Goal: Task Accomplishment & Management: Manage account settings

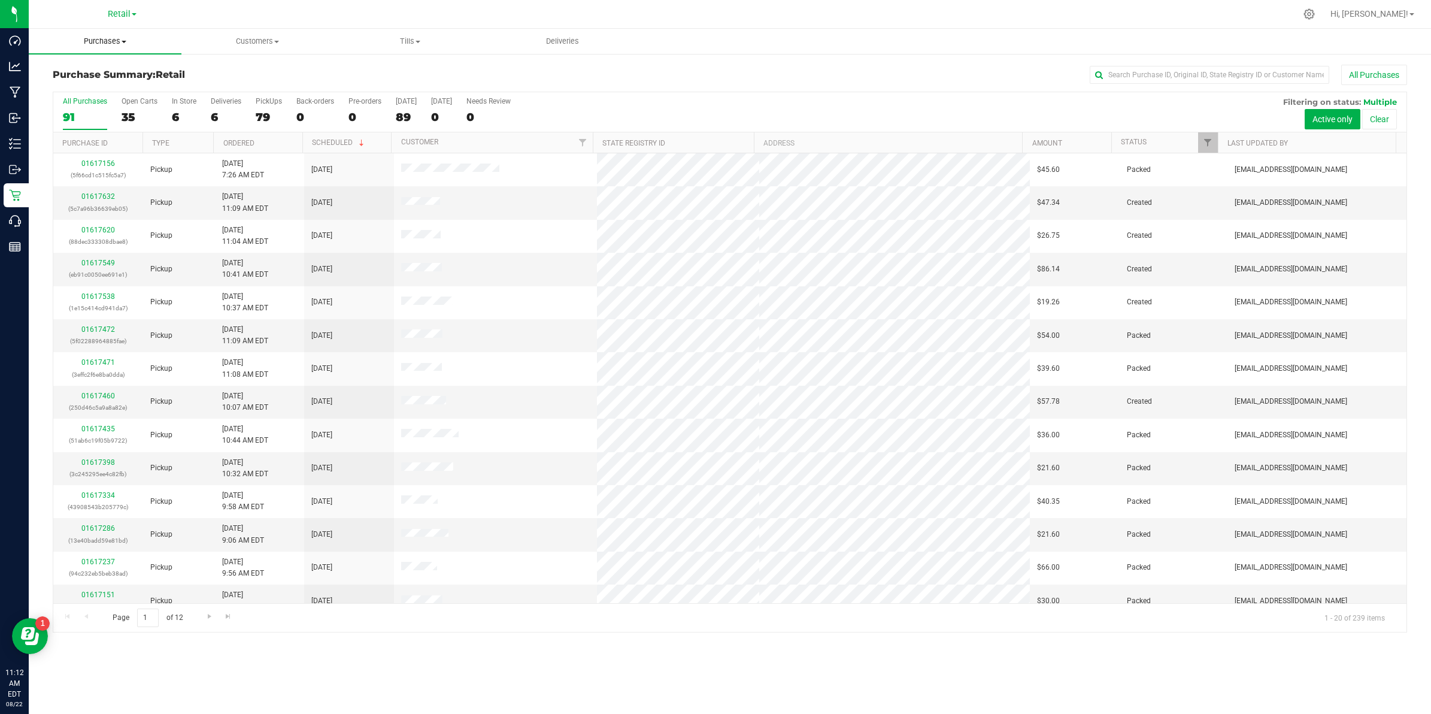
click at [120, 38] on span "Purchases" at bounding box center [105, 41] width 153 height 11
click at [95, 75] on span "Summary of purchases" at bounding box center [90, 72] width 123 height 10
click at [706, 73] on input "text" at bounding box center [1209, 75] width 239 height 18
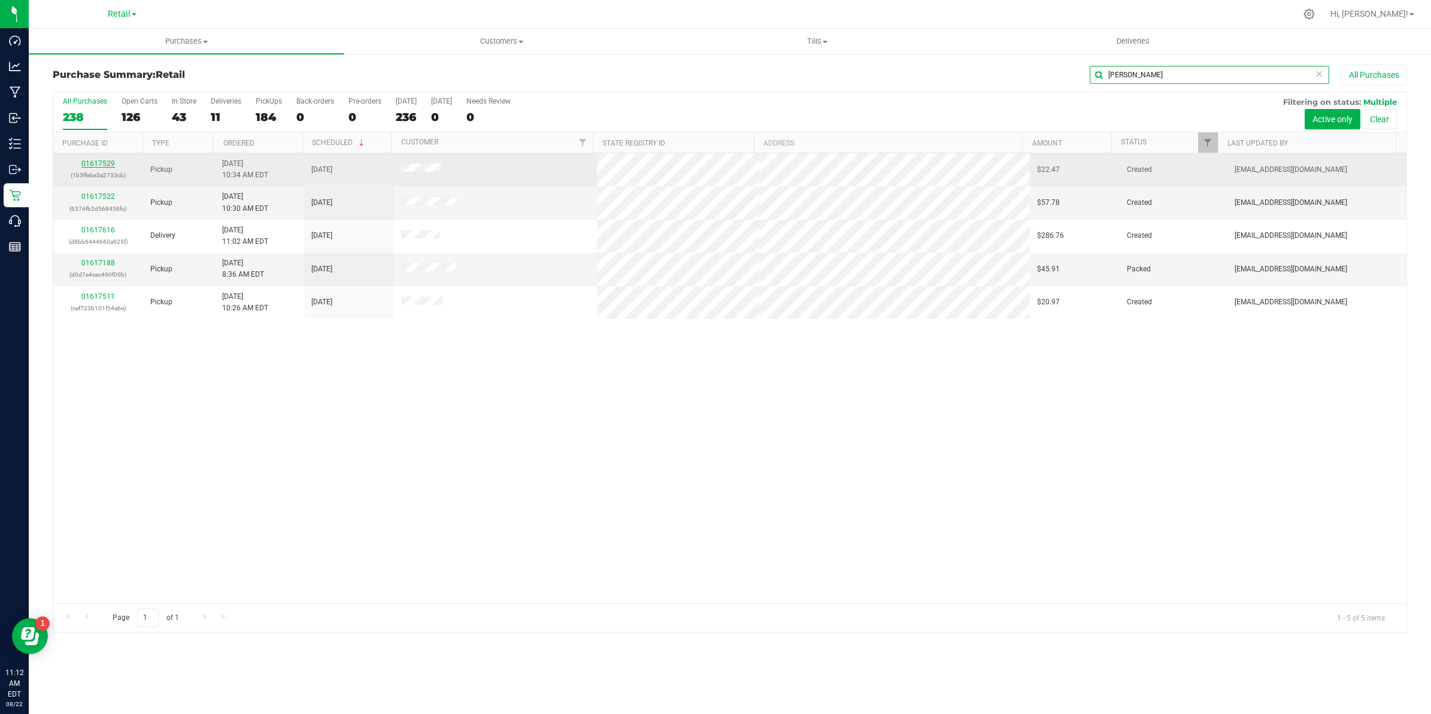
type input "john"
click at [97, 162] on link "01617529" at bounding box center [98, 163] width 34 height 8
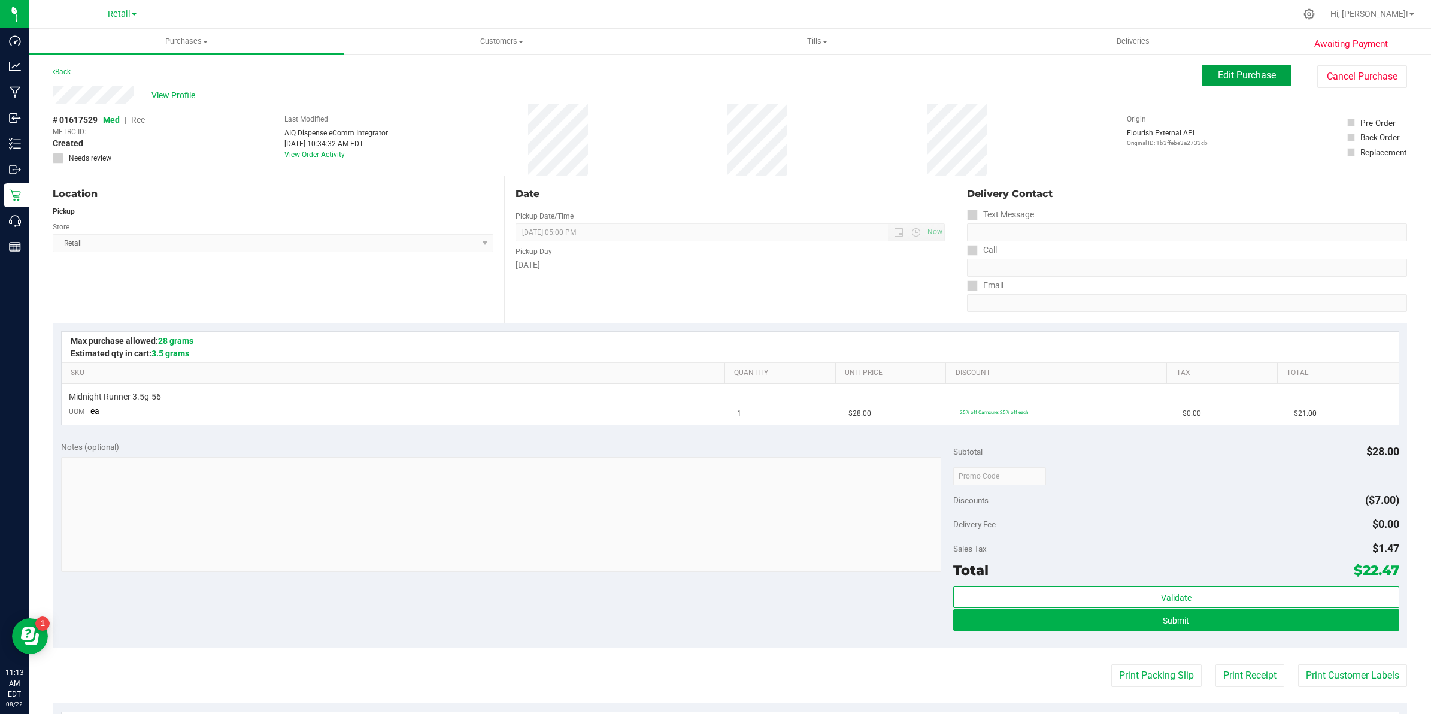
click at [706, 80] on span "Edit Purchase" at bounding box center [1247, 74] width 58 height 11
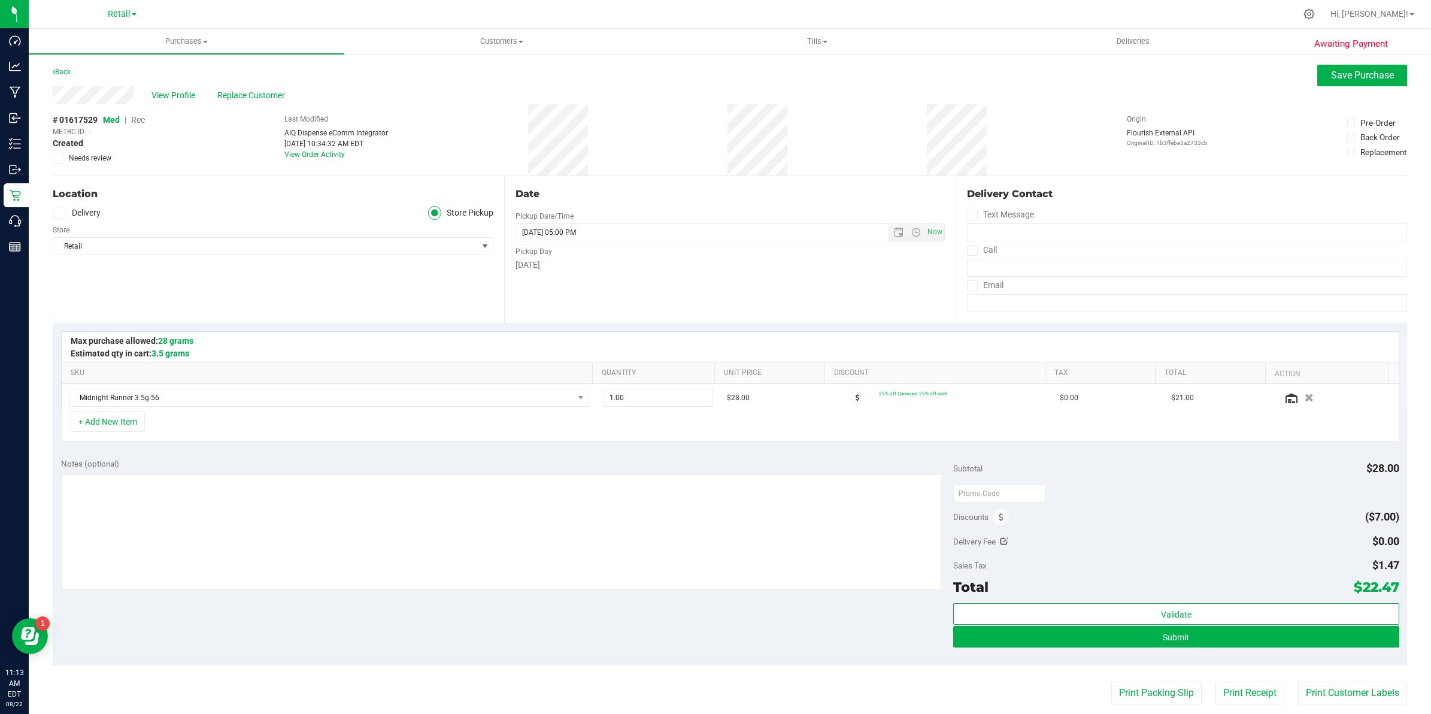
click at [135, 112] on div "# 01617529 Med | Rec METRC ID: - Created Needs review" at bounding box center [99, 139] width 92 height 71
click at [137, 117] on span "Rec" at bounding box center [138, 120] width 14 height 10
click at [137, 123] on span "Rec" at bounding box center [138, 120] width 14 height 10
click at [706, 638] on button "Submit" at bounding box center [1176, 637] width 446 height 22
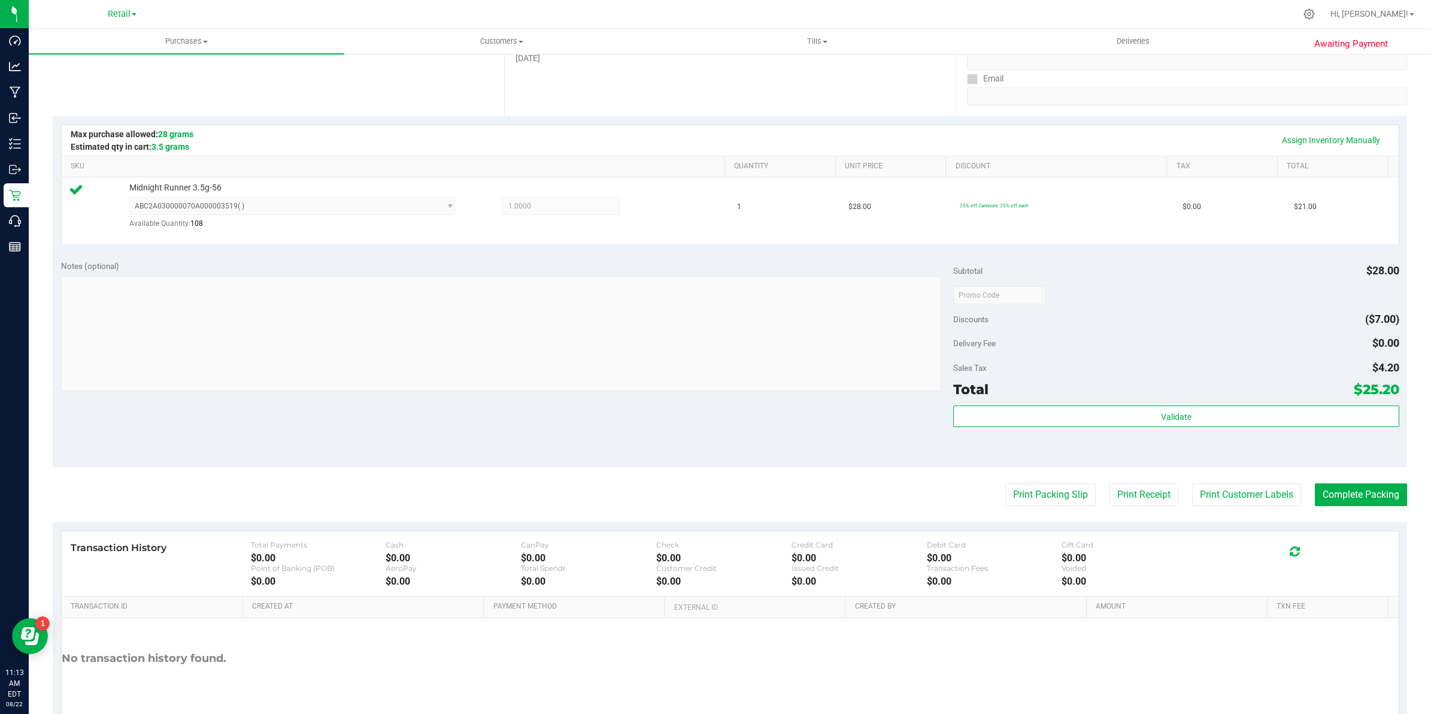
scroll to position [262, 0]
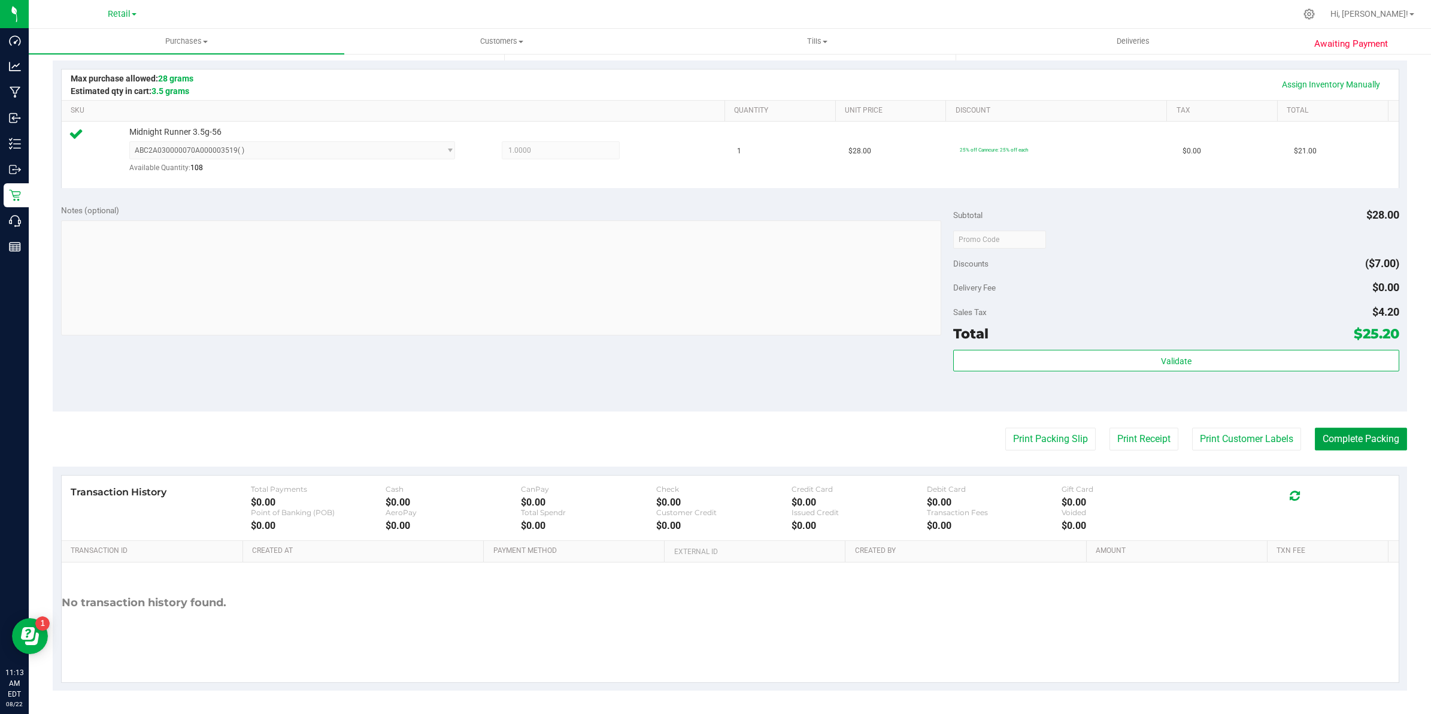
click at [706, 283] on purchase-details "Back Edit Purchase Cancel Purchase View Profile # 01617529 Med | Rec METRC ID: …" at bounding box center [730, 246] width 1354 height 888
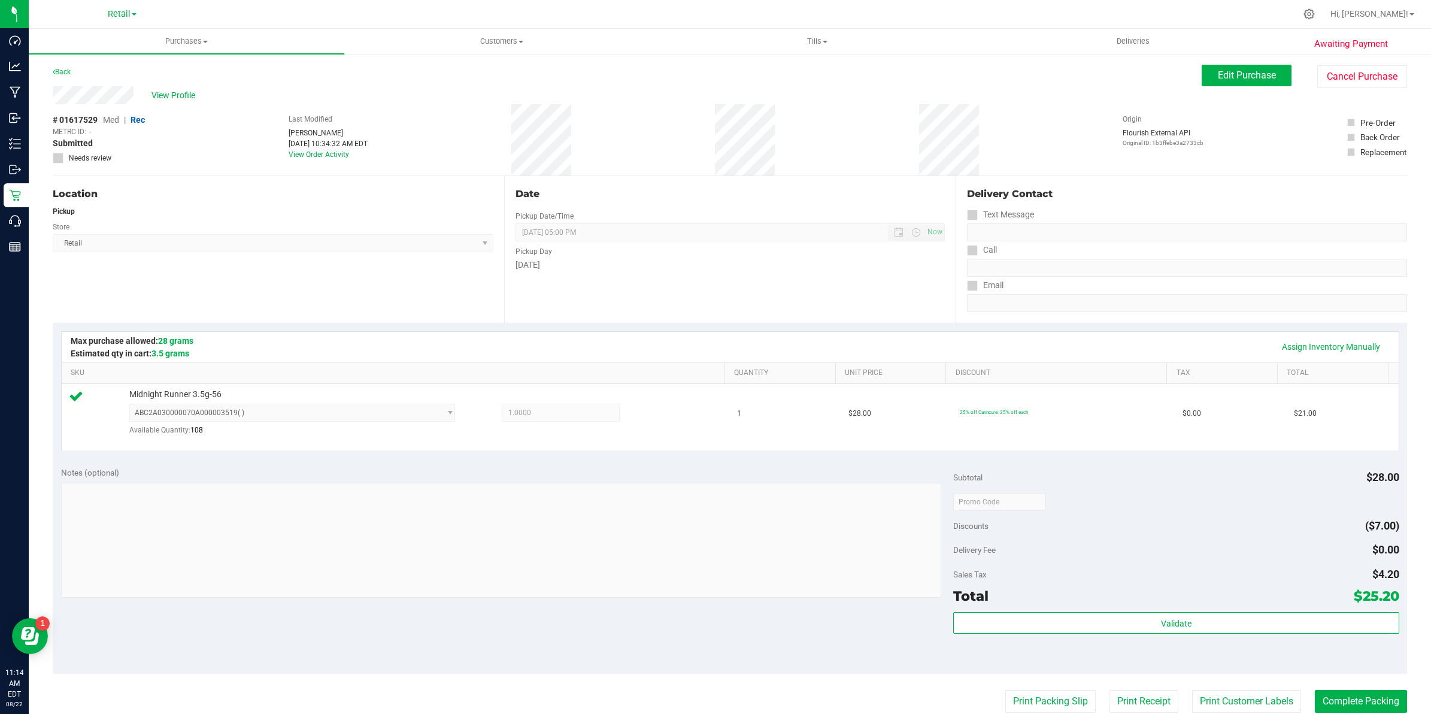
drag, startPoint x: 136, startPoint y: 93, endPoint x: 48, endPoint y: 89, distance: 87.5
click at [48, 89] on div "Awaiting Payment Back Edit Purchase Cancel Purchase View Profile # 01617529 Med…" at bounding box center [730, 515] width 1402 height 924
click at [706, 687] on button "Complete Packing" at bounding box center [1361, 701] width 92 height 23
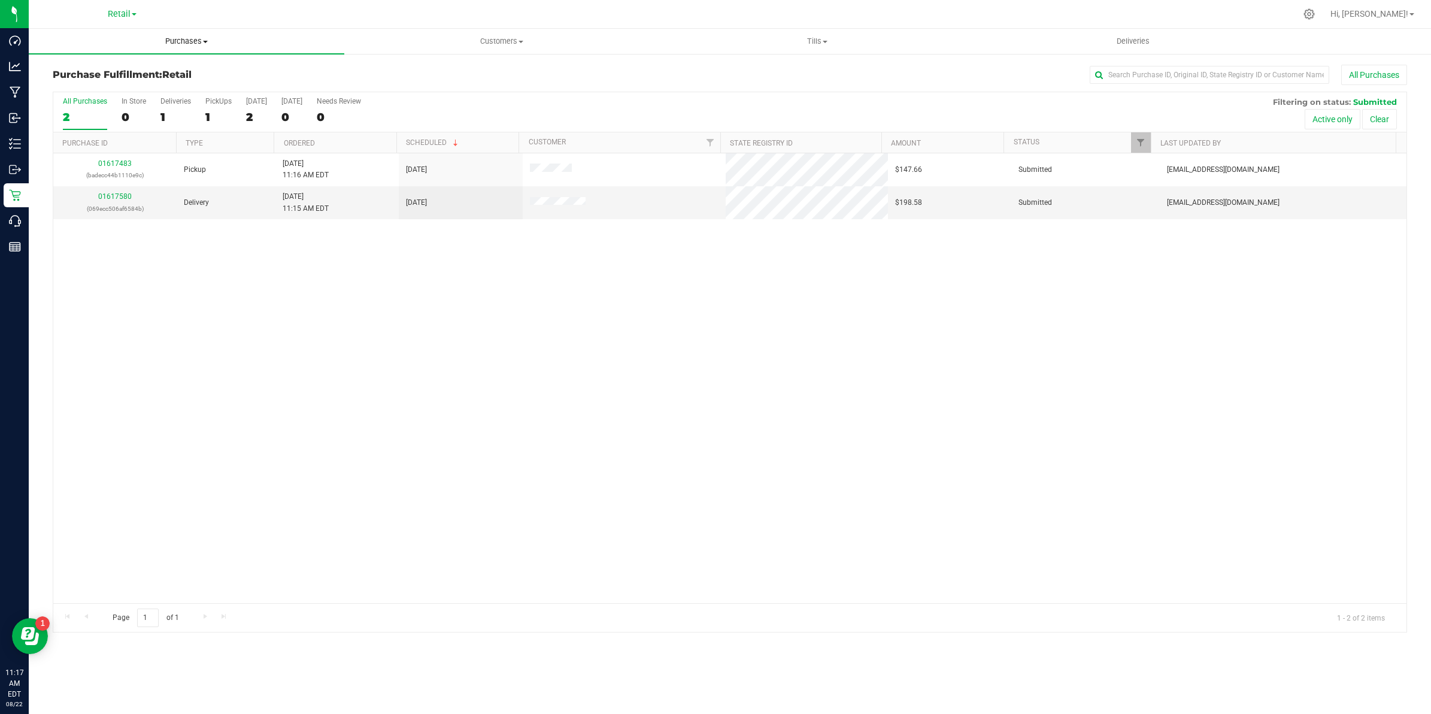
click at [184, 40] on span "Purchases" at bounding box center [187, 41] width 316 height 11
click at [128, 67] on span "Summary of purchases" at bounding box center [90, 72] width 123 height 10
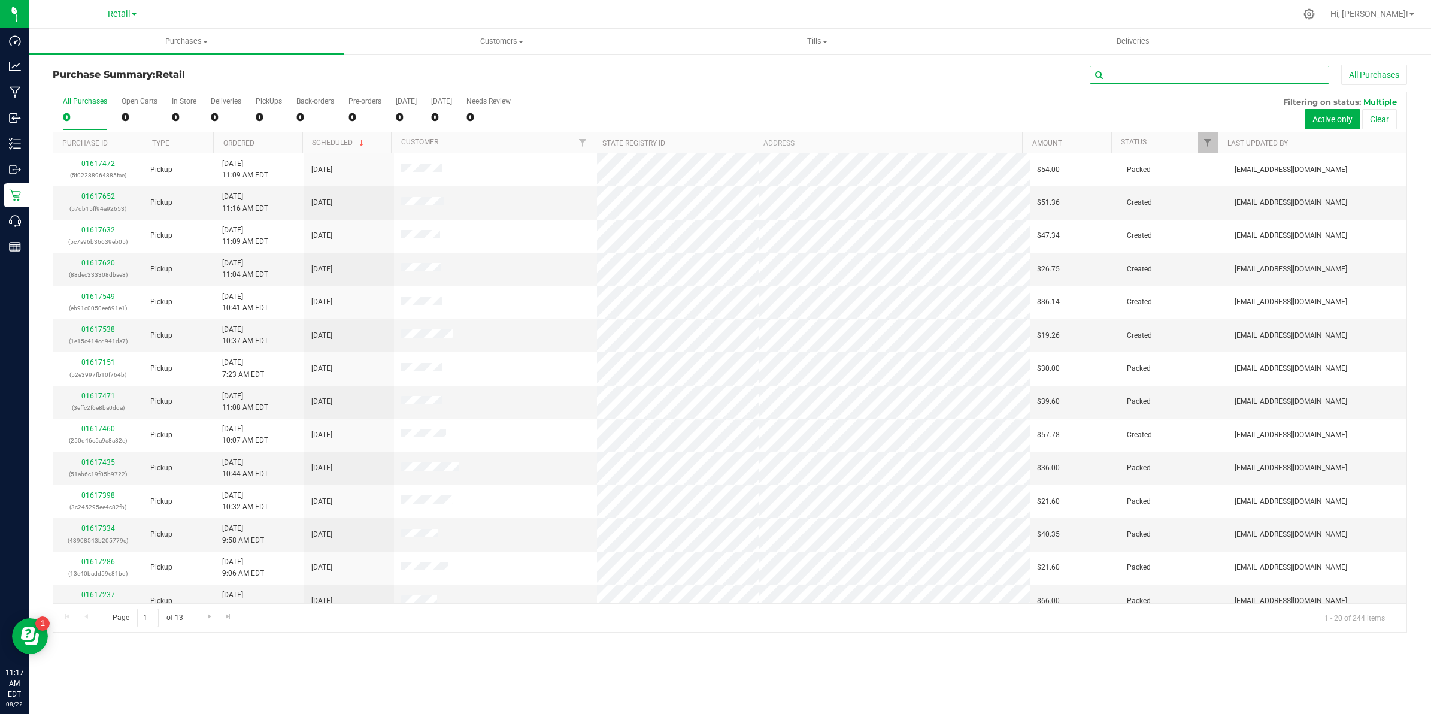
click at [706, 77] on input "text" at bounding box center [1209, 75] width 239 height 18
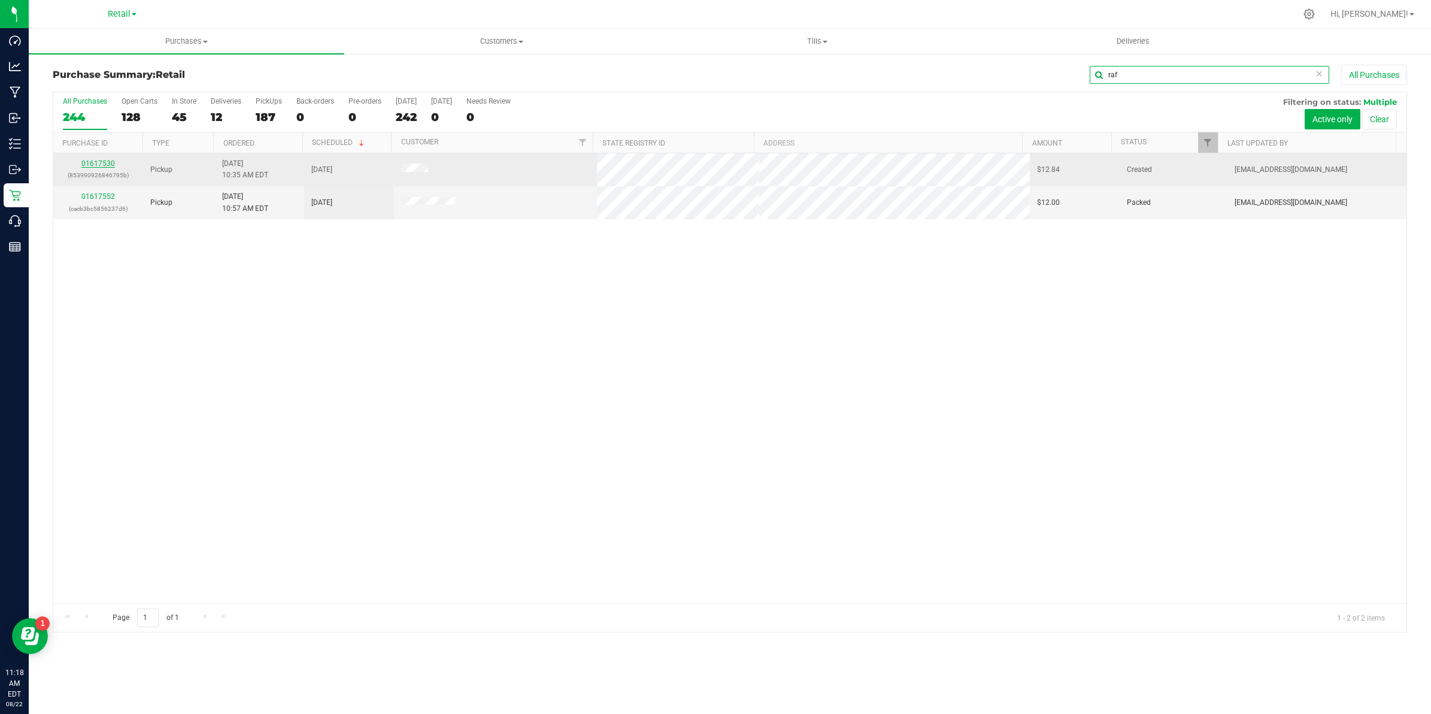
type input "raf"
click at [97, 168] on link "01617530" at bounding box center [98, 163] width 34 height 8
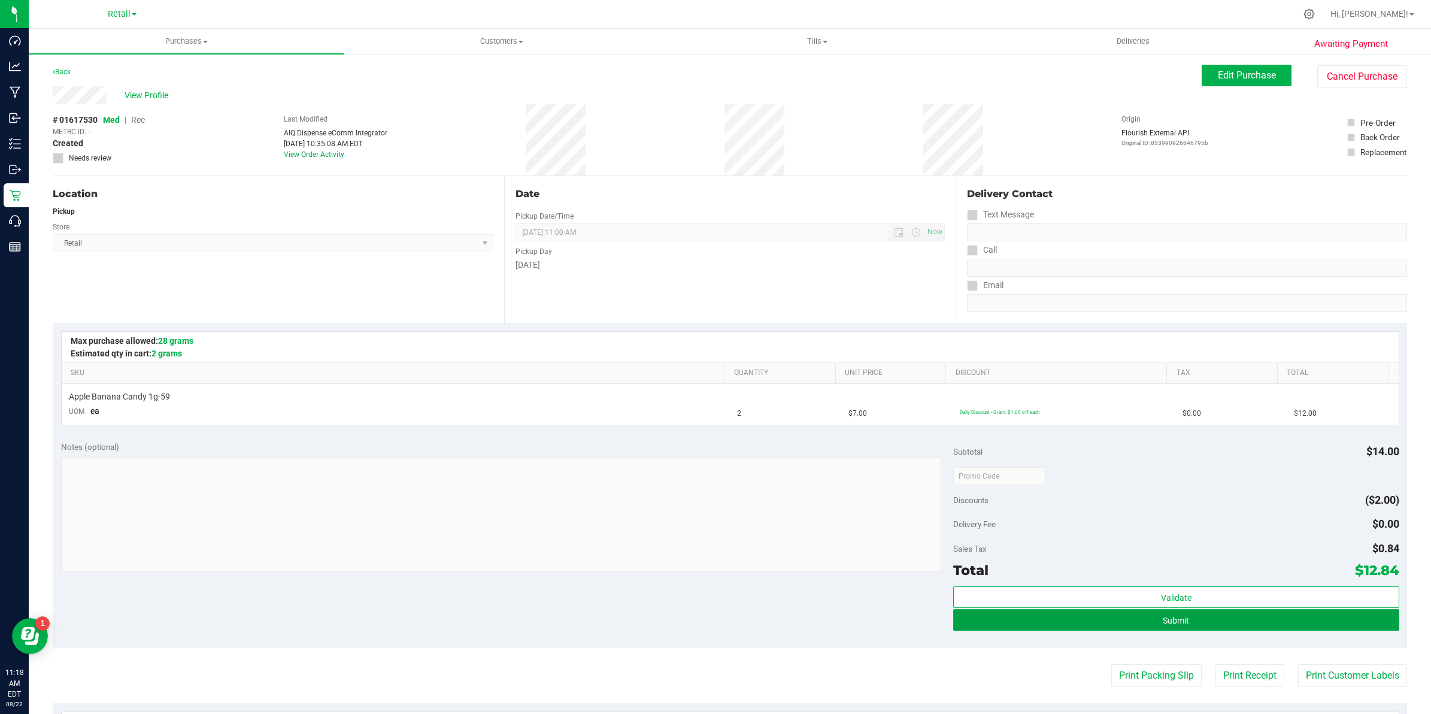
click at [706, 559] on div "Notes (optional) Subtotal $14.00 Discounts ($2.00) Delivery Fee $0.00 Sales Tax…" at bounding box center [730, 540] width 1354 height 216
click at [706, 68] on button "Edit Purchase" at bounding box center [1247, 76] width 90 height 22
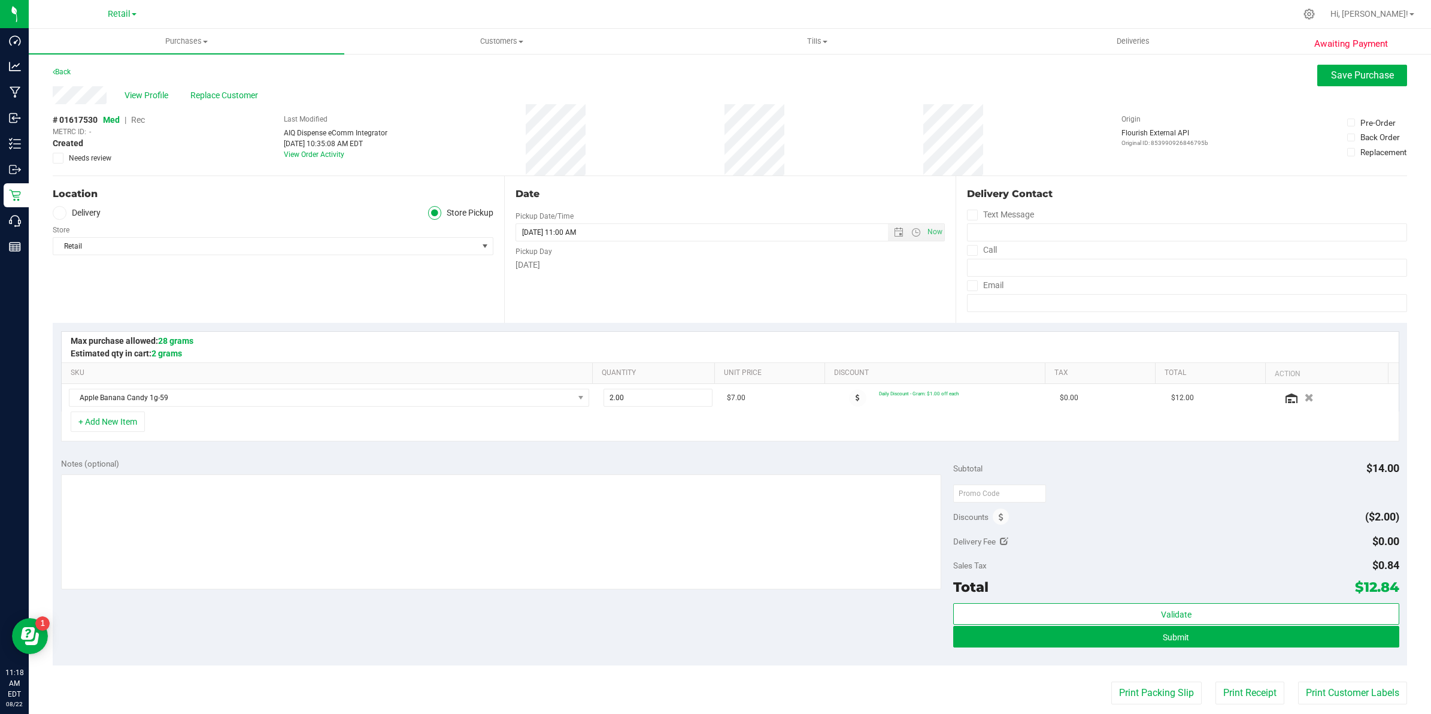
click at [138, 119] on span "Rec" at bounding box center [138, 120] width 14 height 10
click at [706, 633] on button "Submit" at bounding box center [1176, 637] width 446 height 22
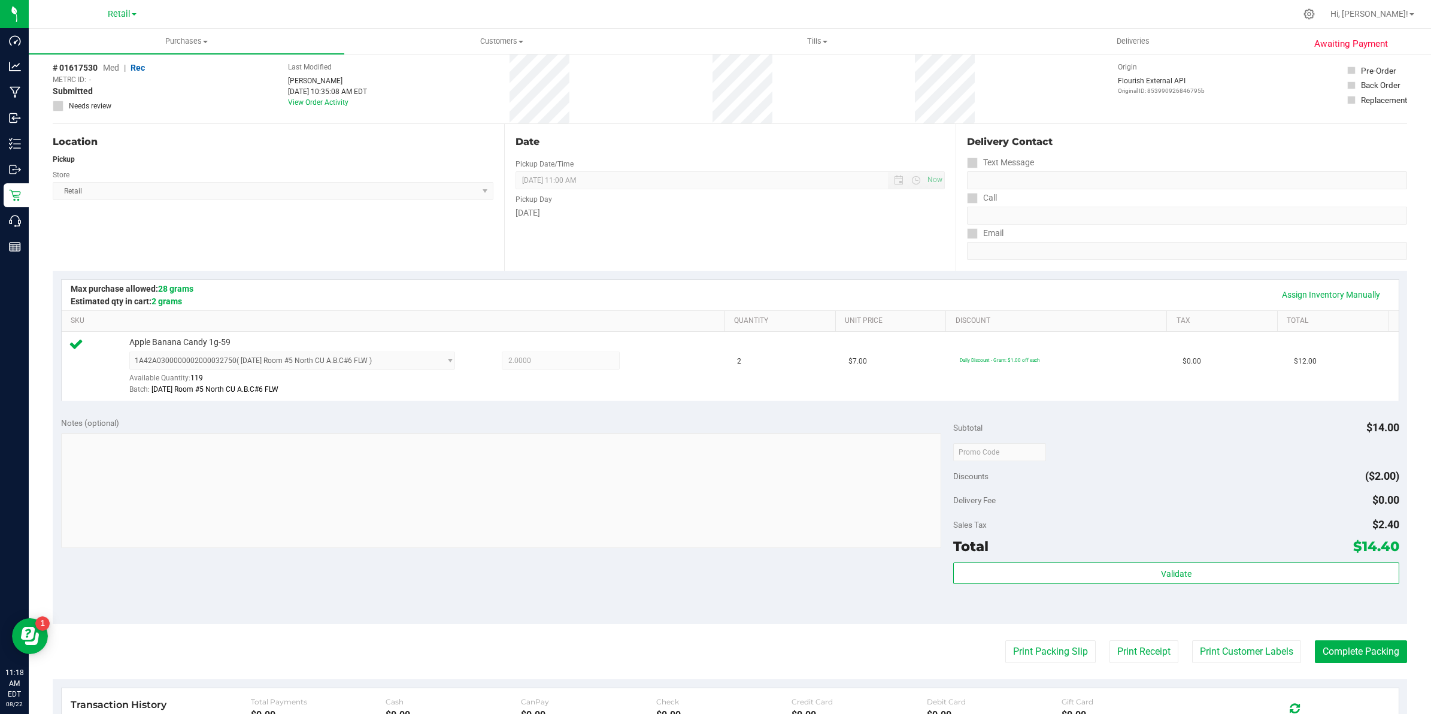
scroll to position [150, 0]
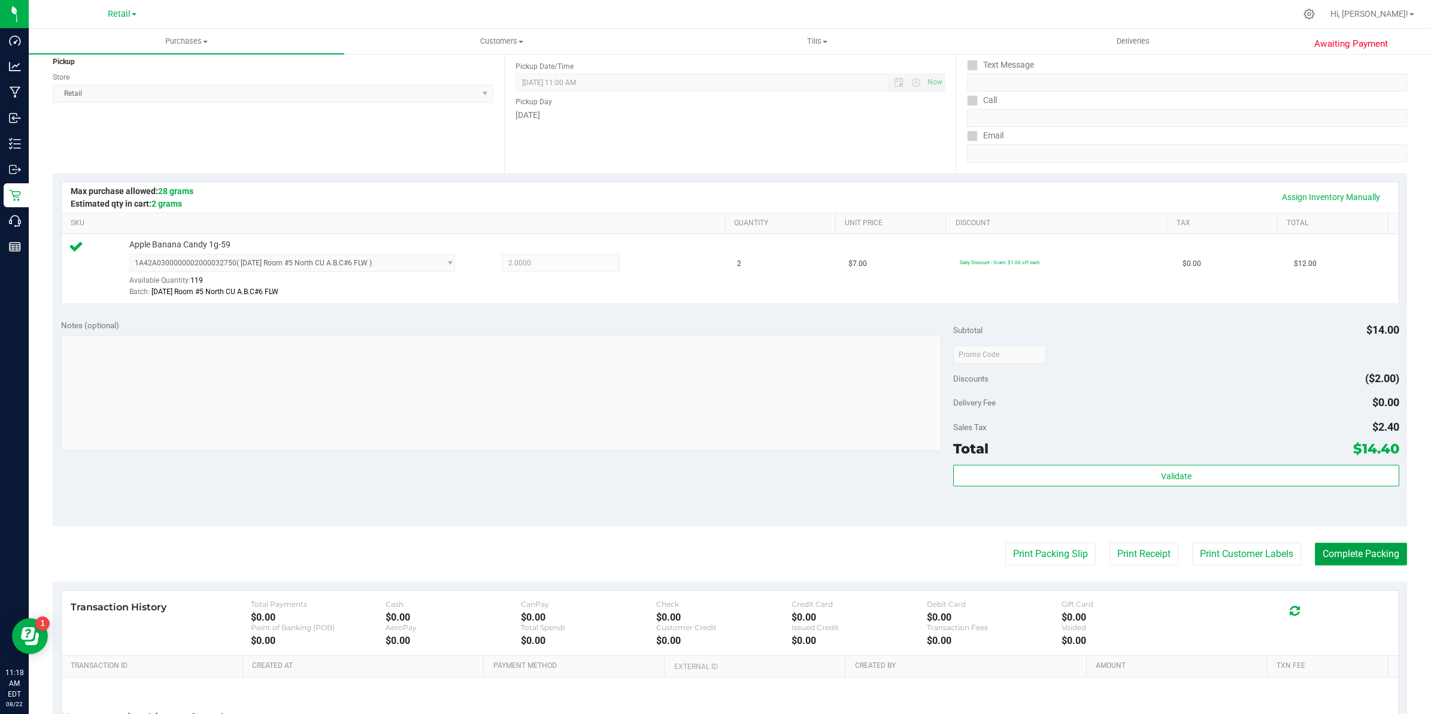
click at [706, 555] on button "Complete Packing" at bounding box center [1361, 553] width 92 height 23
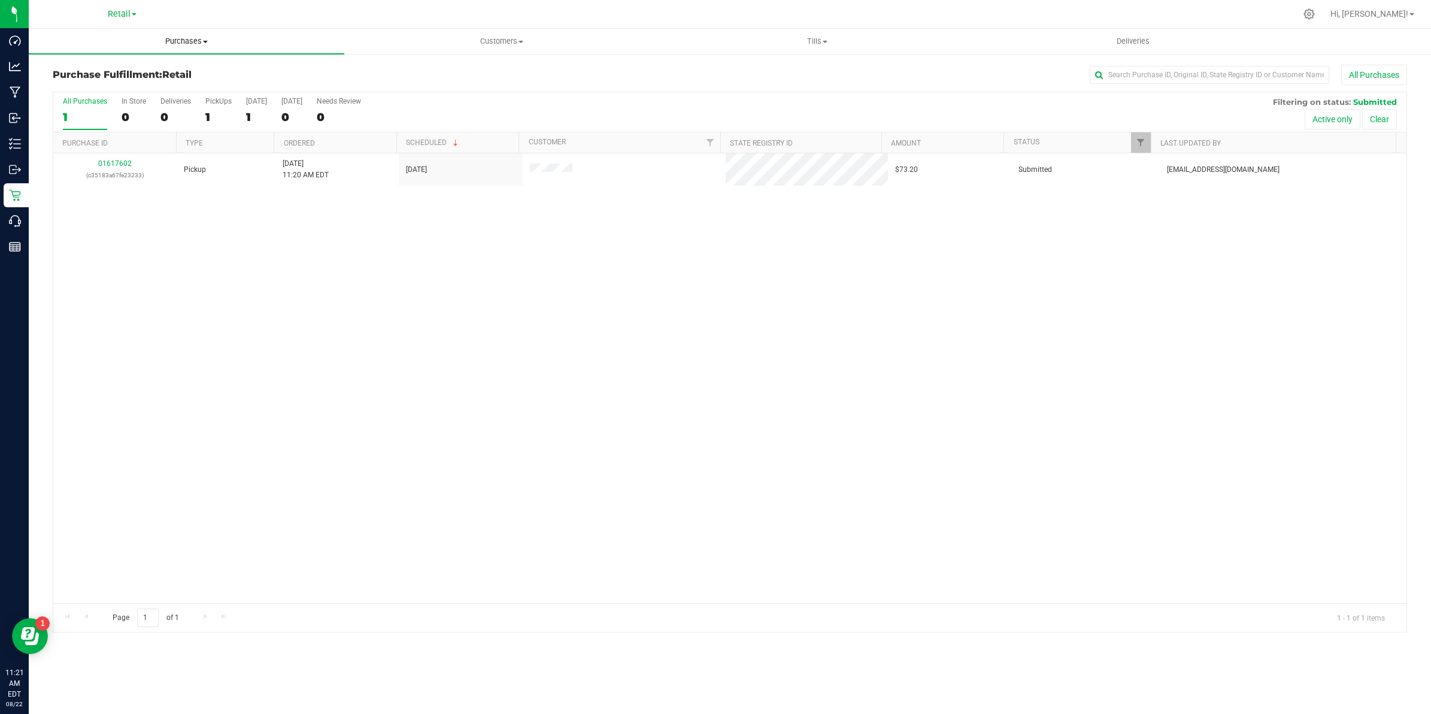
click at [193, 42] on span "Purchases" at bounding box center [187, 41] width 316 height 11
click at [89, 71] on span "Summary of purchases" at bounding box center [90, 72] width 123 height 10
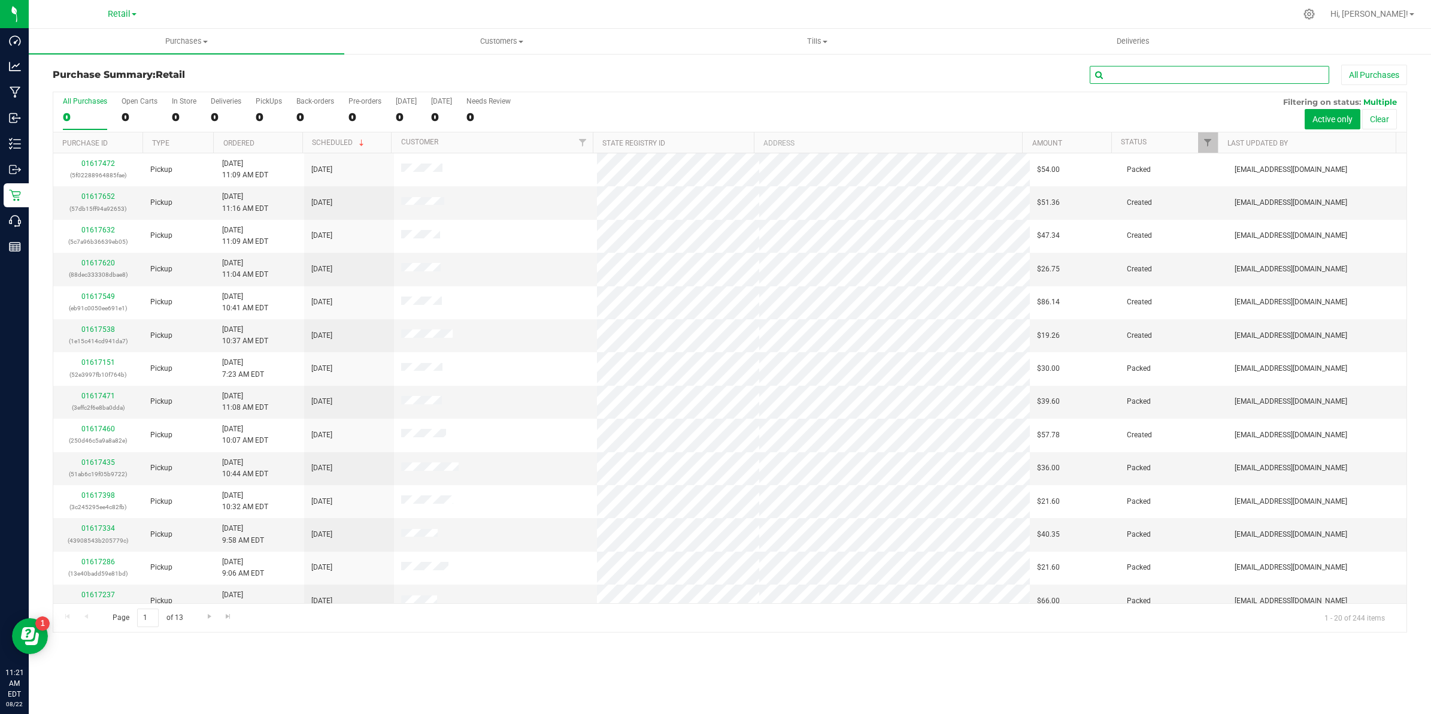
click at [706, 71] on input "text" at bounding box center [1209, 75] width 239 height 18
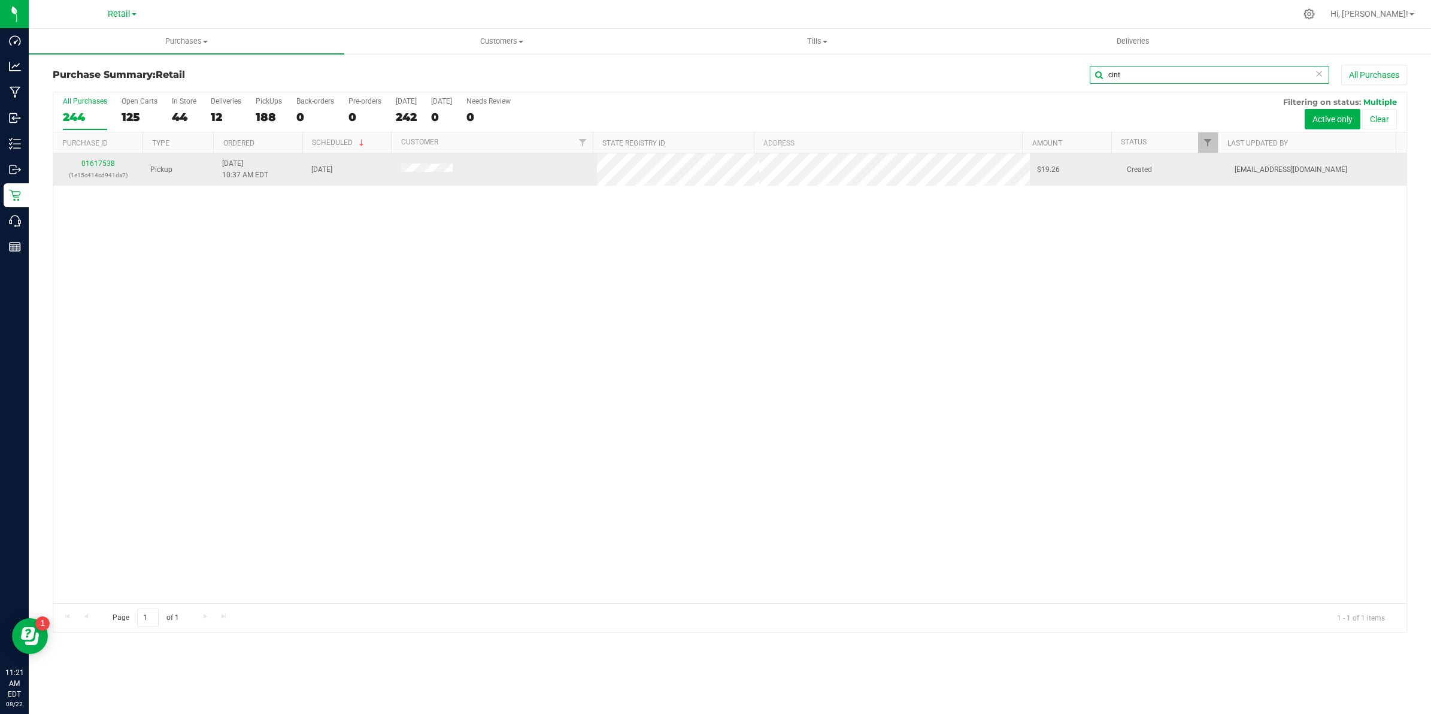
type input "cint"
click at [105, 169] on div "01617538 (1e15c414cd941da7)" at bounding box center [97, 169] width 75 height 23
click at [105, 163] on link "01617538" at bounding box center [98, 163] width 34 height 8
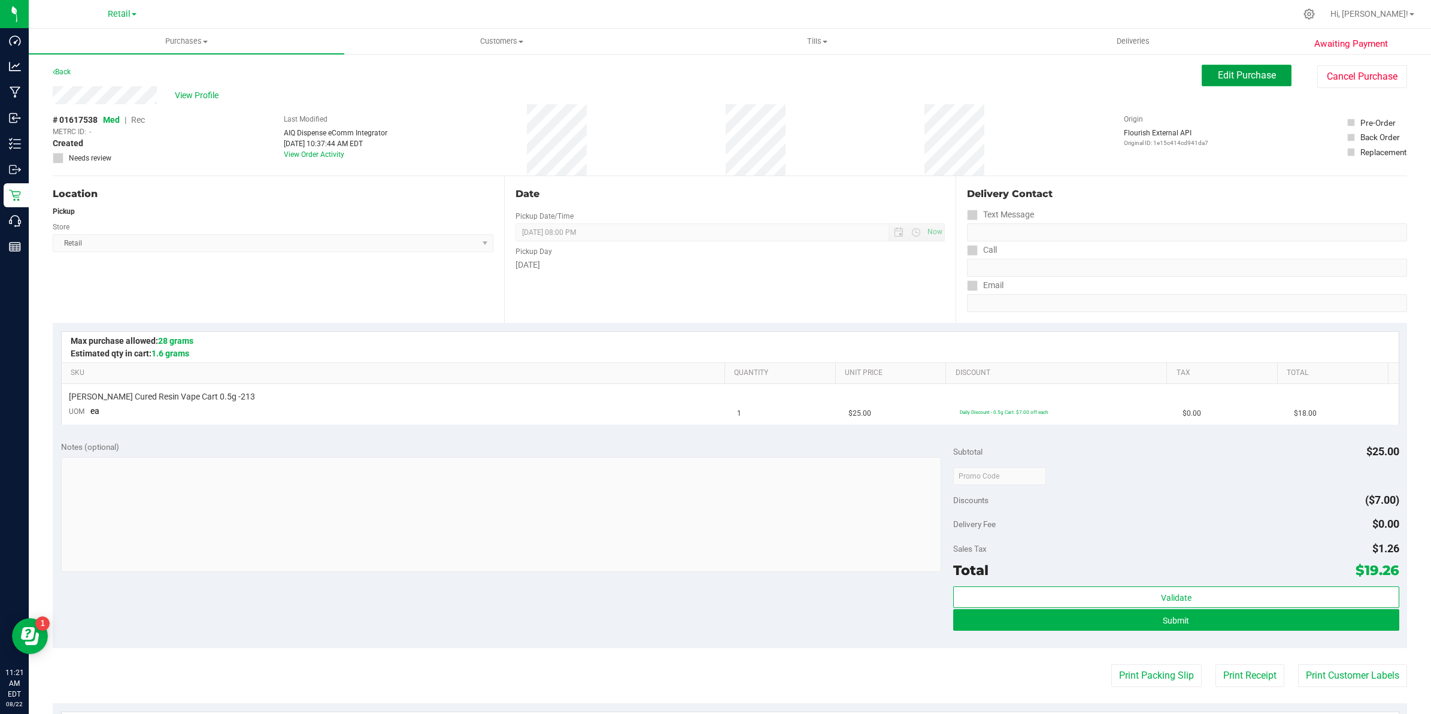
drag, startPoint x: 1231, startPoint y: 76, endPoint x: 1196, endPoint y: 102, distance: 43.2
click at [706, 76] on span "Edit Purchase" at bounding box center [1247, 74] width 58 height 11
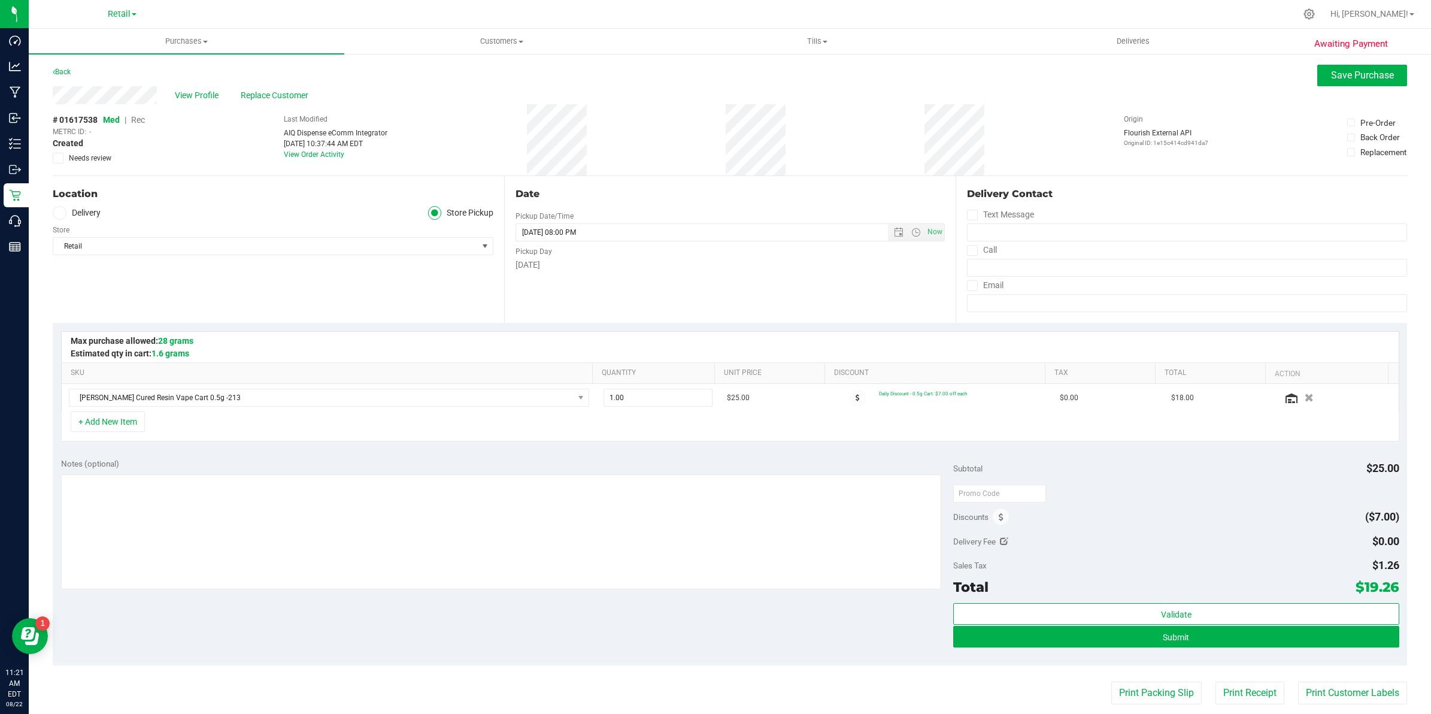
click at [136, 120] on span "Rec" at bounding box center [138, 120] width 14 height 10
drag, startPoint x: 1160, startPoint y: 632, endPoint x: 1185, endPoint y: 316, distance: 317.8
click at [706, 357] on purchase-details "Back Save Purchase View Profile Replace Customer # 01617538 Med | Rec METRC ID:…" at bounding box center [730, 504] width 1354 height 879
click at [706, 75] on span "Save Purchase" at bounding box center [1362, 74] width 63 height 11
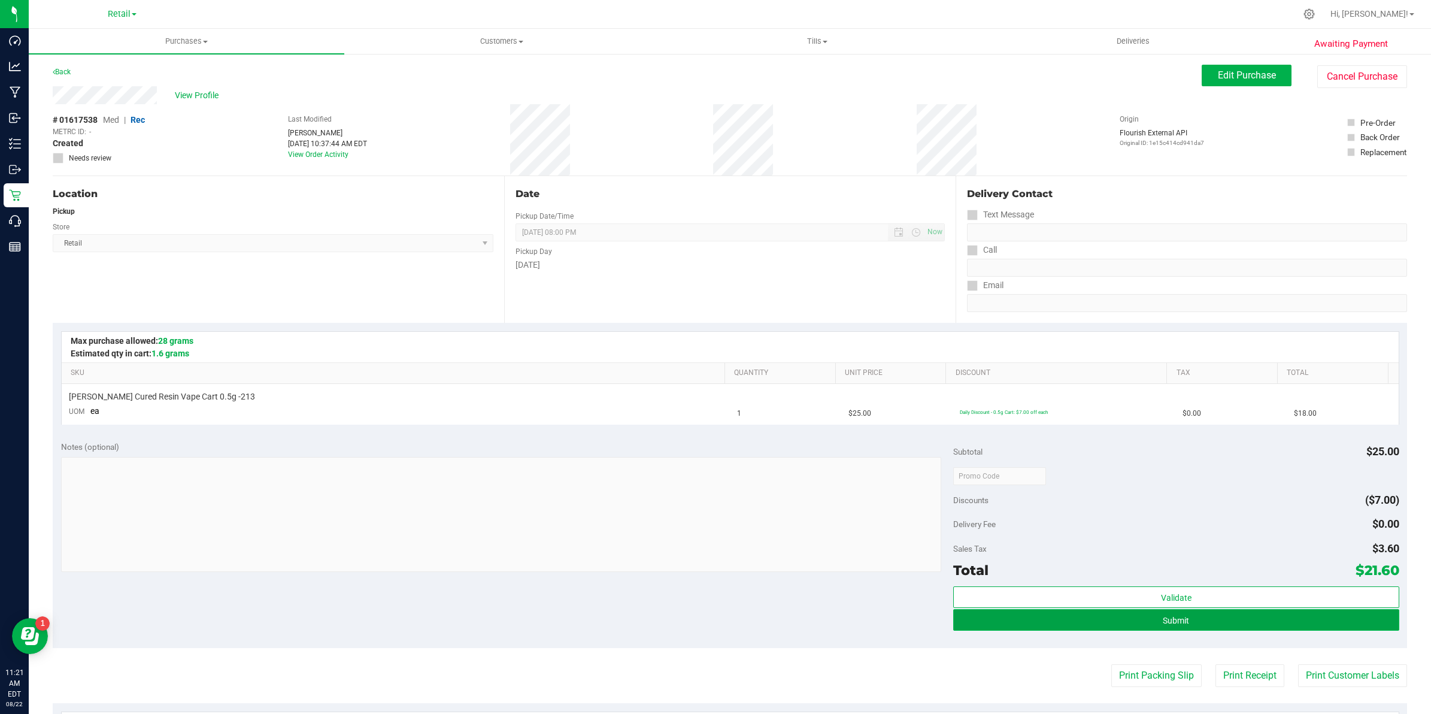
click at [706, 615] on button "Submit" at bounding box center [1176, 620] width 446 height 22
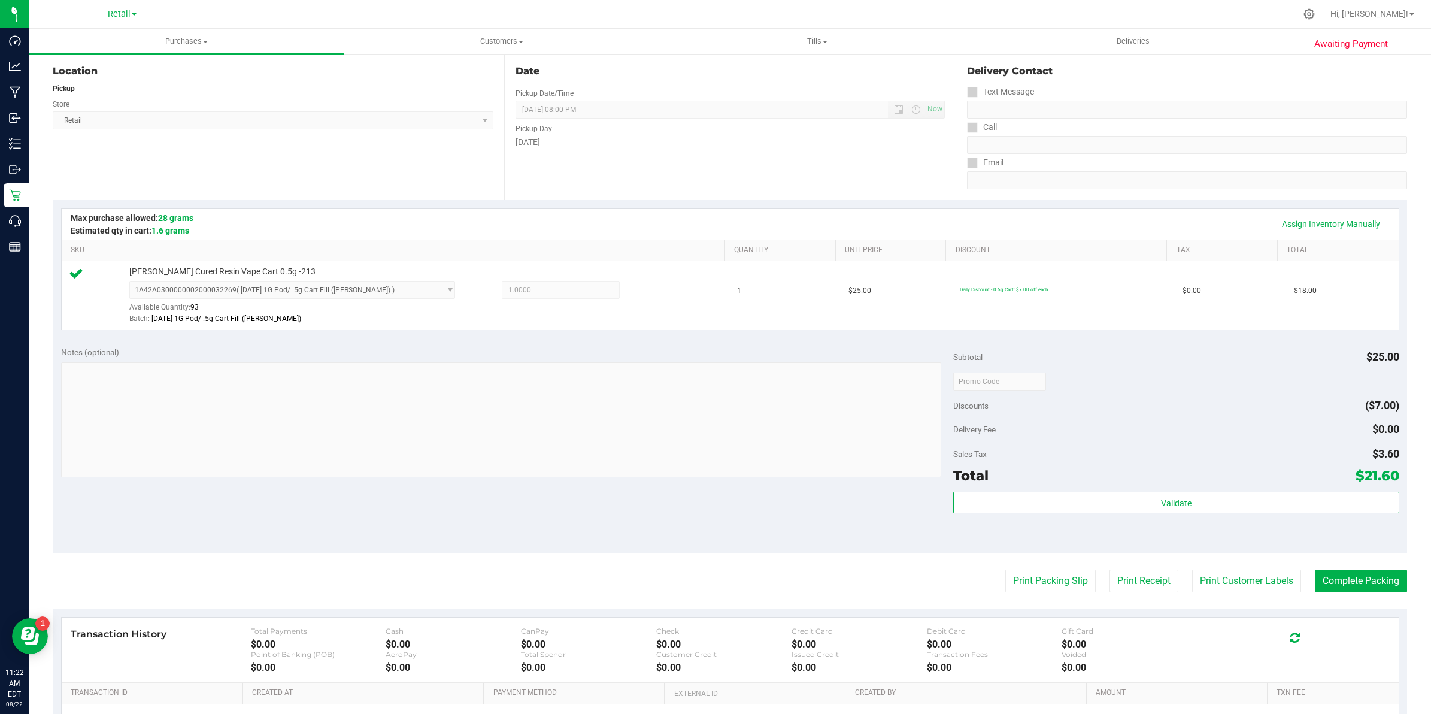
scroll to position [150, 0]
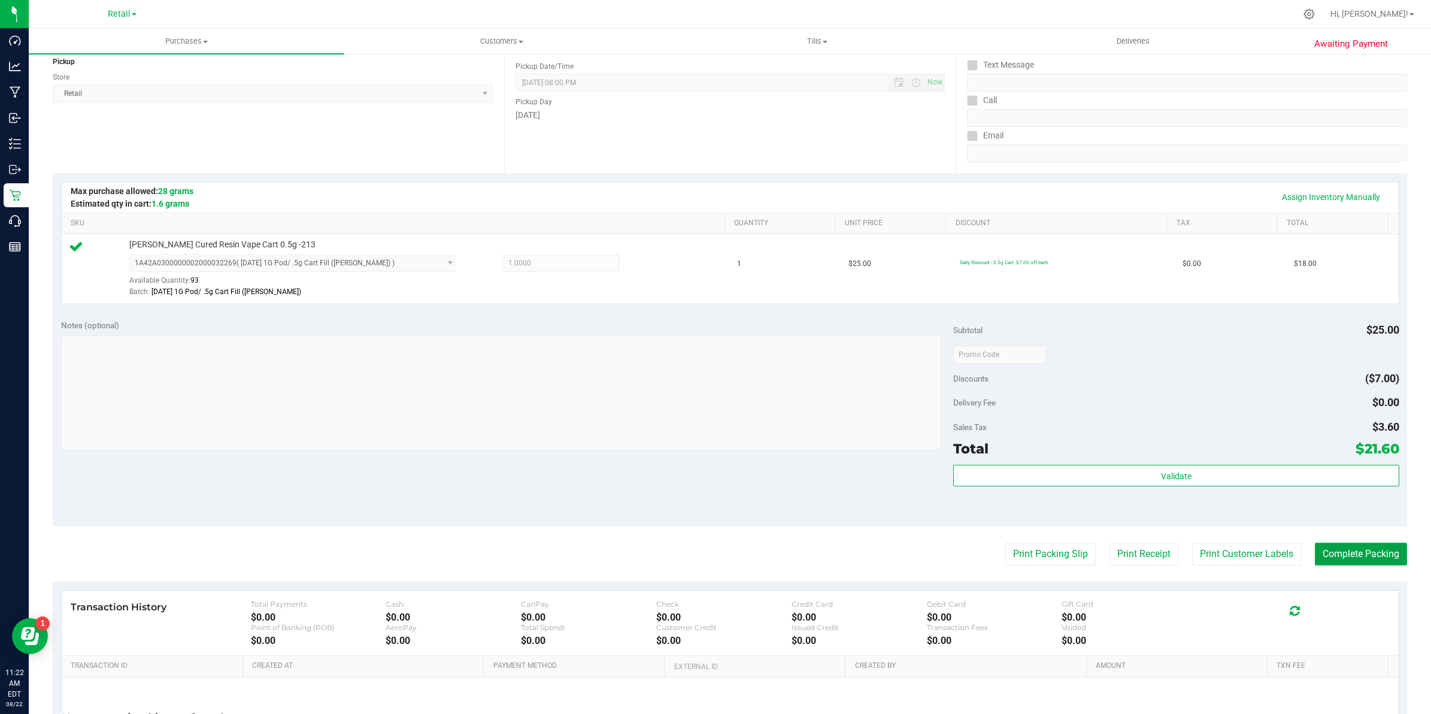
click at [706, 549] on button "Complete Packing" at bounding box center [1361, 553] width 92 height 23
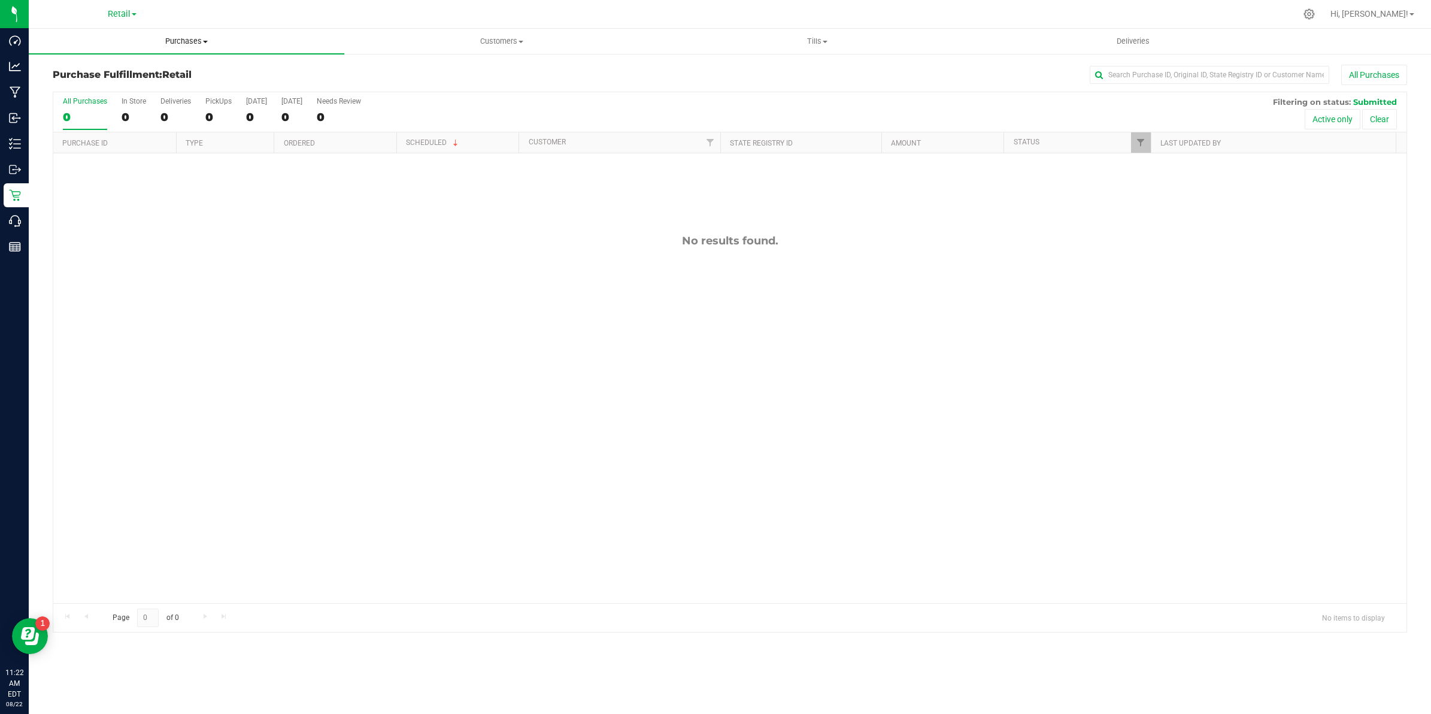
click at [193, 38] on span "Purchases" at bounding box center [187, 41] width 316 height 11
click at [99, 70] on span "Summary of purchases" at bounding box center [90, 72] width 123 height 10
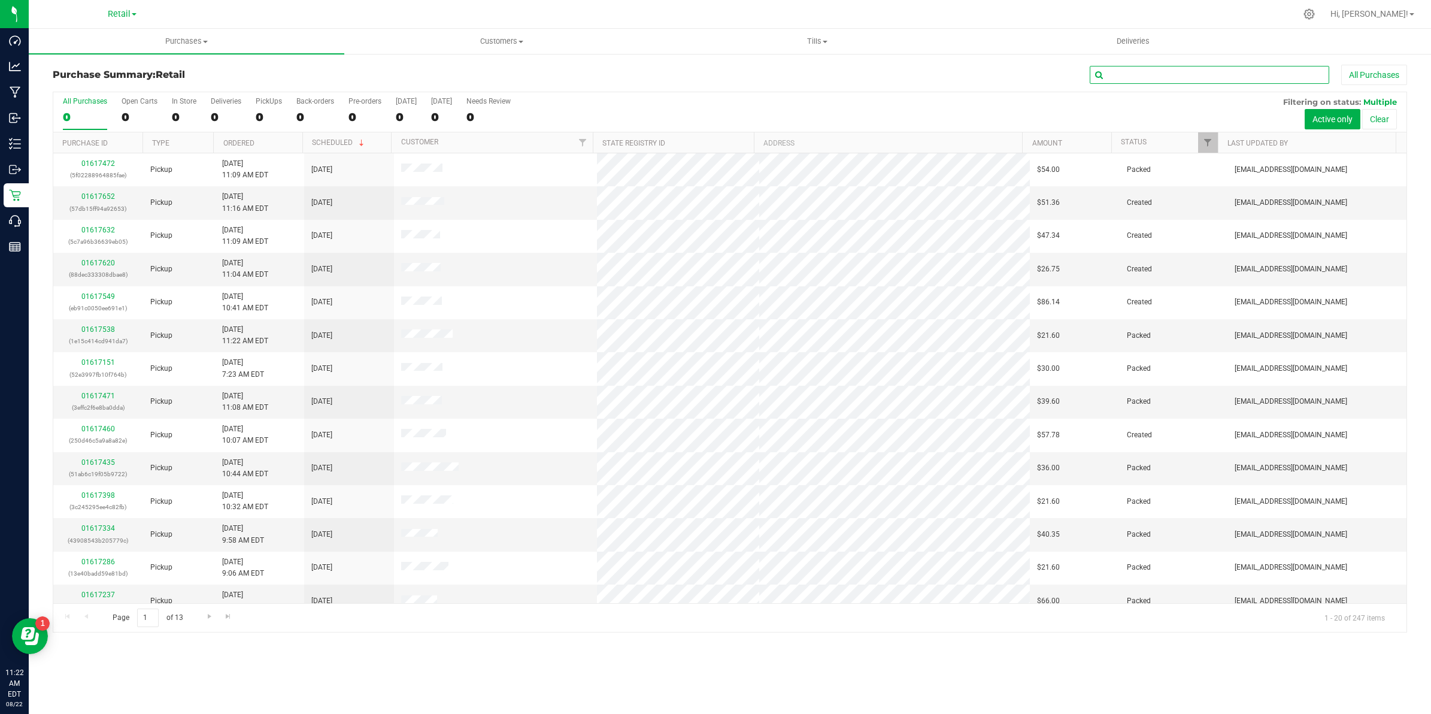
click at [706, 73] on input "text" at bounding box center [1209, 75] width 239 height 18
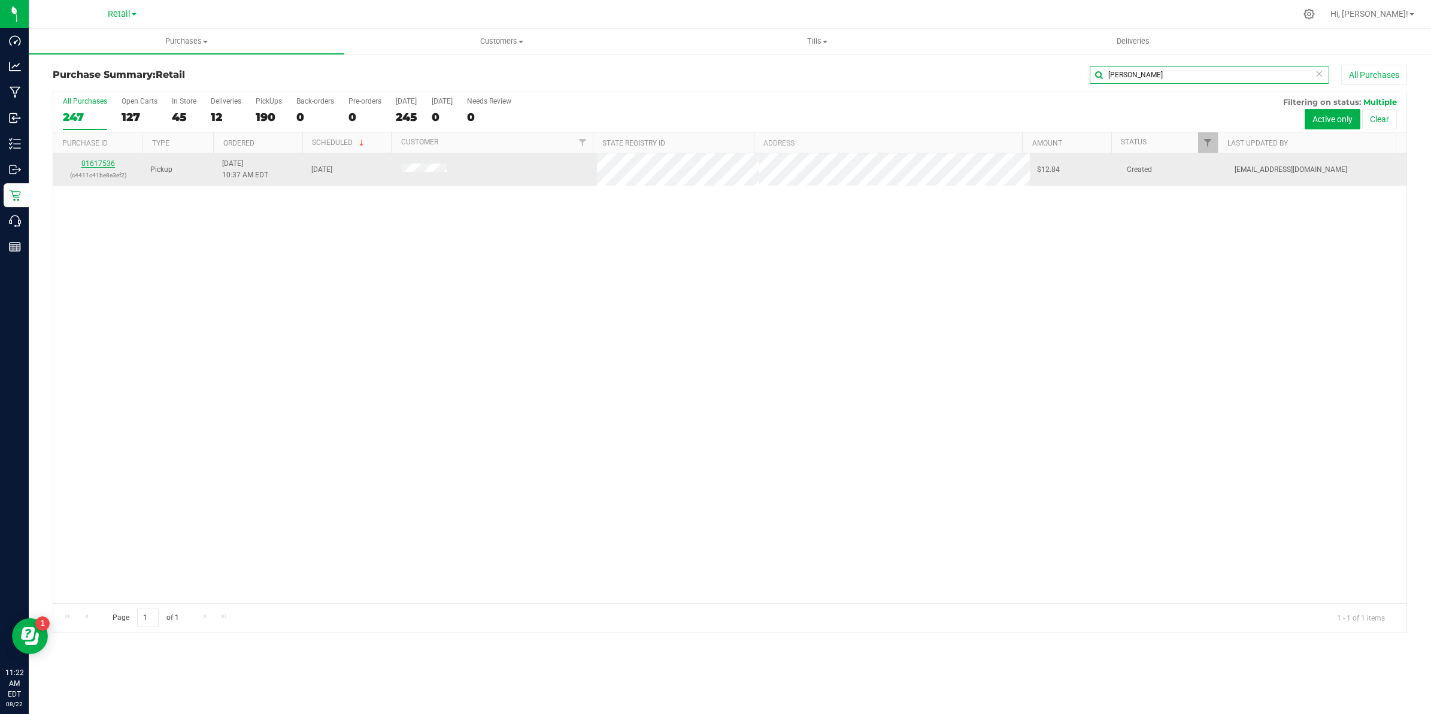
type input "kyle"
click at [102, 168] on link "01617536" at bounding box center [98, 163] width 34 height 8
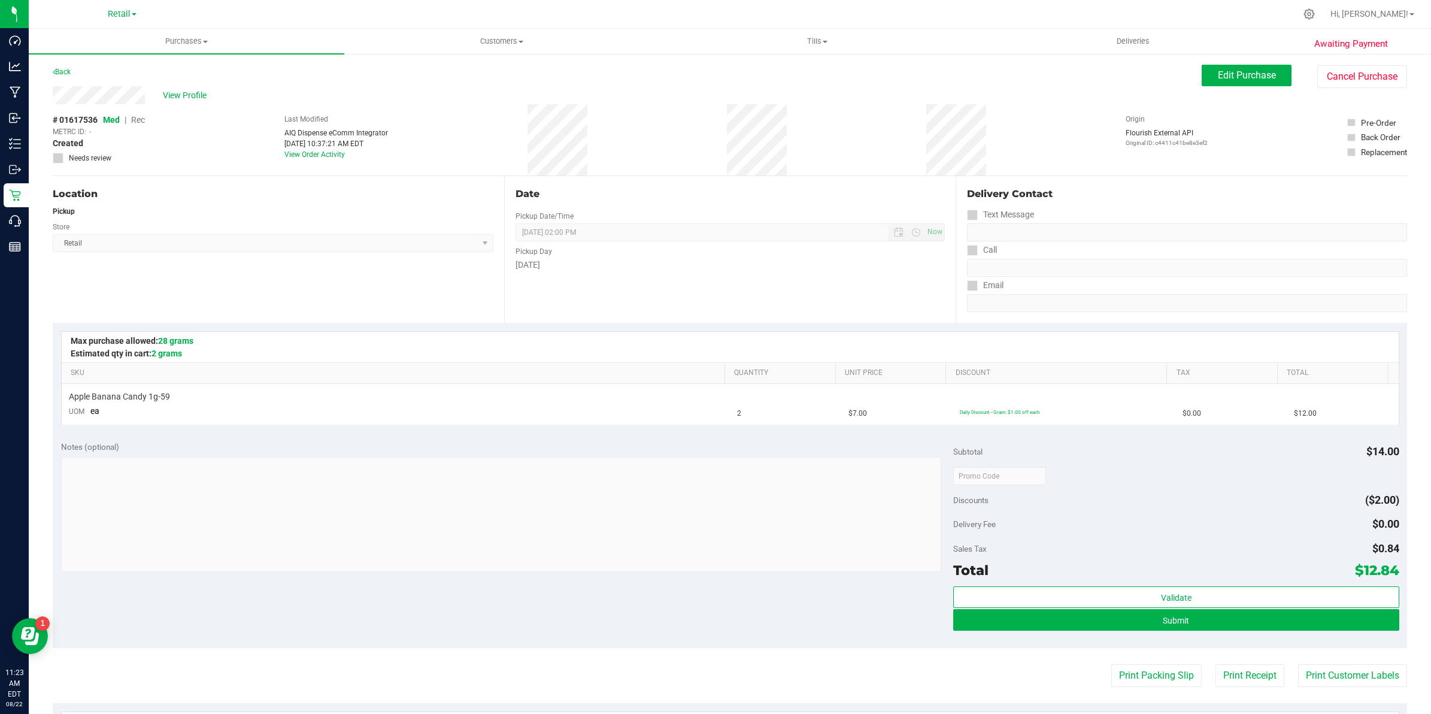
click at [87, 99] on div "View Profile" at bounding box center [627, 95] width 1149 height 18
click at [706, 76] on span "Edit Purchase" at bounding box center [1247, 74] width 58 height 11
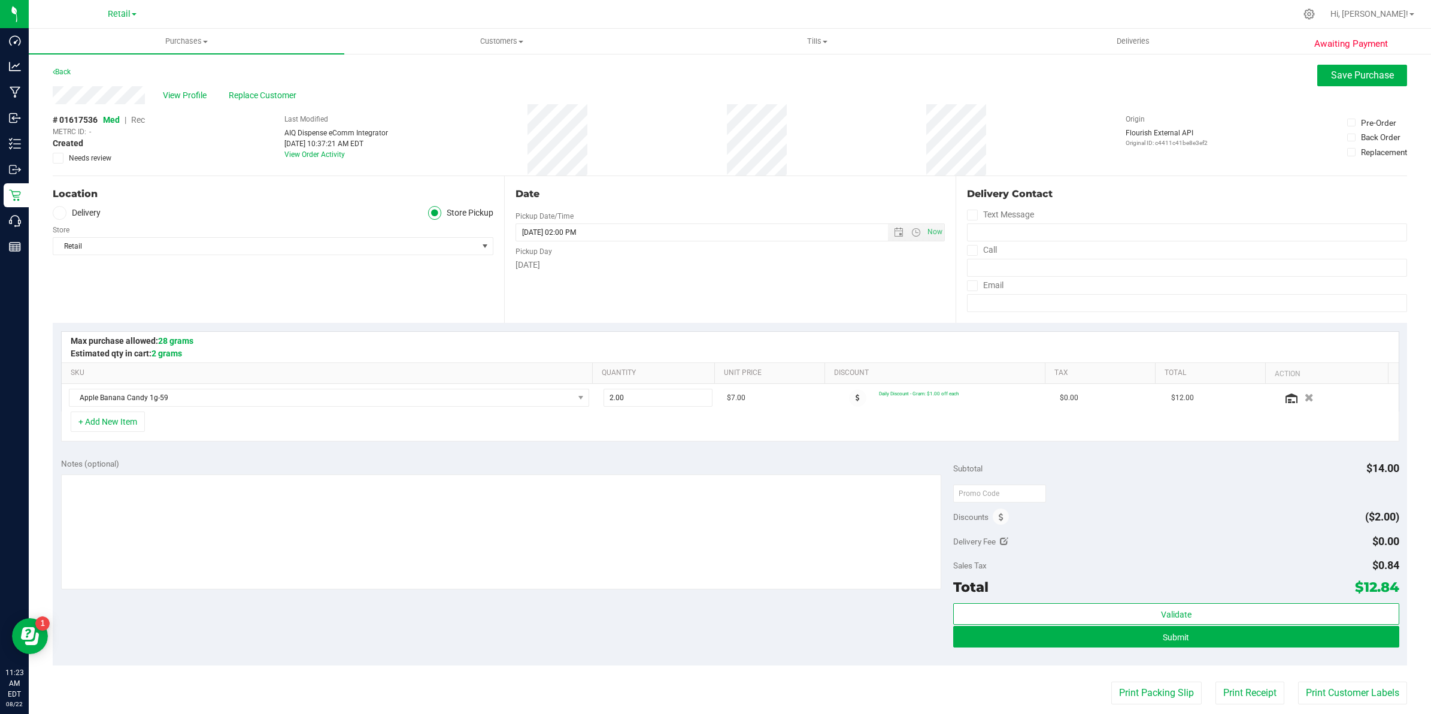
click at [144, 123] on span "Rec" at bounding box center [138, 120] width 14 height 10
click at [706, 77] on span "Save Purchase" at bounding box center [1362, 74] width 63 height 11
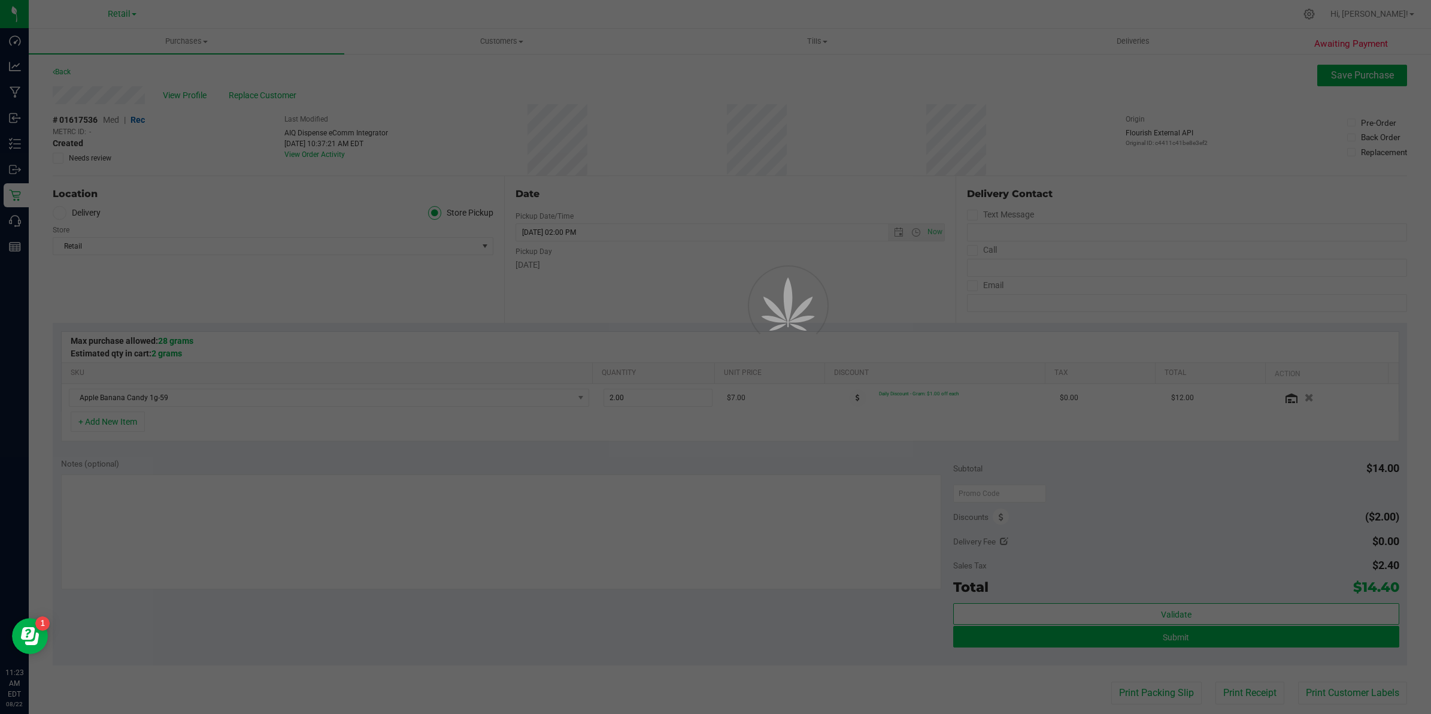
click at [706, 639] on div at bounding box center [715, 357] width 1431 height 714
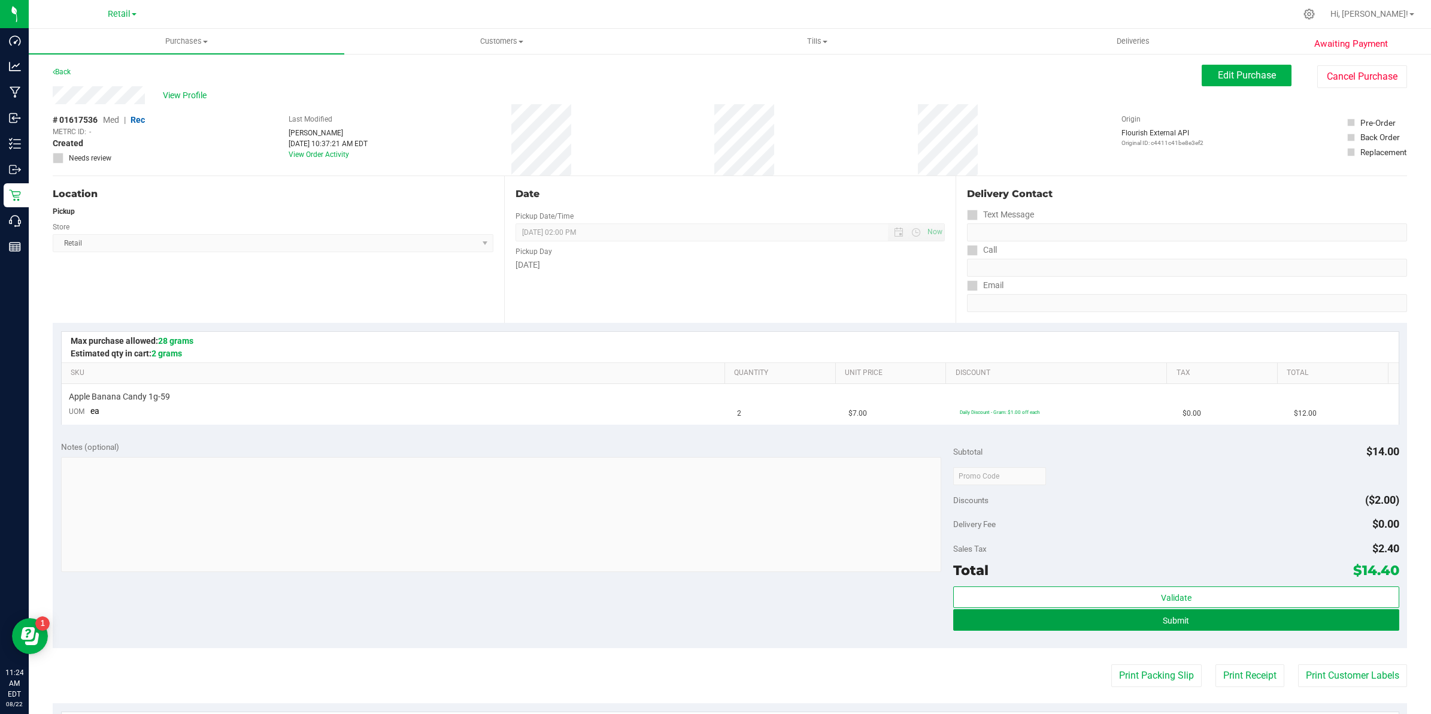
click at [706, 542] on div "Notes (optional) Subtotal $14.00 Discounts ($2.00) Delivery Fee $0.00 Sales Tax…" at bounding box center [730, 540] width 1354 height 216
click at [706, 621] on span "Submit" at bounding box center [1176, 620] width 26 height 10
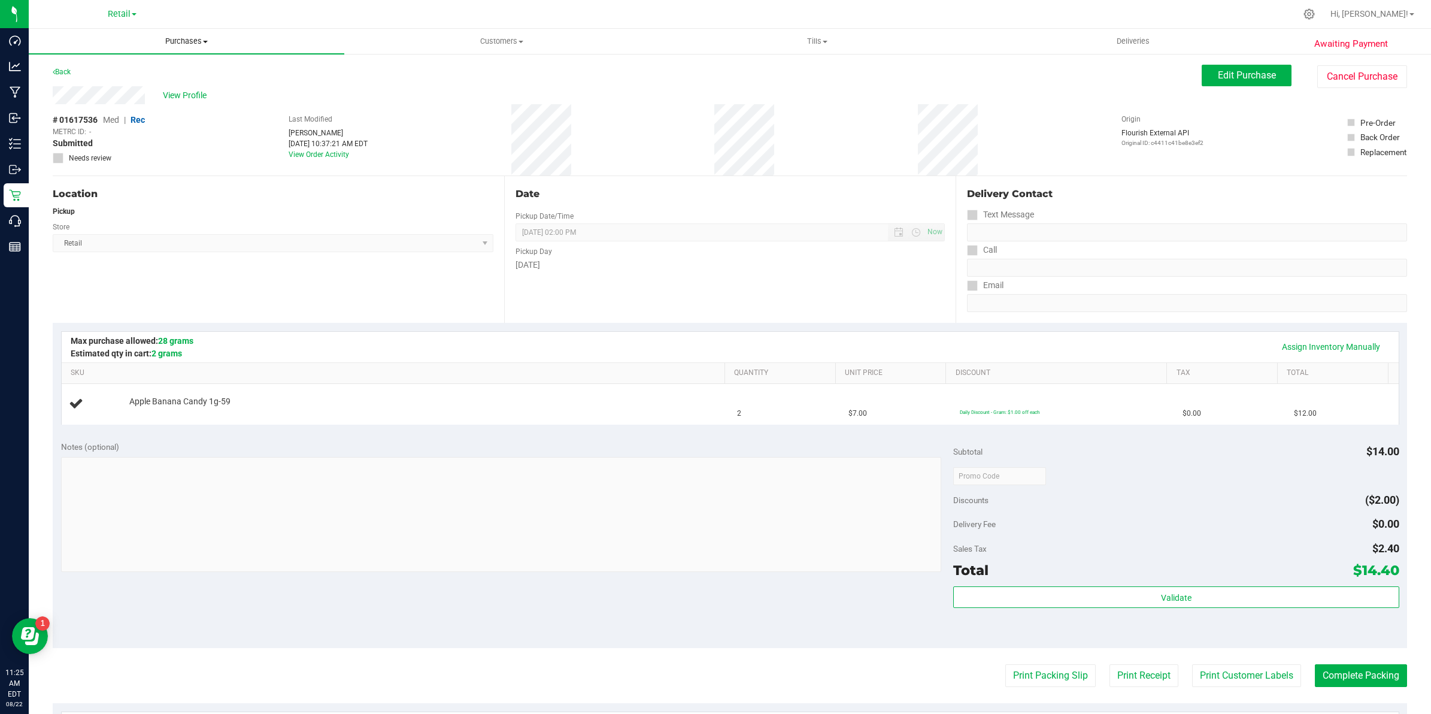
click at [198, 40] on span "Purchases" at bounding box center [187, 41] width 316 height 11
click at [109, 75] on span "Summary of purchases" at bounding box center [90, 72] width 123 height 10
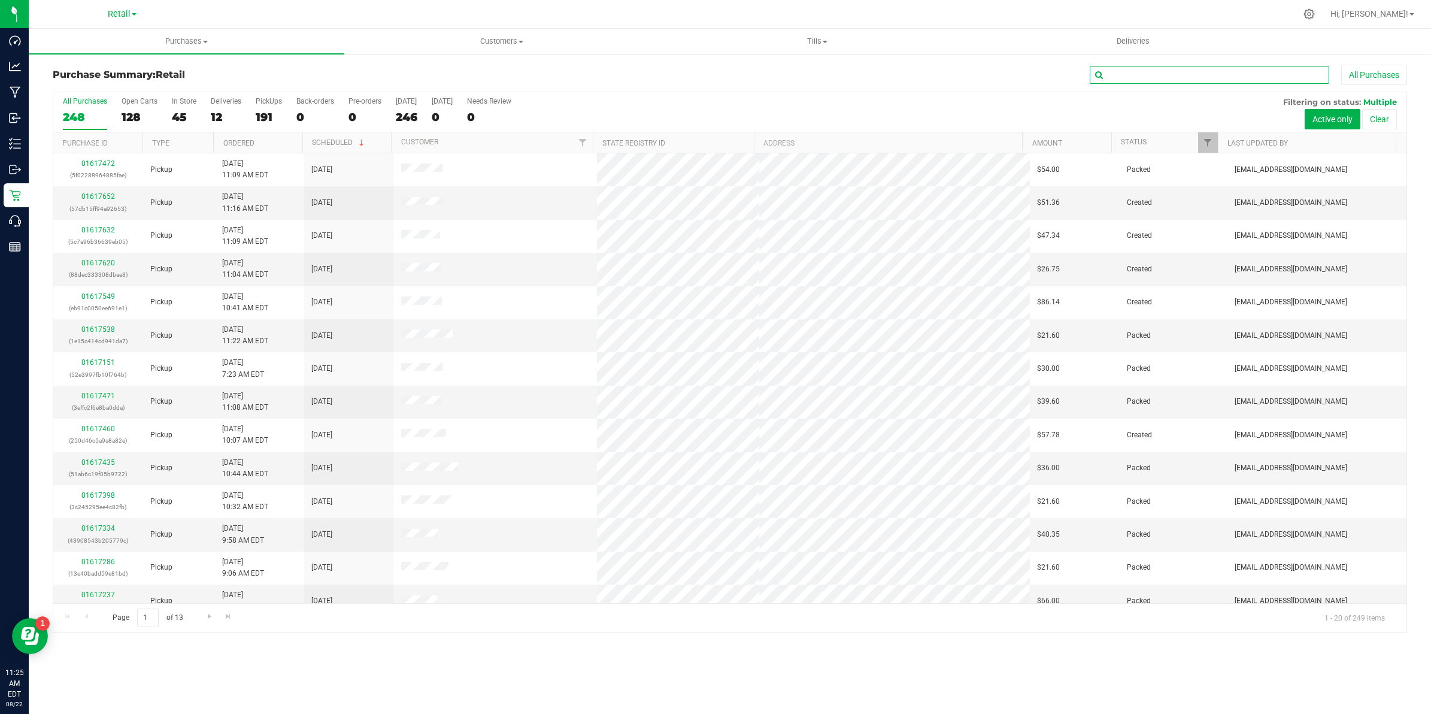
click at [706, 77] on input "text" at bounding box center [1209, 75] width 239 height 18
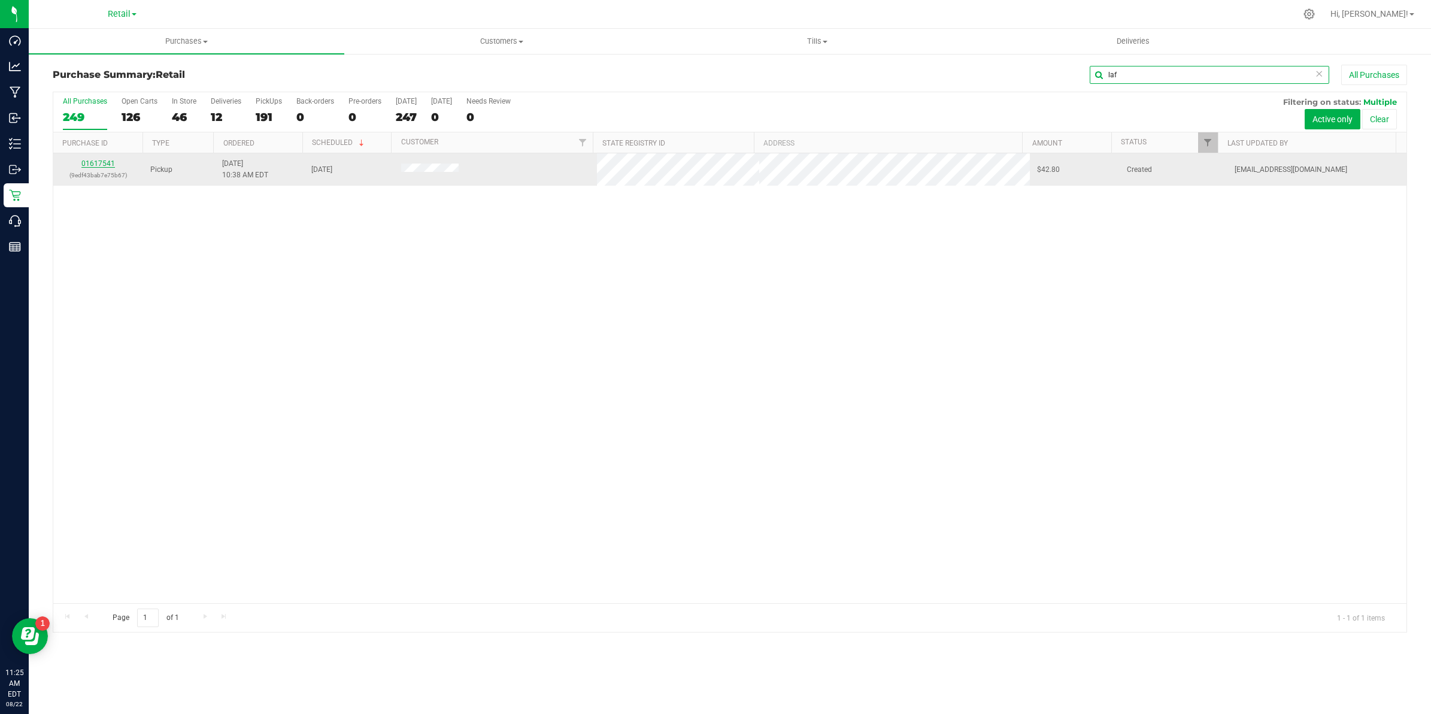
type input "laf"
click at [96, 163] on link "01617541" at bounding box center [98, 163] width 34 height 8
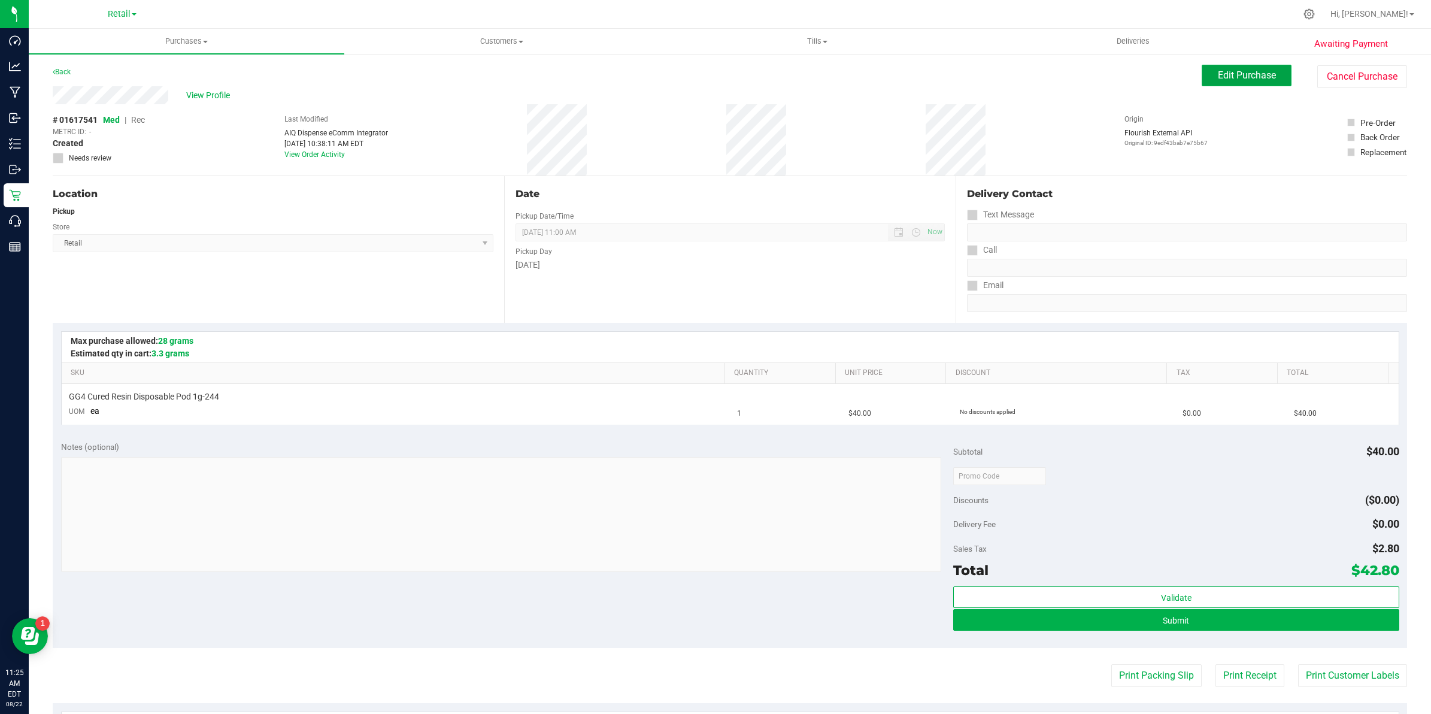
click at [706, 71] on button "Edit Purchase" at bounding box center [1247, 76] width 90 height 22
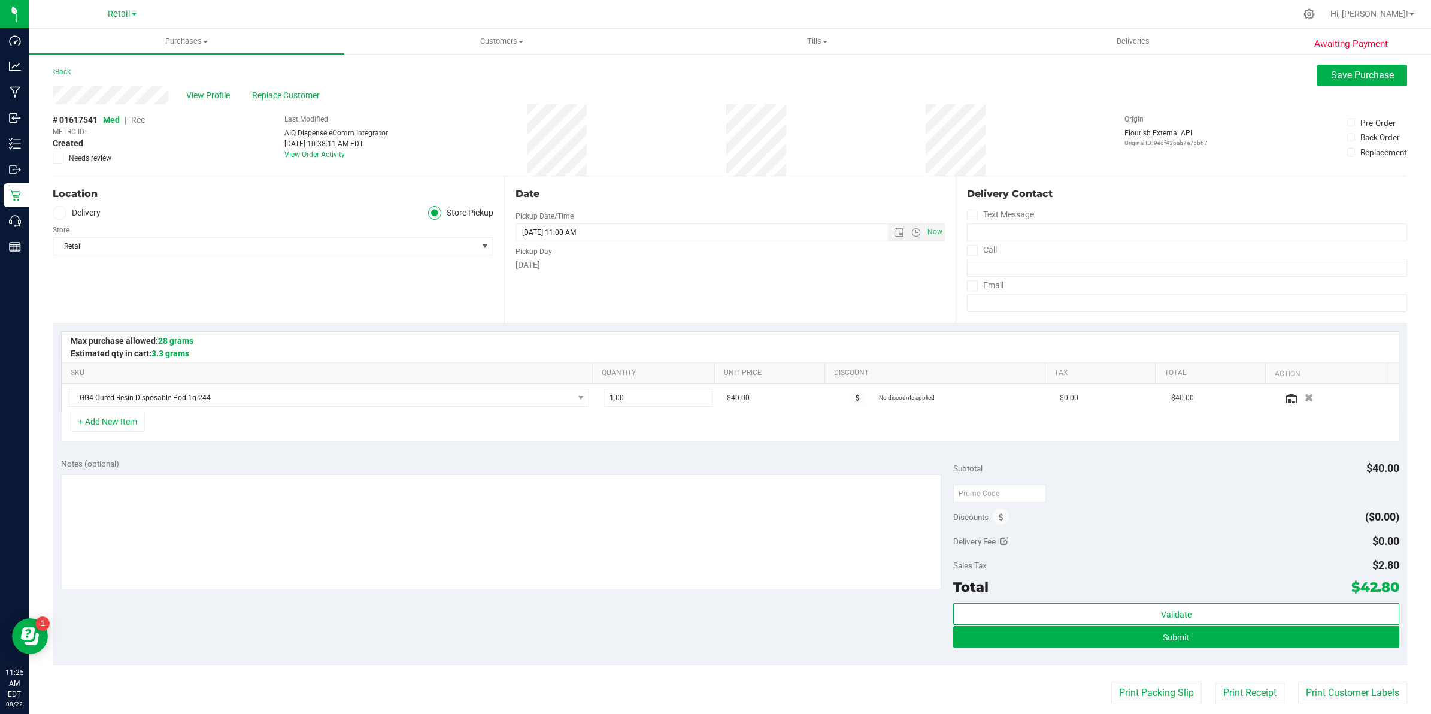
click at [136, 123] on span "Rec" at bounding box center [138, 120] width 14 height 10
click at [706, 73] on span "Save Purchase" at bounding box center [1362, 74] width 63 height 11
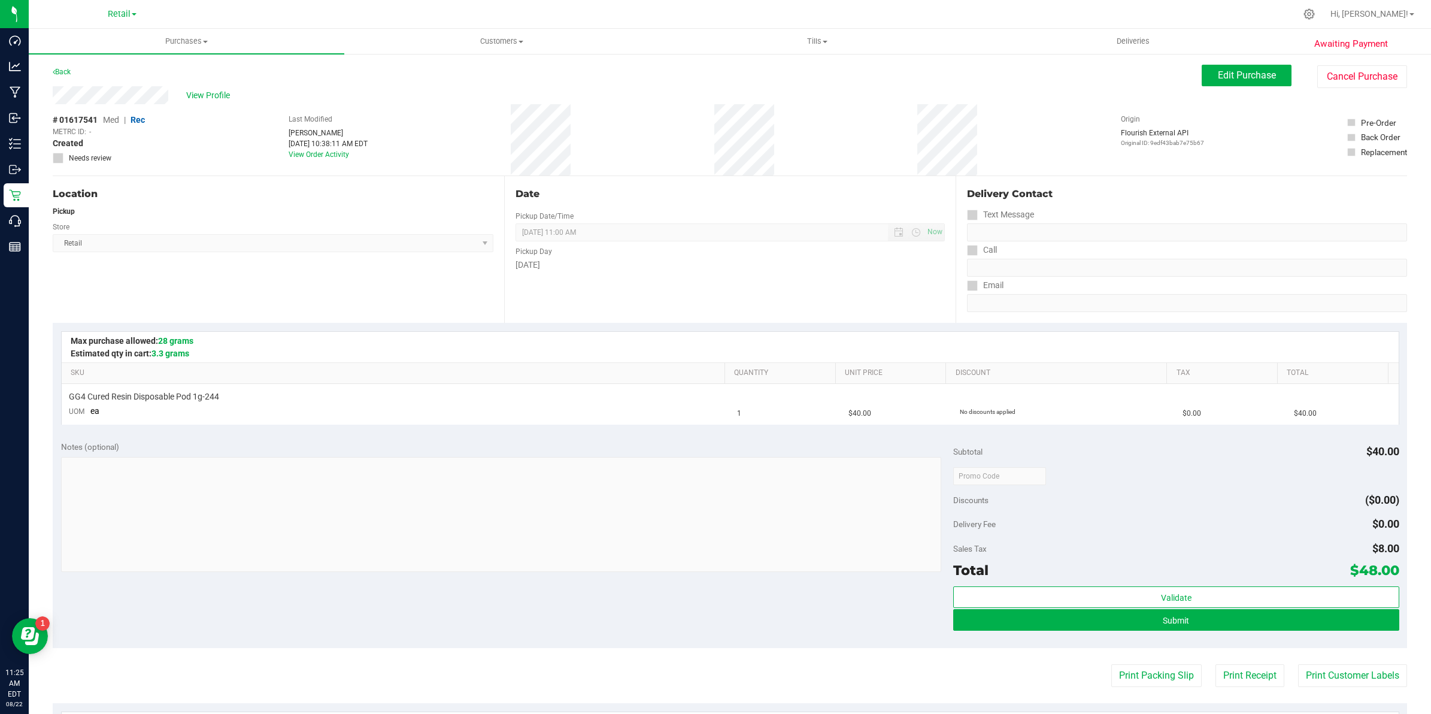
click at [104, 96] on div "Awaiting Payment Back Edit Purchase Cancel Purchase View Profile # 01617541 Med…" at bounding box center [730, 502] width 1402 height 898
click at [706, 621] on span "Submit" at bounding box center [1176, 620] width 26 height 10
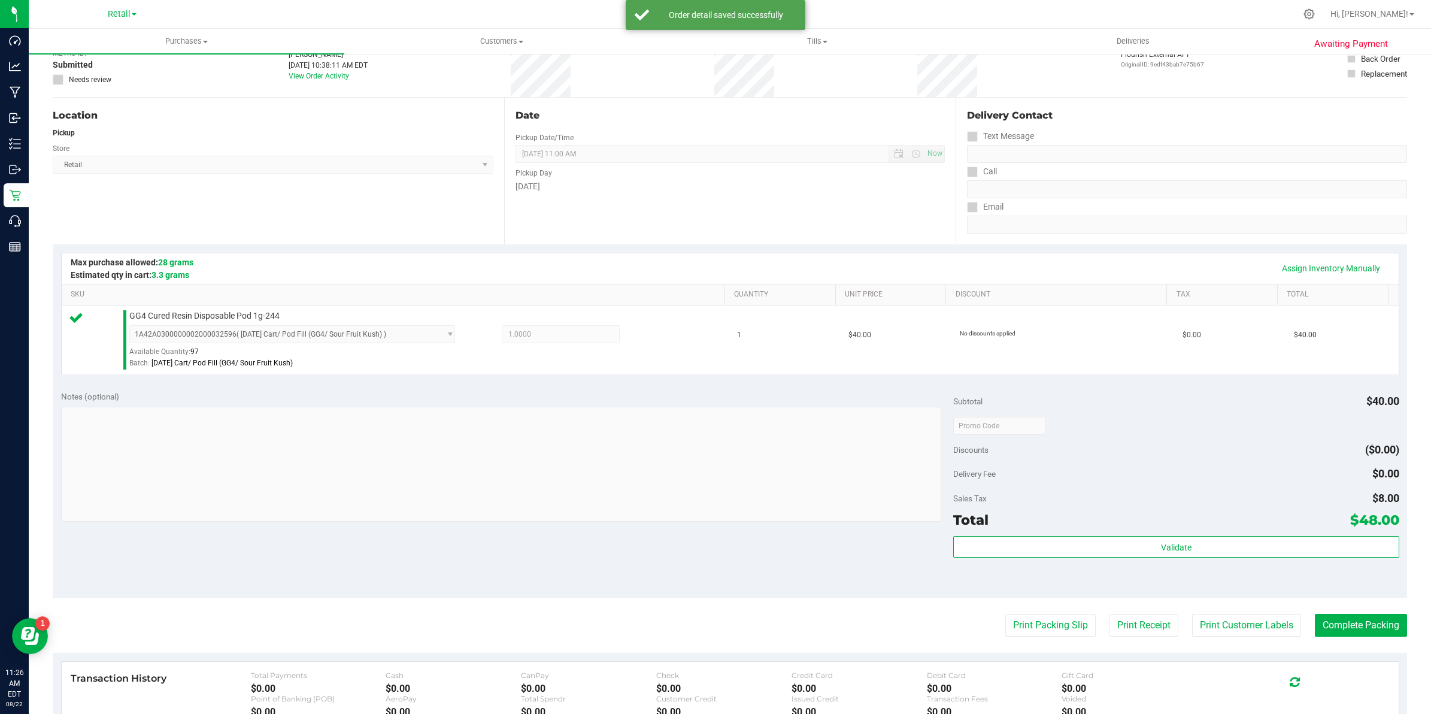
scroll to position [150, 0]
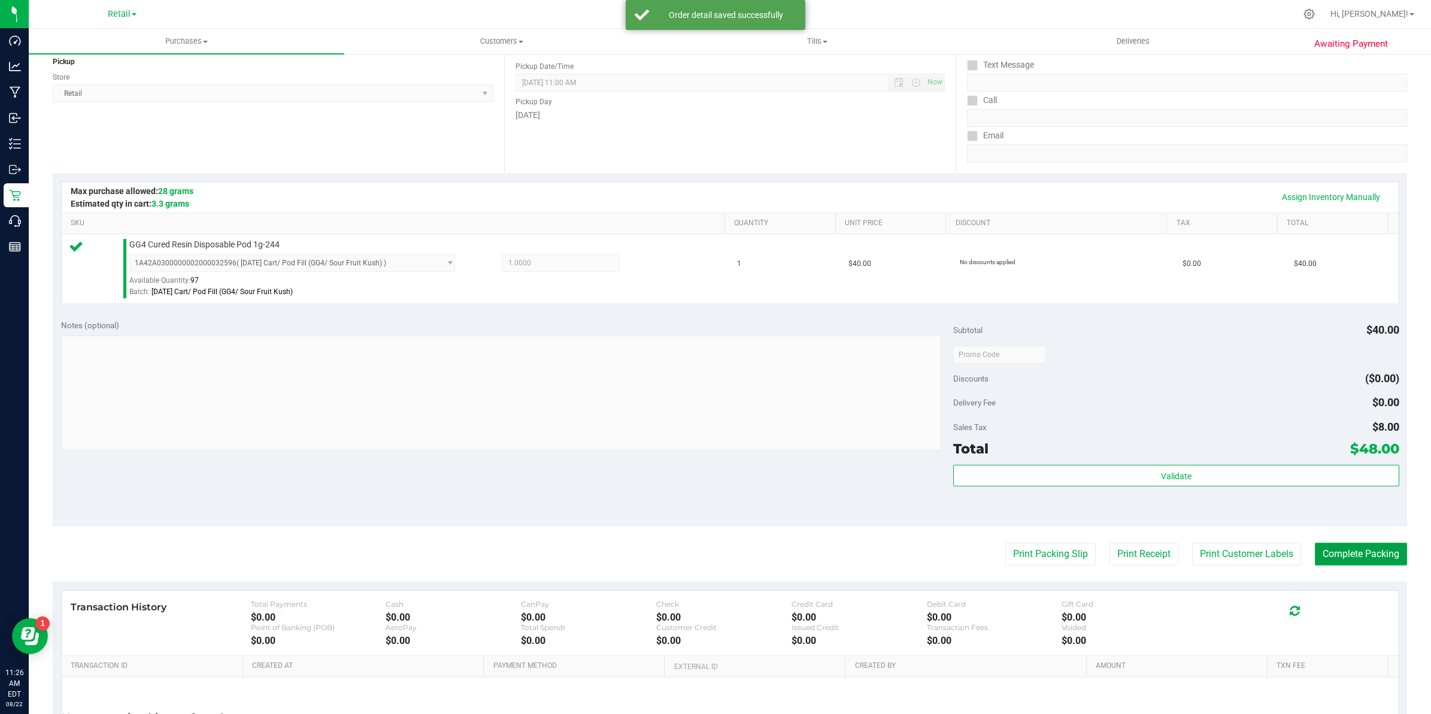
click at [706, 554] on button "Complete Packing" at bounding box center [1361, 553] width 92 height 23
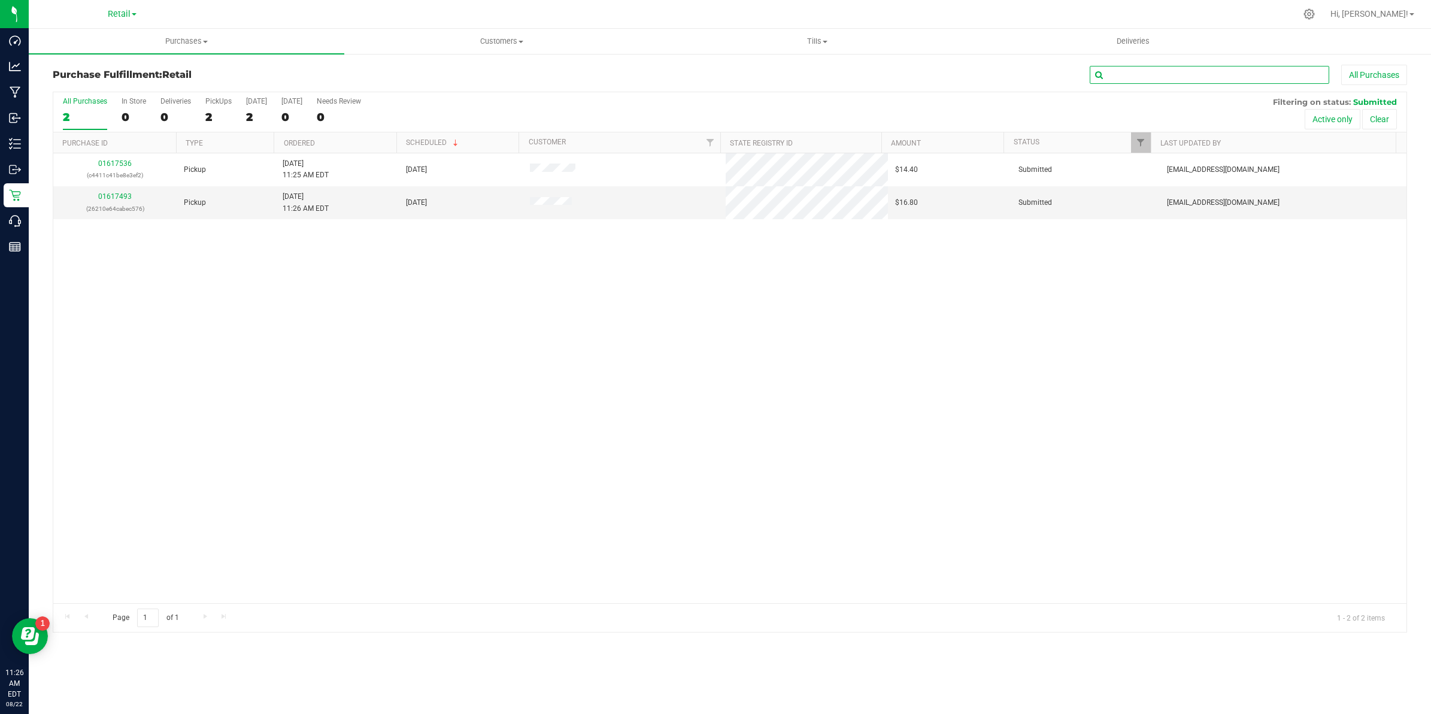
click at [706, 74] on input "text" at bounding box center [1209, 75] width 239 height 18
click at [180, 44] on span "Purchases" at bounding box center [187, 41] width 316 height 11
click at [123, 68] on span "Summary of purchases" at bounding box center [90, 72] width 123 height 10
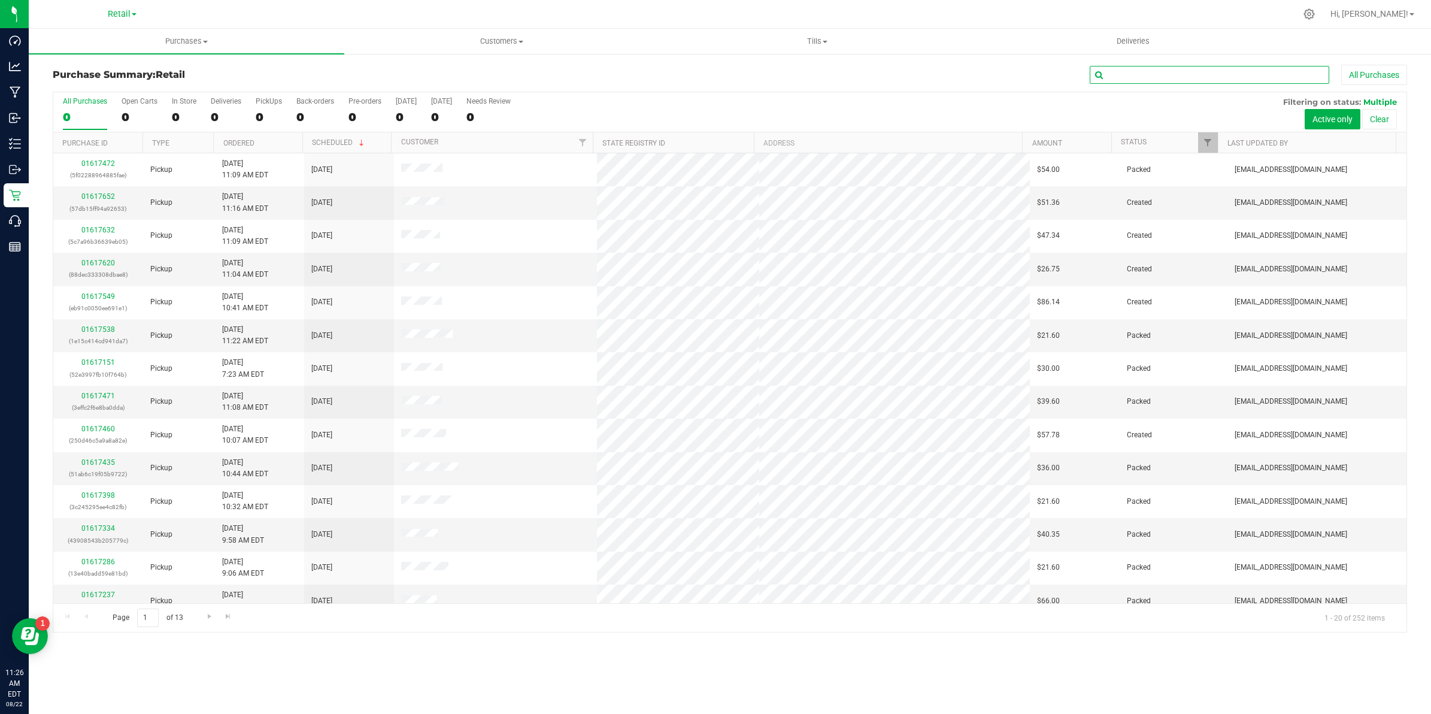
click at [706, 80] on input "text" at bounding box center [1209, 75] width 239 height 18
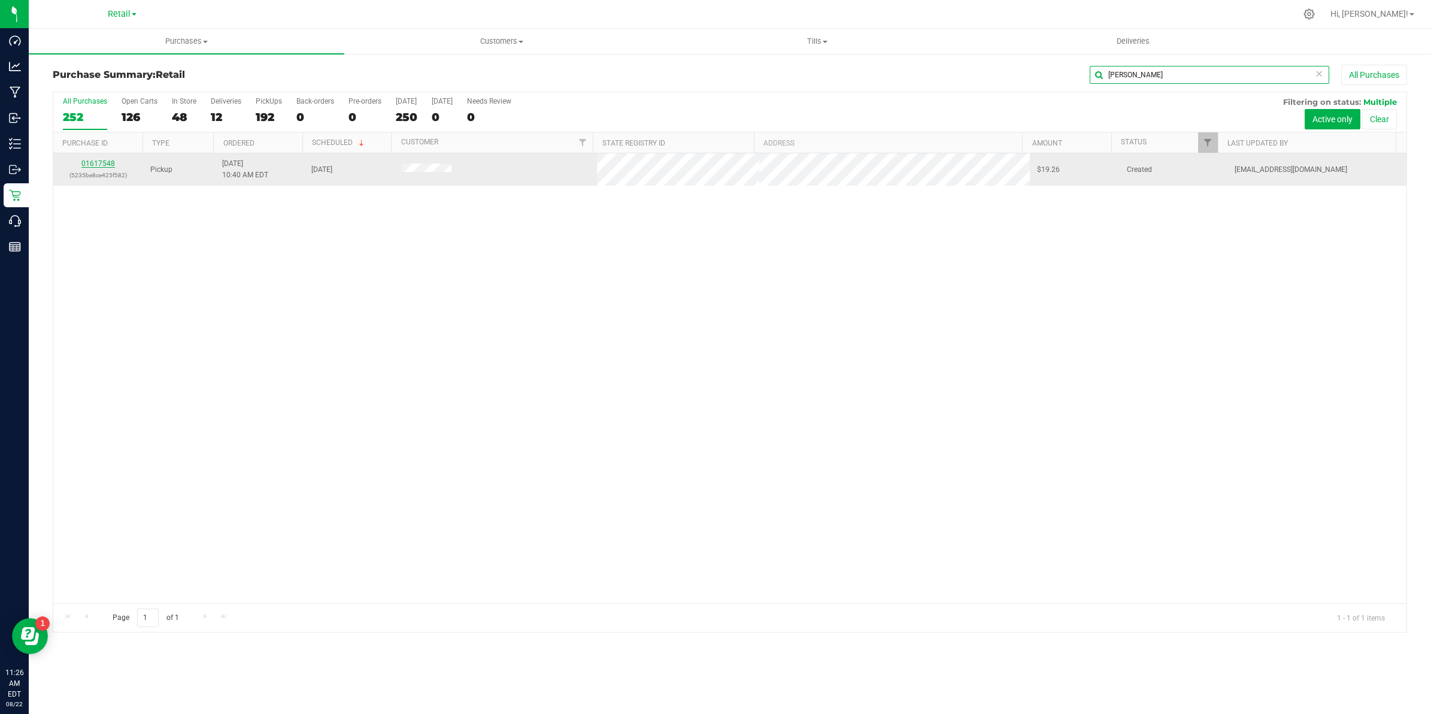
type input "reil"
click at [103, 163] on link "01617548" at bounding box center [98, 163] width 34 height 8
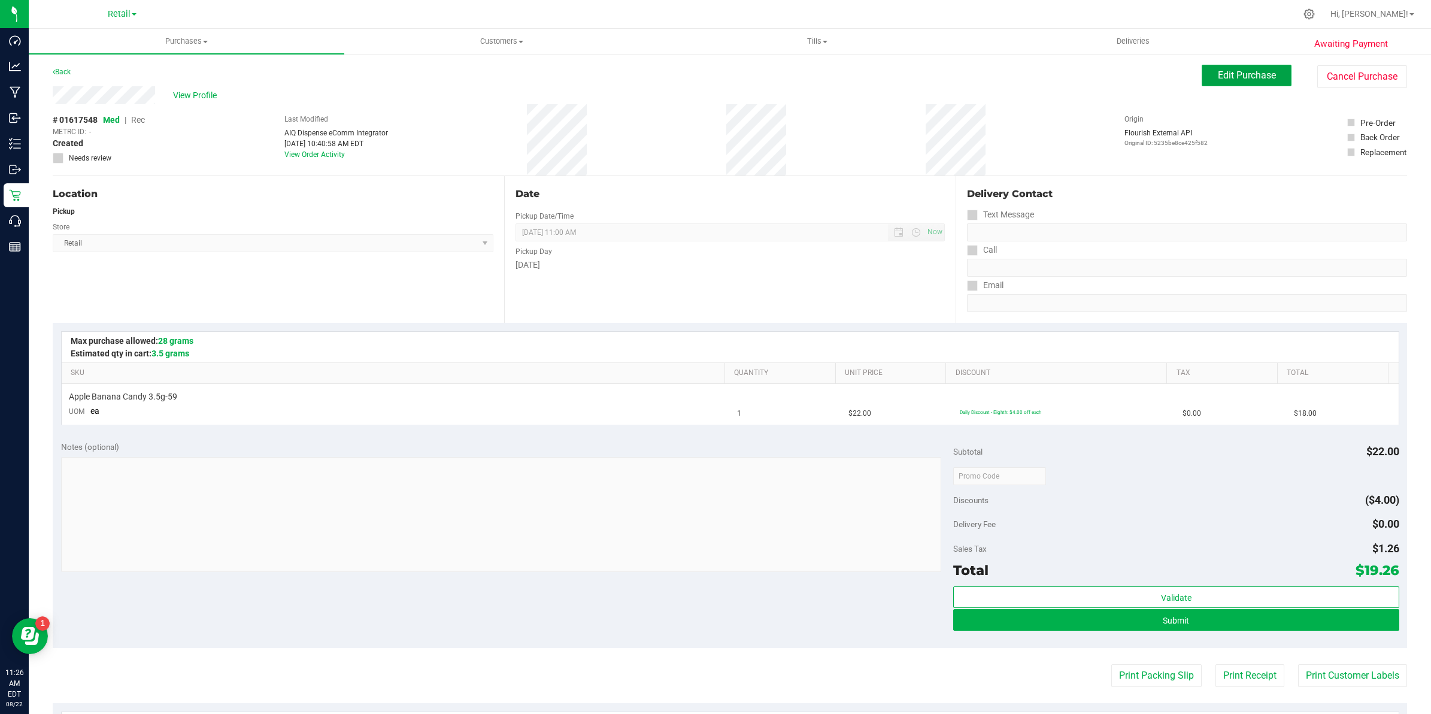
click at [706, 66] on button "Edit Purchase" at bounding box center [1247, 76] width 90 height 22
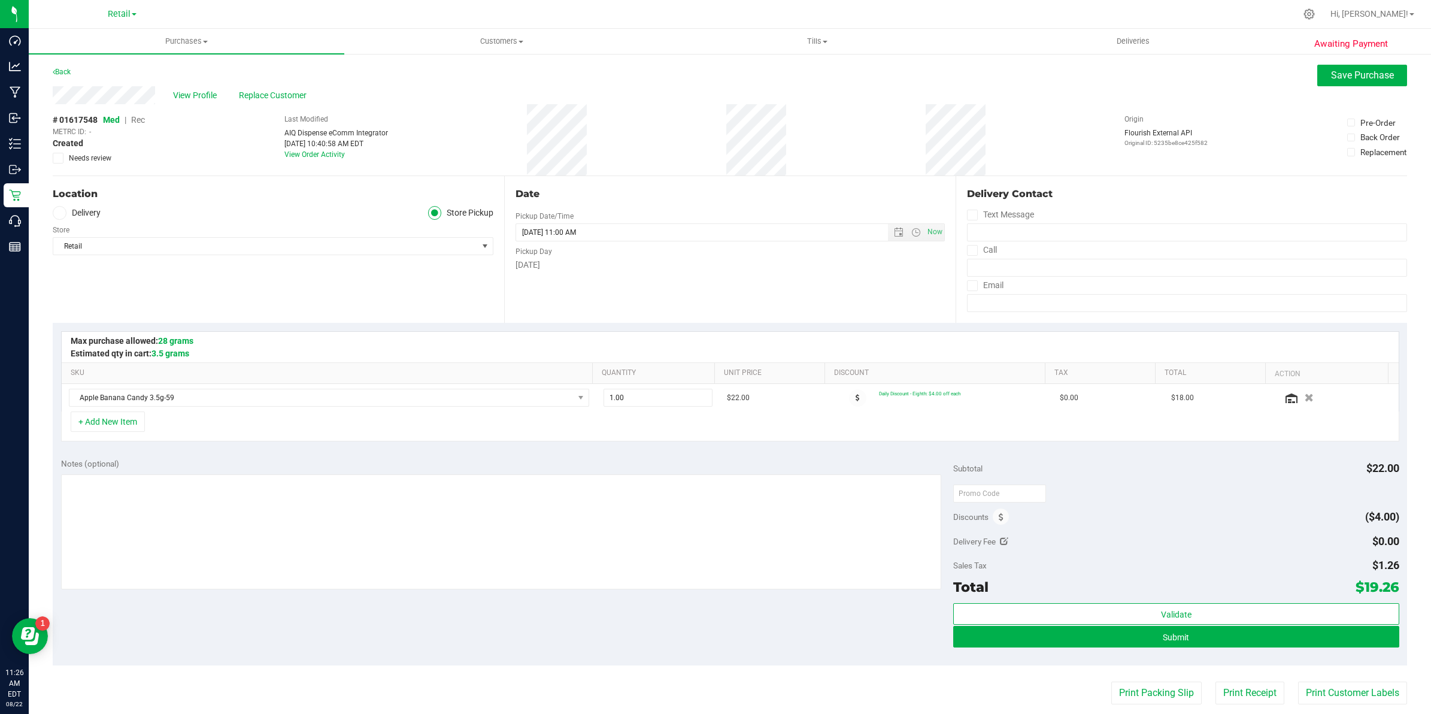
click at [138, 117] on span "Rec" at bounding box center [138, 120] width 14 height 10
click at [706, 80] on span "Save Purchase" at bounding box center [1362, 74] width 63 height 11
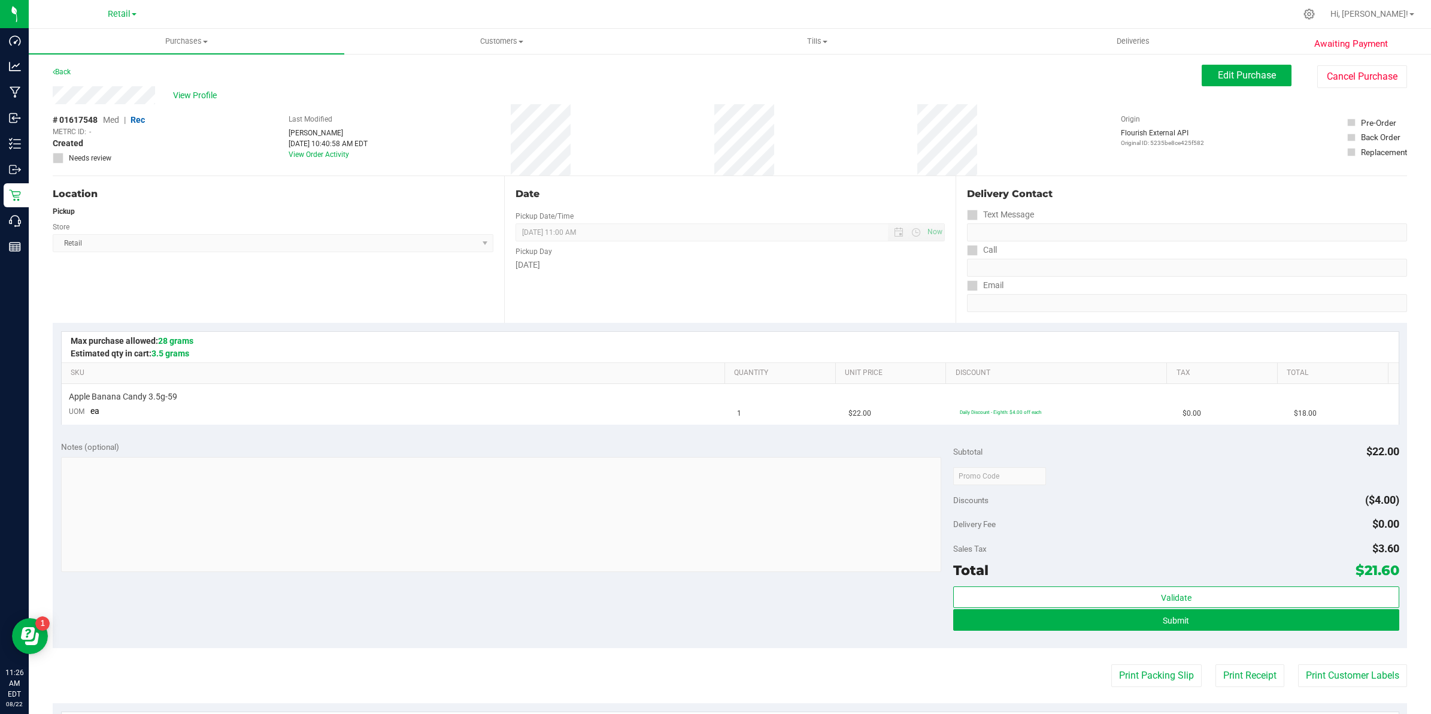
click at [90, 103] on div "View Profile" at bounding box center [627, 95] width 1149 height 18
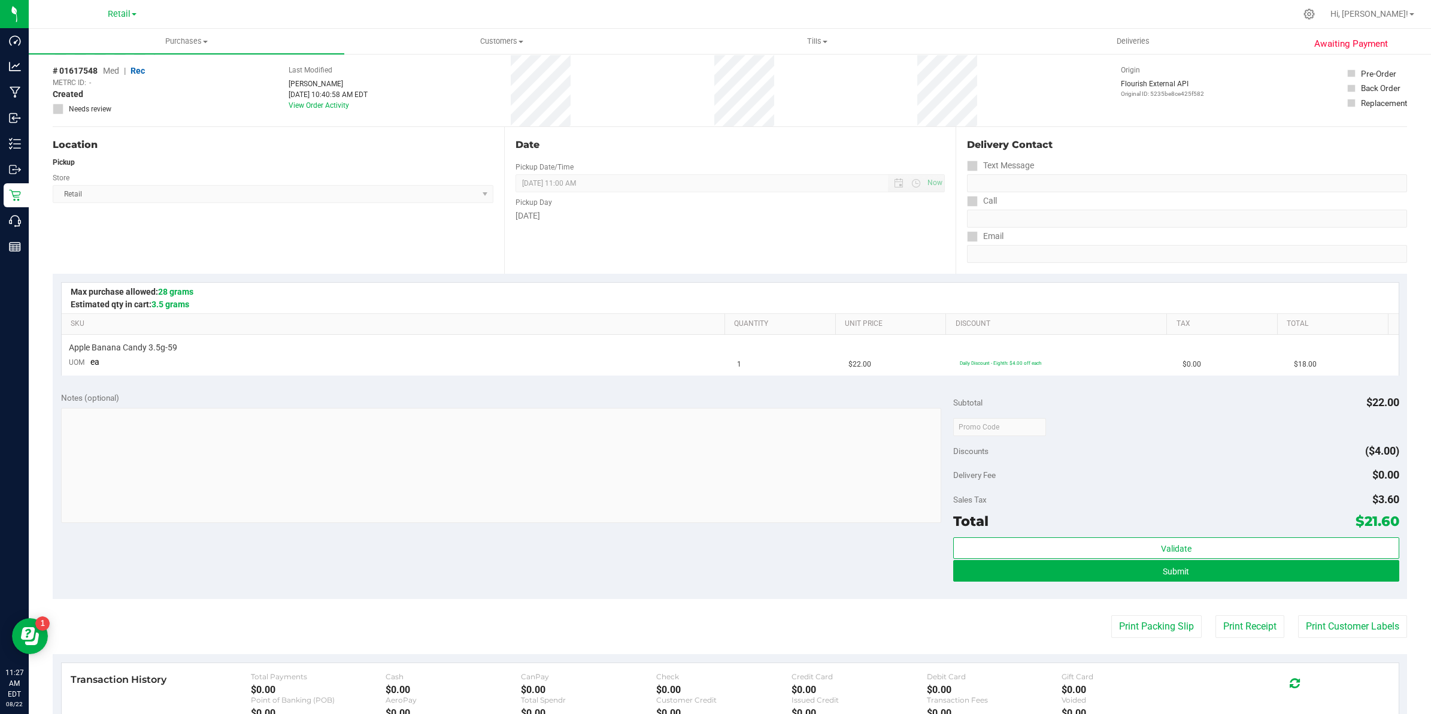
scroll to position [75, 0]
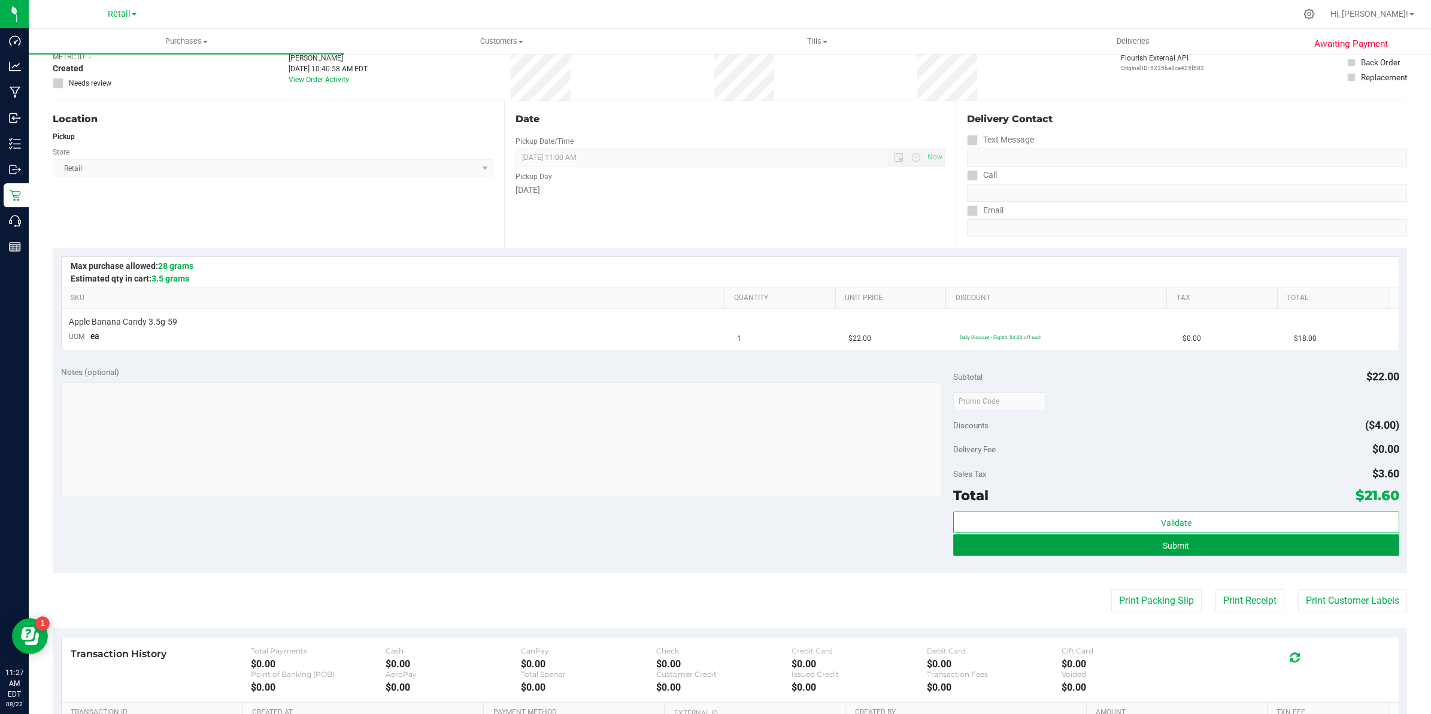
click at [706, 544] on span "Submit" at bounding box center [1176, 546] width 26 height 10
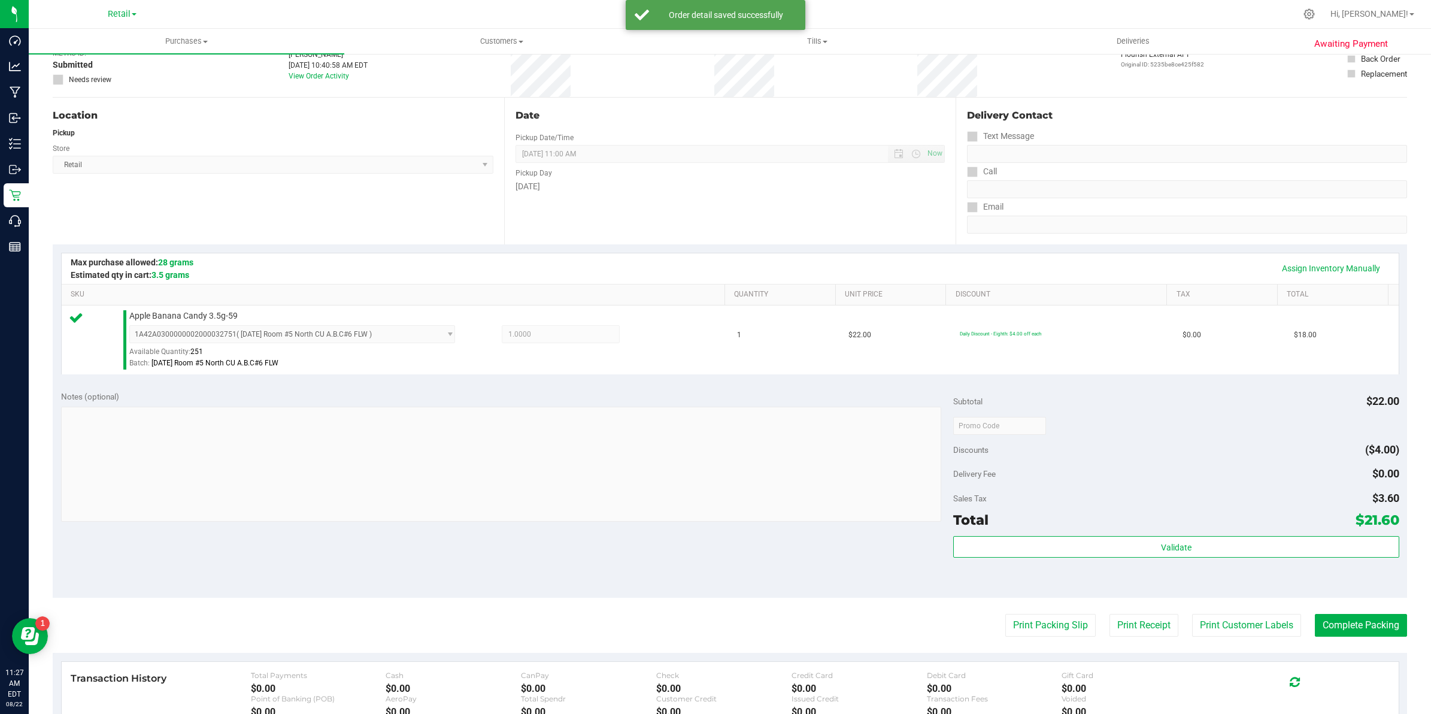
scroll to position [150, 0]
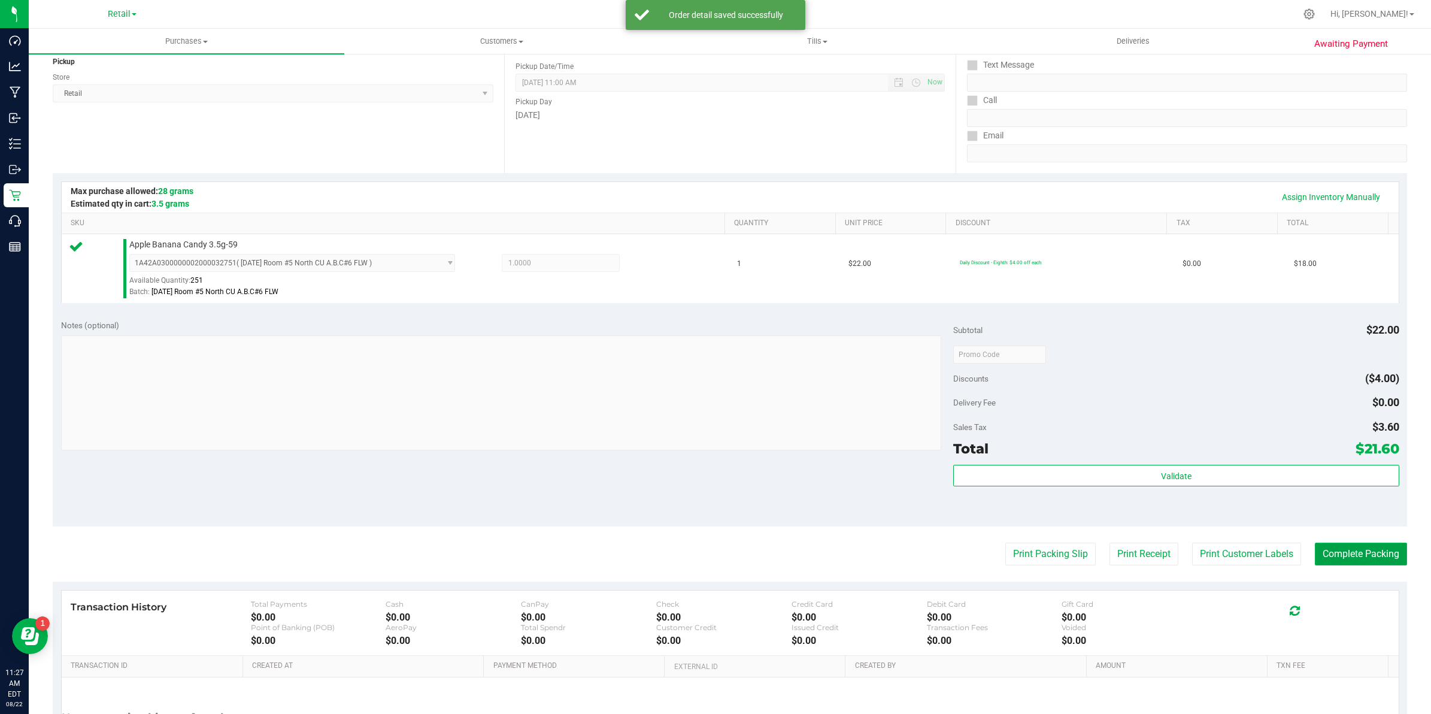
click at [706, 557] on button "Complete Packing" at bounding box center [1361, 553] width 92 height 23
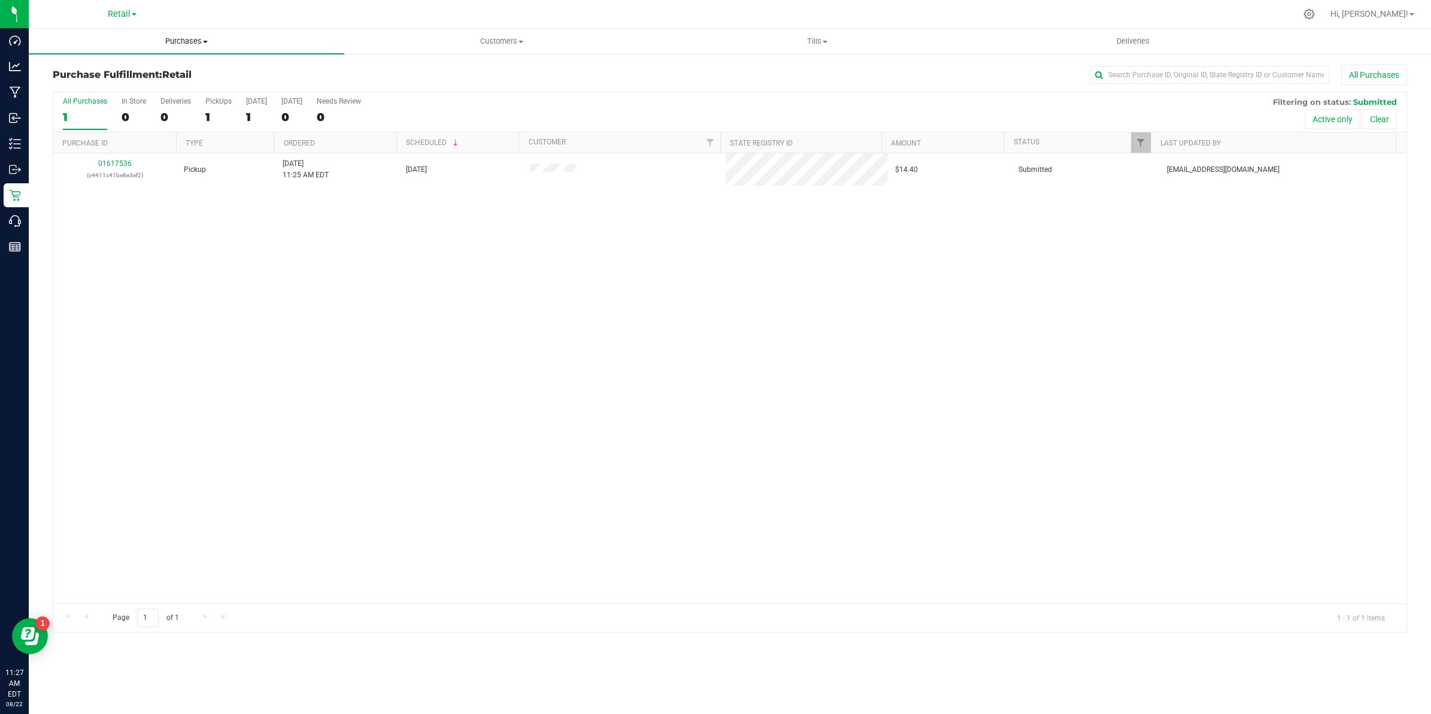
click at [192, 36] on span "Purchases" at bounding box center [187, 41] width 316 height 11
click at [93, 71] on span "Summary of purchases" at bounding box center [90, 72] width 123 height 10
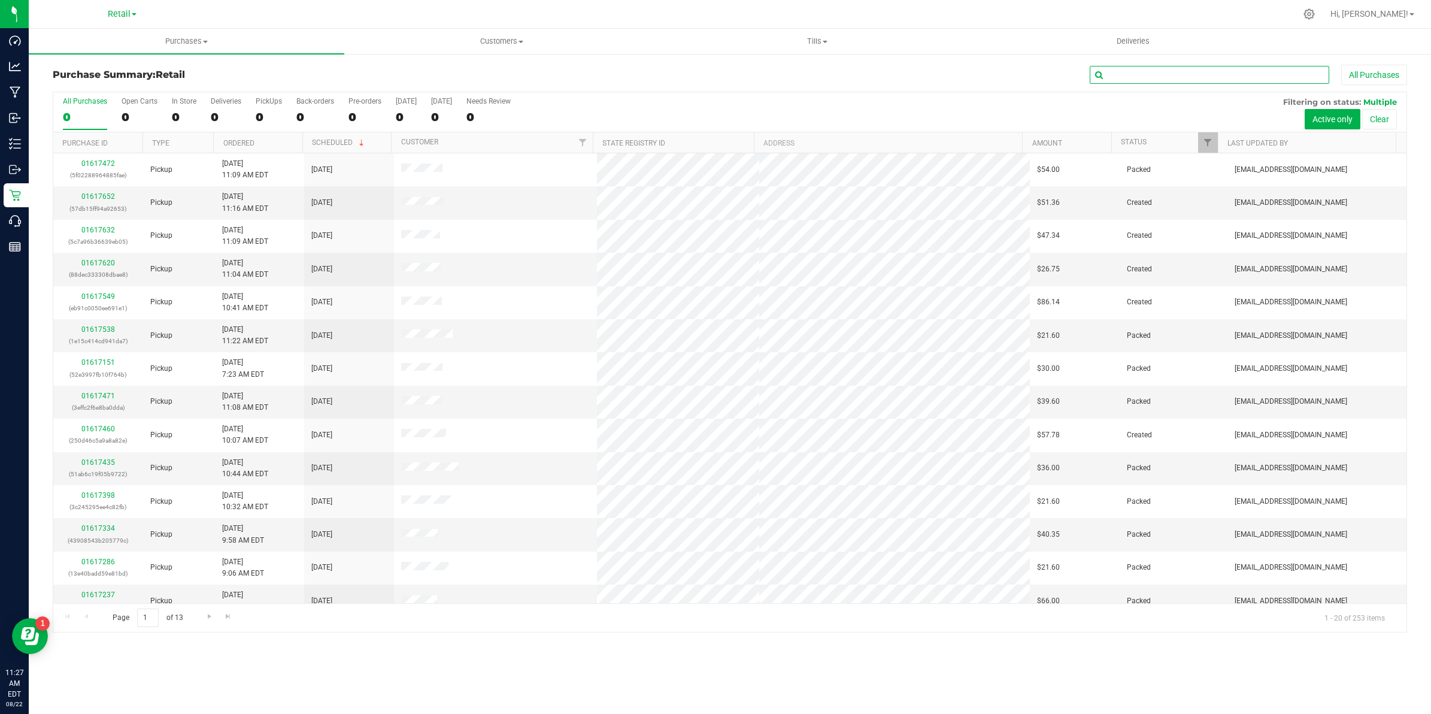
click at [706, 76] on input "text" at bounding box center [1209, 75] width 239 height 18
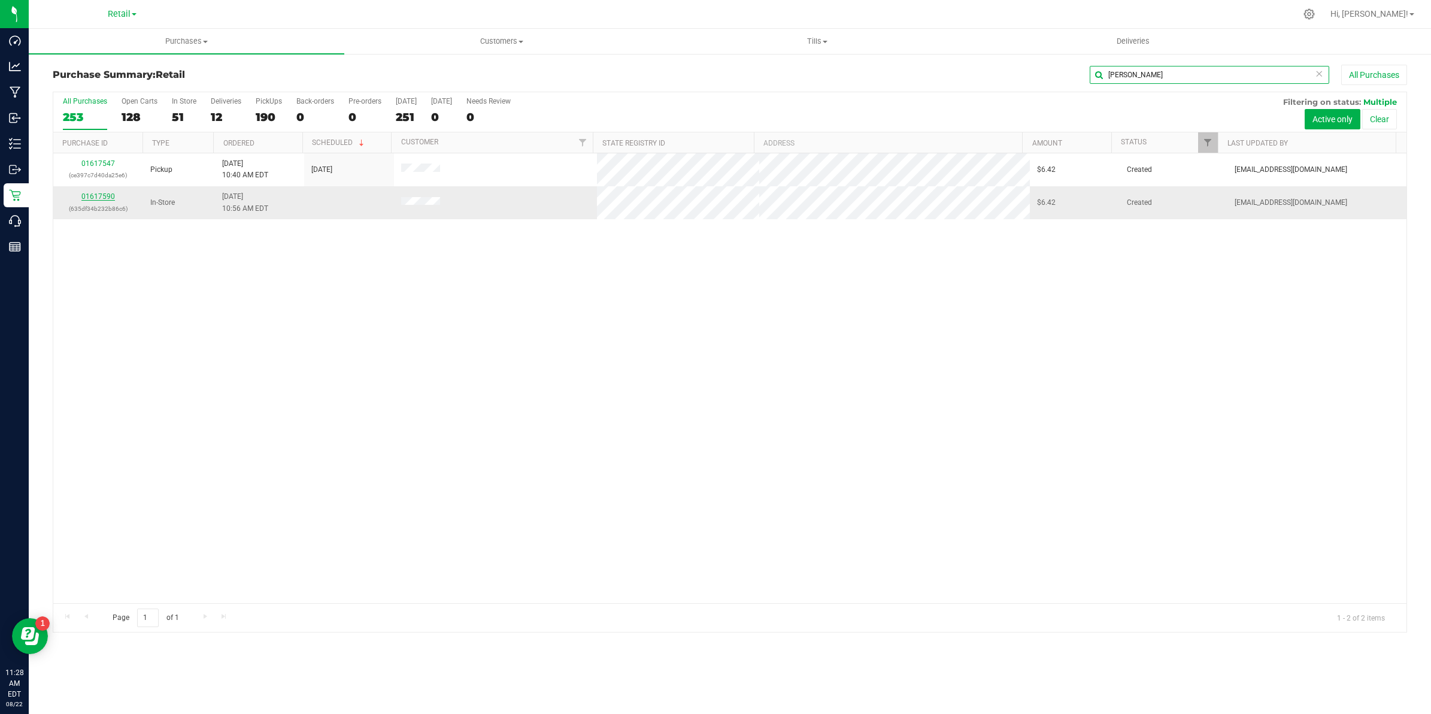
type input "iesha"
click at [110, 196] on link "01617590" at bounding box center [98, 196] width 34 height 8
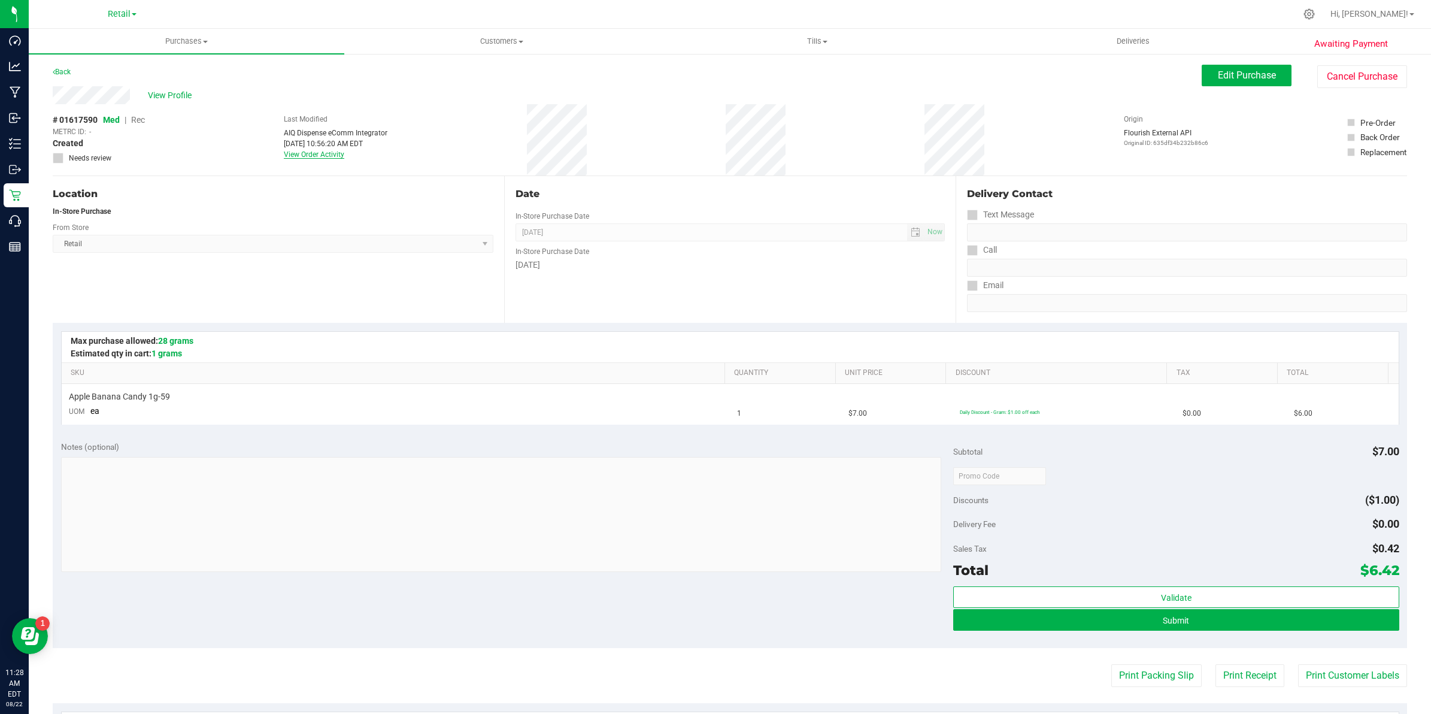
click at [317, 156] on link "View Order Activity" at bounding box center [314, 154] width 60 height 8
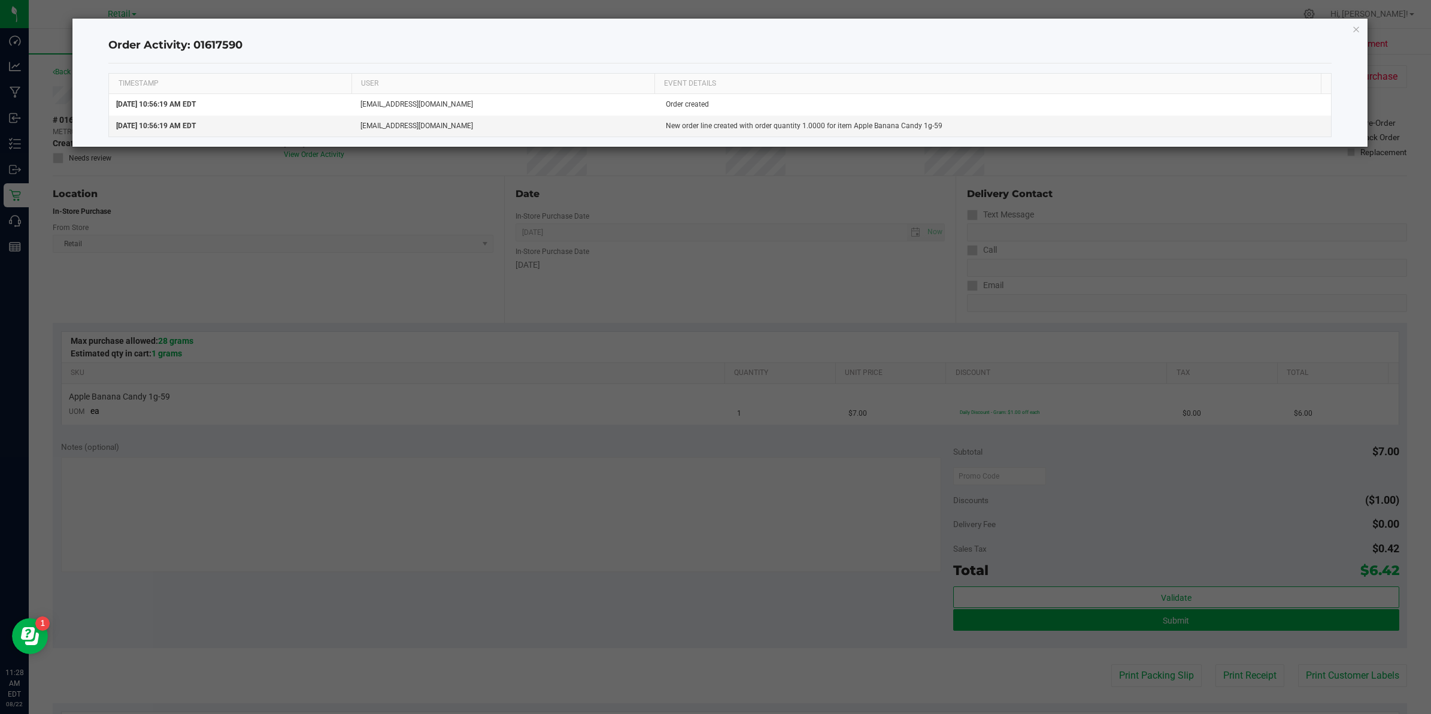
click at [706, 30] on div "Order Activity: 01617590 TIMESTAMP USER EVENT DETAILS Aug 22, 2025 10:56:19 AM …" at bounding box center [719, 83] width 1295 height 128
click at [706, 29] on div "Order Activity: 01617590 TIMESTAMP USER EVENT DETAILS Aug 22, 2025 10:56:19 AM …" at bounding box center [719, 83] width 1295 height 128
click at [706, 26] on icon "button" at bounding box center [1356, 29] width 8 height 14
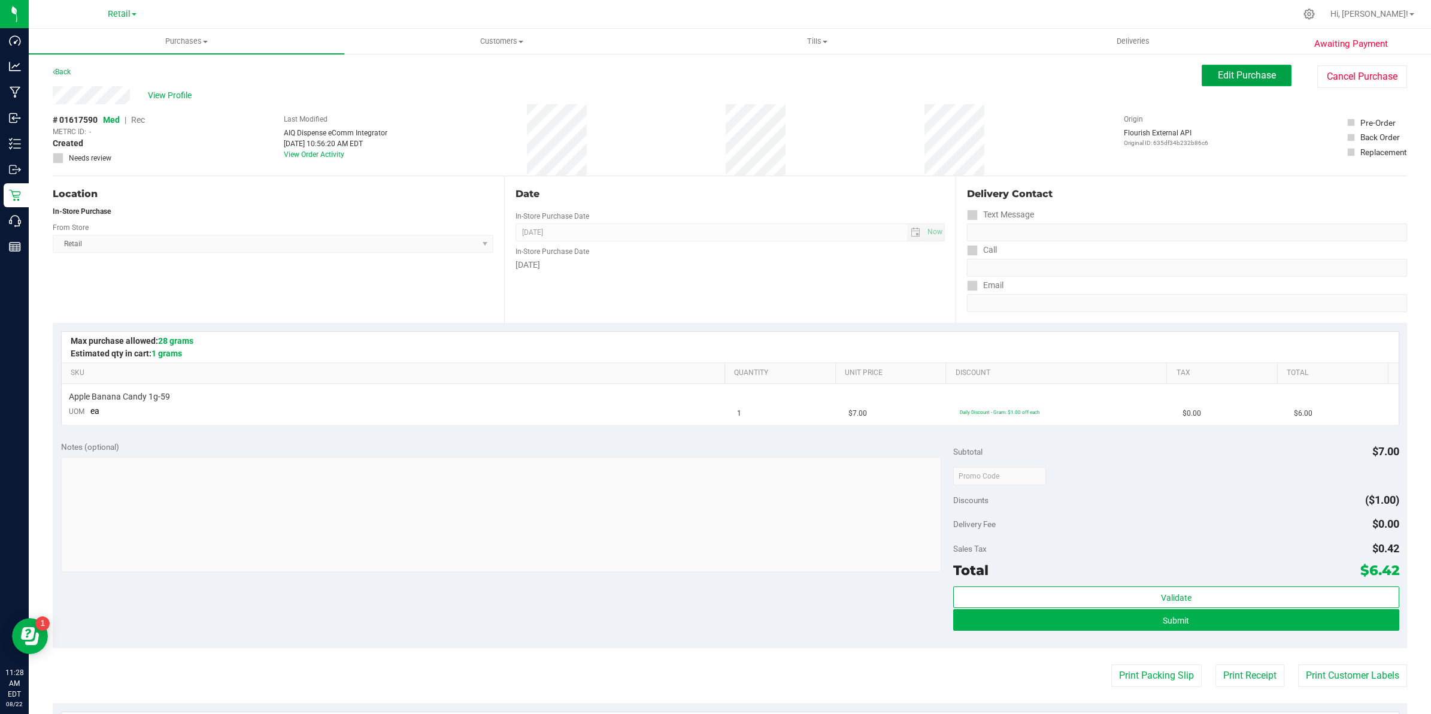
click at [706, 71] on span "Edit Purchase" at bounding box center [1247, 74] width 58 height 11
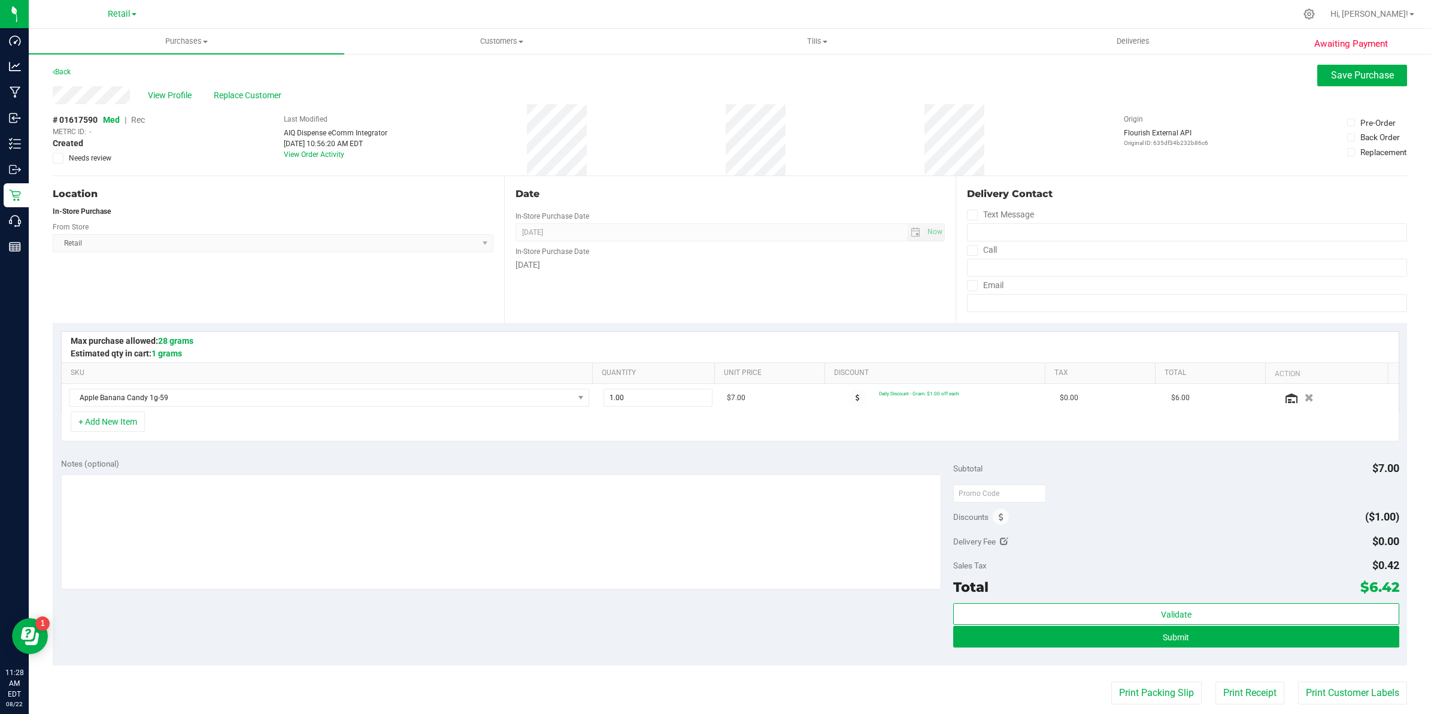
click at [141, 120] on span "Rec" at bounding box center [138, 120] width 14 height 10
click at [706, 70] on span "Save Purchase" at bounding box center [1362, 74] width 63 height 11
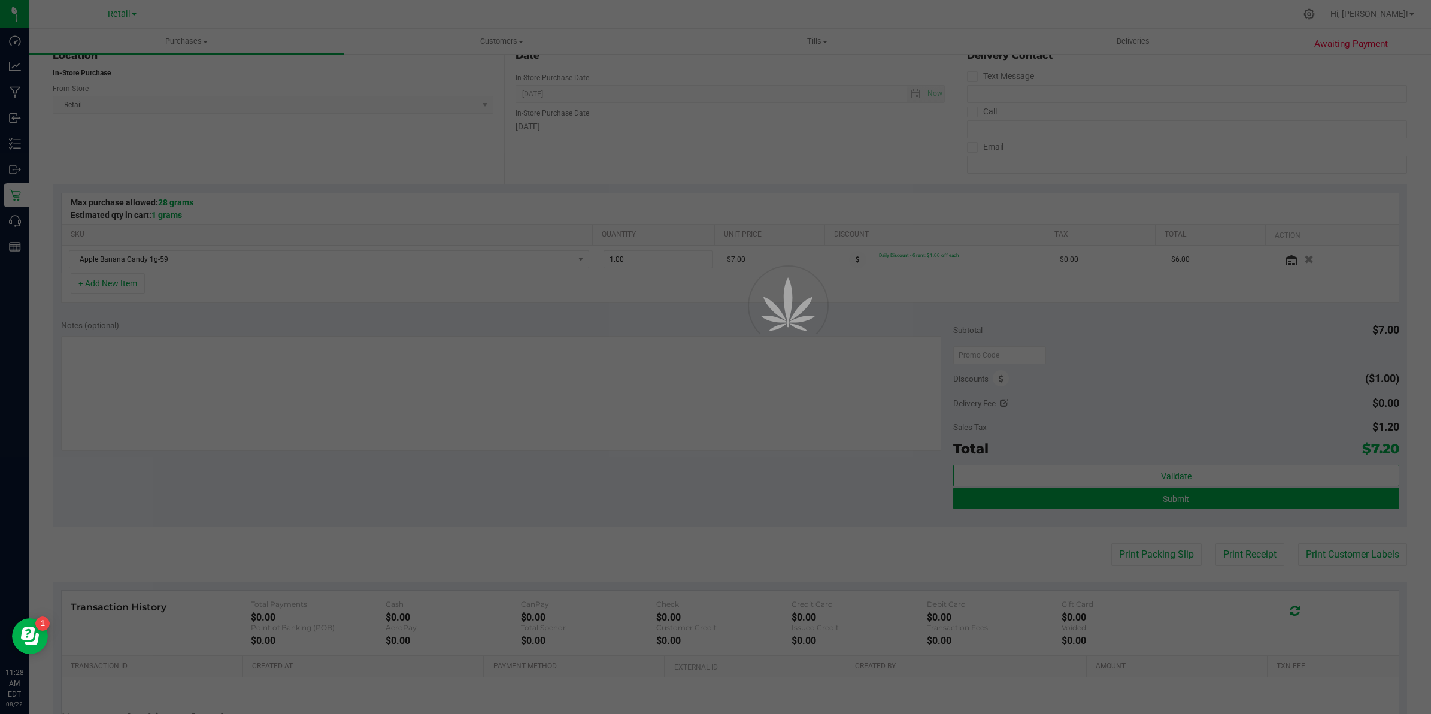
scroll to position [150, 0]
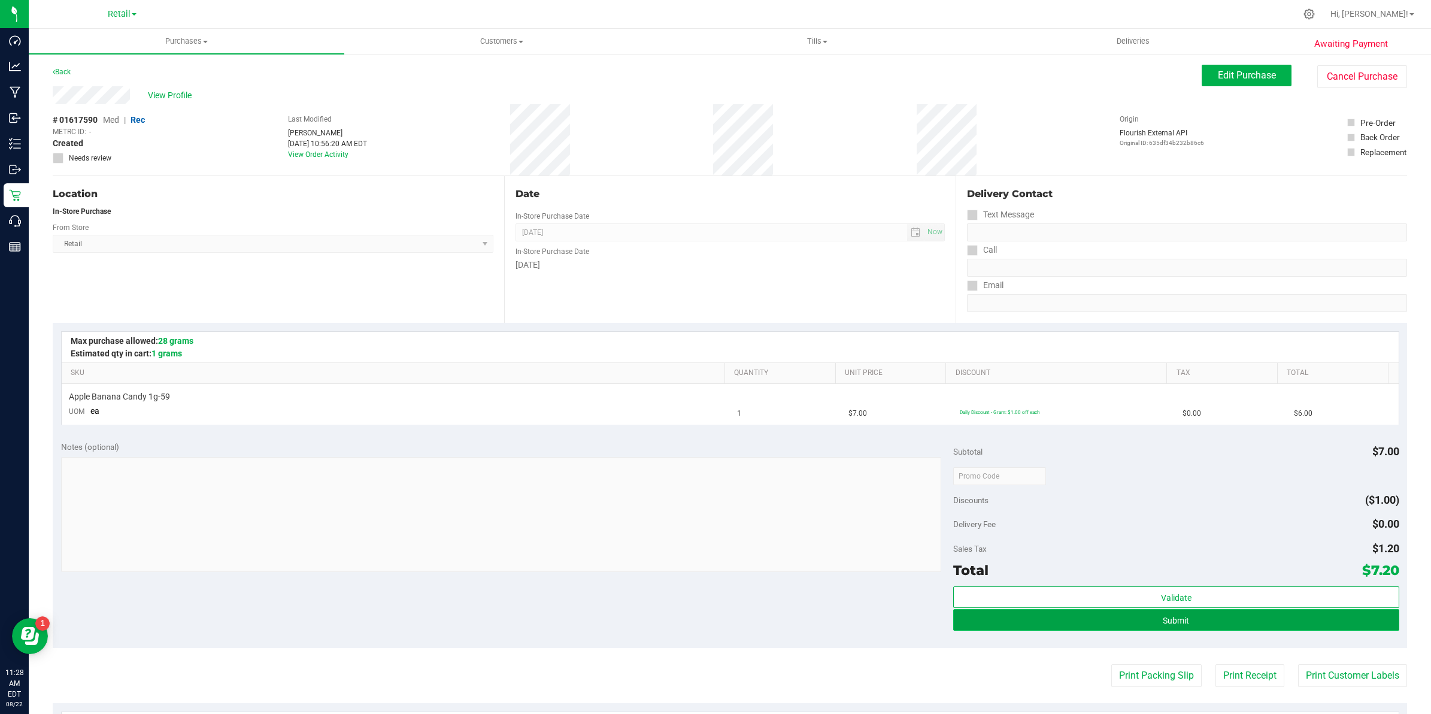
click at [706, 618] on span "Submit" at bounding box center [1176, 620] width 26 height 10
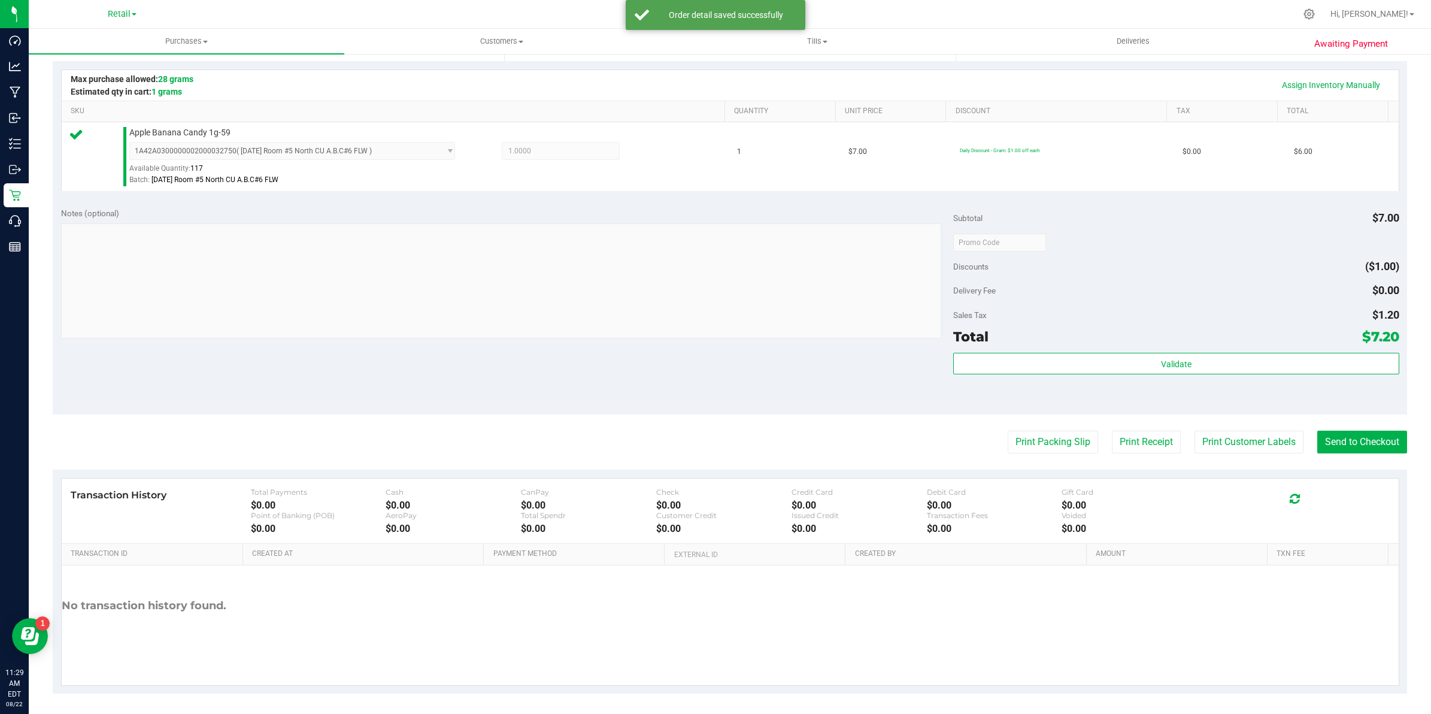
scroll to position [265, 0]
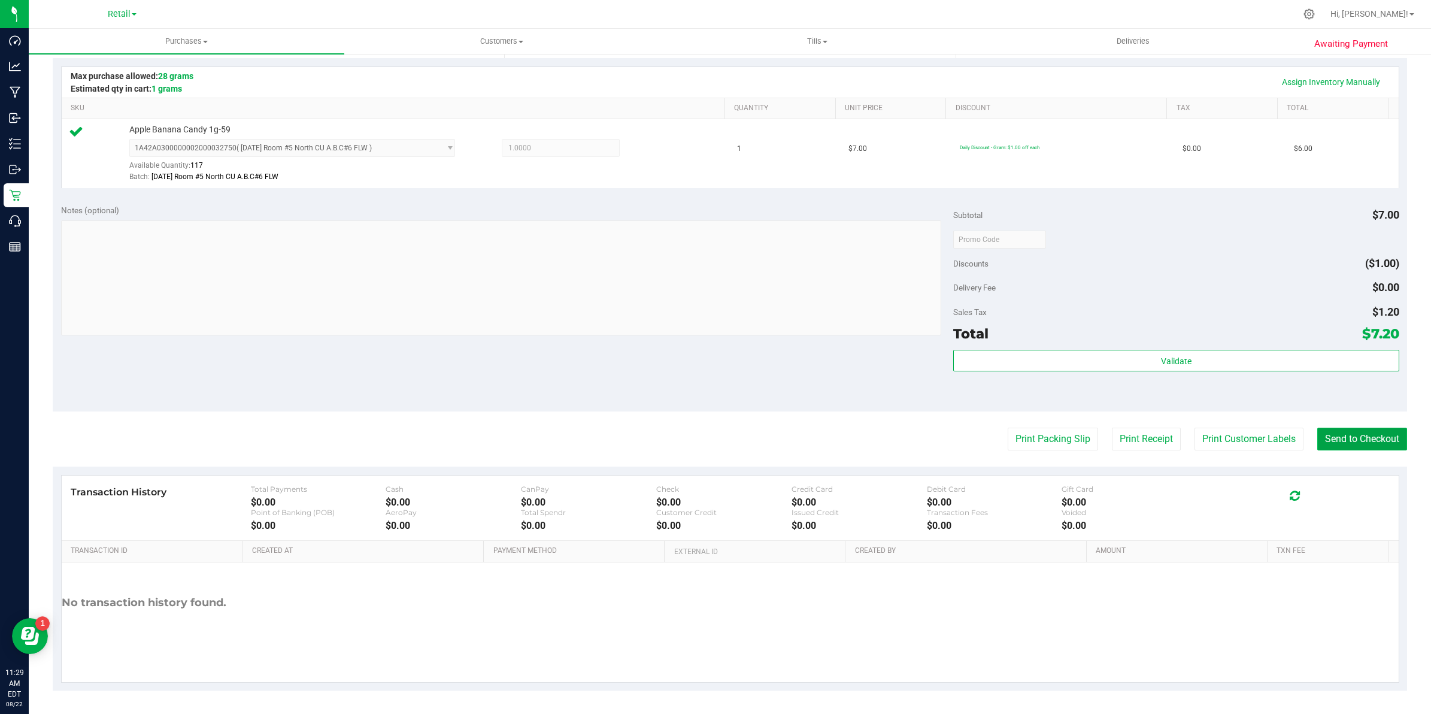
click at [706, 432] on button "Send to Checkout" at bounding box center [1362, 438] width 90 height 23
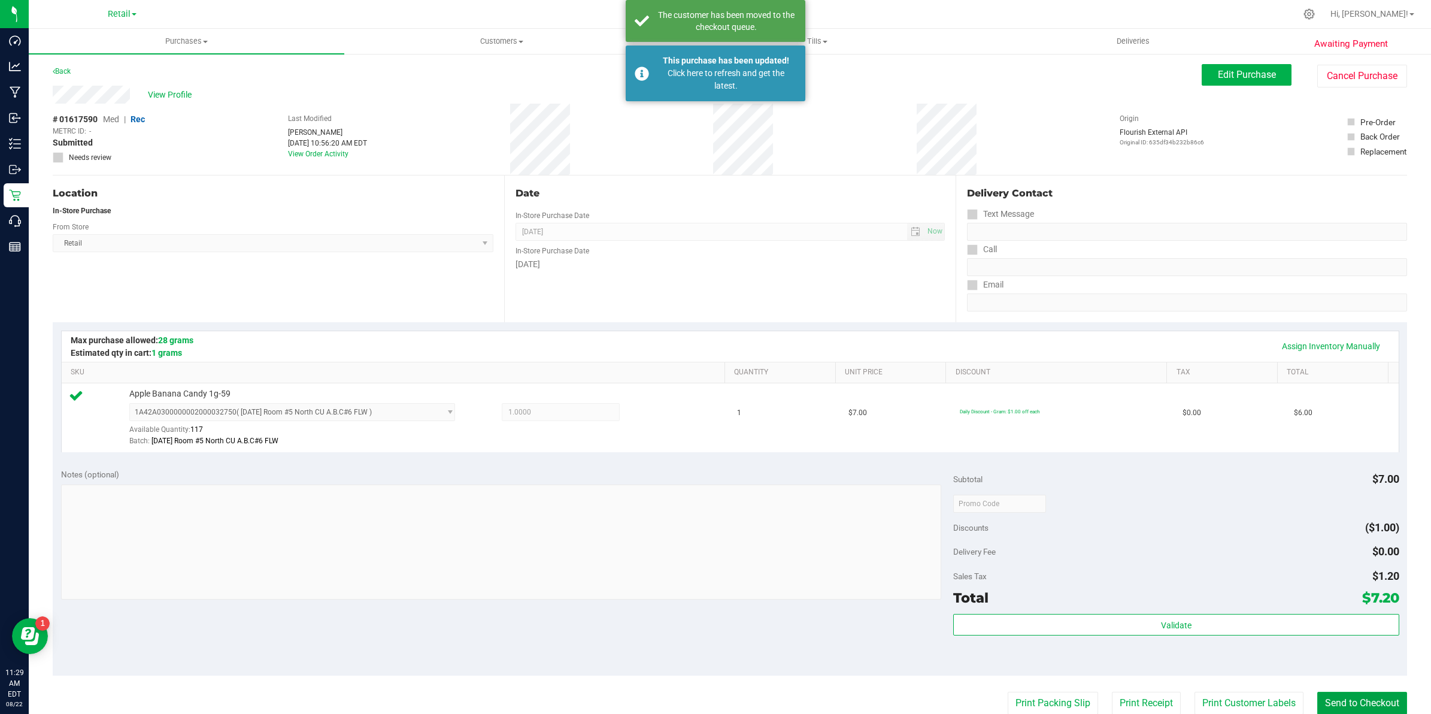
scroll to position [0, 0]
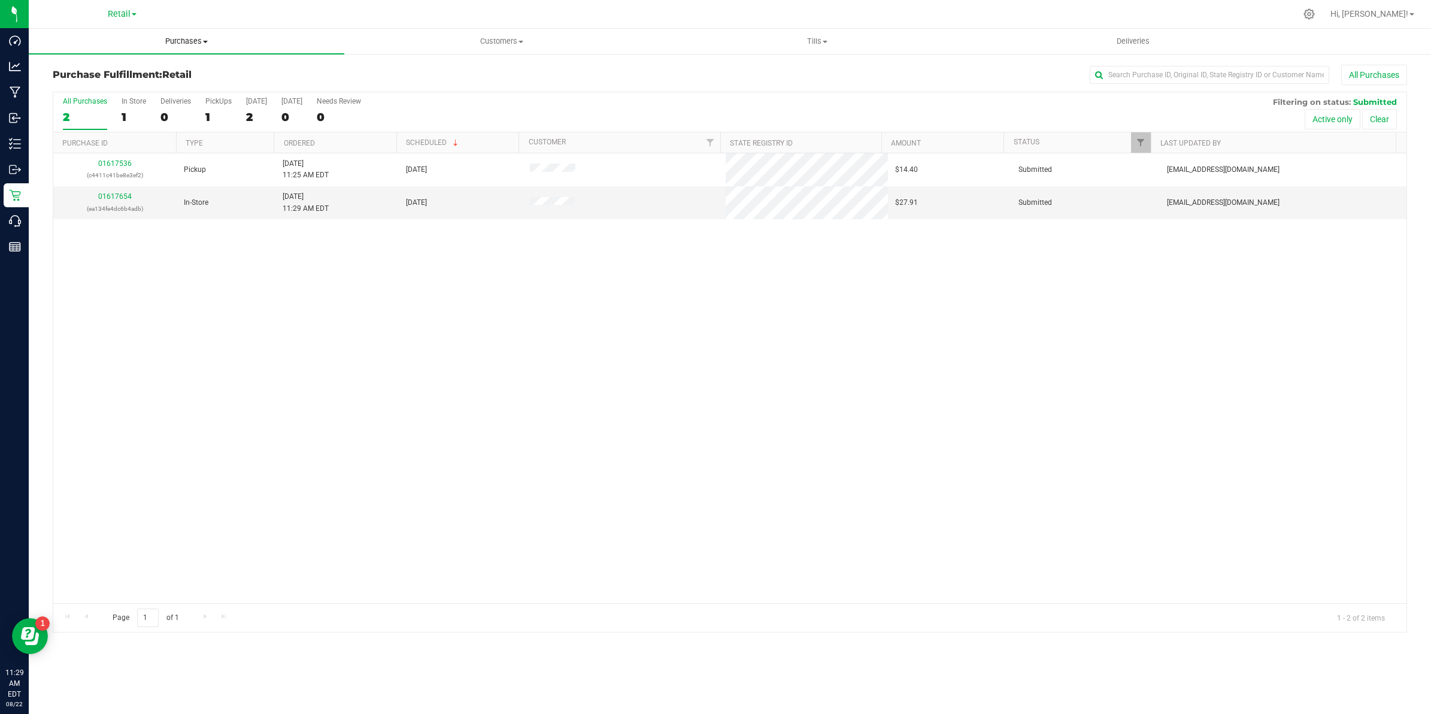
click at [196, 41] on span "Purchases" at bounding box center [187, 41] width 316 height 11
click at [117, 71] on span "Summary of purchases" at bounding box center [90, 72] width 123 height 10
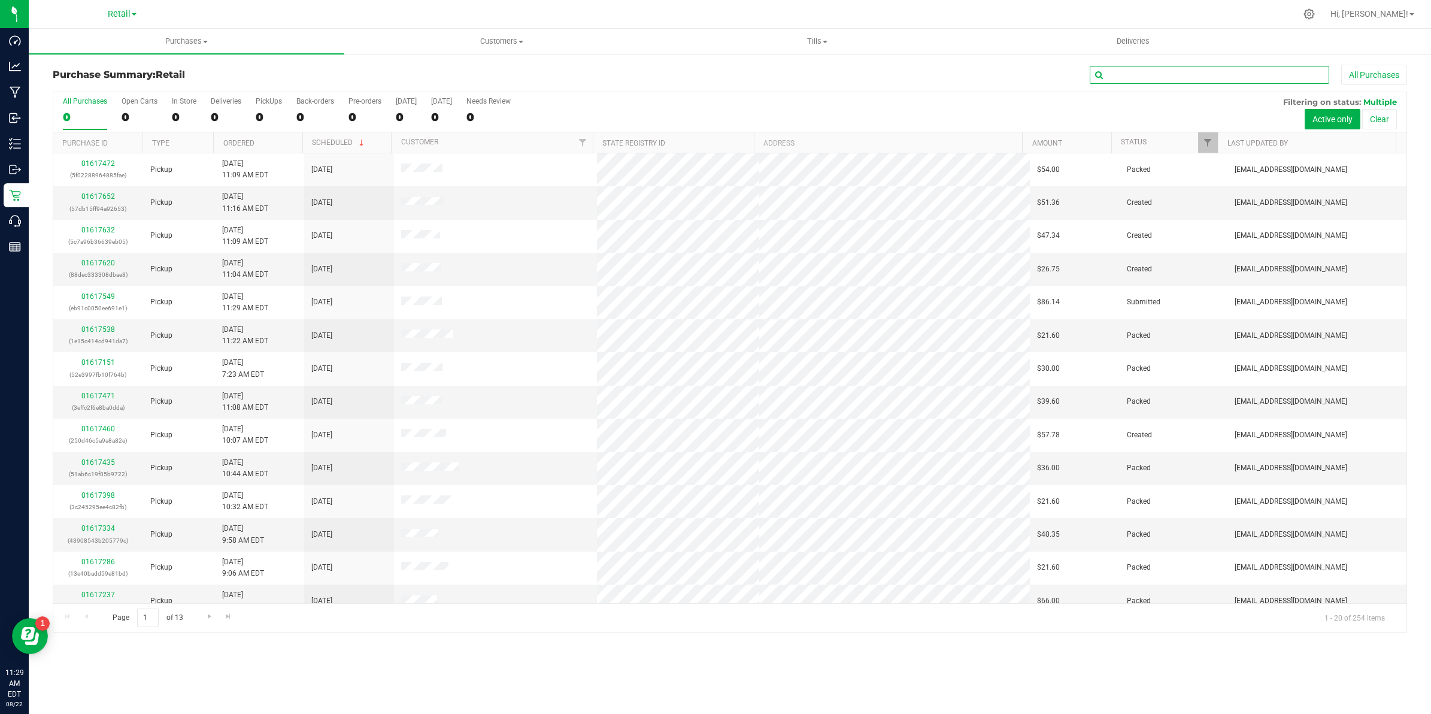
click at [706, 73] on input "text" at bounding box center [1209, 75] width 239 height 18
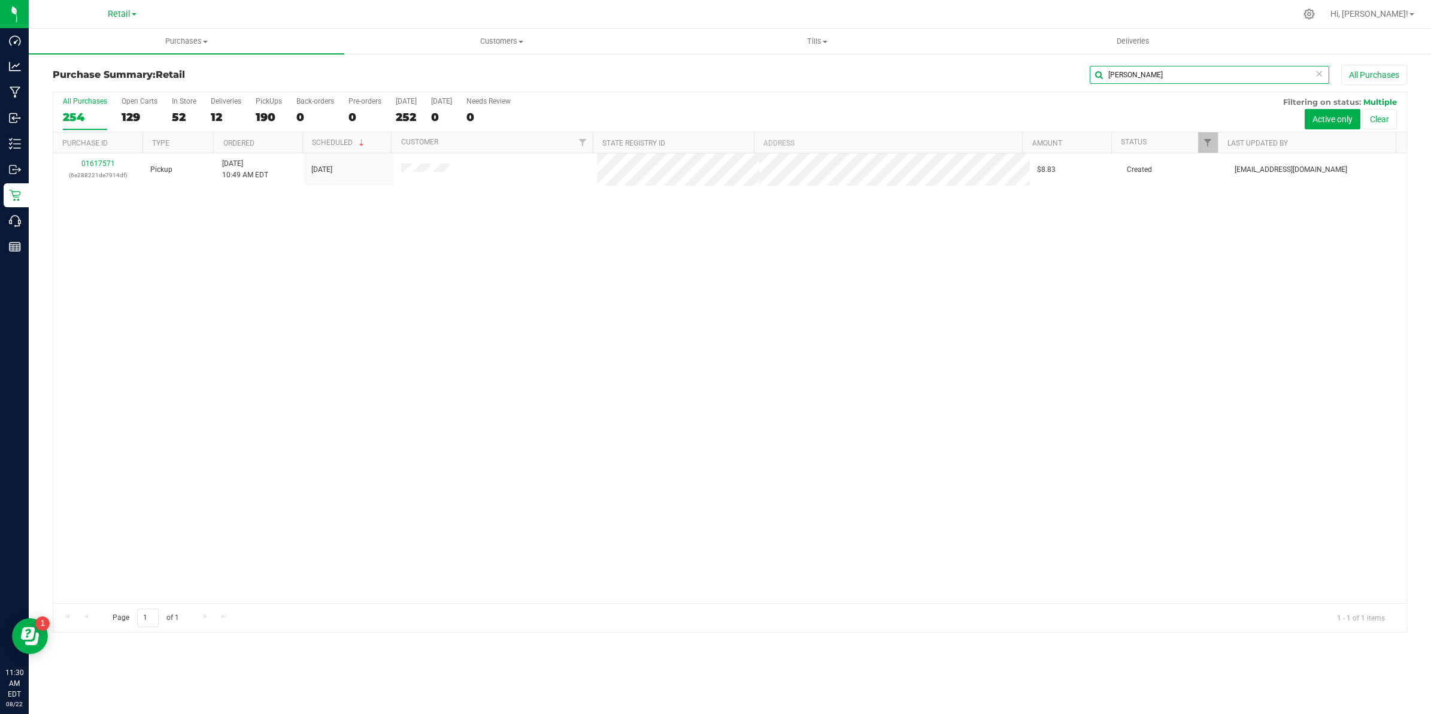
type input "norman"
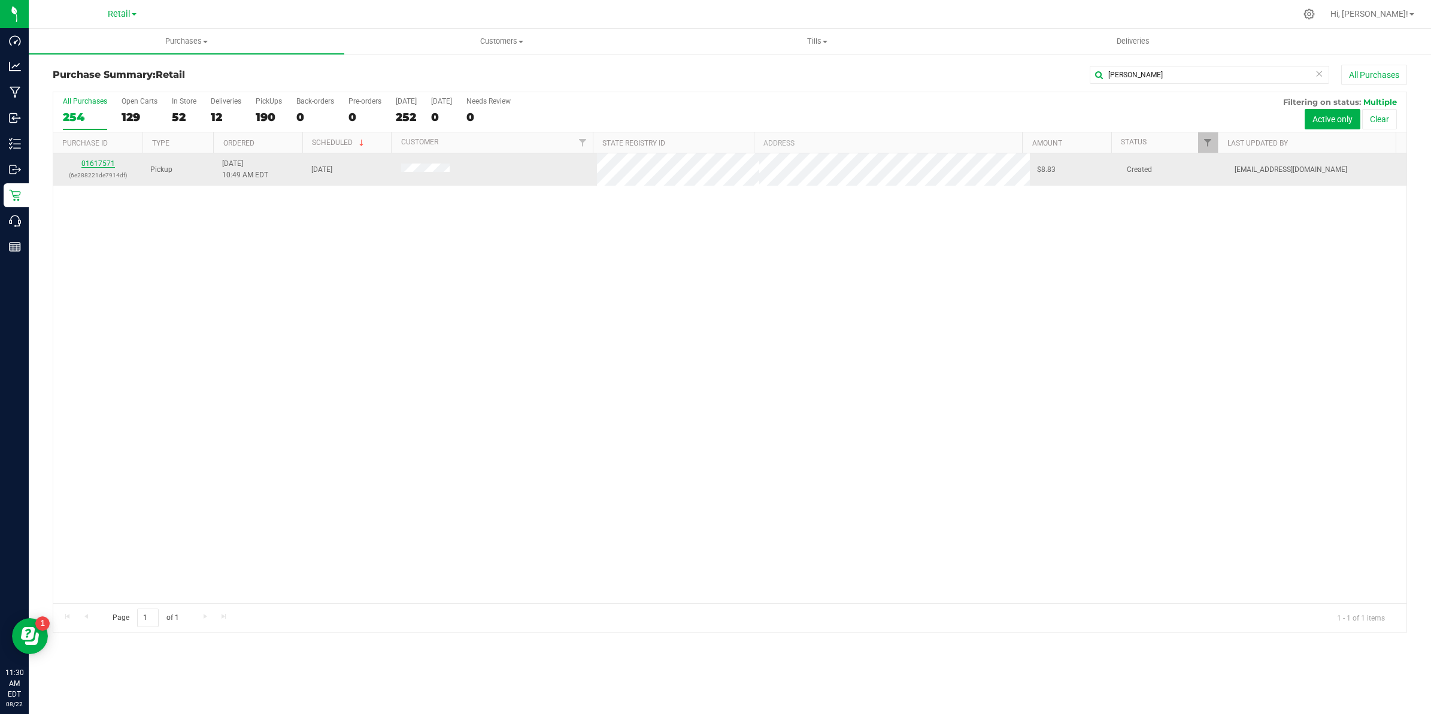
click at [101, 165] on link "01617571" at bounding box center [98, 163] width 34 height 8
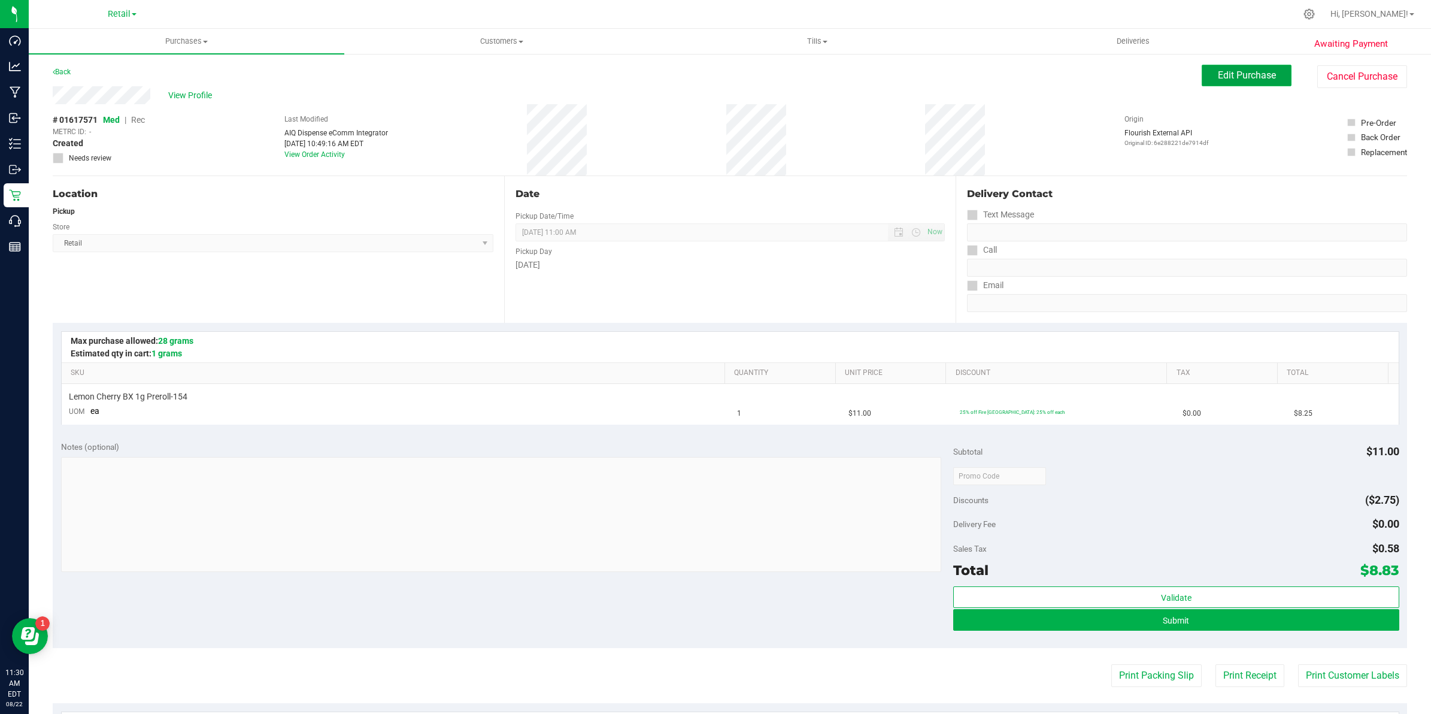
click at [706, 78] on span "Edit Purchase" at bounding box center [1247, 74] width 58 height 11
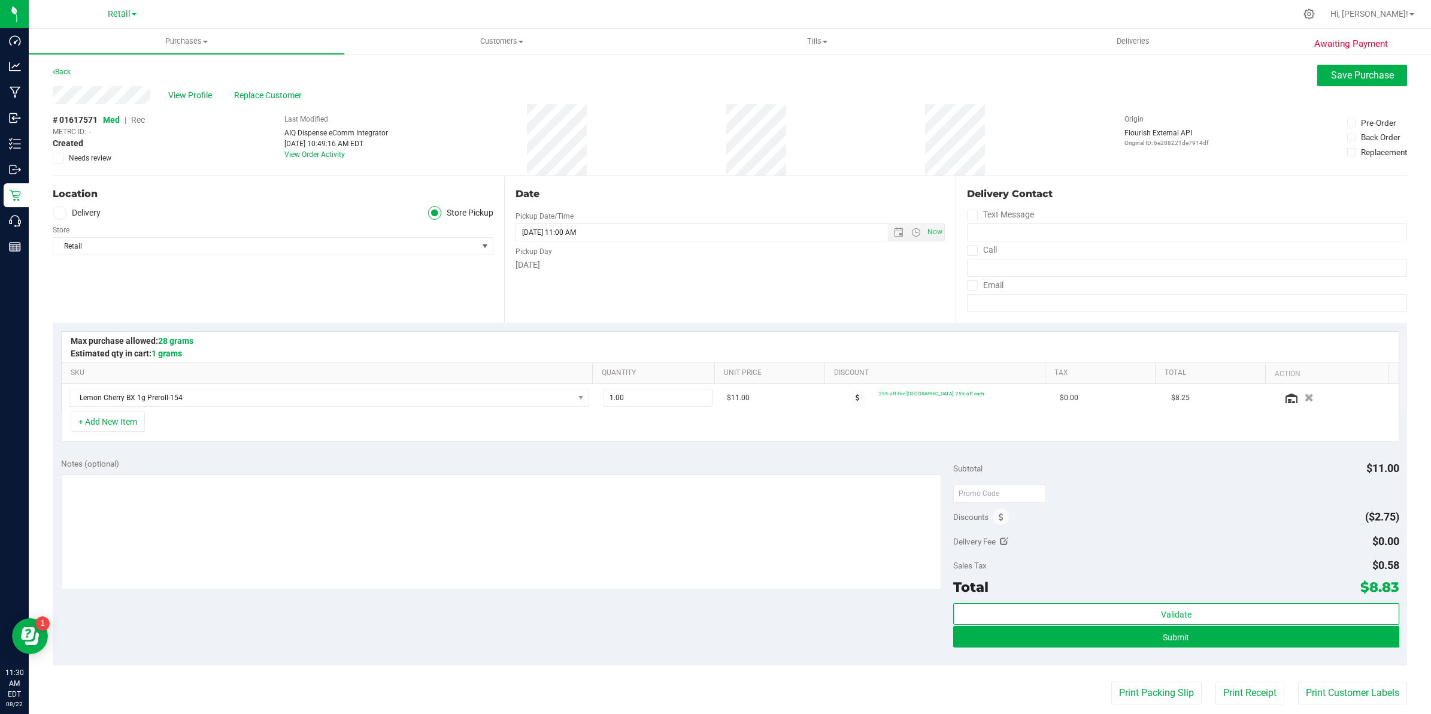
click at [144, 121] on span "Rec" at bounding box center [138, 120] width 14 height 10
click at [706, 639] on span "Submit" at bounding box center [1176, 637] width 26 height 10
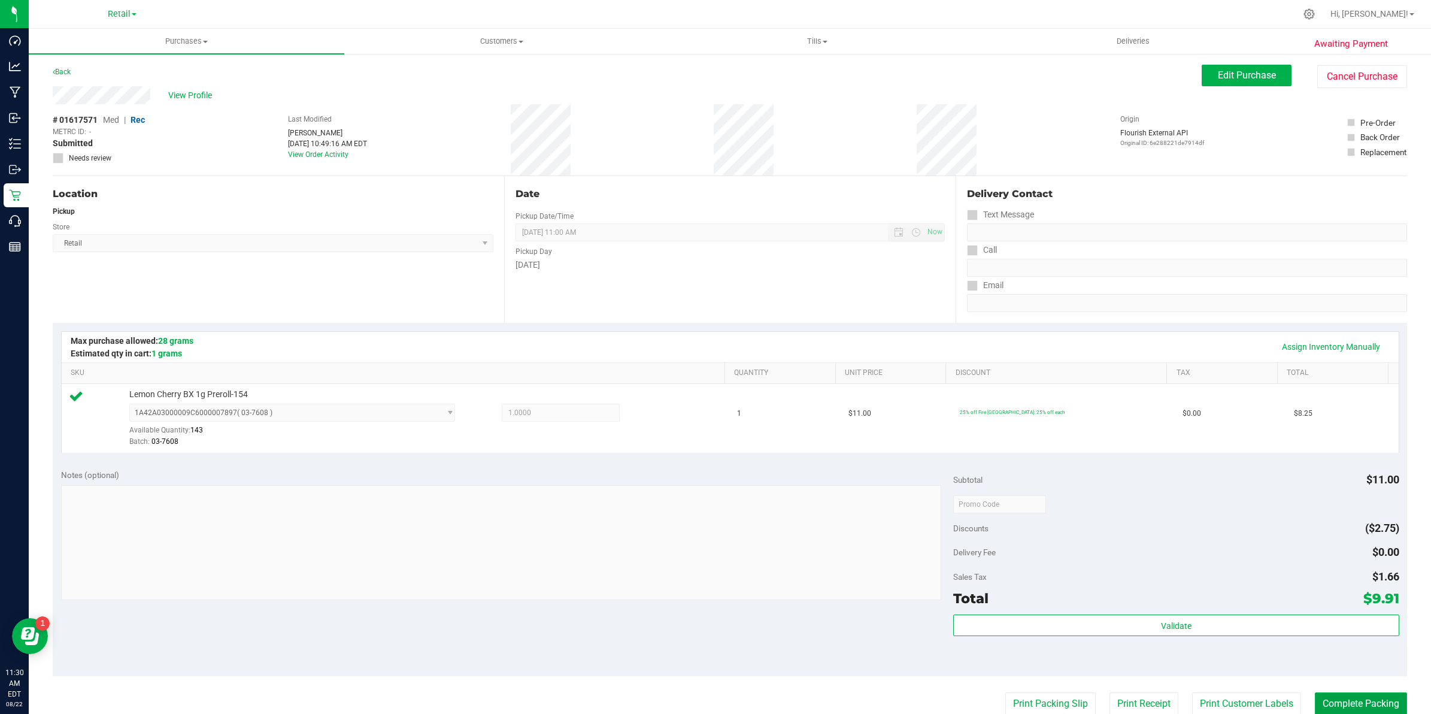
click at [706, 687] on button "Complete Packing" at bounding box center [1361, 703] width 92 height 23
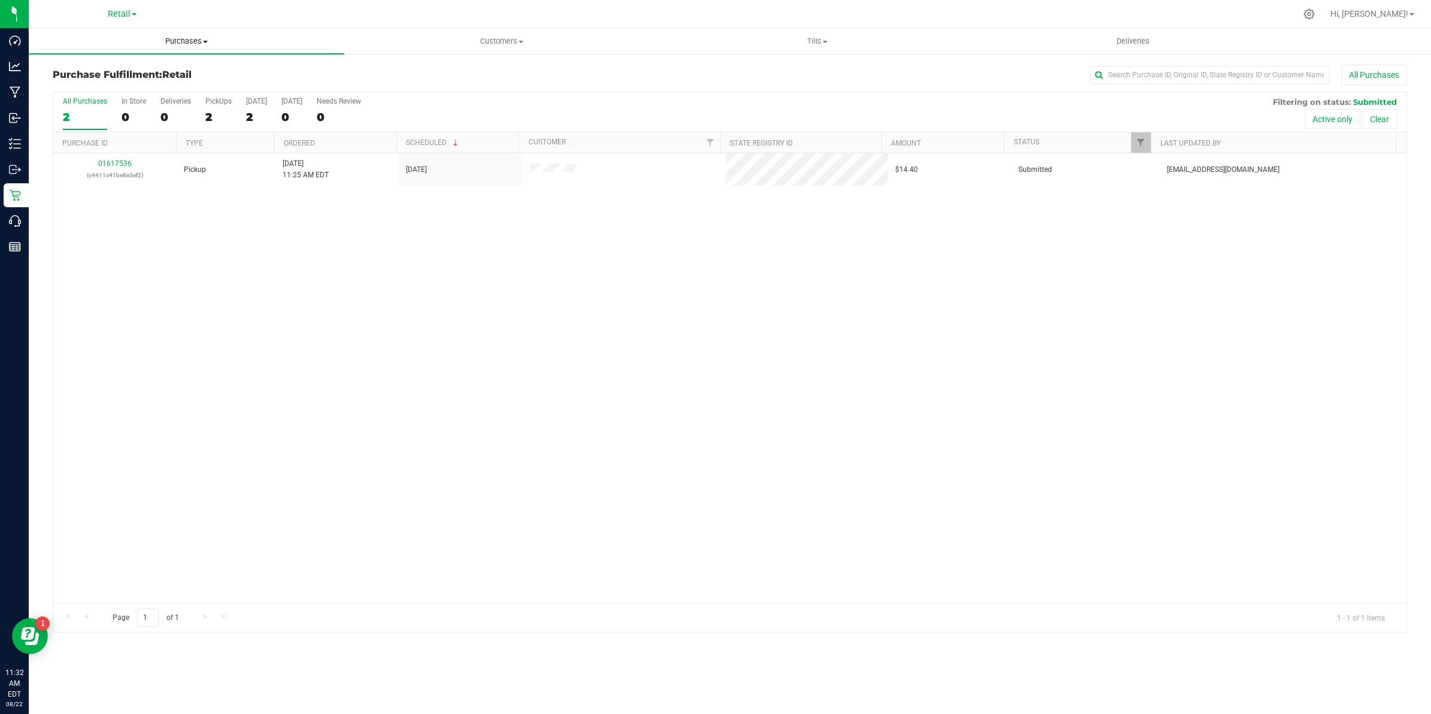
click at [183, 40] on span "Purchases" at bounding box center [187, 41] width 316 height 11
click at [108, 70] on span "Summary of purchases" at bounding box center [90, 72] width 123 height 10
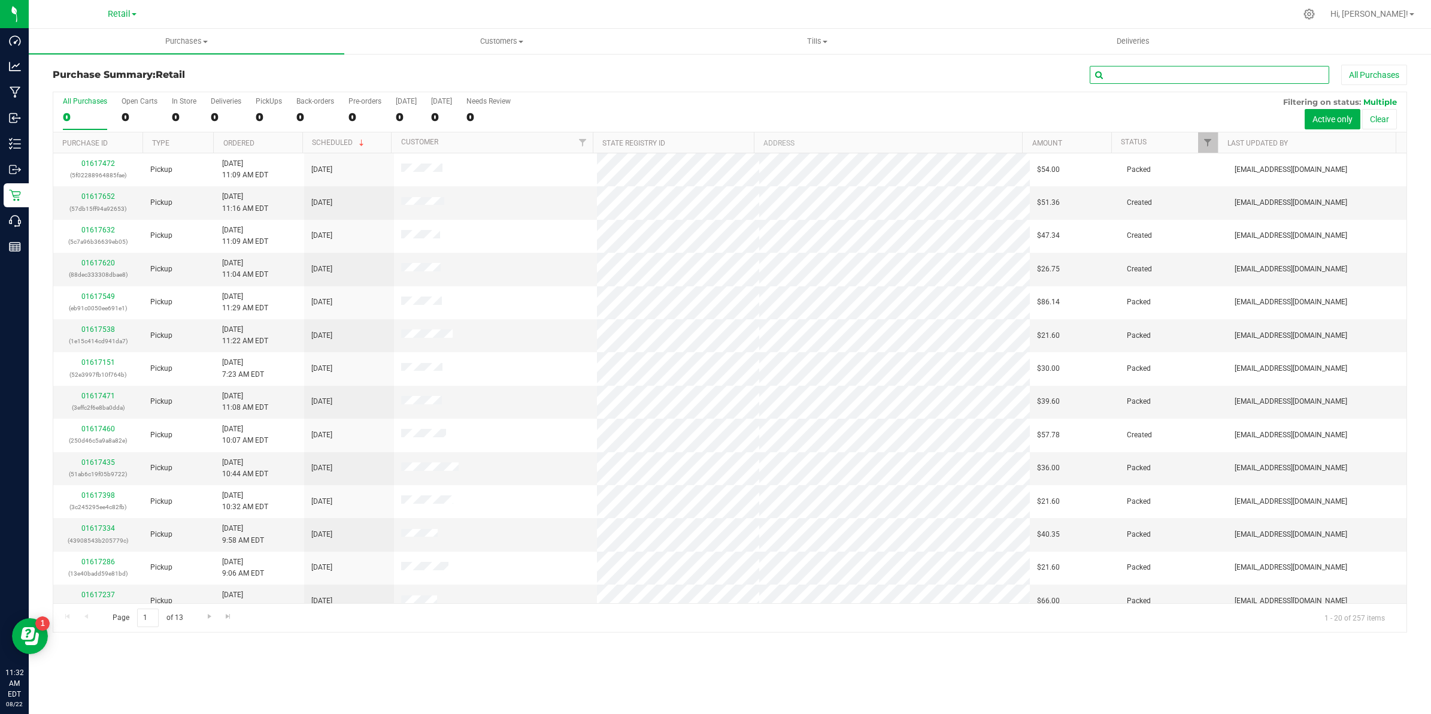
click at [706, 78] on input "text" at bounding box center [1209, 75] width 239 height 18
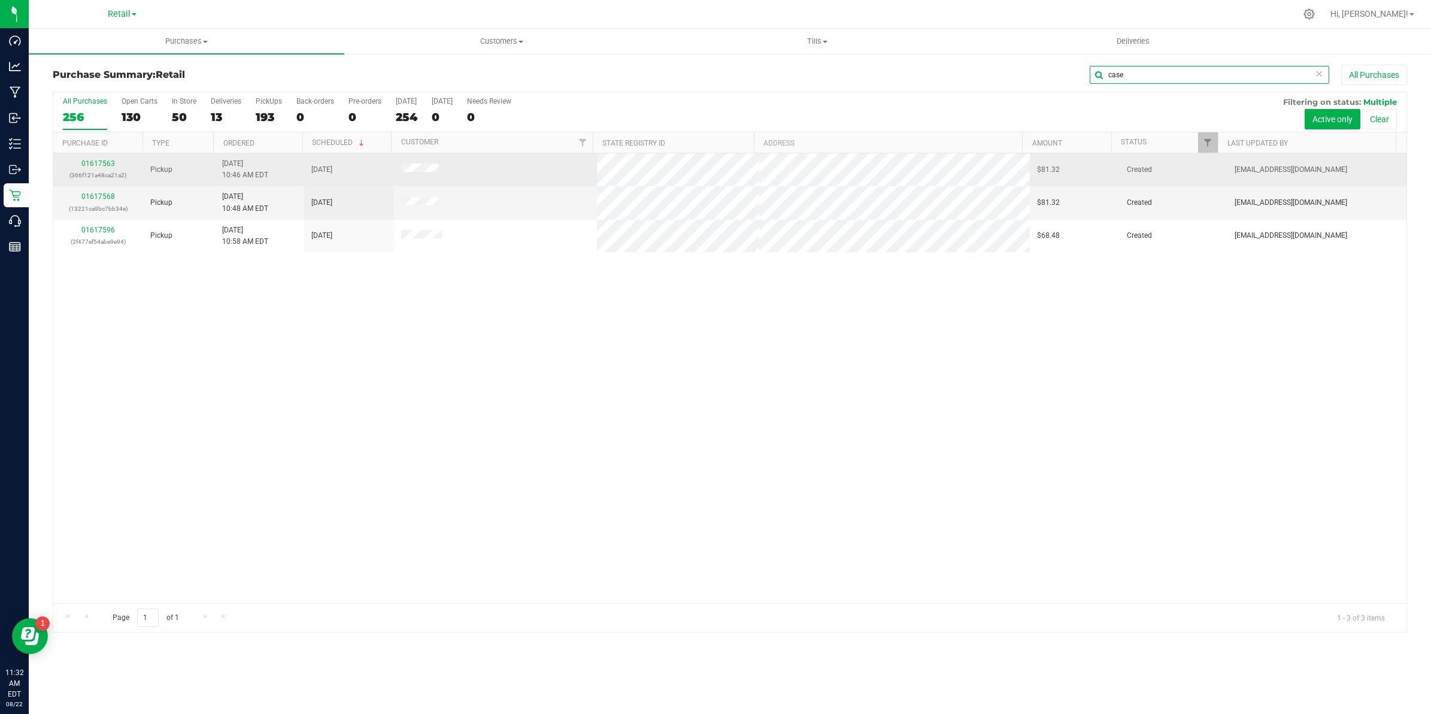
type input "case"
click at [243, 163] on span "8/22/2025 10:46 AM EDT" at bounding box center [245, 169] width 46 height 23
click at [104, 163] on link "01617563" at bounding box center [98, 163] width 34 height 8
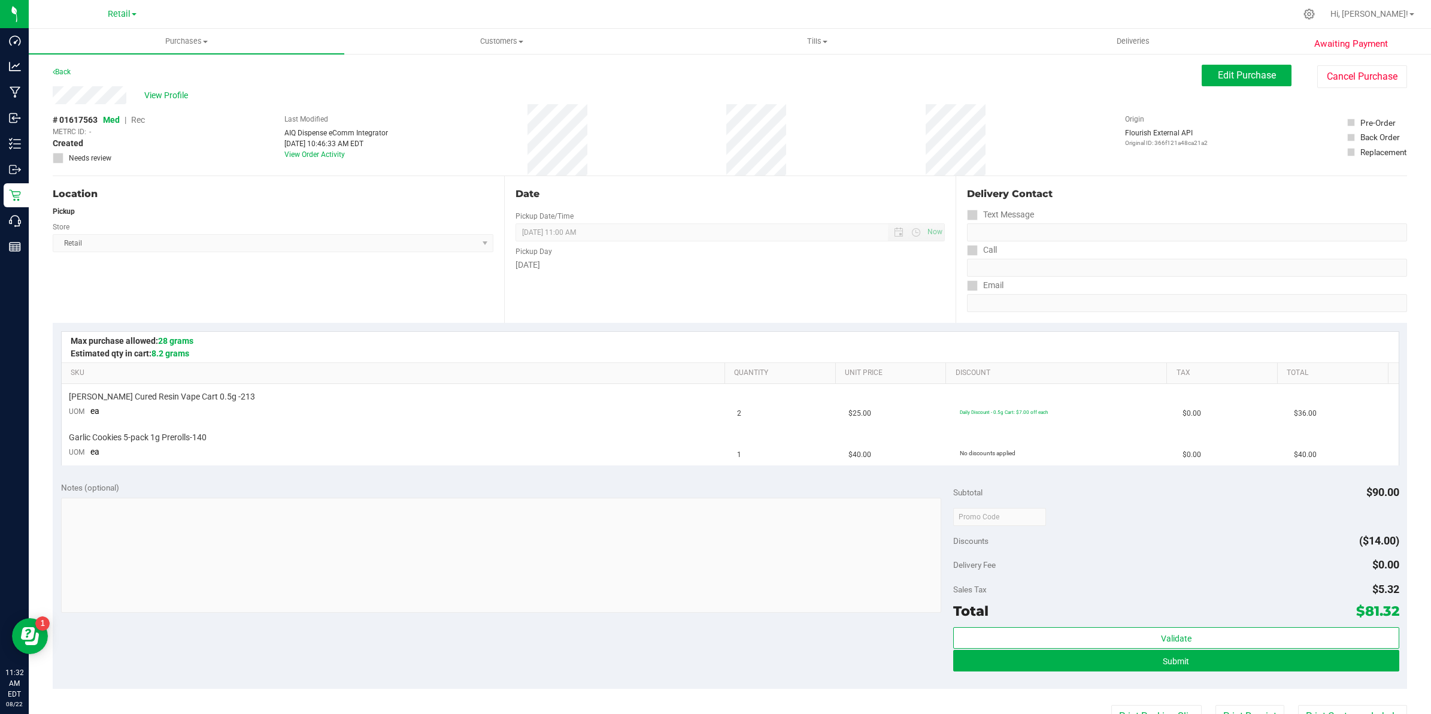
click at [96, 98] on div "View Profile" at bounding box center [627, 95] width 1149 height 18
drag, startPoint x: 1339, startPoint y: 81, endPoint x: 792, endPoint y: 93, distance: 546.7
click at [706, 81] on button "Cancel Purchase" at bounding box center [1362, 76] width 90 height 23
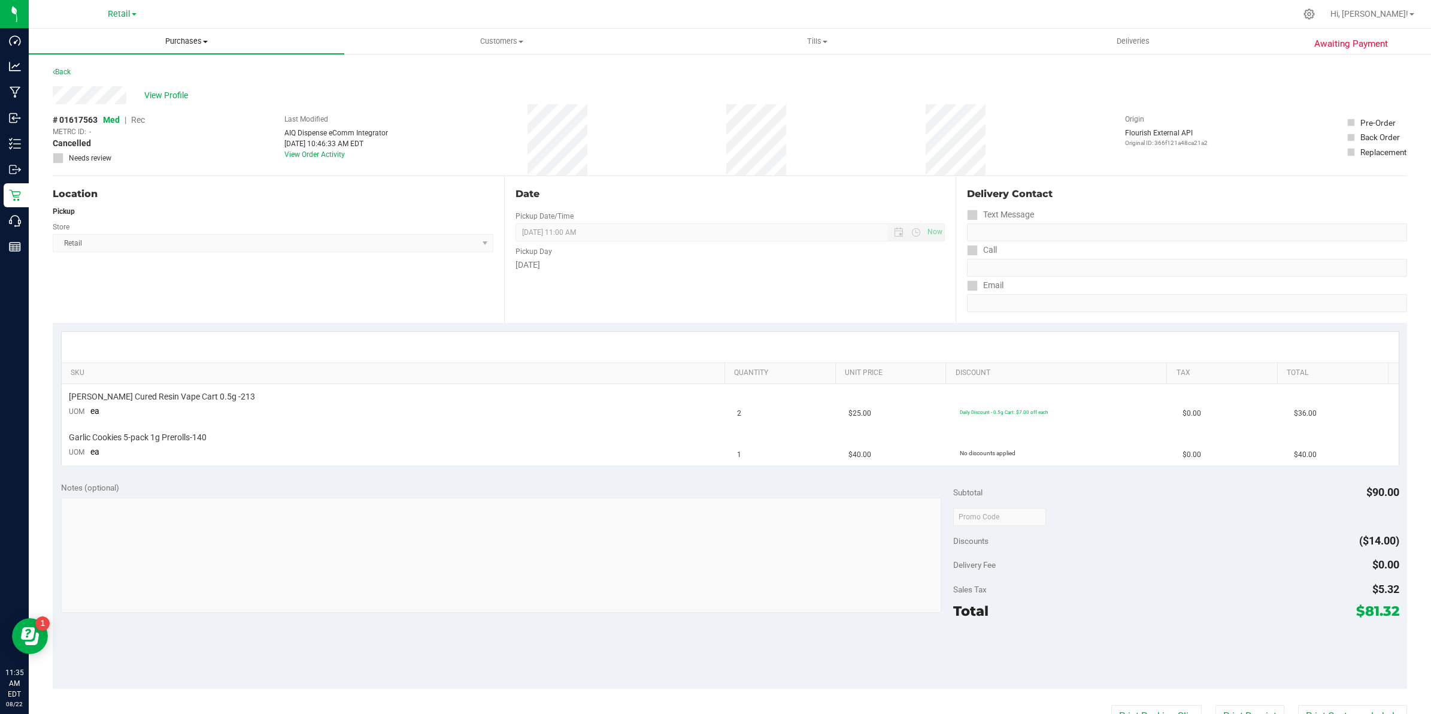
click at [177, 37] on span "Purchases" at bounding box center [187, 41] width 316 height 11
click at [126, 67] on span "Summary of purchases" at bounding box center [90, 72] width 123 height 10
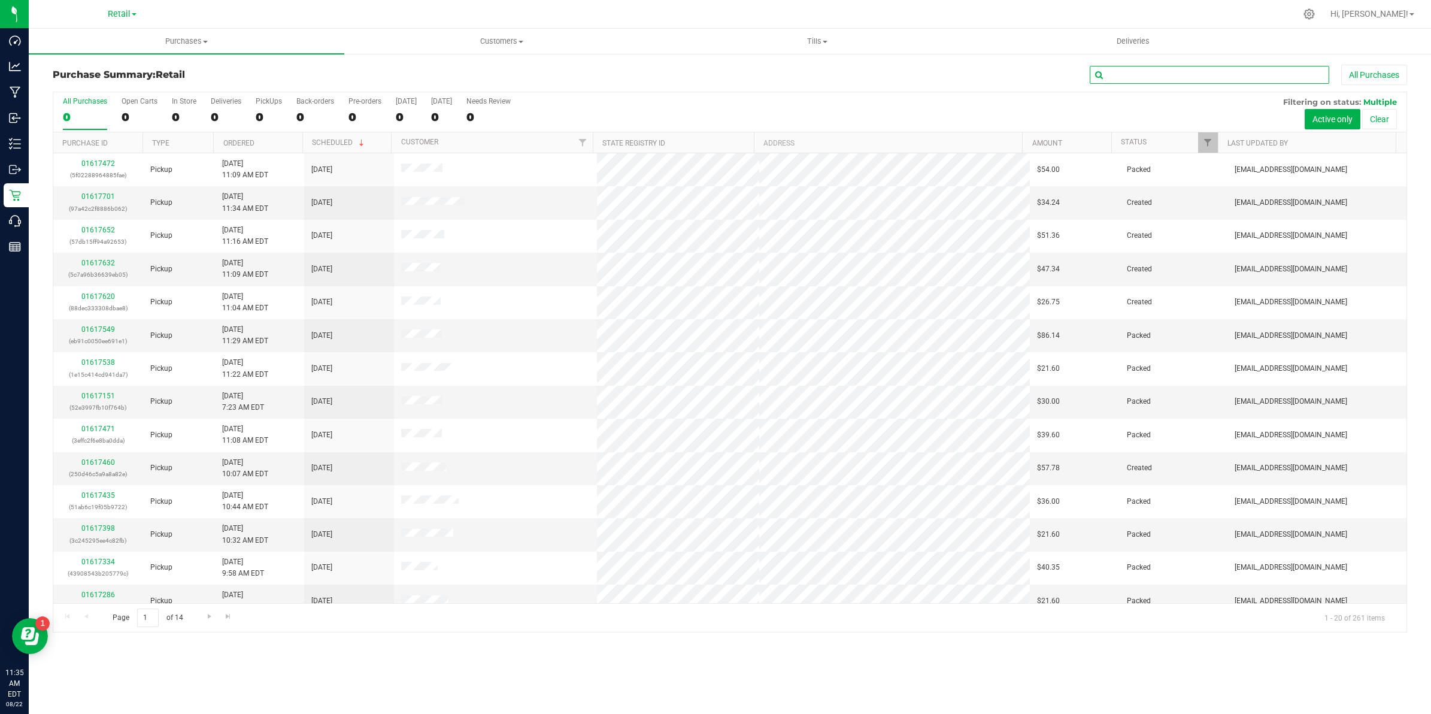
click at [706, 72] on input "text" at bounding box center [1209, 75] width 239 height 18
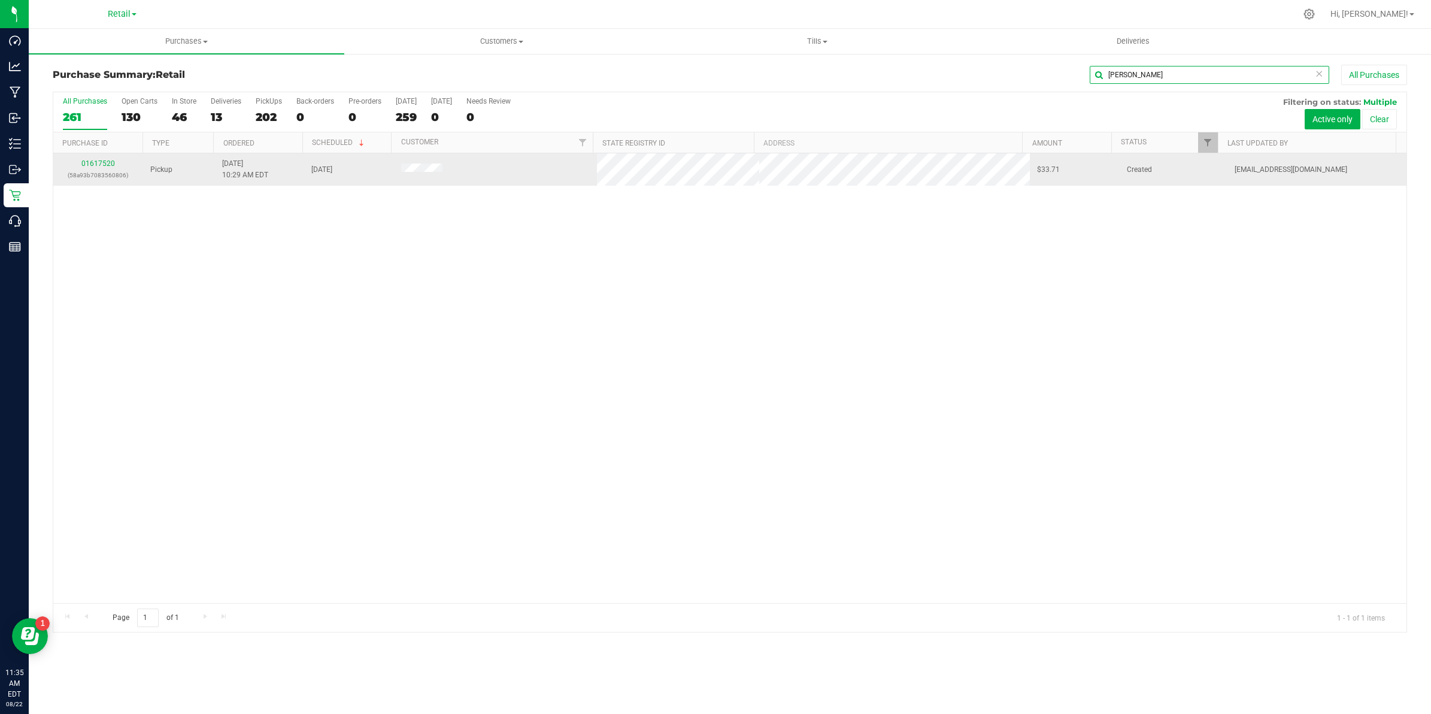
type input "joan"
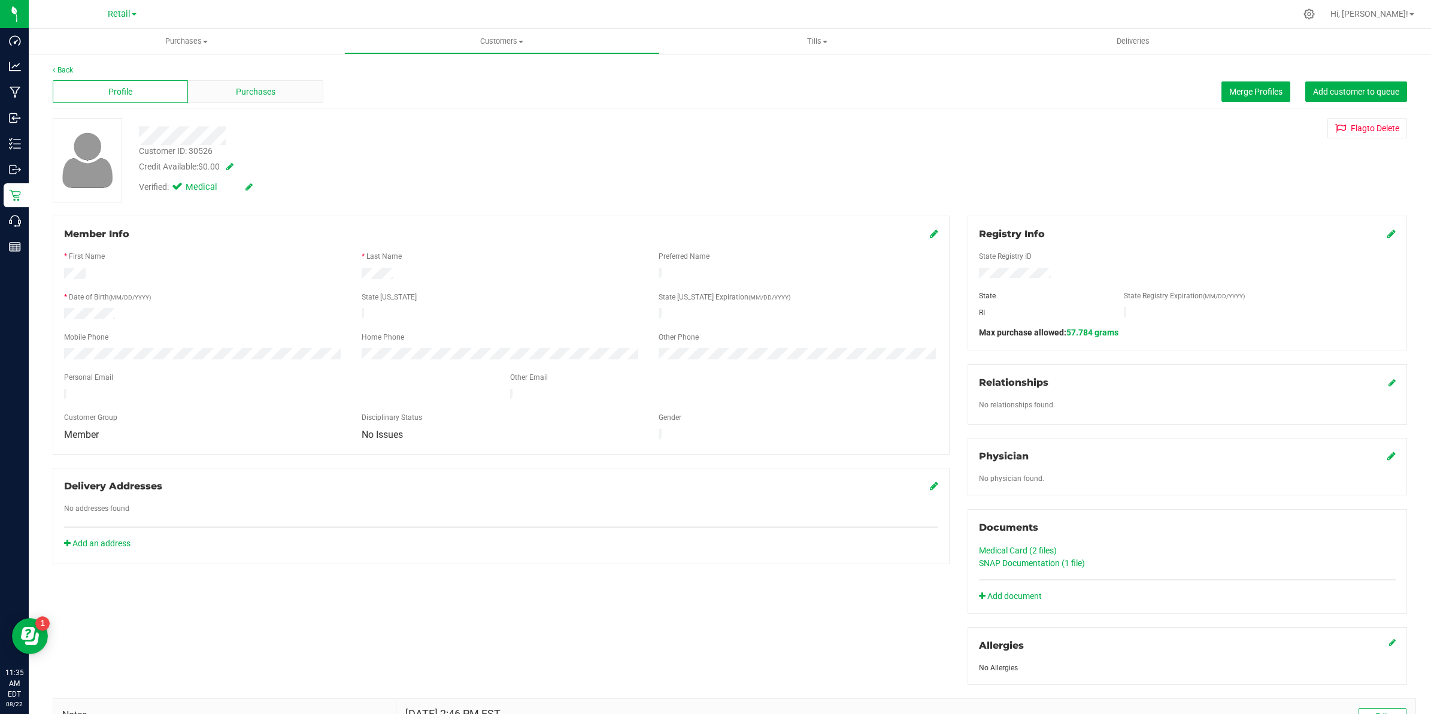
click at [263, 91] on span "Purchases" at bounding box center [256, 92] width 40 height 13
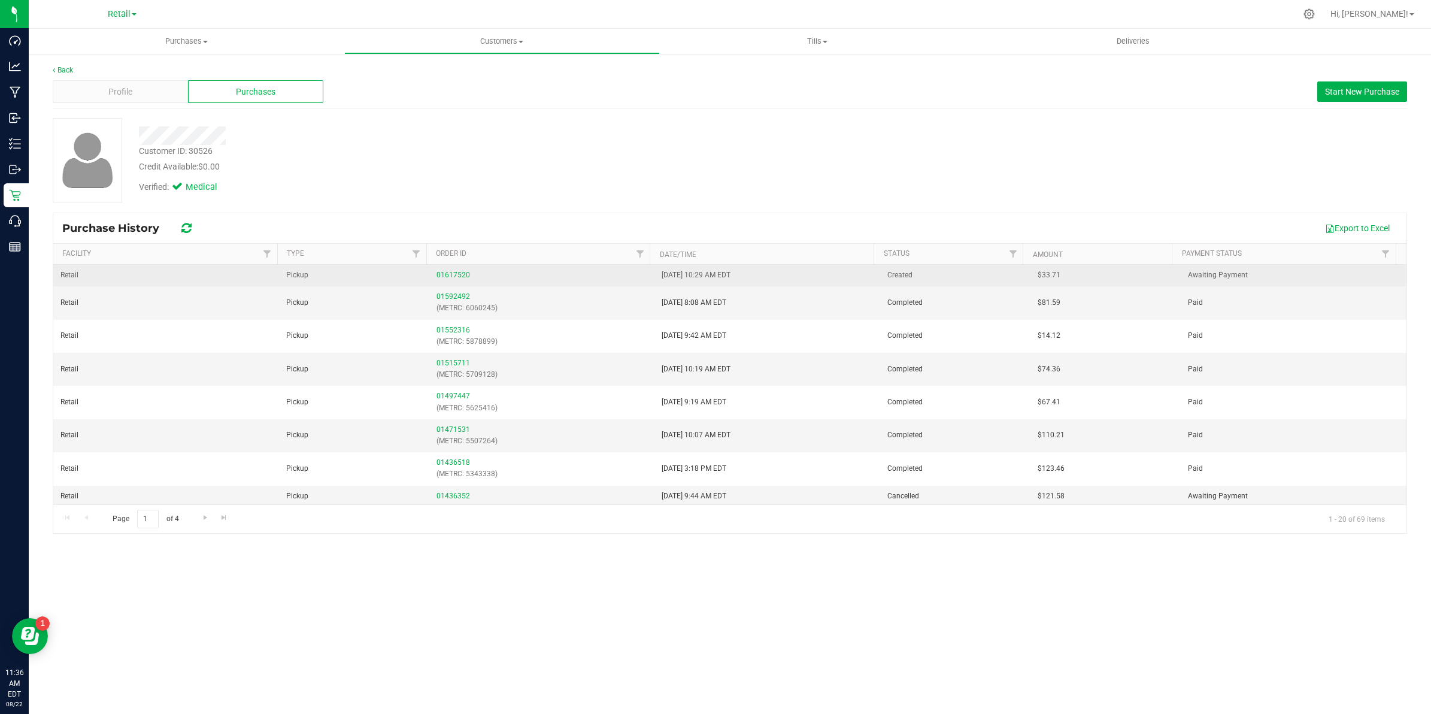
click at [297, 280] on span "Pickup" at bounding box center [297, 274] width 22 height 11
click at [453, 278] on link "01617520" at bounding box center [453, 275] width 34 height 8
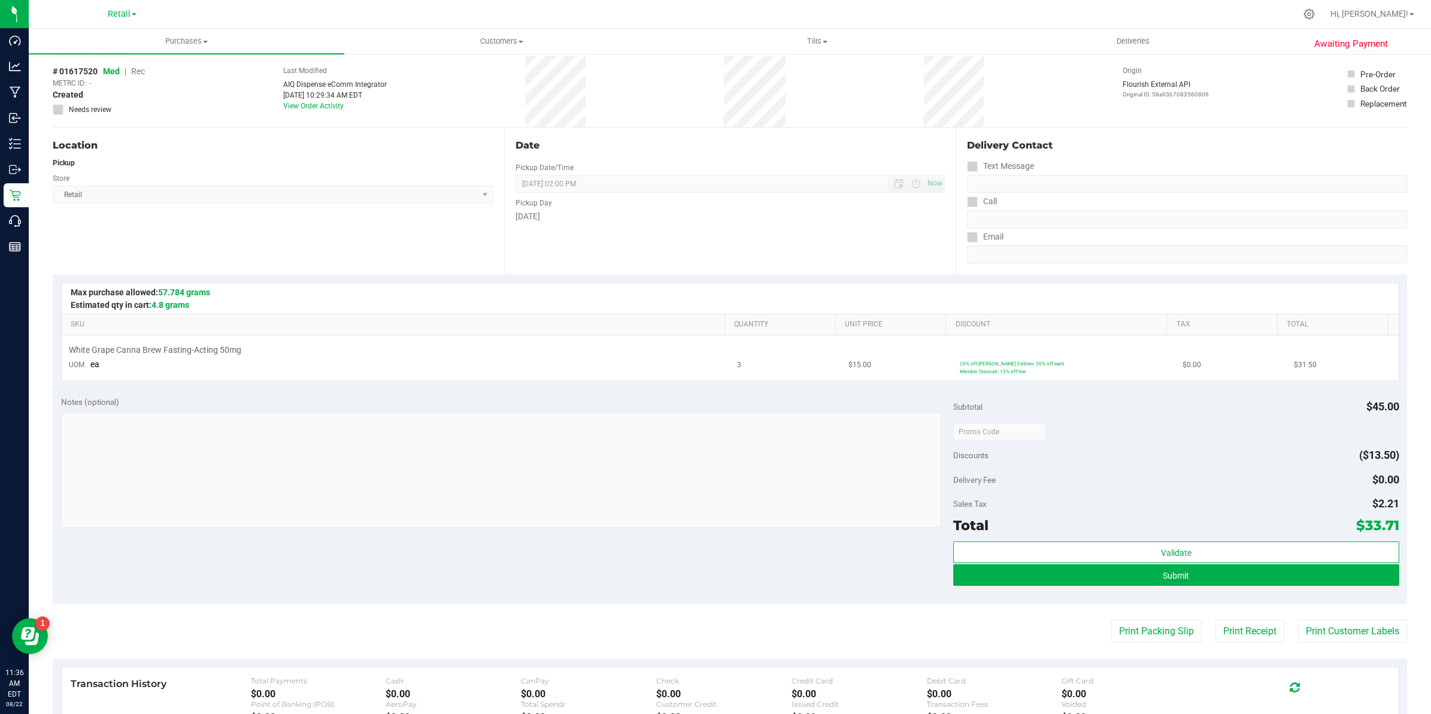
scroll to position [75, 0]
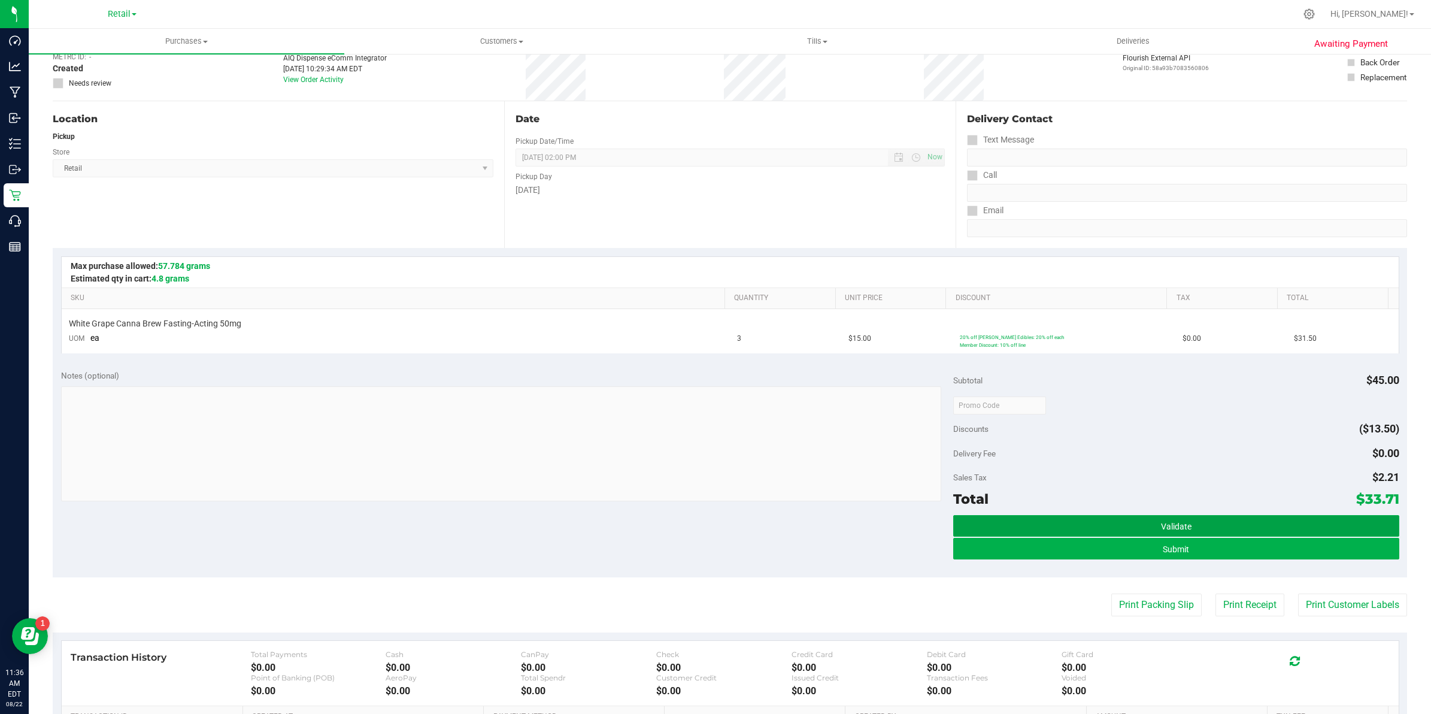
drag, startPoint x: 1184, startPoint y: 519, endPoint x: 1181, endPoint y: 463, distance: 56.3
click at [706, 463] on div "Subtotal $45.00 Discounts ($13.50) Delivery Fee $0.00 Sales Tax $2.21 Total $33…" at bounding box center [1176, 468] width 446 height 199
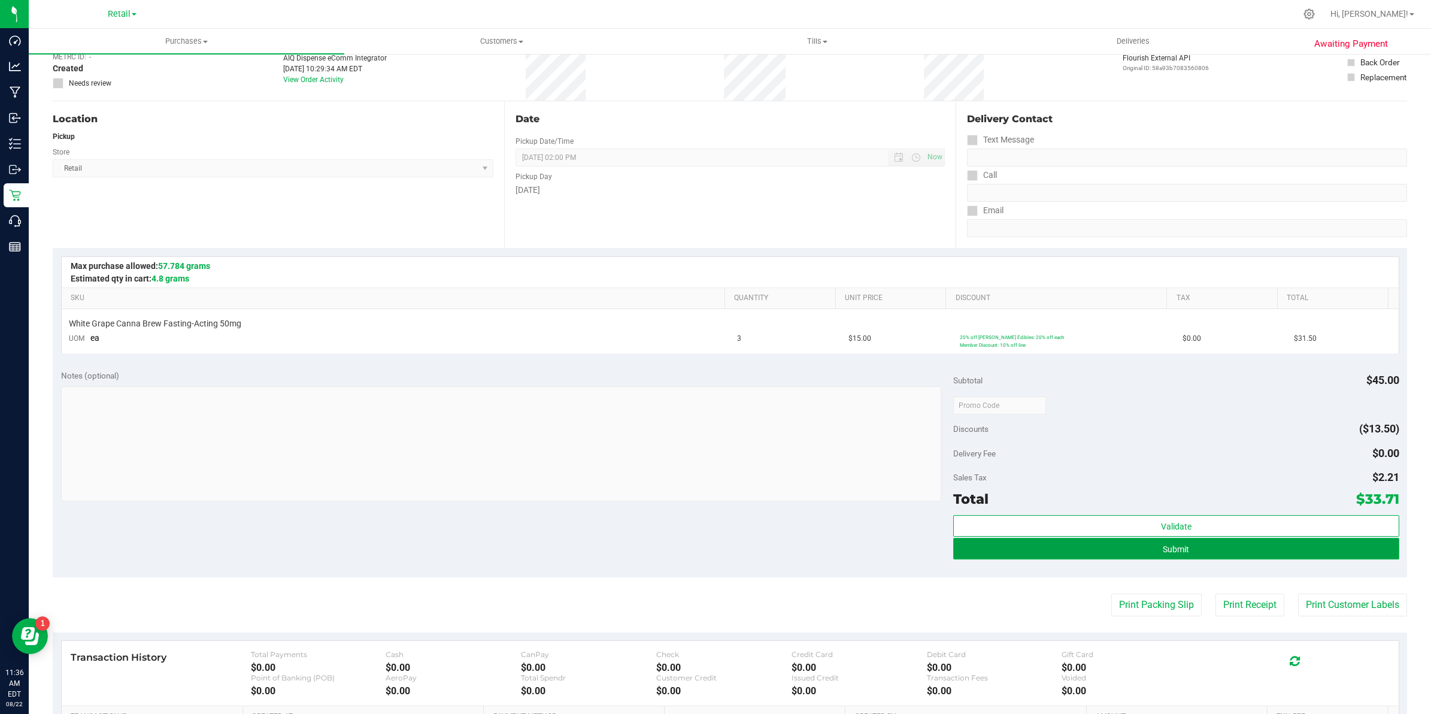
click at [706, 552] on span "Submit" at bounding box center [1176, 549] width 26 height 10
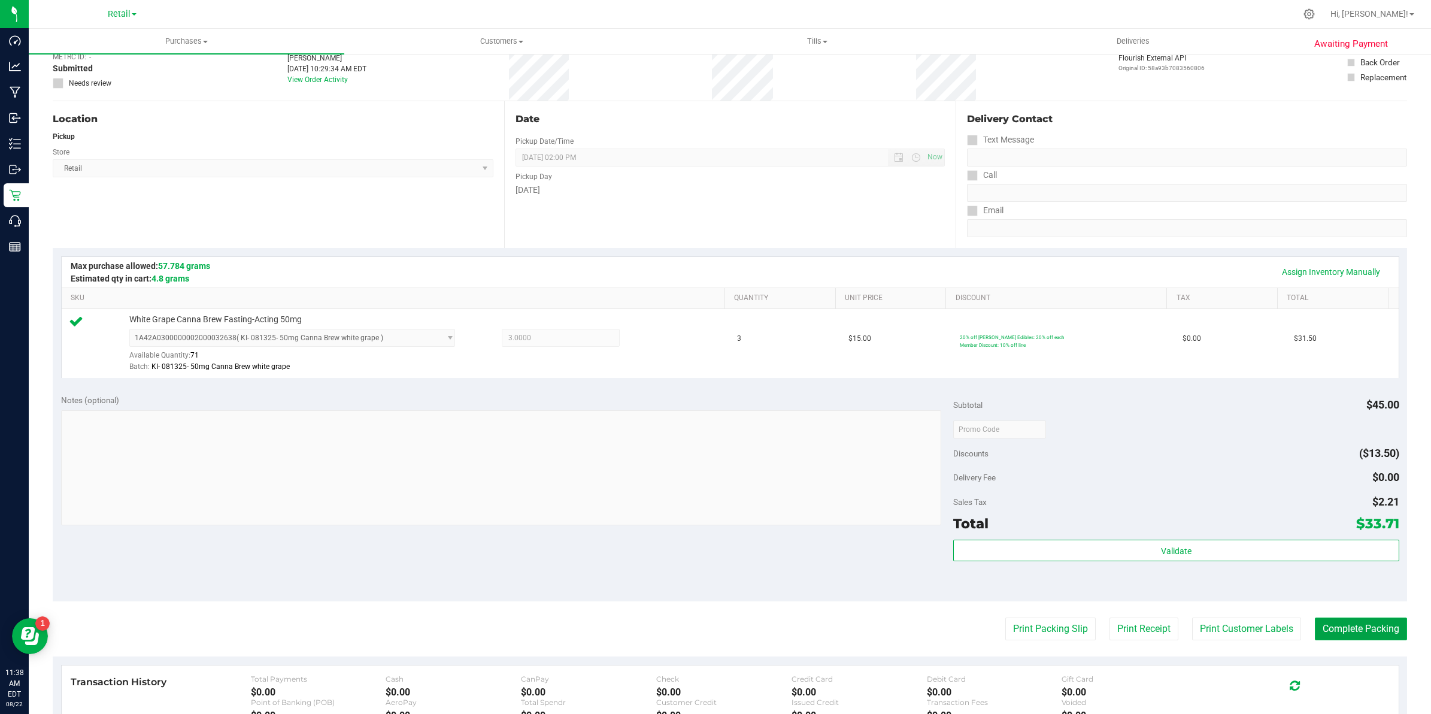
click at [706, 630] on button "Complete Packing" at bounding box center [1361, 628] width 92 height 23
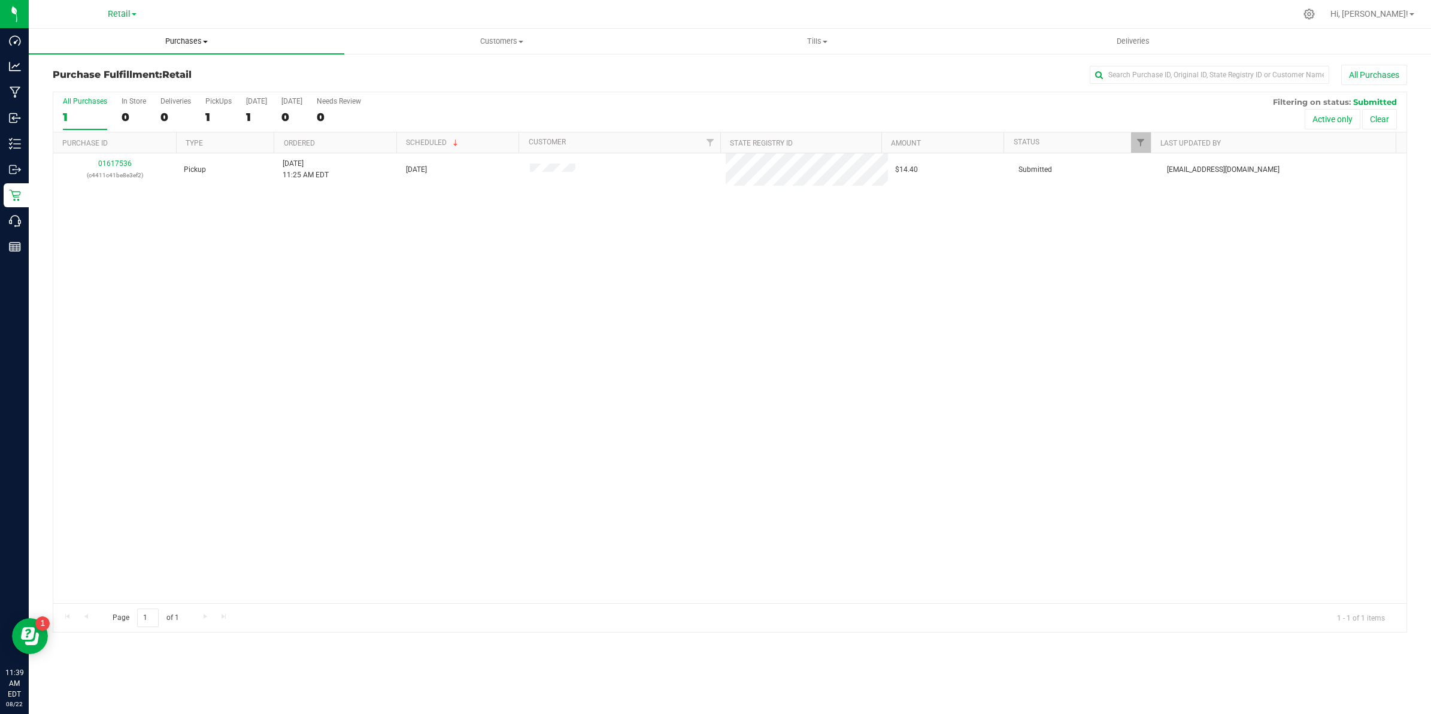
click at [190, 33] on uib-tab-heading "Purchases Summary of purchases Fulfillment All purchases" at bounding box center [187, 41] width 316 height 25
click at [105, 69] on span "Summary of purchases" at bounding box center [90, 72] width 123 height 10
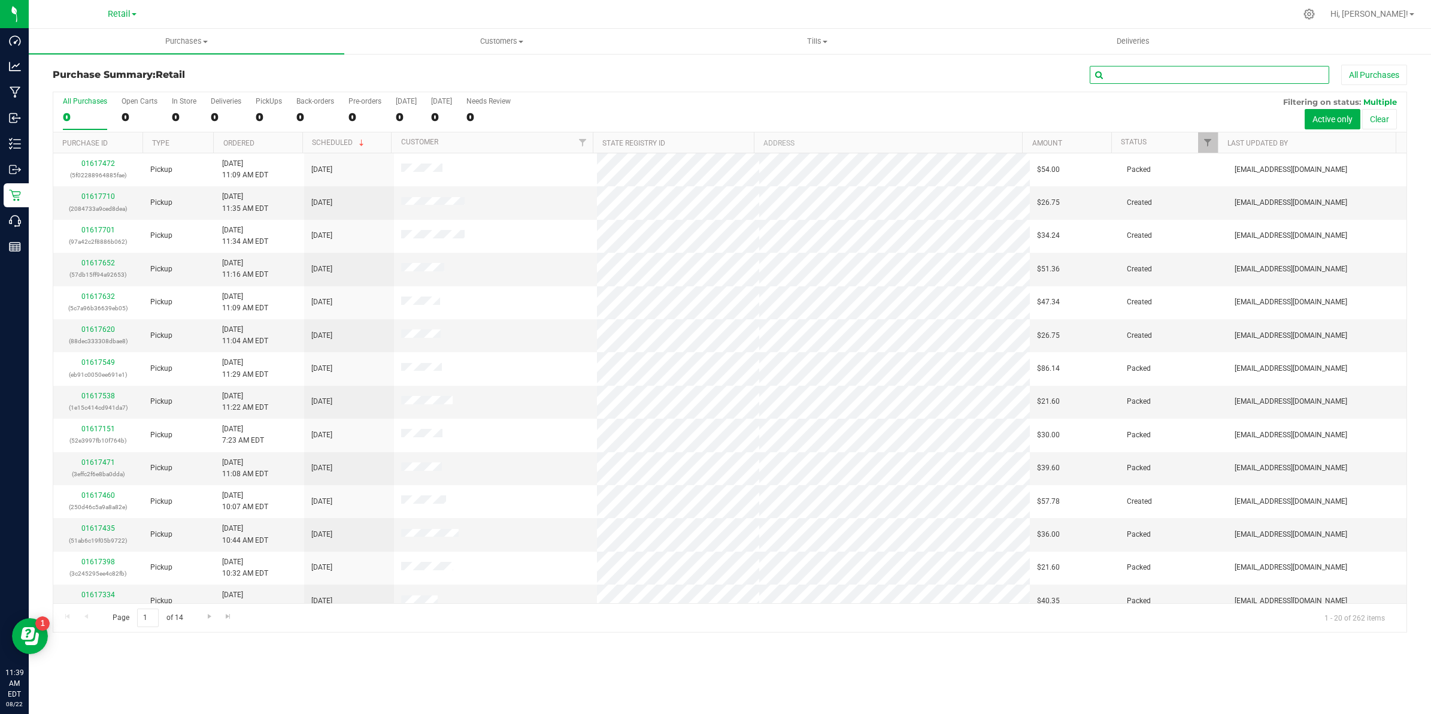
click at [706, 77] on input "text" at bounding box center [1209, 75] width 239 height 18
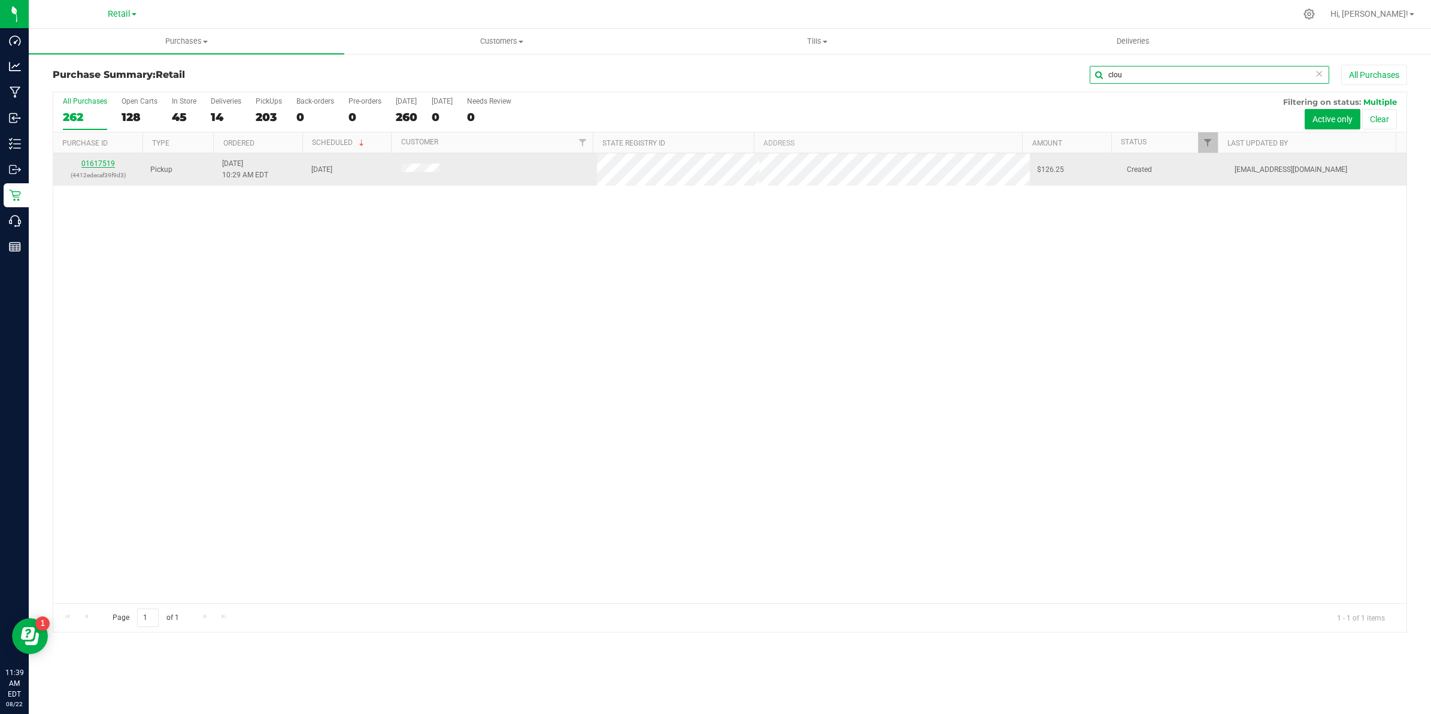
type input "clou"
click at [111, 166] on link "01617519" at bounding box center [98, 163] width 34 height 8
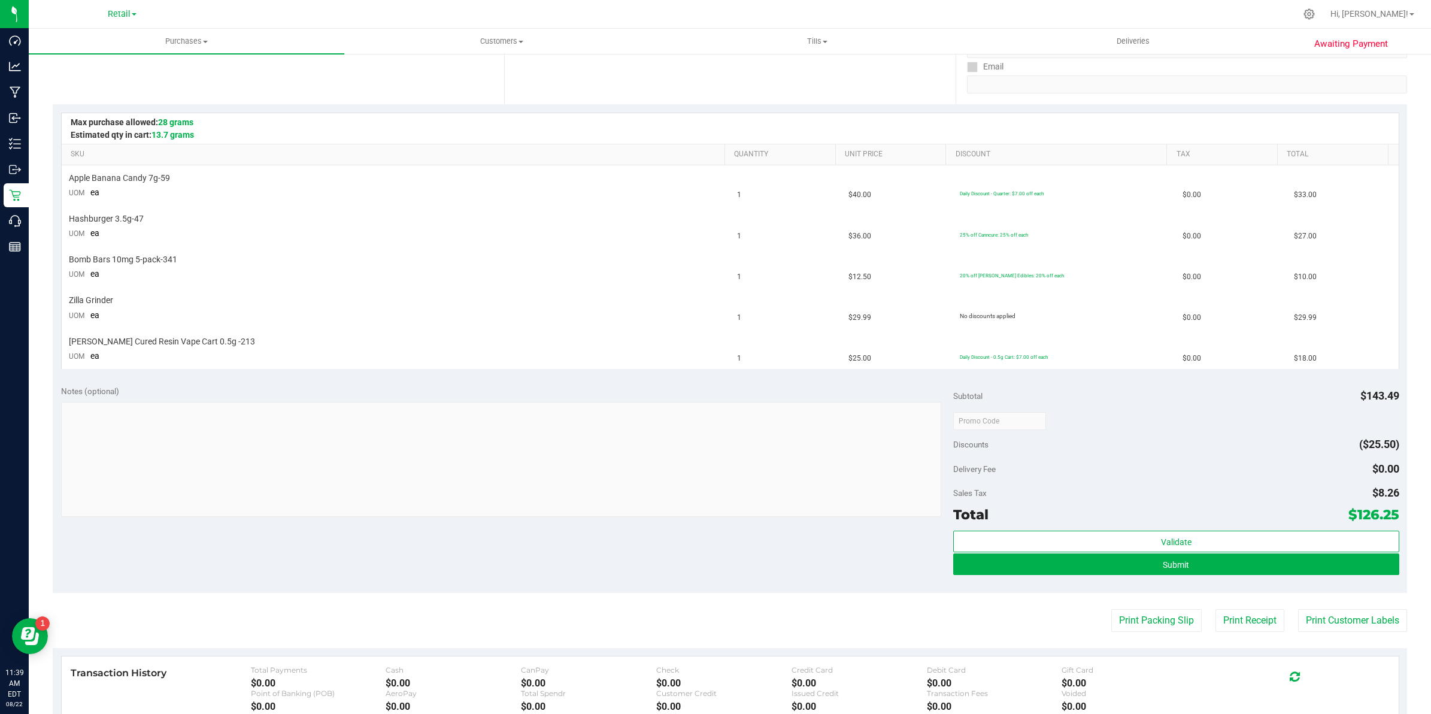
scroll to position [374, 0]
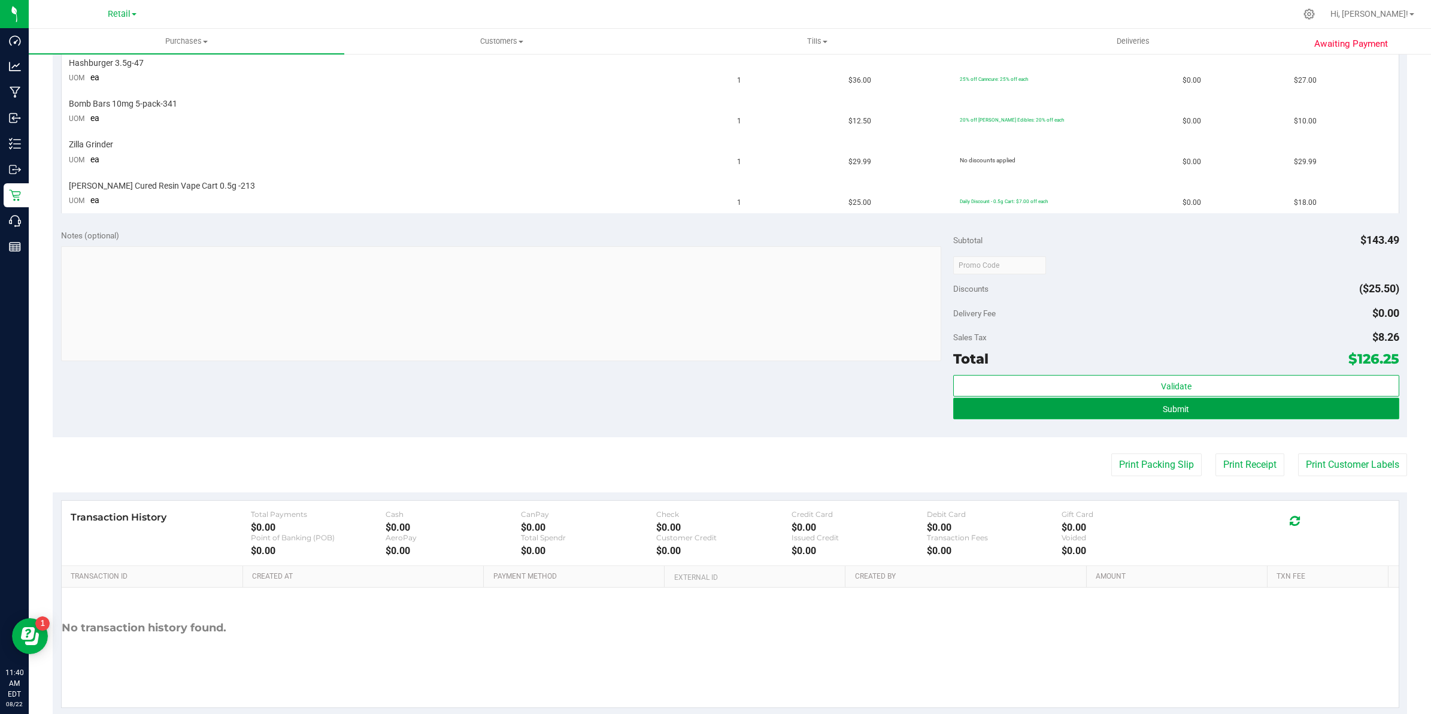
click at [706, 409] on button "Submit" at bounding box center [1176, 409] width 446 height 22
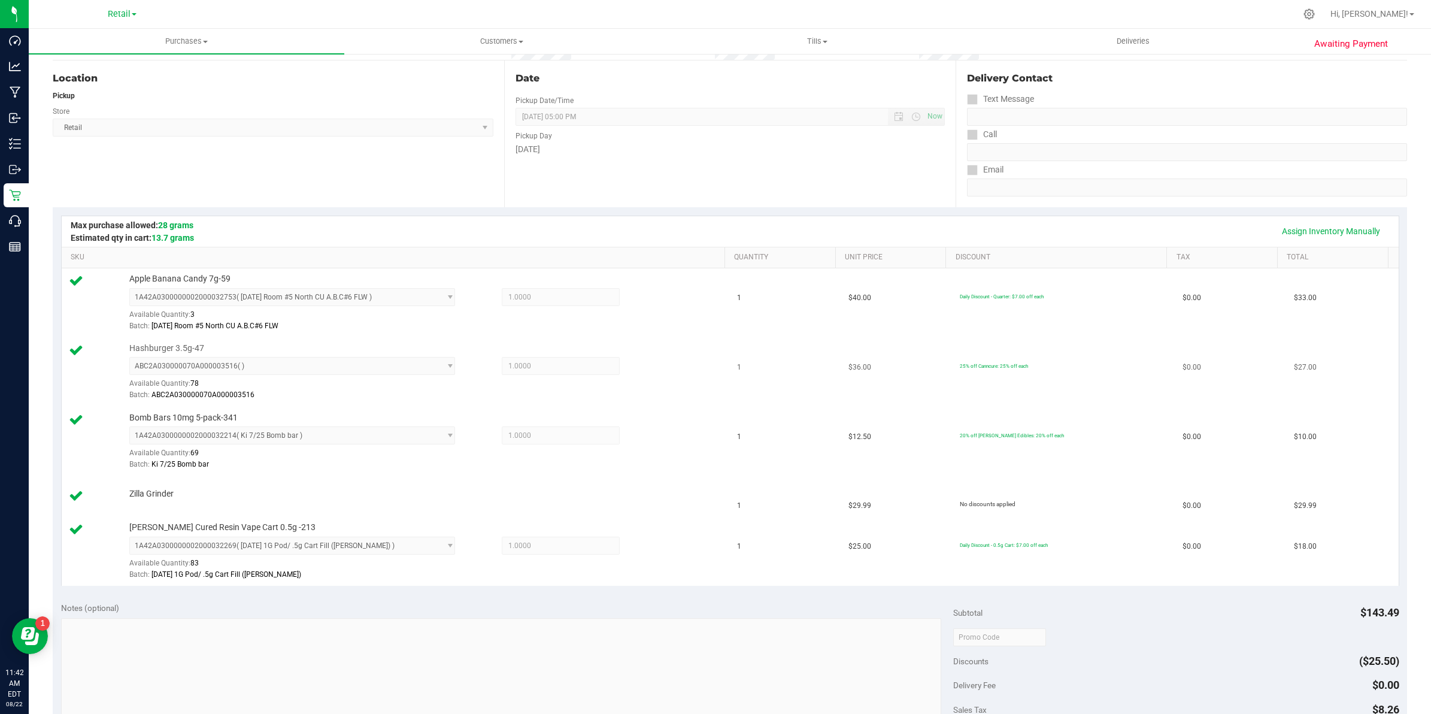
scroll to position [299, 0]
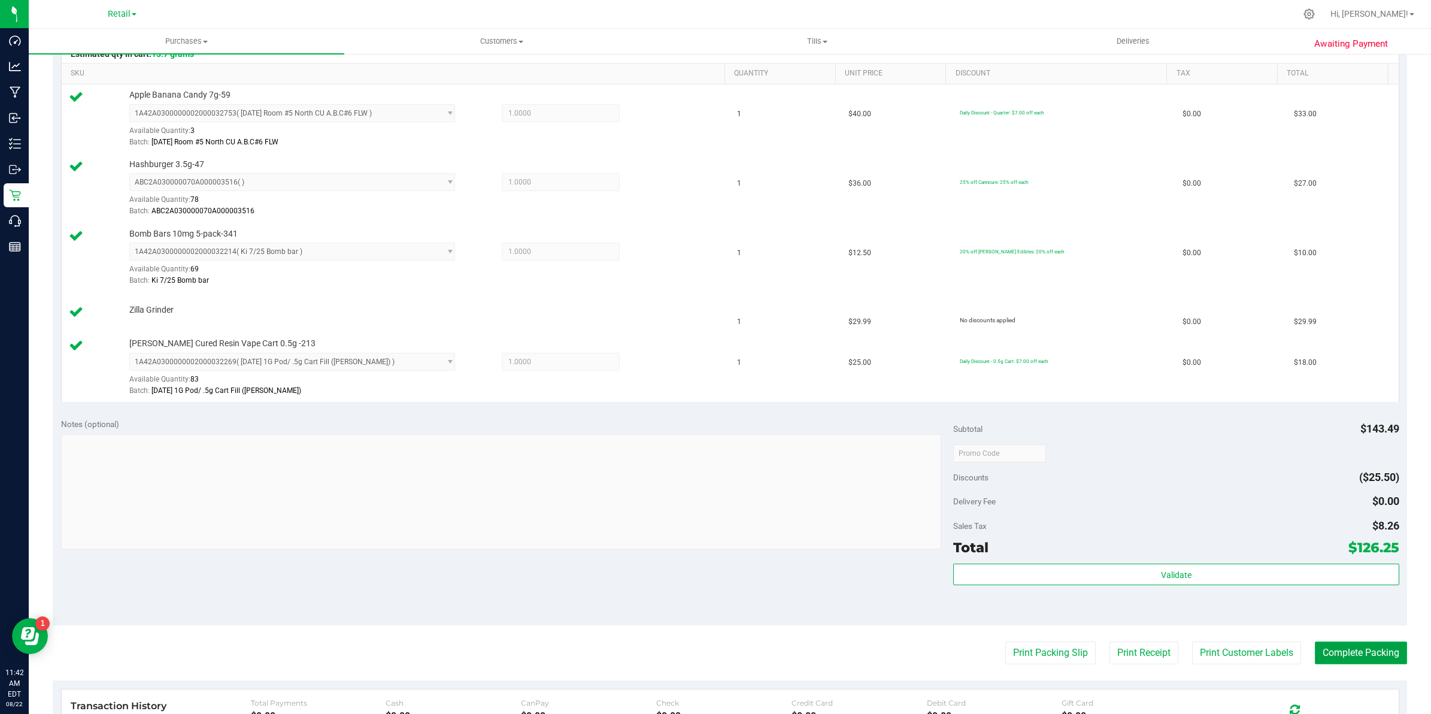
click at [706, 657] on button "Complete Packing" at bounding box center [1361, 652] width 92 height 23
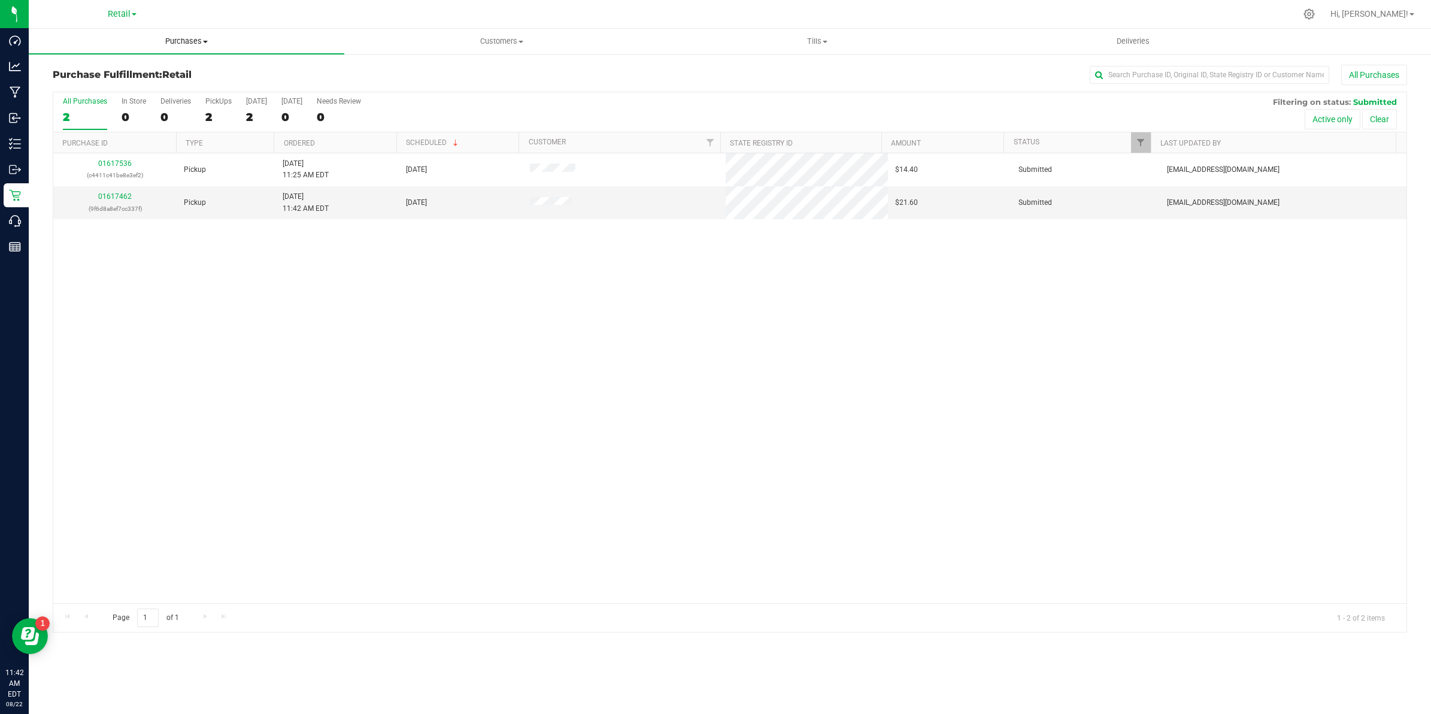
drag, startPoint x: 195, startPoint y: 43, endPoint x: 184, endPoint y: 42, distance: 10.8
click at [195, 41] on span "Purchases" at bounding box center [187, 41] width 316 height 11
click at [145, 70] on span "Summary of purchases" at bounding box center [90, 72] width 123 height 10
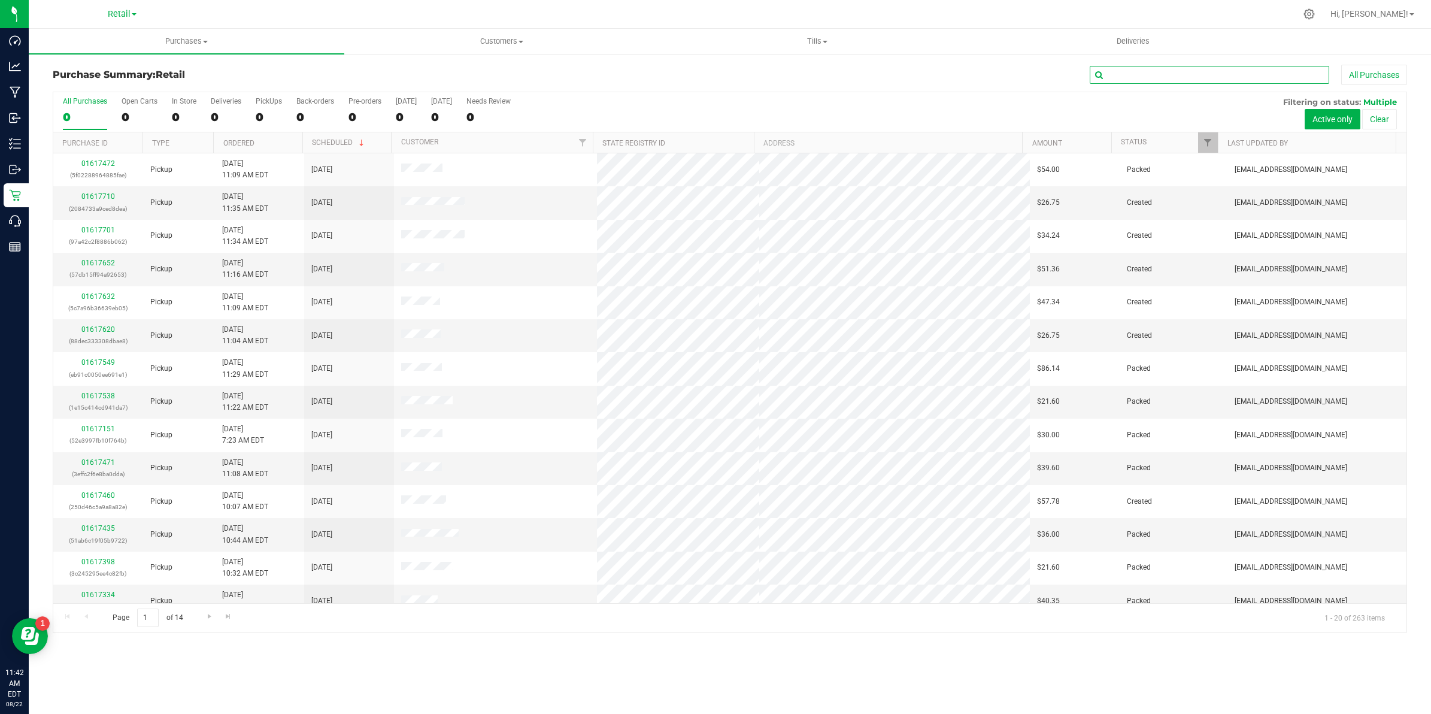
click at [706, 77] on input "text" at bounding box center [1209, 75] width 239 height 18
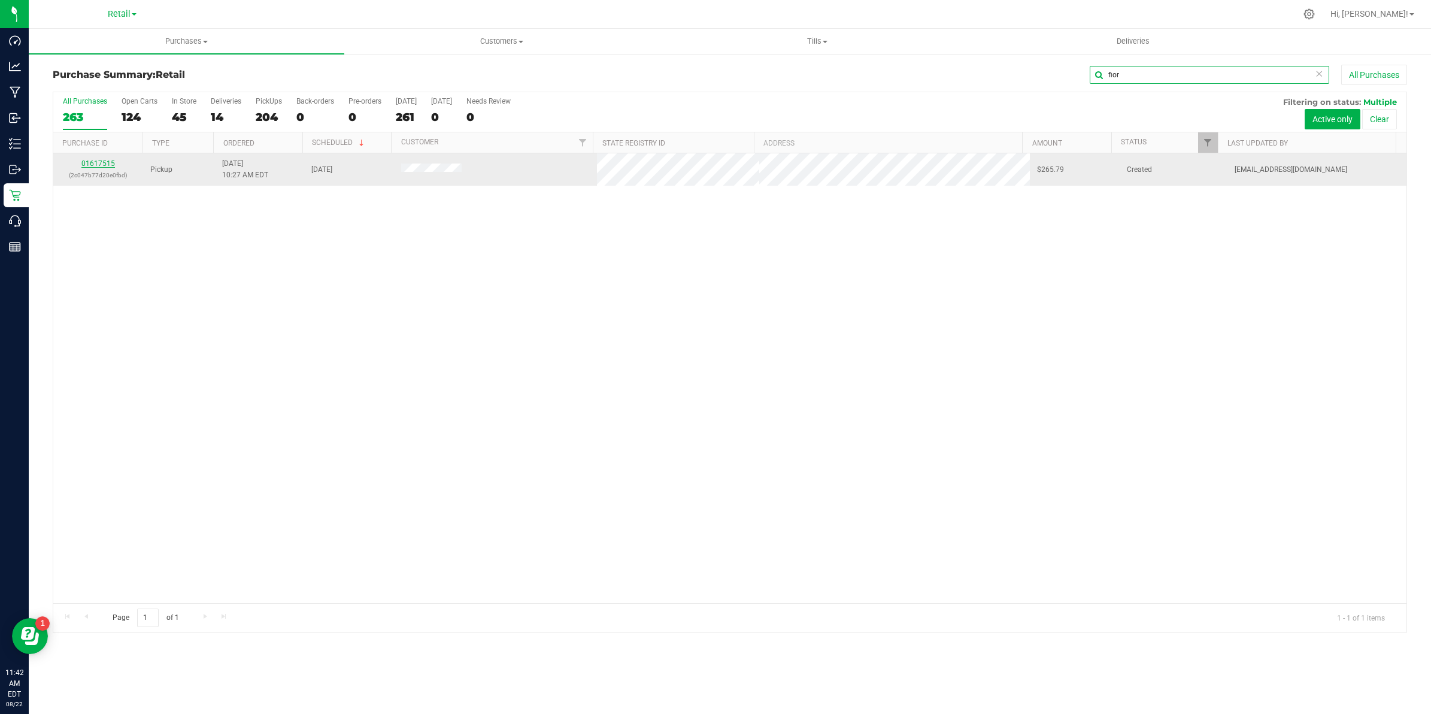
type input "fior"
click at [93, 163] on link "01617515" at bounding box center [98, 163] width 34 height 8
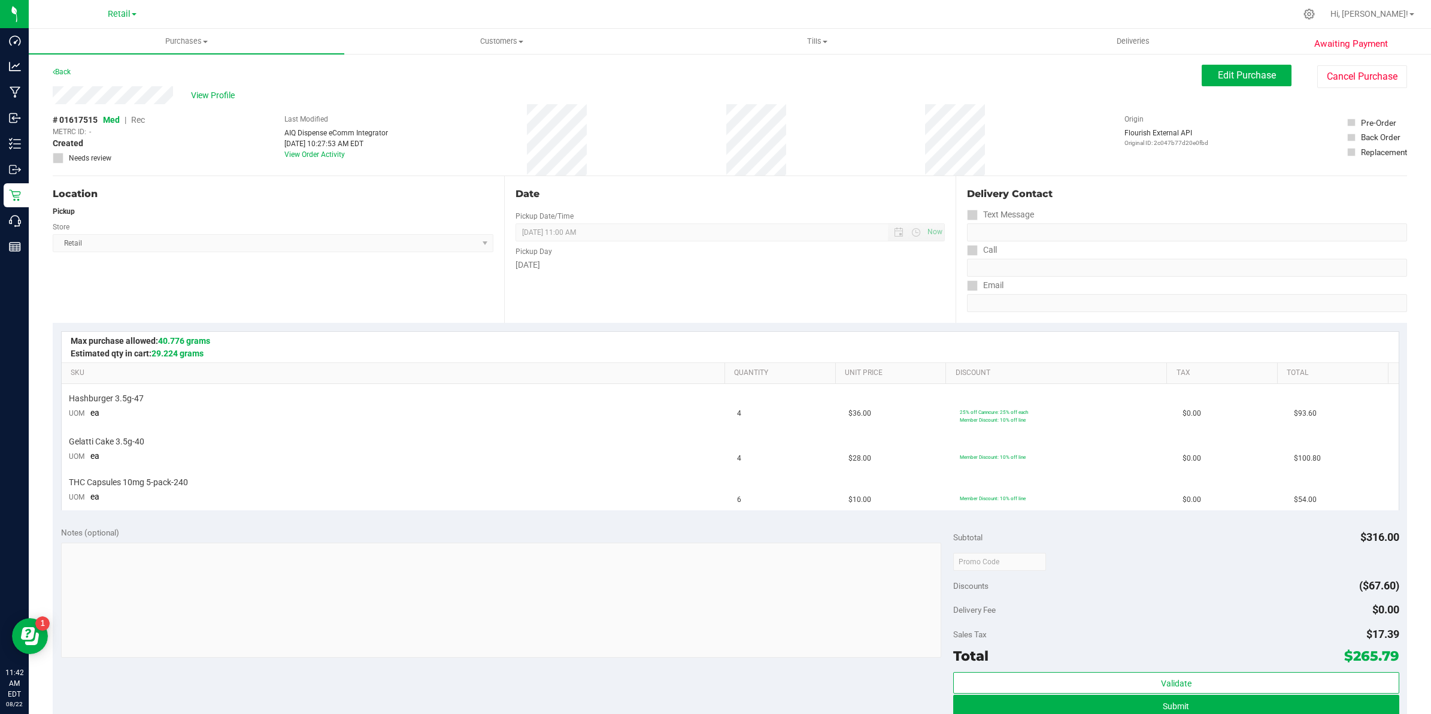
click at [100, 97] on div "View Profile" at bounding box center [627, 95] width 1149 height 18
click at [706, 687] on button "Submit" at bounding box center [1176, 705] width 446 height 22
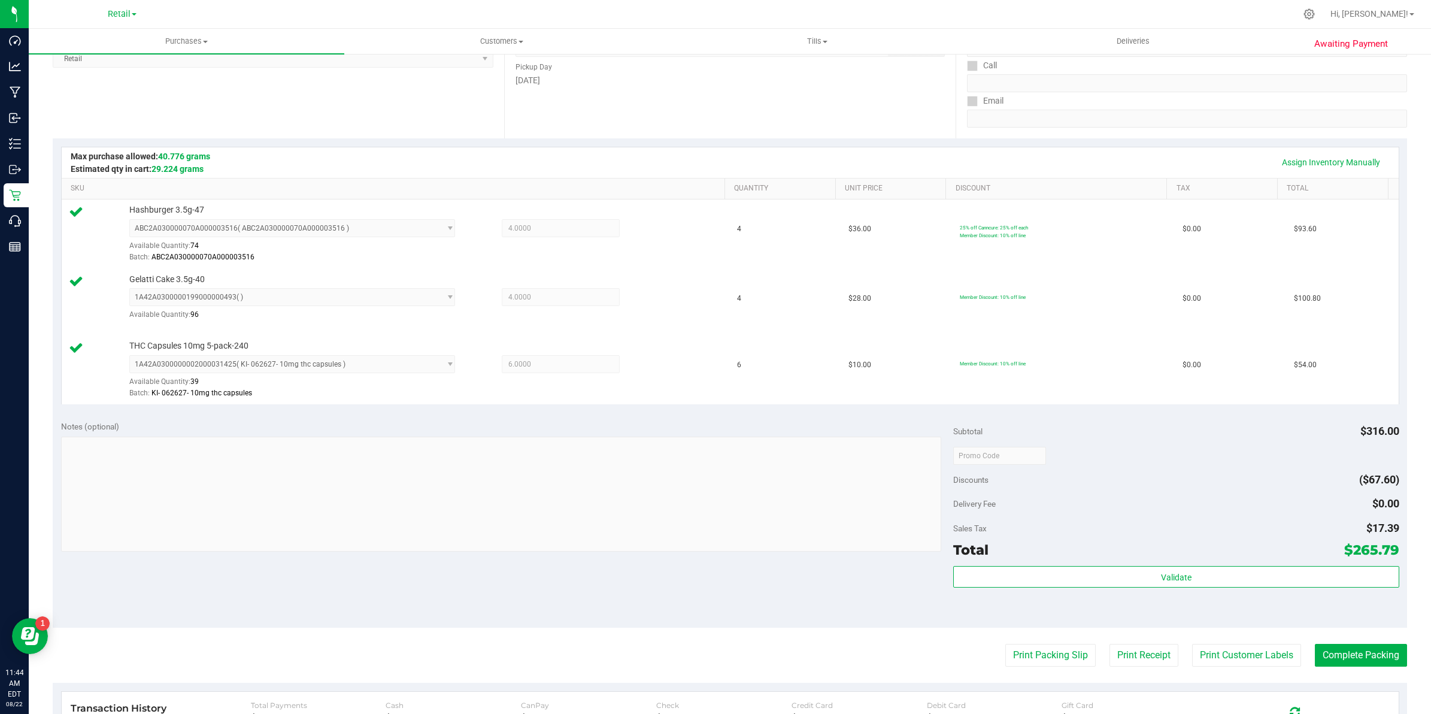
scroll to position [299, 0]
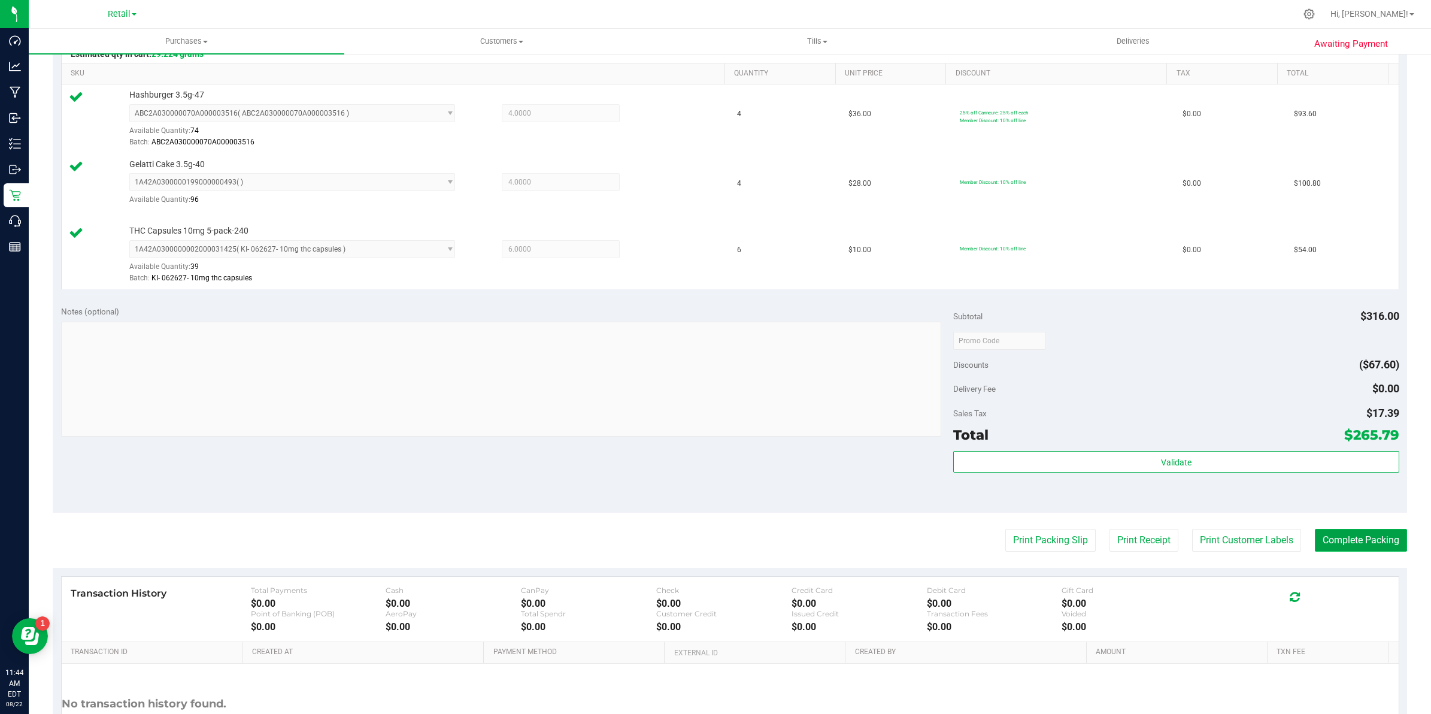
click at [706, 532] on button "Complete Packing" at bounding box center [1361, 540] width 92 height 23
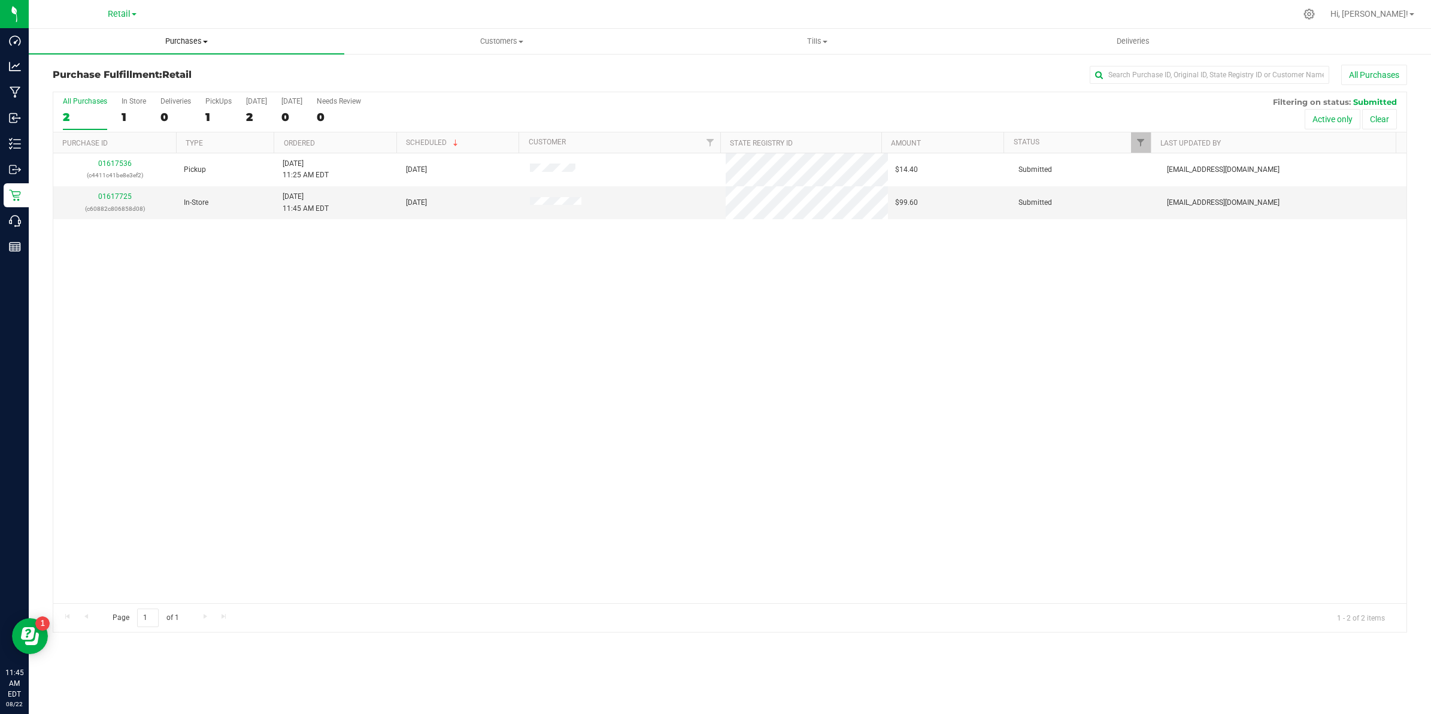
click at [180, 36] on span "Purchases" at bounding box center [187, 41] width 316 height 11
click at [111, 72] on span "Summary of purchases" at bounding box center [90, 72] width 123 height 10
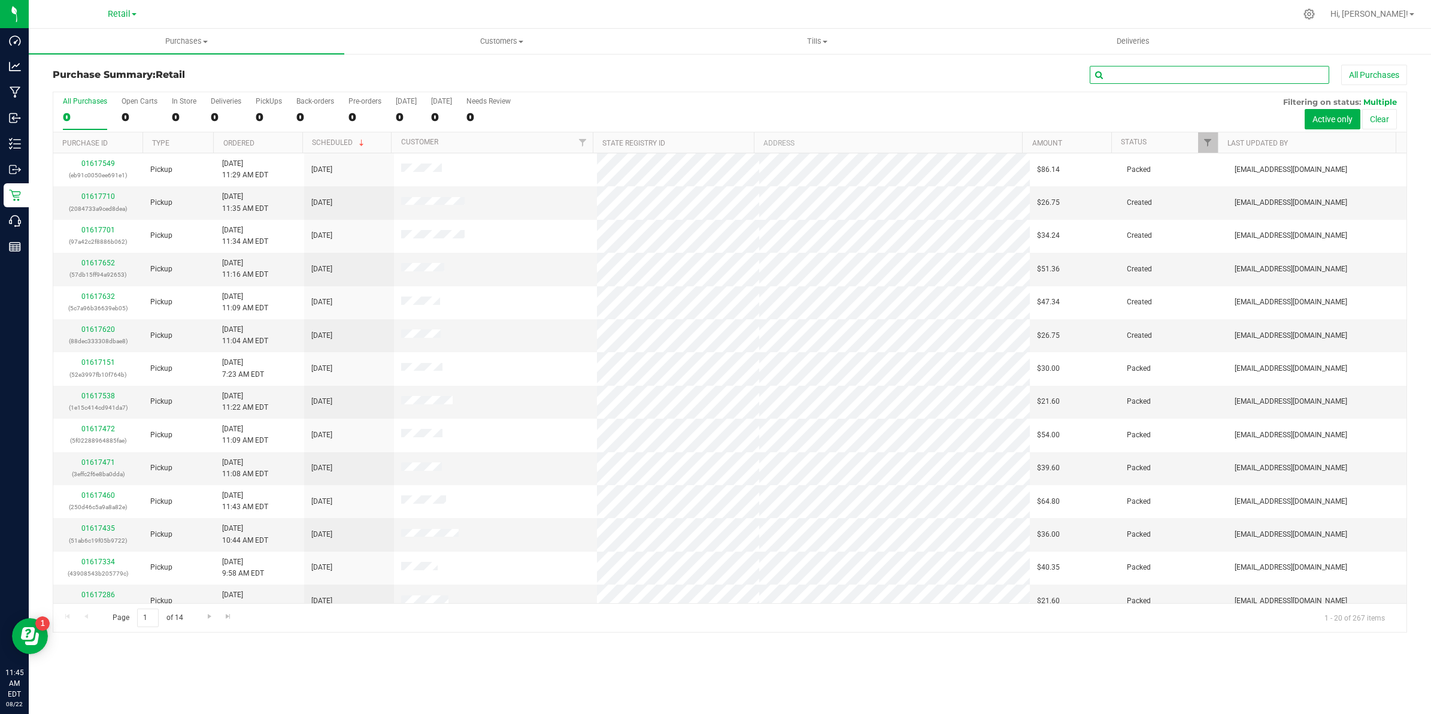
click at [706, 78] on input "text" at bounding box center [1209, 75] width 239 height 18
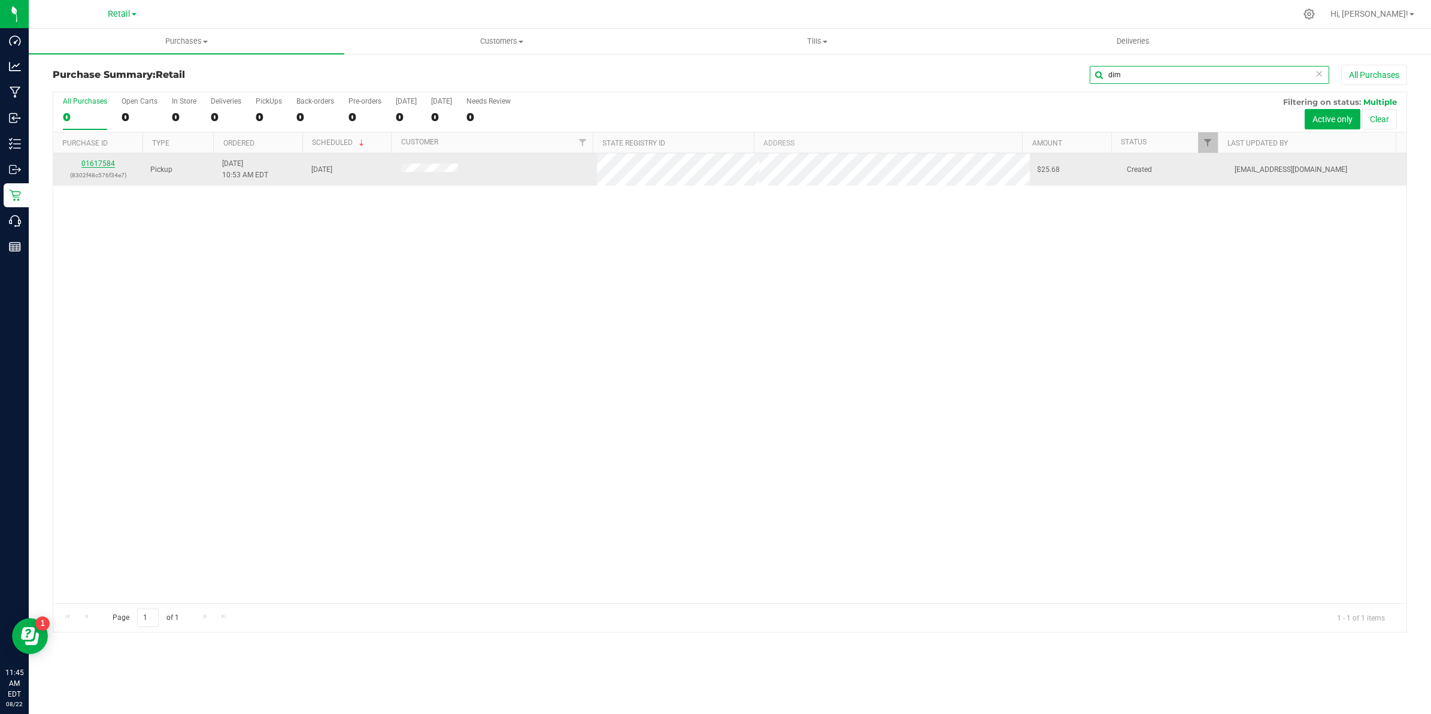
type input "dim"
click at [105, 165] on link "01617584" at bounding box center [98, 163] width 34 height 8
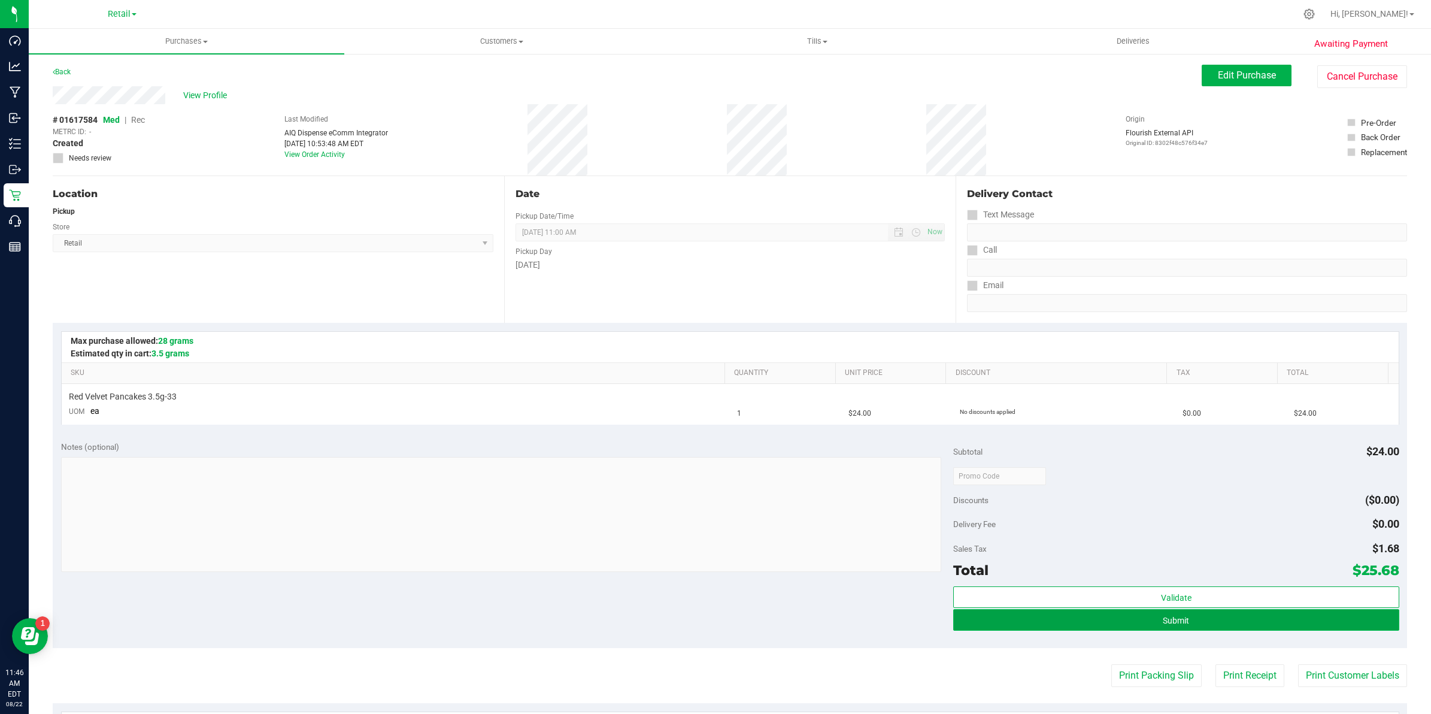
drag, startPoint x: 1184, startPoint y: 615, endPoint x: 1163, endPoint y: 617, distance: 21.0
click at [706, 615] on button "Submit" at bounding box center [1176, 620] width 446 height 22
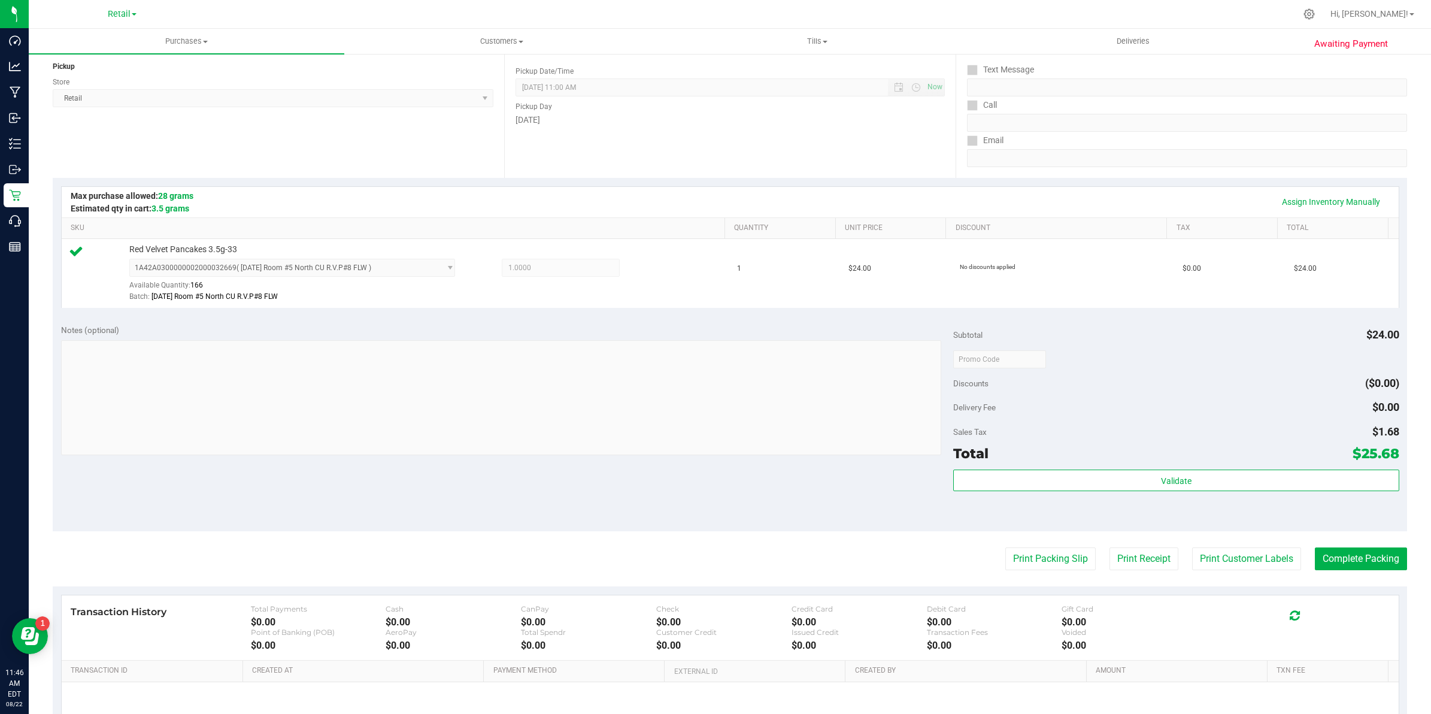
scroll to position [150, 0]
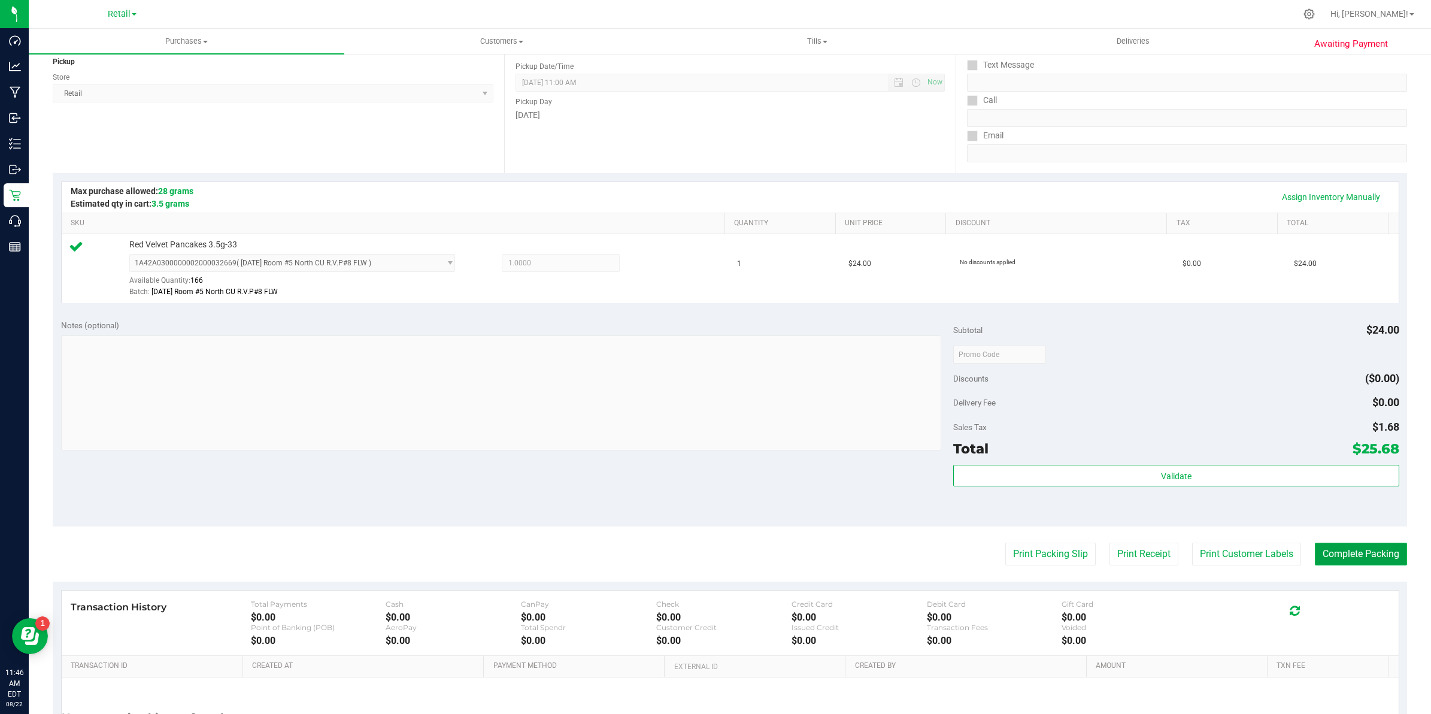
click at [706, 548] on button "Complete Packing" at bounding box center [1361, 553] width 92 height 23
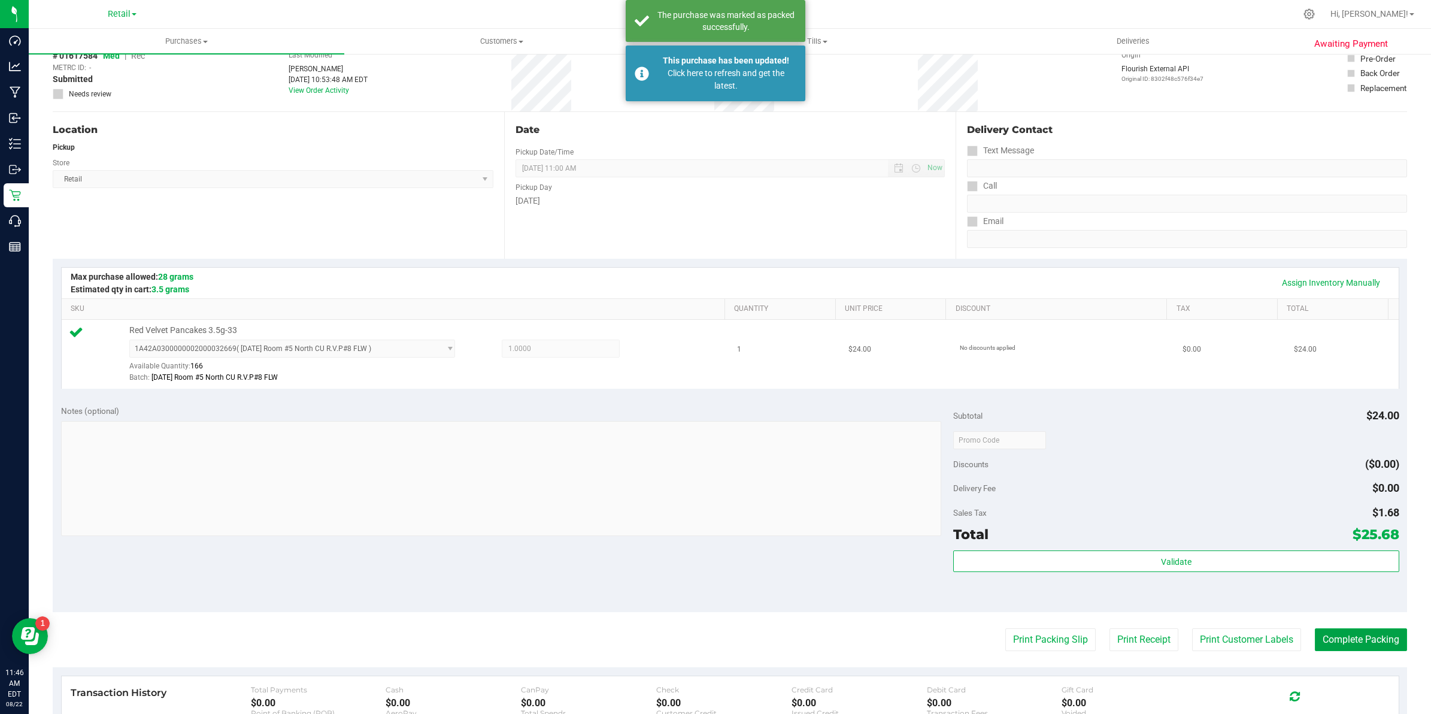
scroll to position [0, 0]
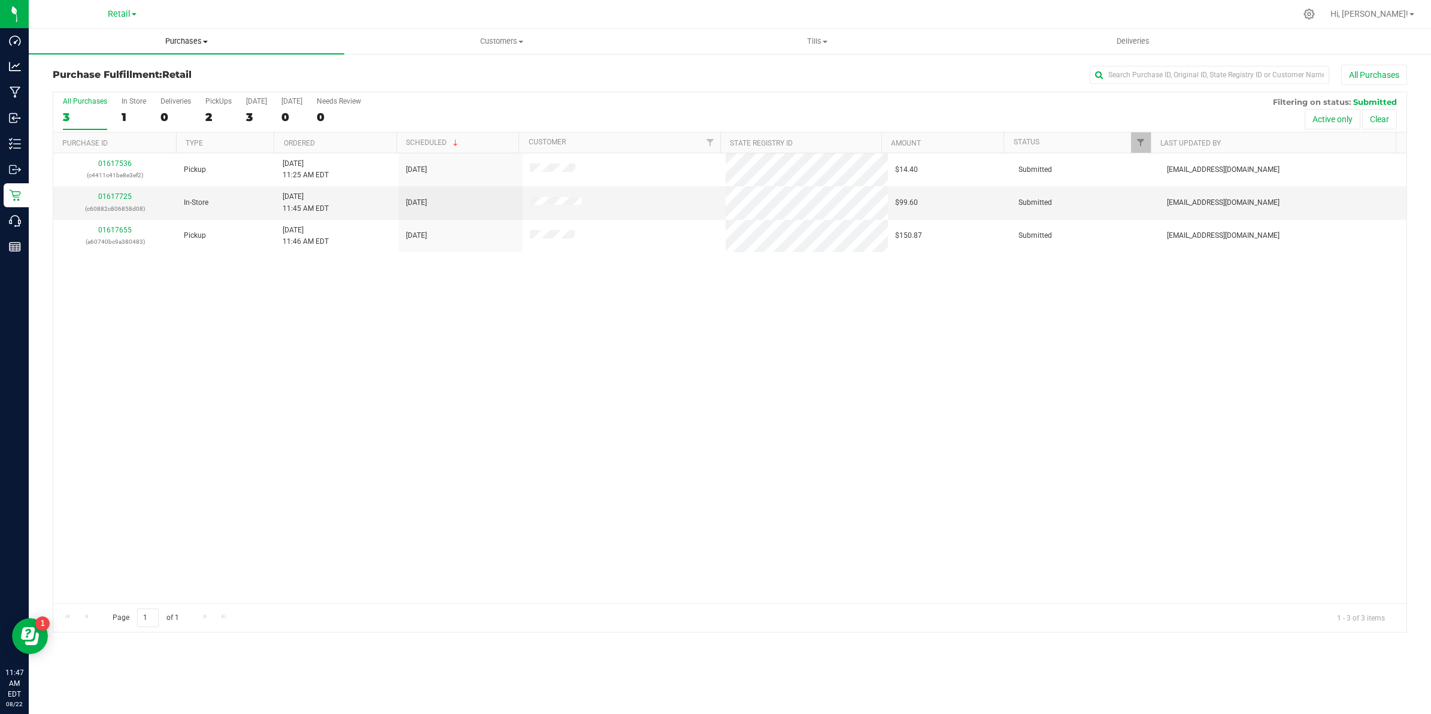
click at [199, 37] on span "Purchases" at bounding box center [187, 41] width 316 height 11
click at [114, 72] on span "Summary of purchases" at bounding box center [90, 72] width 123 height 10
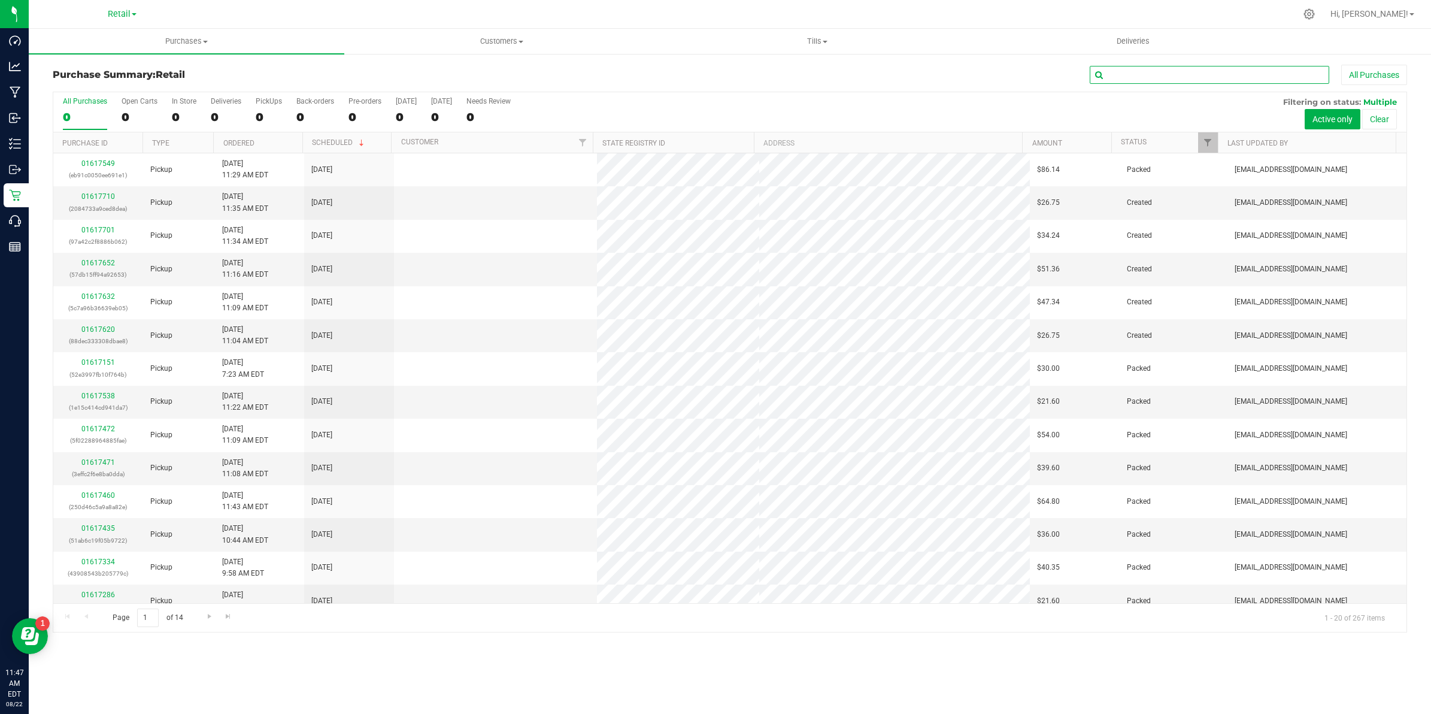
click at [706, 81] on input "text" at bounding box center [1209, 75] width 239 height 18
type input "ovi"
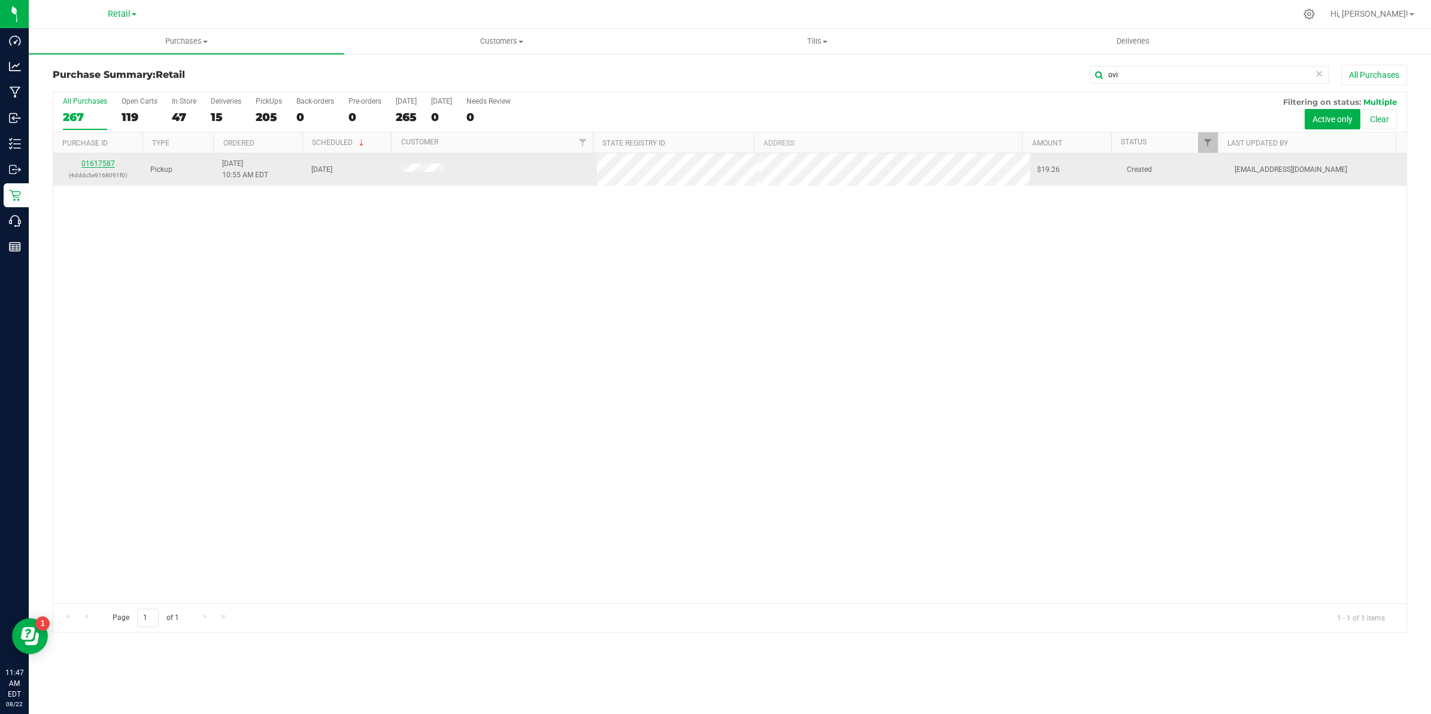
click at [97, 165] on link "01617587" at bounding box center [98, 163] width 34 height 8
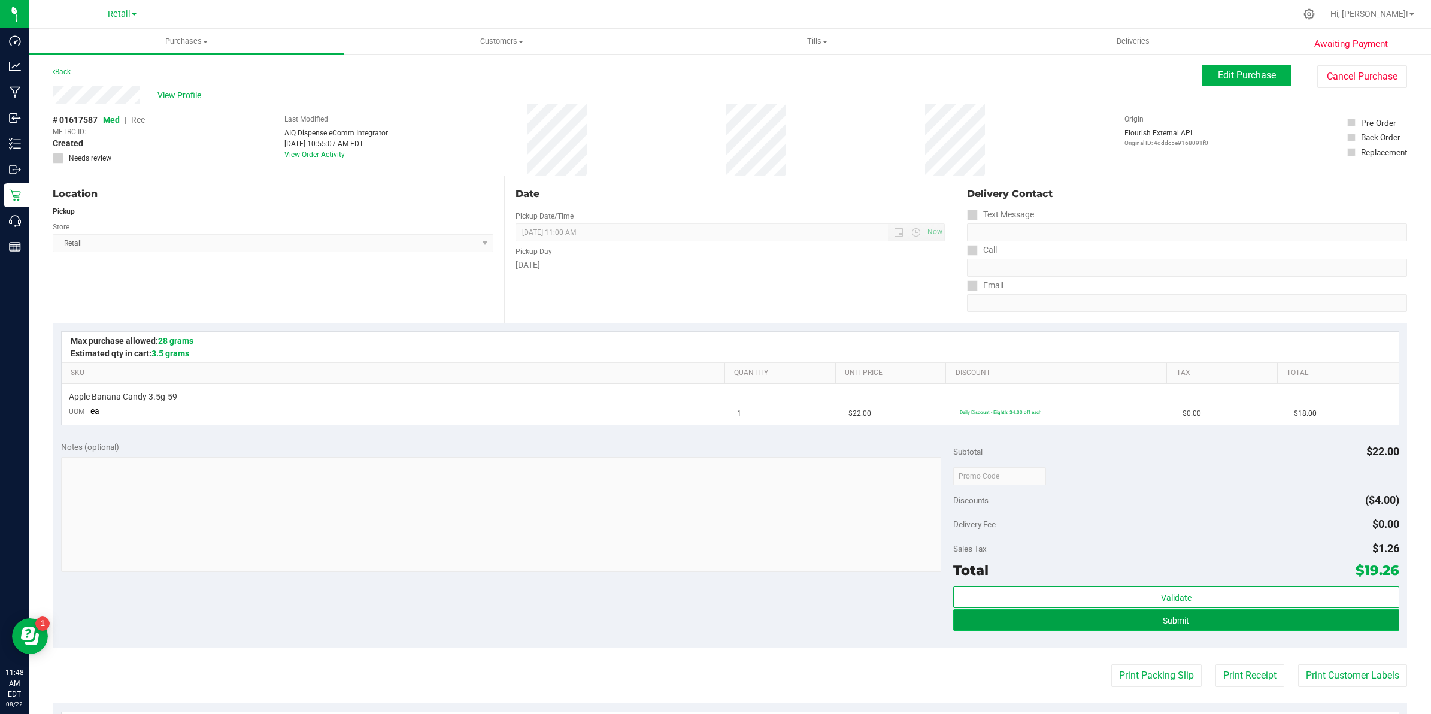
click at [706, 618] on button "Submit" at bounding box center [1176, 620] width 446 height 22
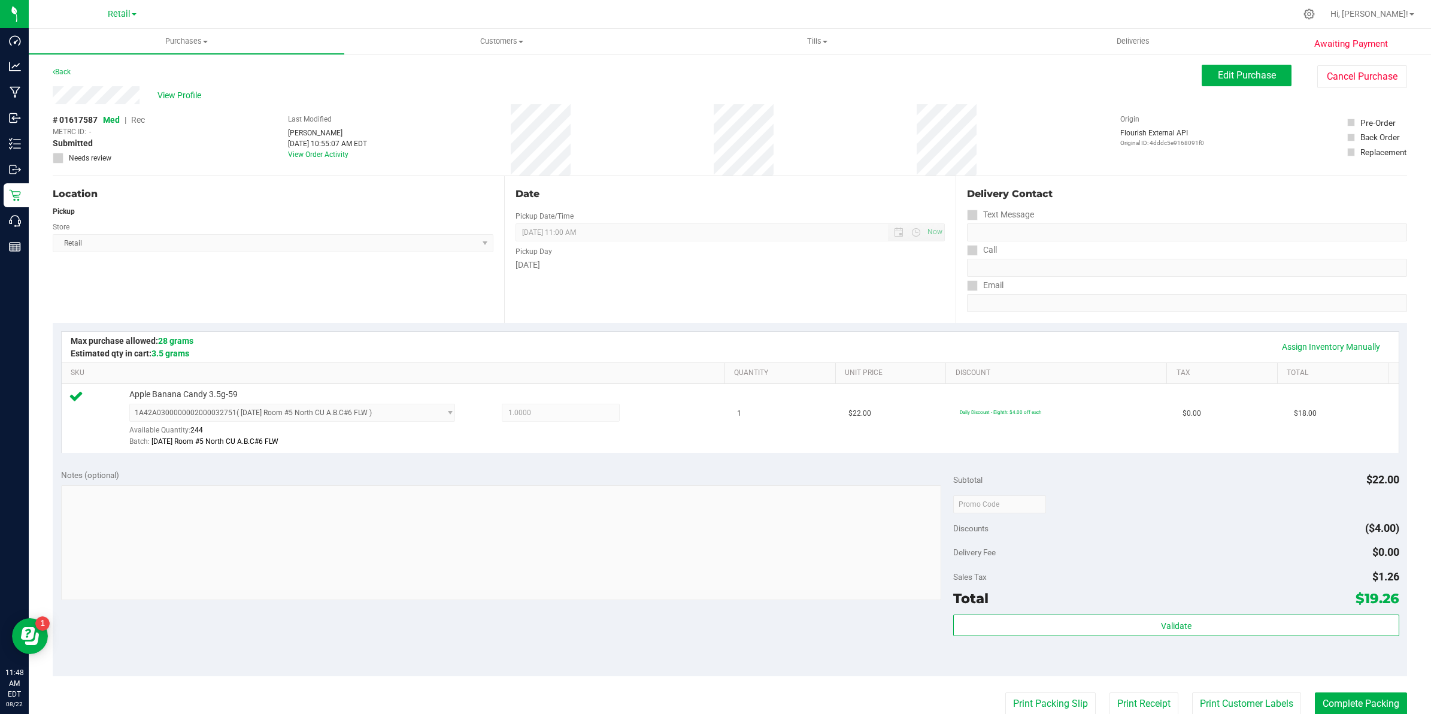
click at [706, 87] on div "Edit Purchase Cancel Purchase" at bounding box center [1304, 76] width 205 height 23
click at [706, 76] on span "Edit Purchase" at bounding box center [1247, 74] width 58 height 11
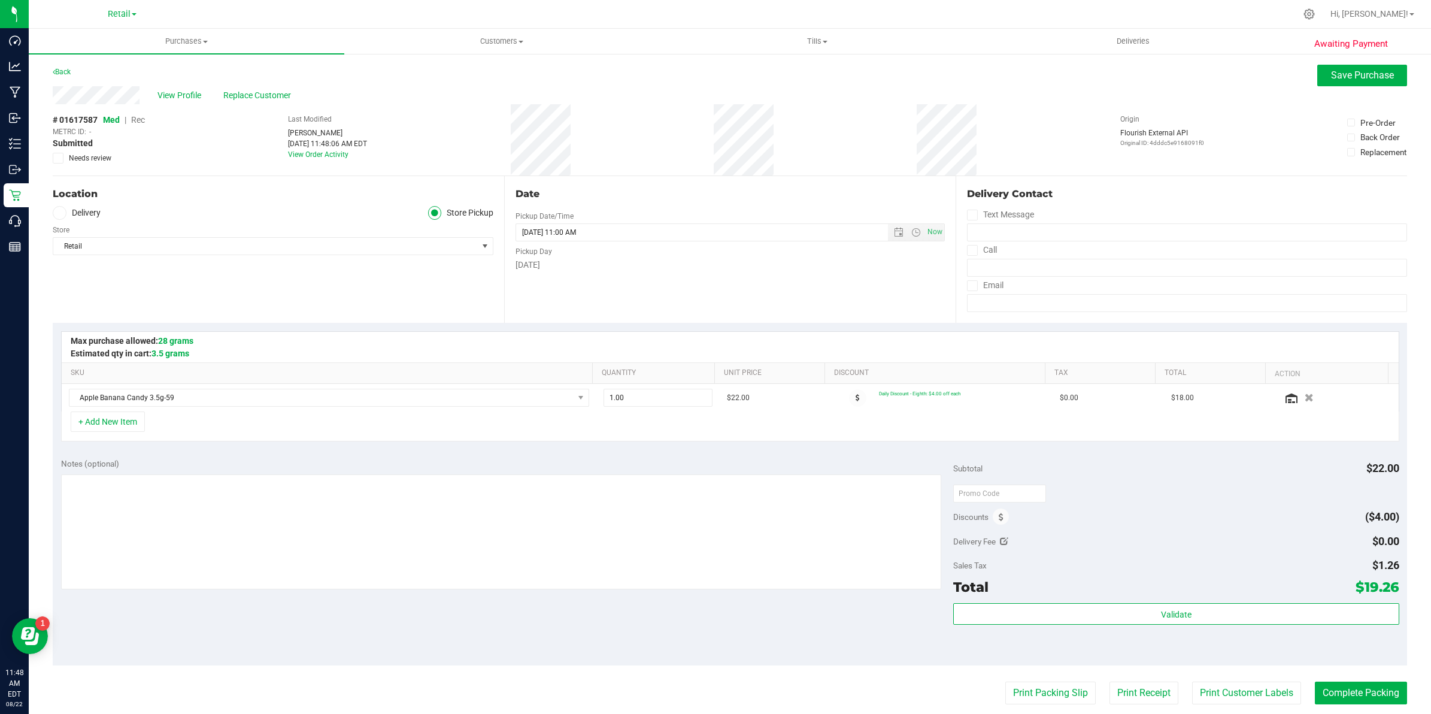
click at [138, 119] on span "Rec" at bounding box center [138, 120] width 14 height 10
drag, startPoint x: 1336, startPoint y: 694, endPoint x: 1256, endPoint y: 142, distance: 558.3
click at [706, 198] on purchase-details "Back Save Purchase View Profile Replace Customer # 01617587 Med | Rec METRC ID:…" at bounding box center [730, 504] width 1354 height 879
click at [706, 75] on span "Save Purchase" at bounding box center [1362, 74] width 63 height 11
click at [706, 687] on button "Complete Packing" at bounding box center [1361, 692] width 92 height 23
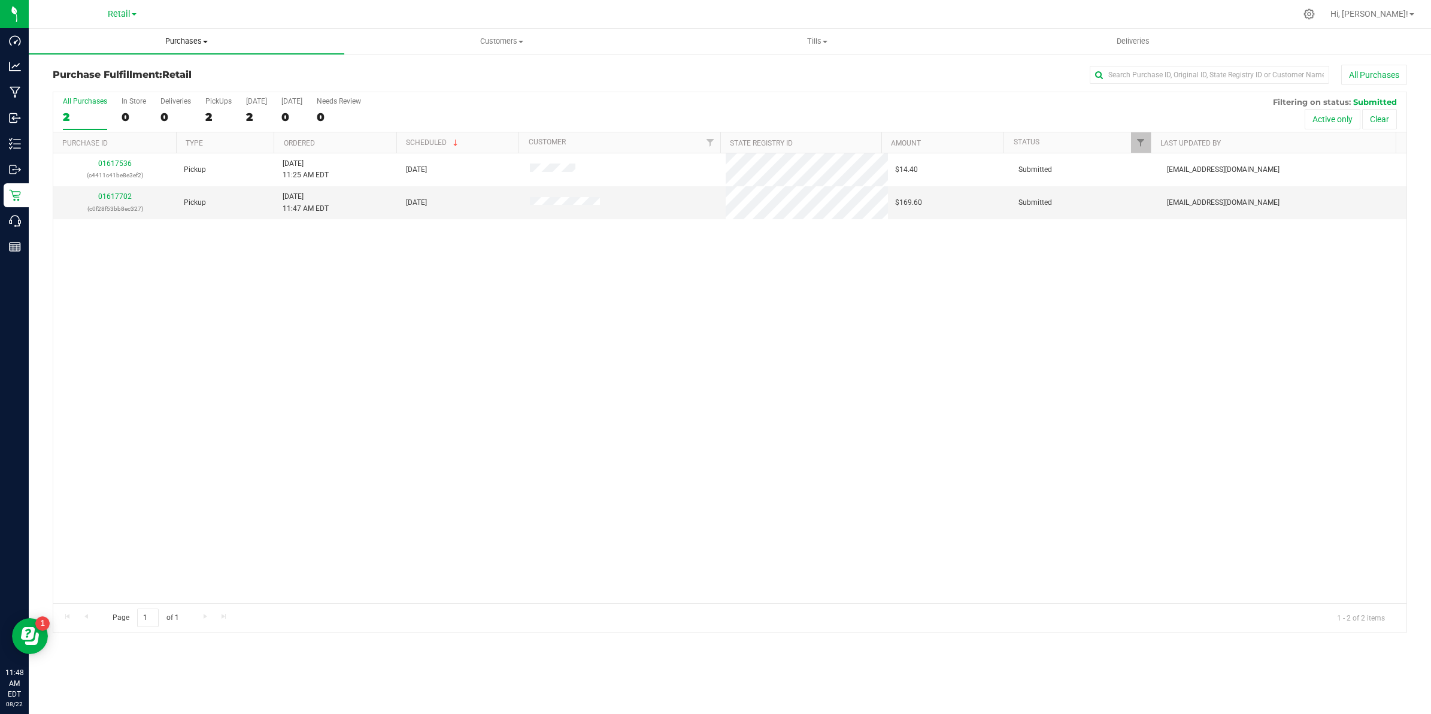
click at [198, 40] on span "Purchases" at bounding box center [187, 41] width 316 height 11
click at [126, 60] on ul "Summary of purchases Fulfillment All purchases" at bounding box center [187, 86] width 316 height 65
click at [126, 65] on li "Summary of purchases" at bounding box center [90, 72] width 123 height 14
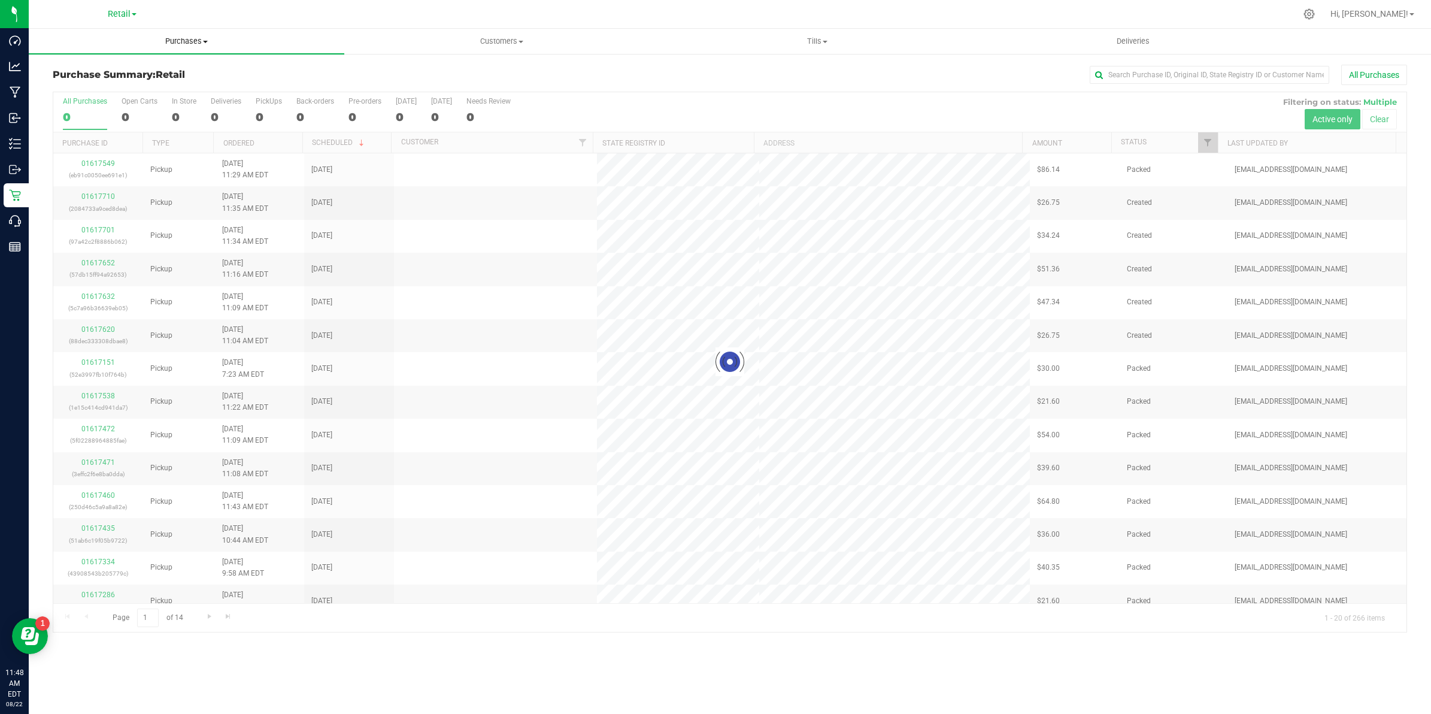
click at [193, 40] on span "Purchases" at bounding box center [187, 41] width 316 height 11
click at [139, 69] on span "Summary of purchases" at bounding box center [90, 72] width 123 height 10
click at [706, 71] on input "text" at bounding box center [1209, 75] width 239 height 18
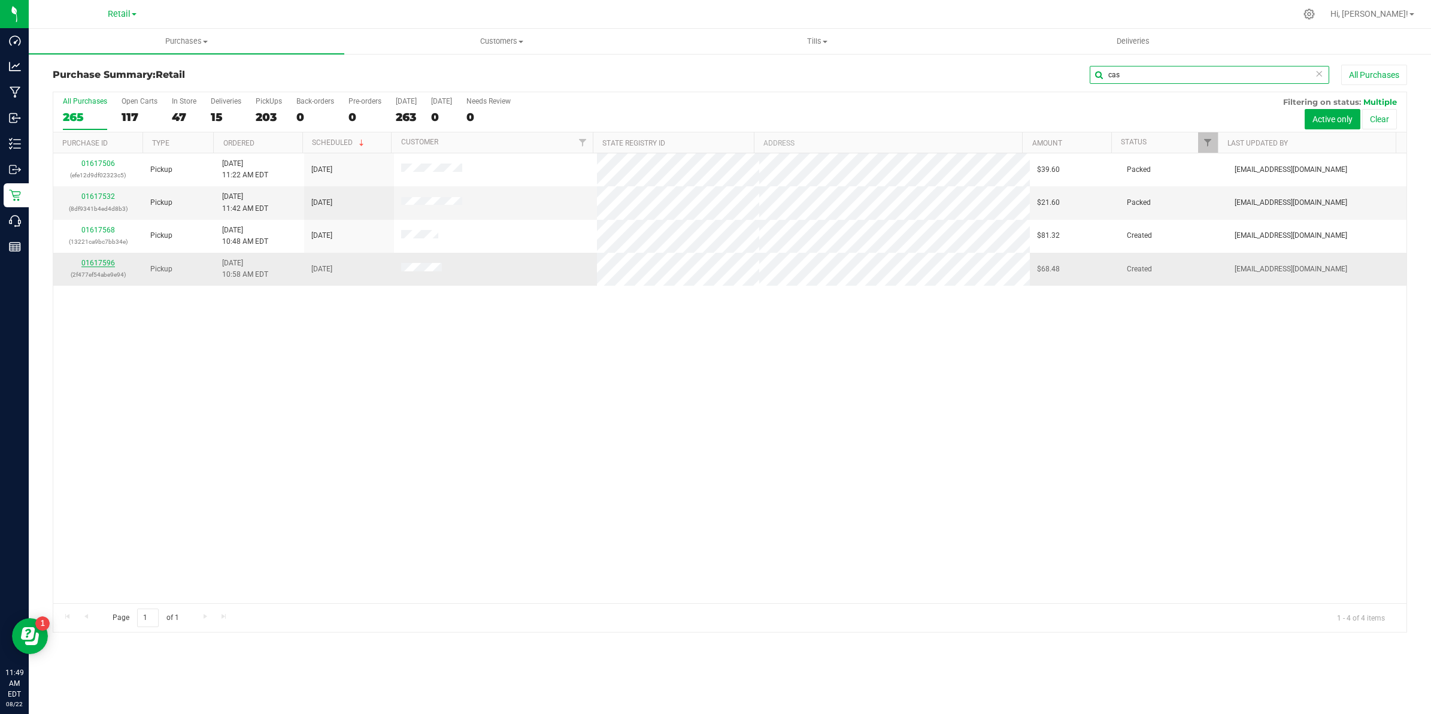
type input "cas"
click at [90, 265] on link "01617596" at bounding box center [98, 263] width 34 height 8
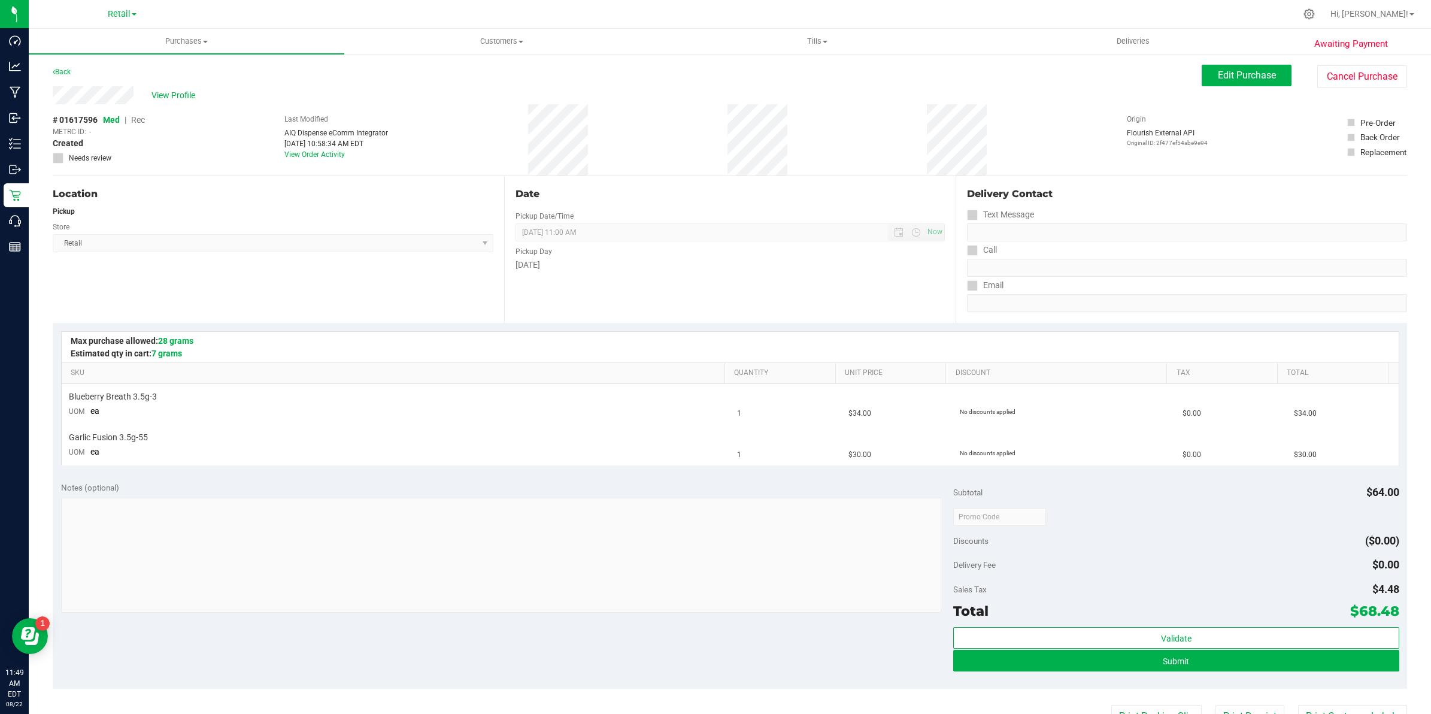
click at [93, 94] on div "View Profile" at bounding box center [627, 95] width 1149 height 18
click at [706, 663] on span "Submit" at bounding box center [1176, 661] width 26 height 10
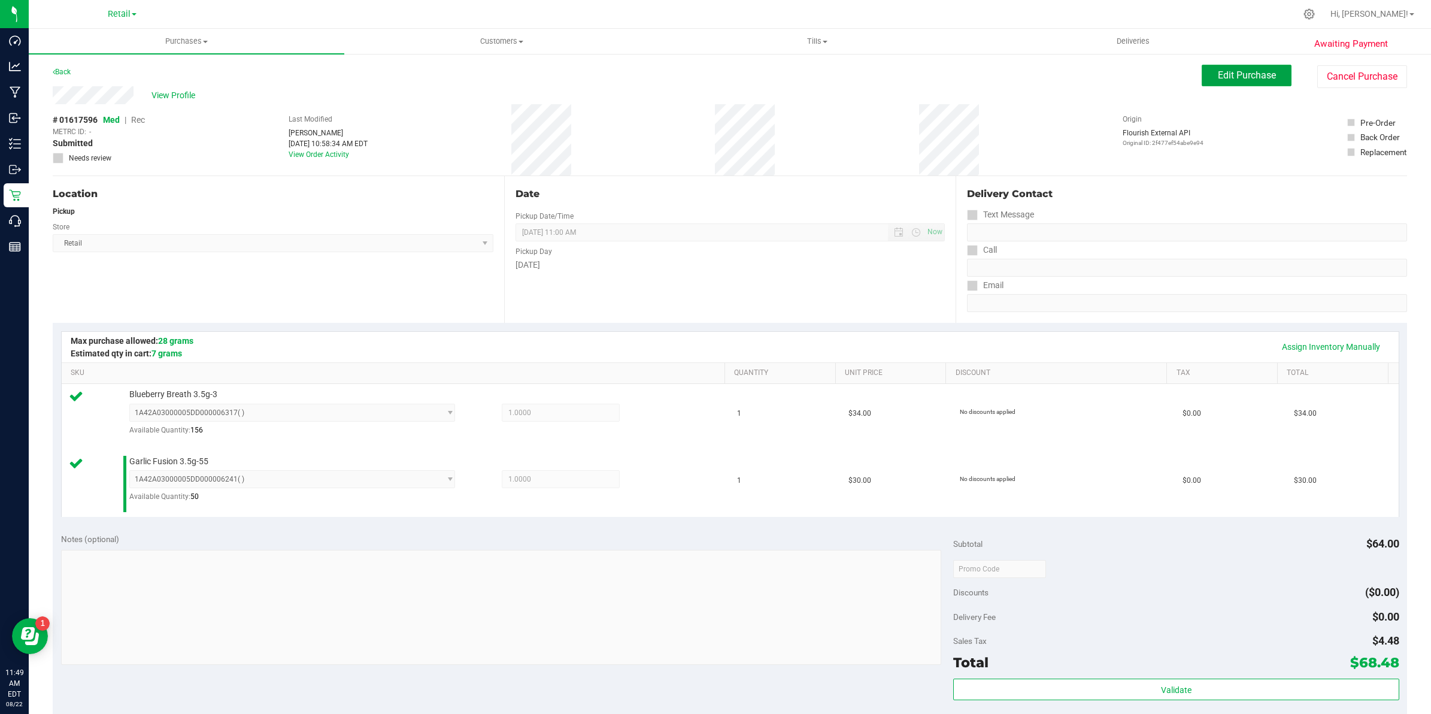
drag, startPoint x: 1242, startPoint y: 76, endPoint x: 1114, endPoint y: 99, distance: 130.8
click at [706, 76] on span "Edit Purchase" at bounding box center [1247, 74] width 58 height 11
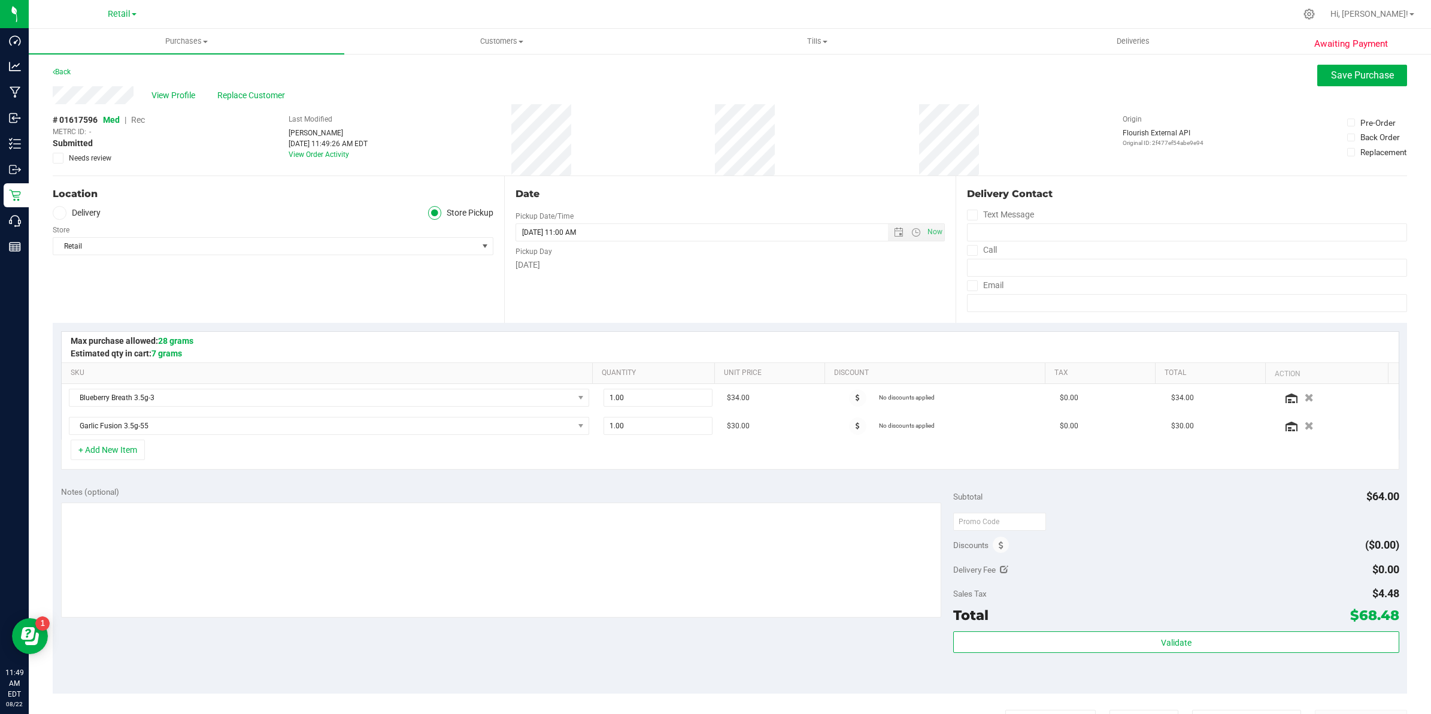
click at [141, 120] on span "Rec" at bounding box center [138, 120] width 14 height 10
click at [706, 69] on span "Save Purchase" at bounding box center [1362, 74] width 63 height 11
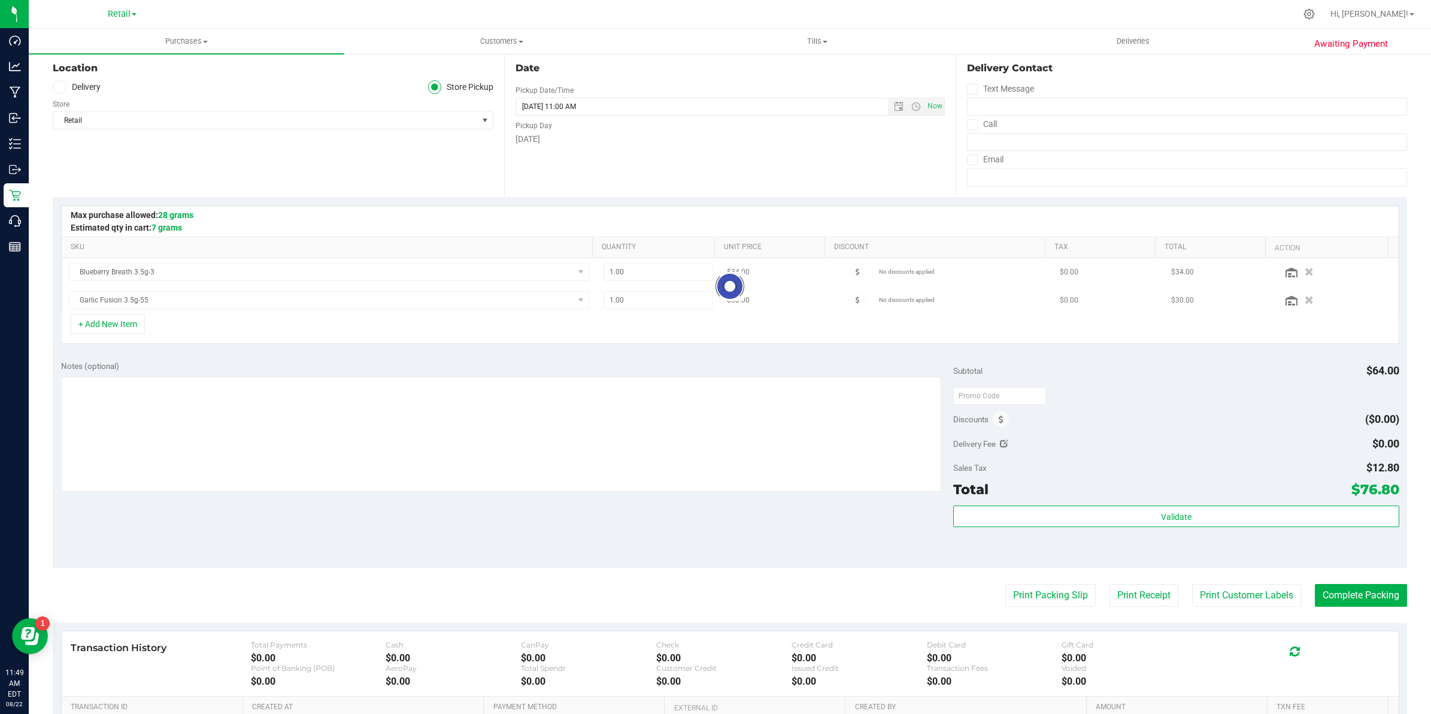
scroll to position [283, 0]
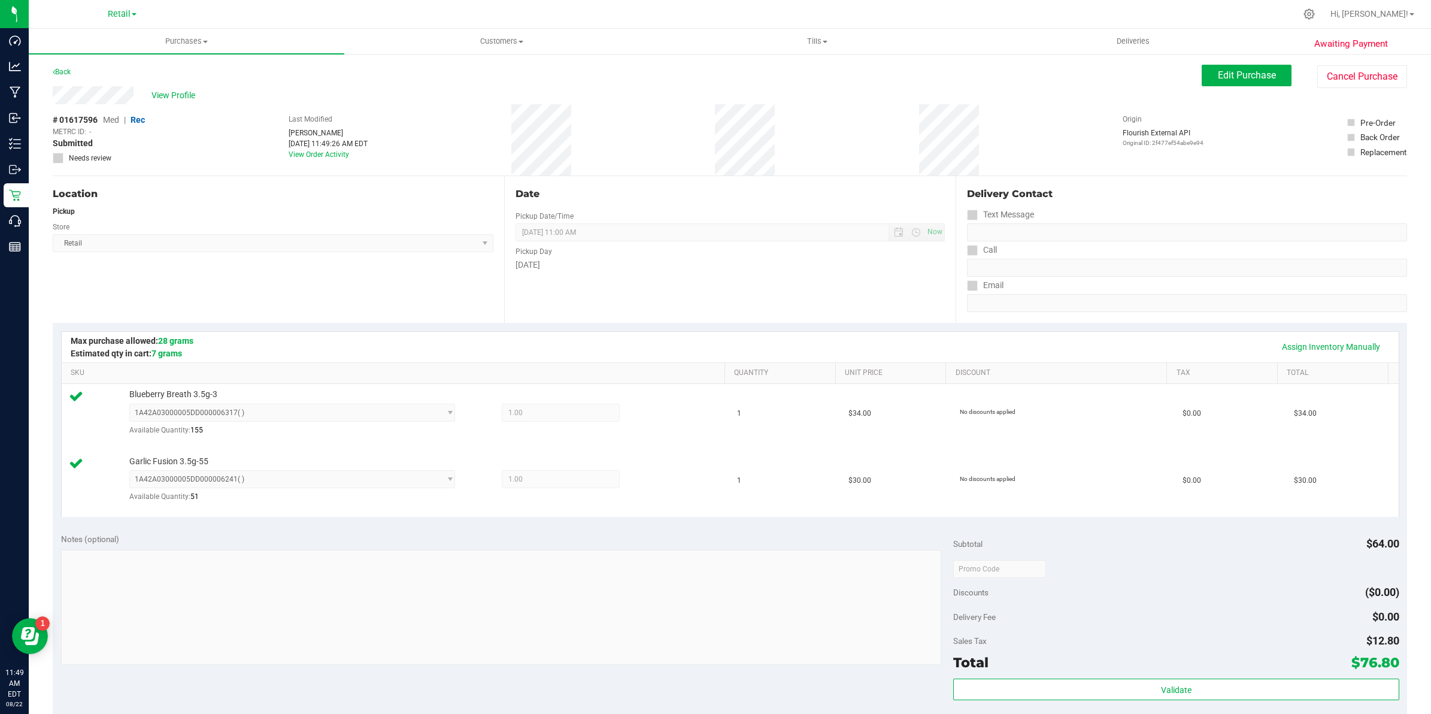
scroll to position [225, 0]
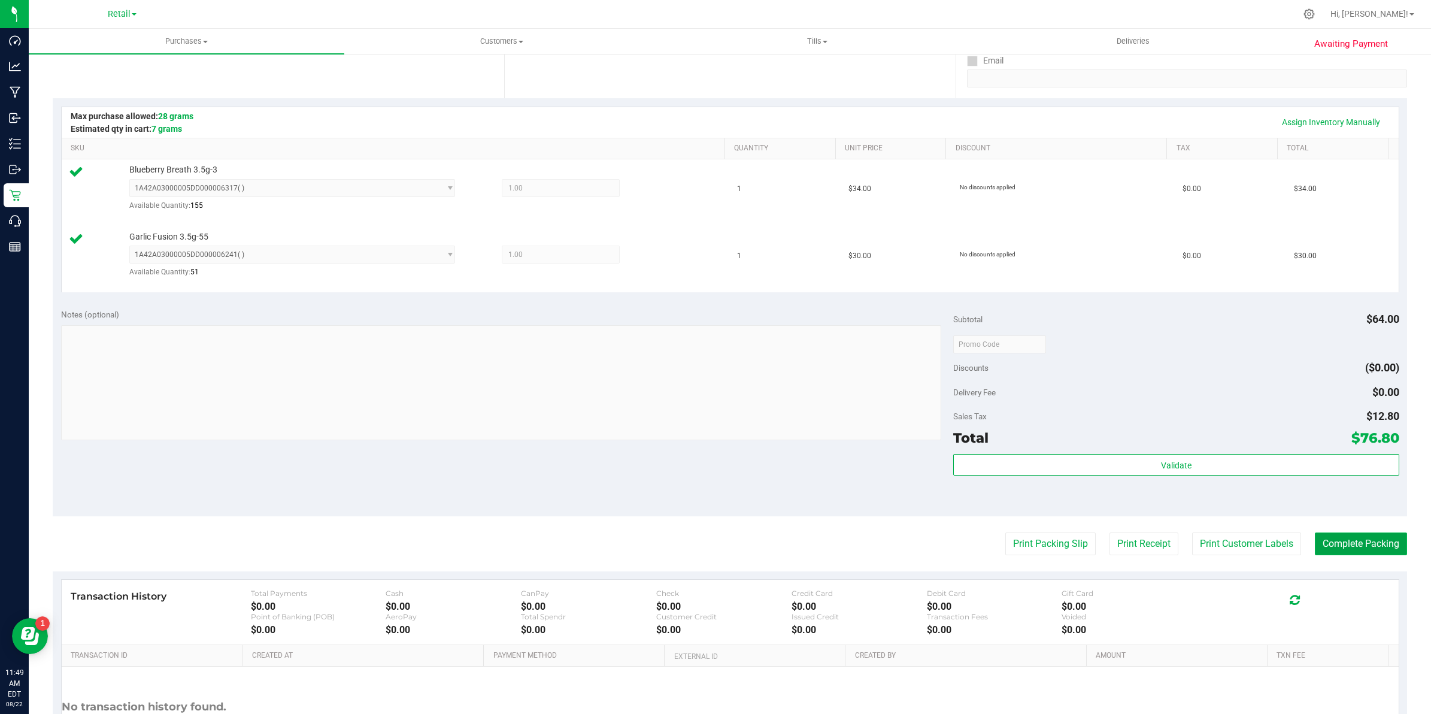
click at [706, 548] on button "Complete Packing" at bounding box center [1361, 543] width 92 height 23
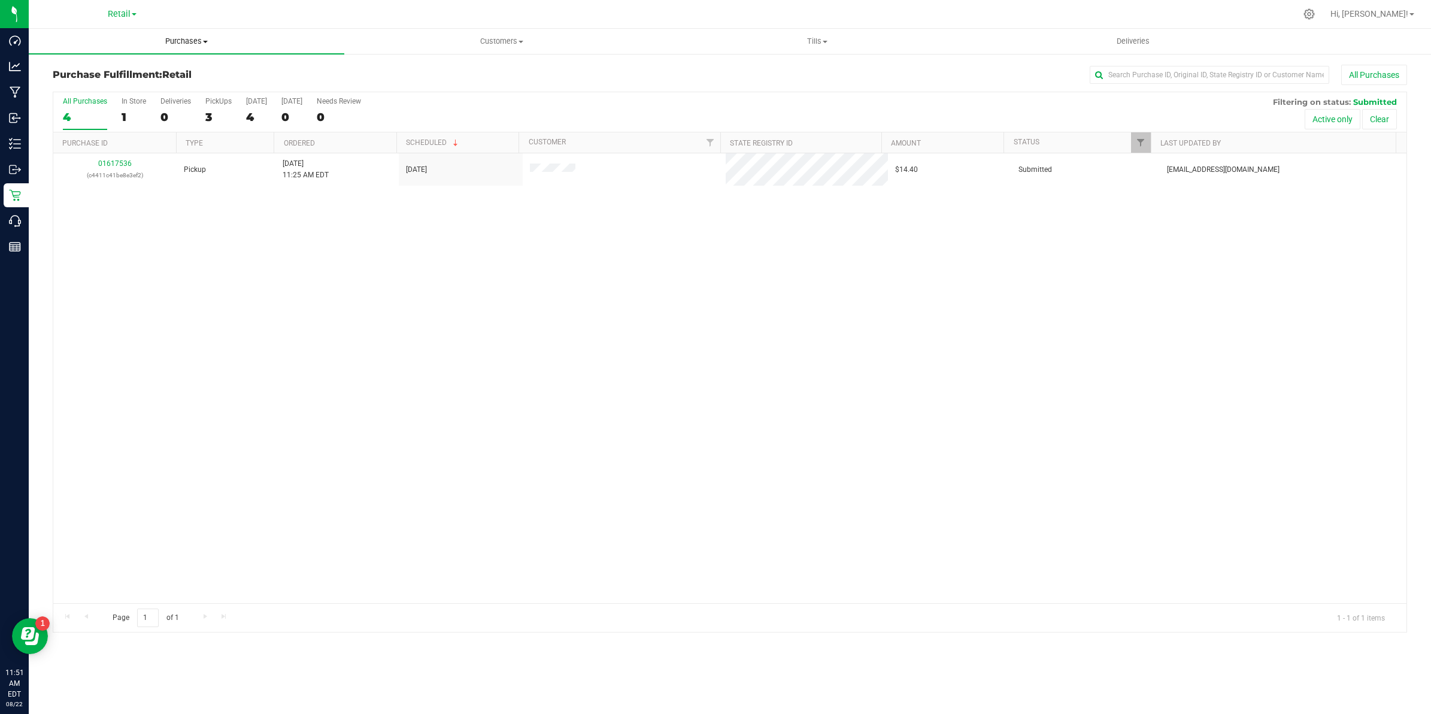
click at [195, 43] on span "Purchases" at bounding box center [187, 41] width 316 height 11
click at [118, 71] on span "Summary of purchases" at bounding box center [90, 72] width 123 height 10
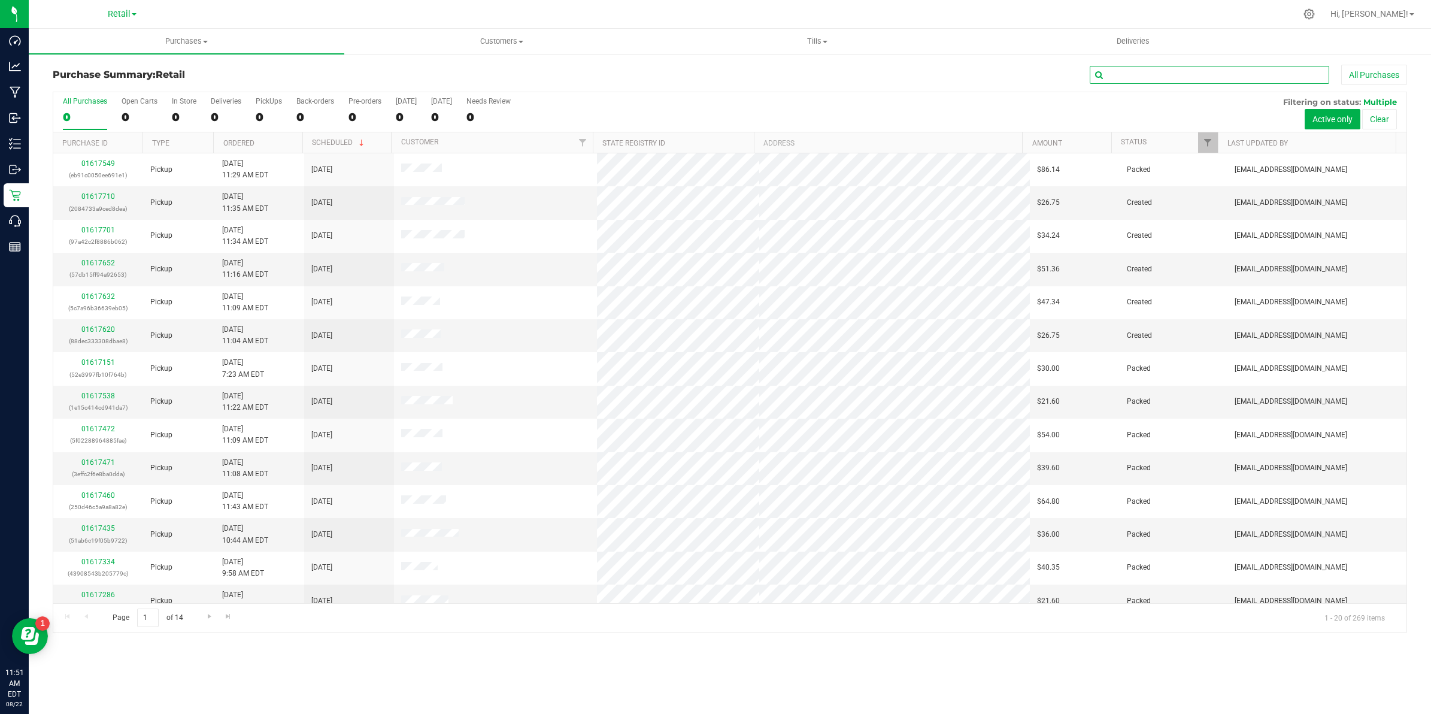
click at [706, 71] on input "text" at bounding box center [1209, 75] width 239 height 18
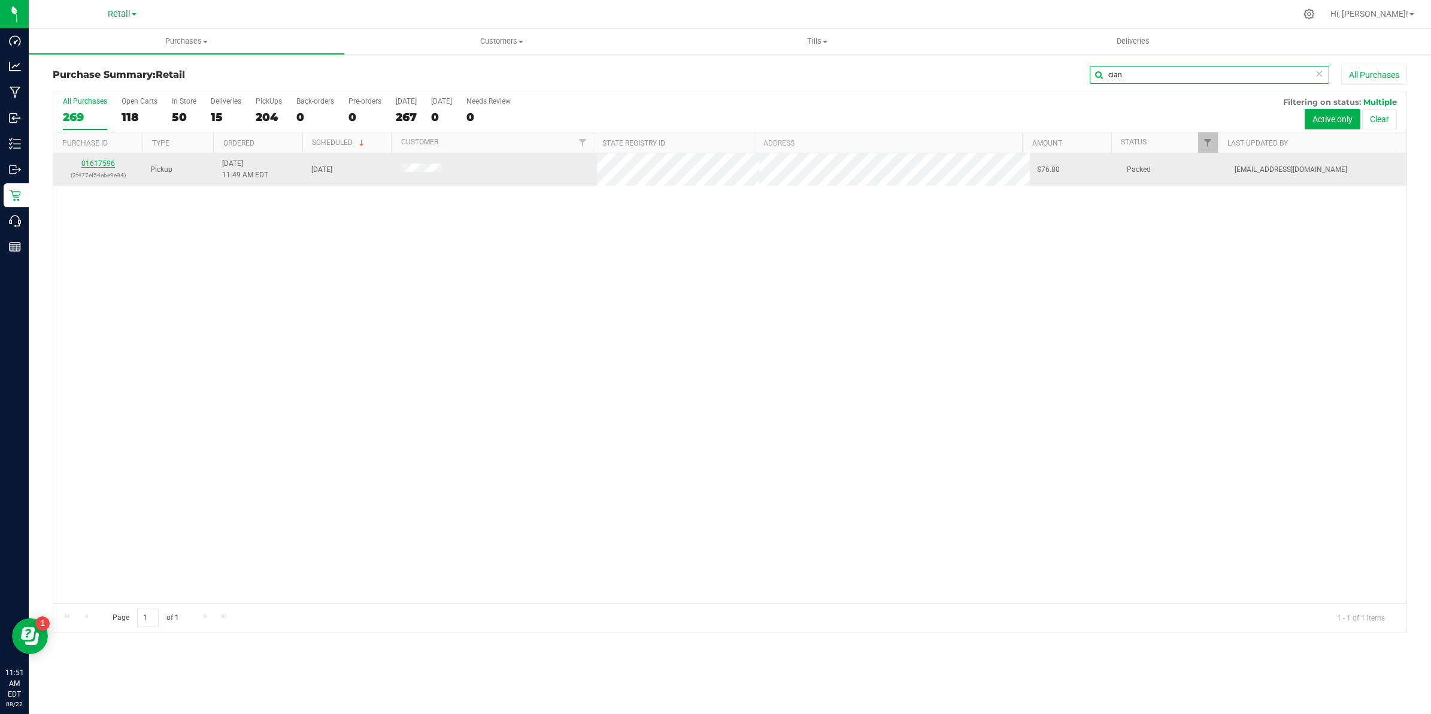
type input "cian"
click at [111, 165] on link "01617596" at bounding box center [98, 163] width 34 height 8
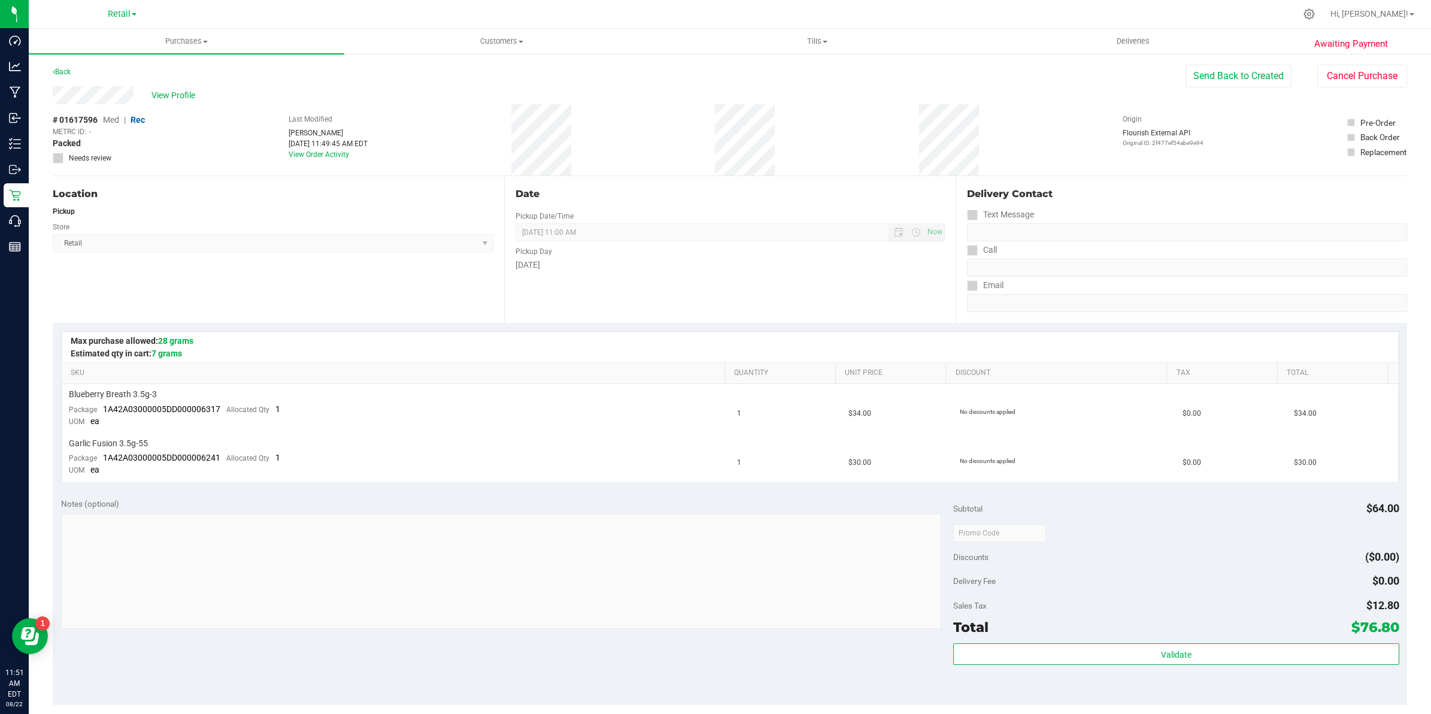
click at [95, 94] on div "View Profile" at bounding box center [619, 95] width 1133 height 18
click at [181, 40] on span "Purchases" at bounding box center [187, 41] width 316 height 11
click at [141, 70] on span "Summary of purchases" at bounding box center [90, 72] width 123 height 10
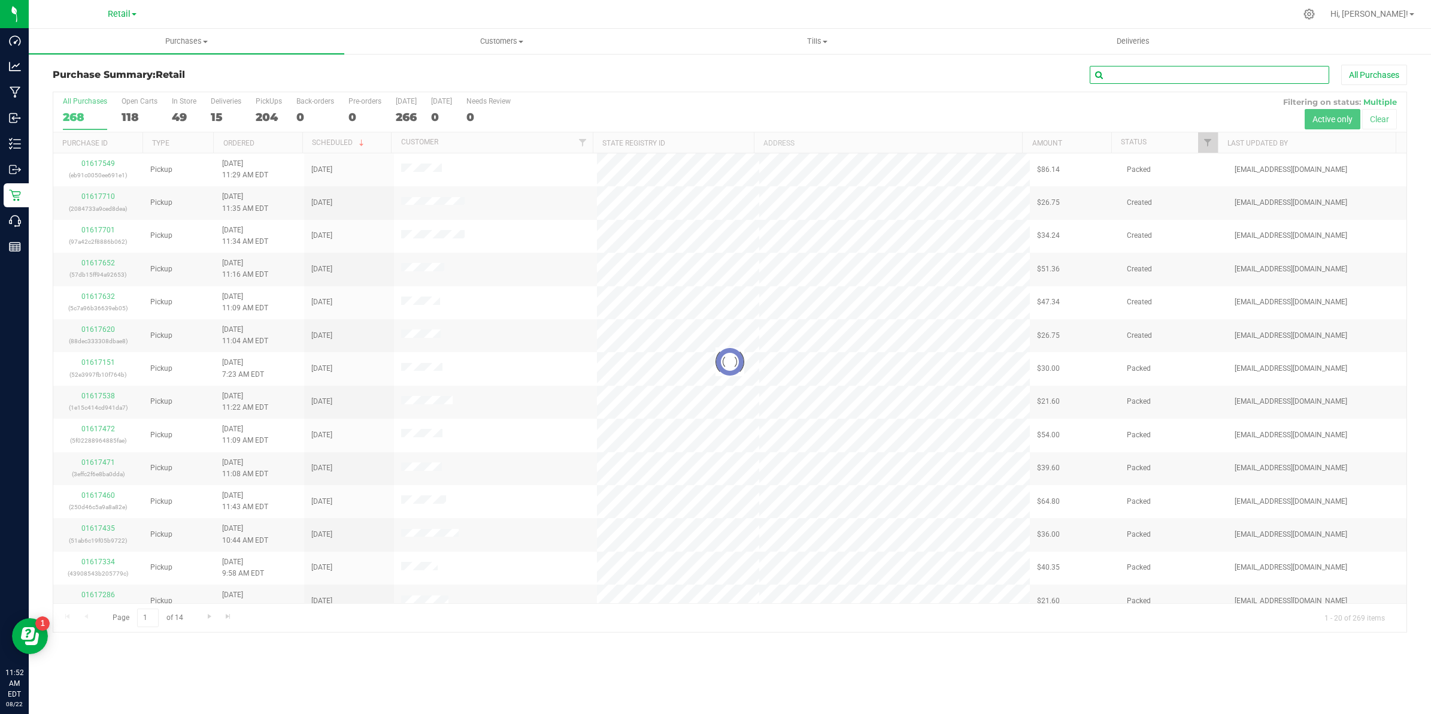
click at [706, 69] on input "text" at bounding box center [1209, 75] width 239 height 18
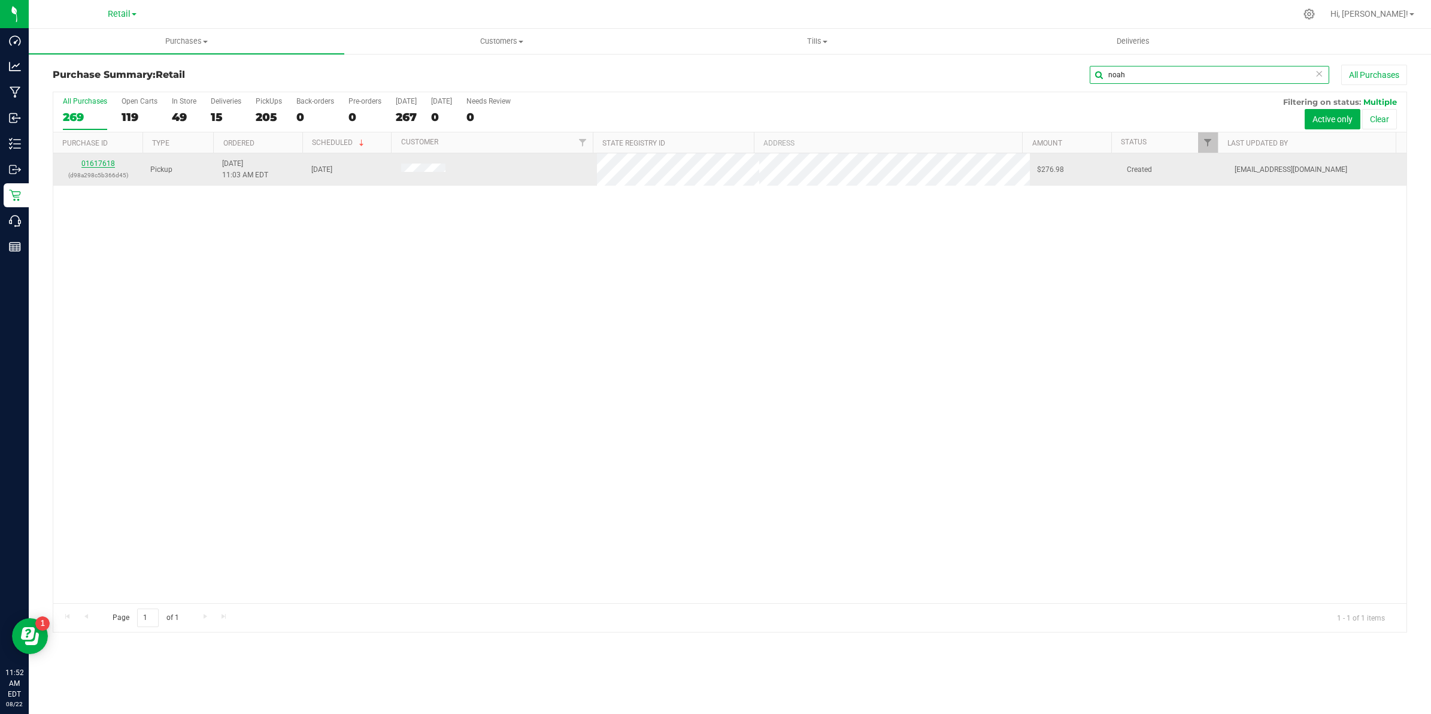
type input "noah"
click at [109, 162] on link "01617618" at bounding box center [98, 163] width 34 height 8
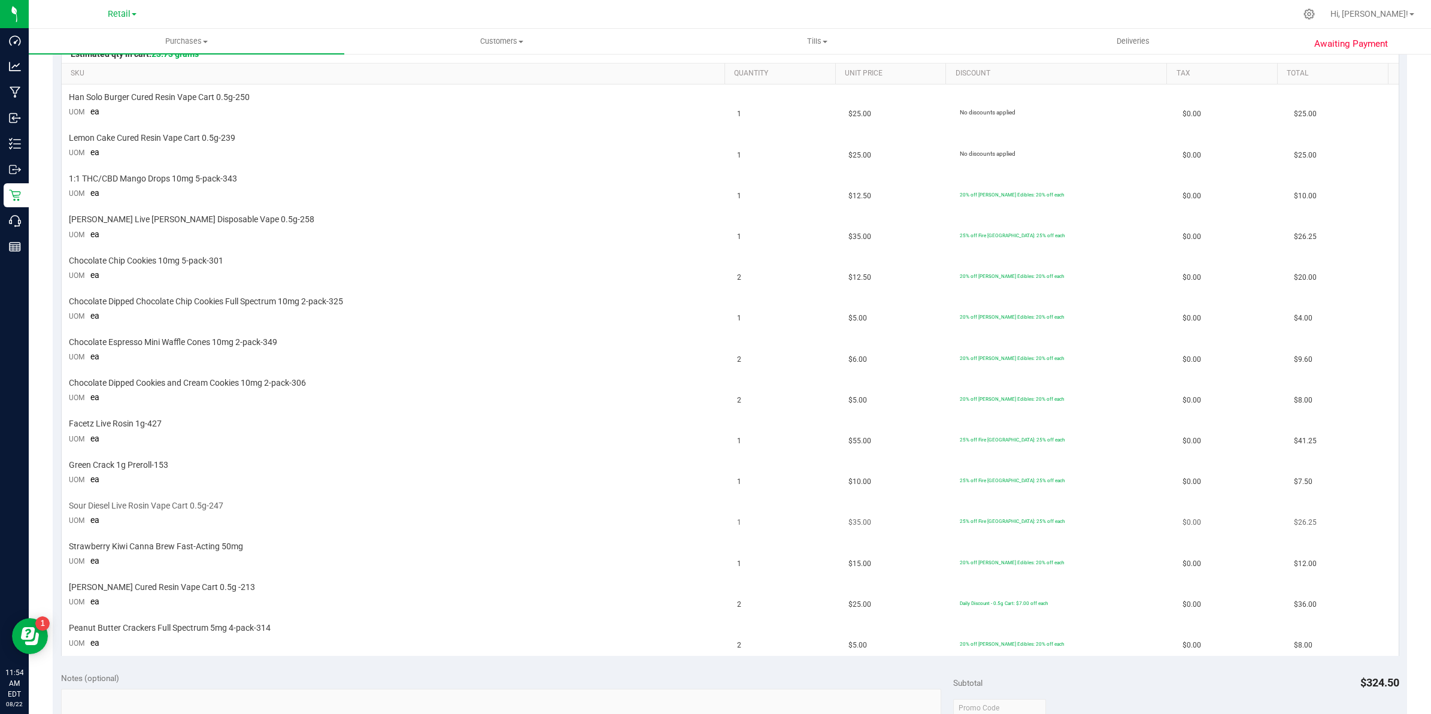
scroll to position [524, 0]
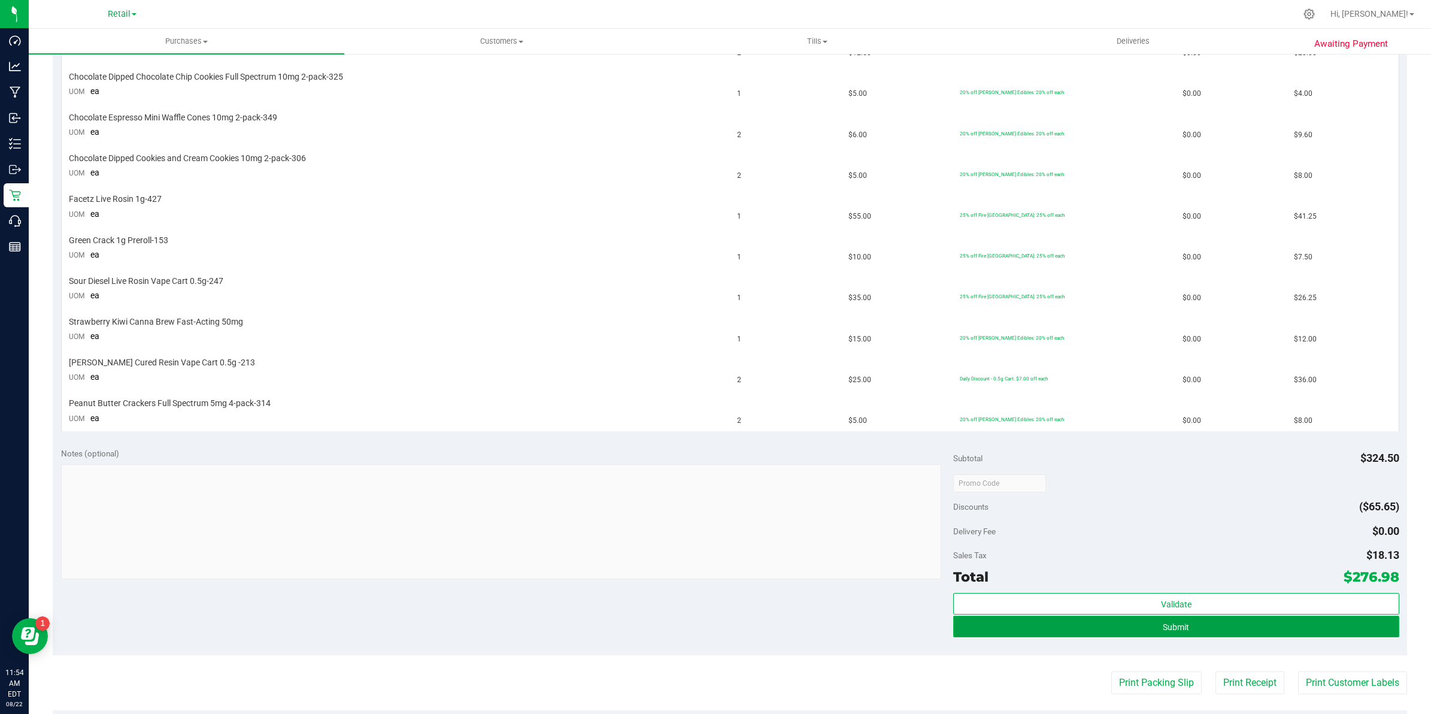
click at [706, 630] on span "Submit" at bounding box center [1176, 627] width 26 height 10
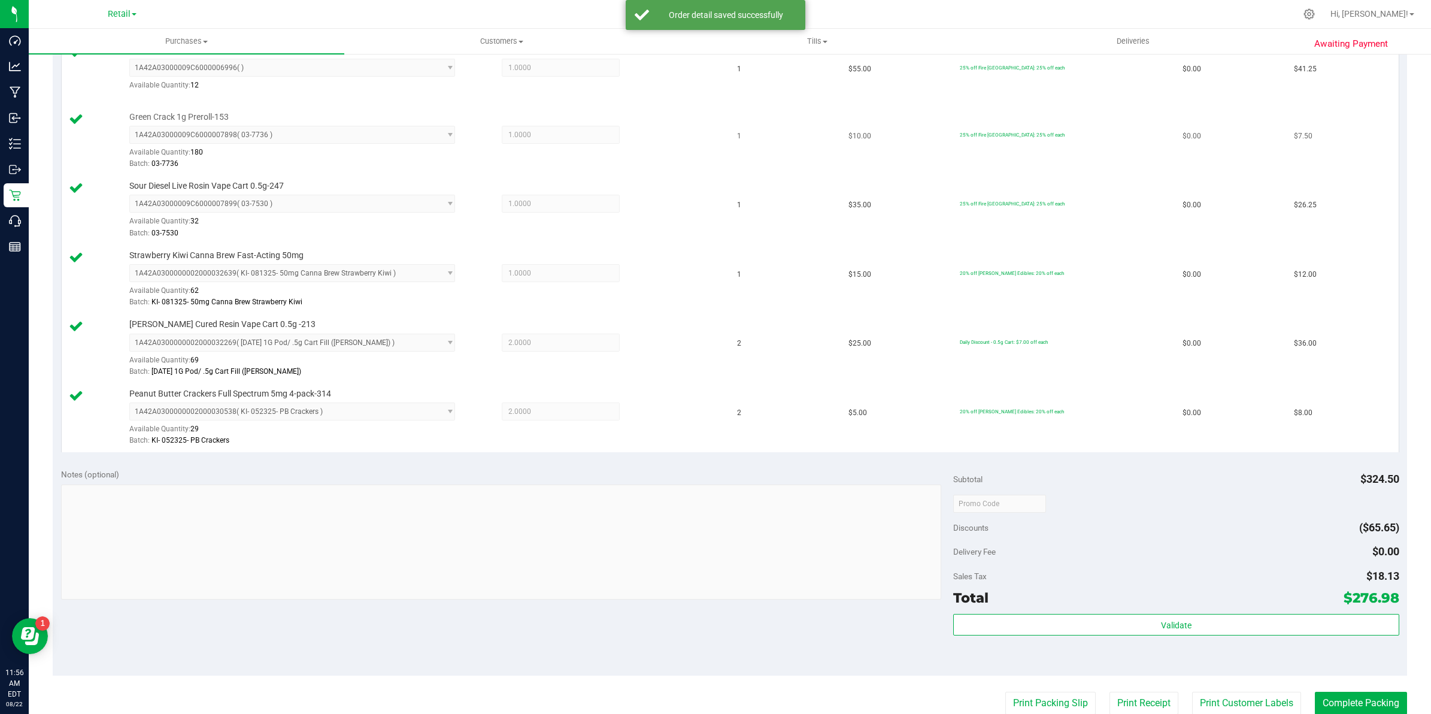
scroll to position [1048, 0]
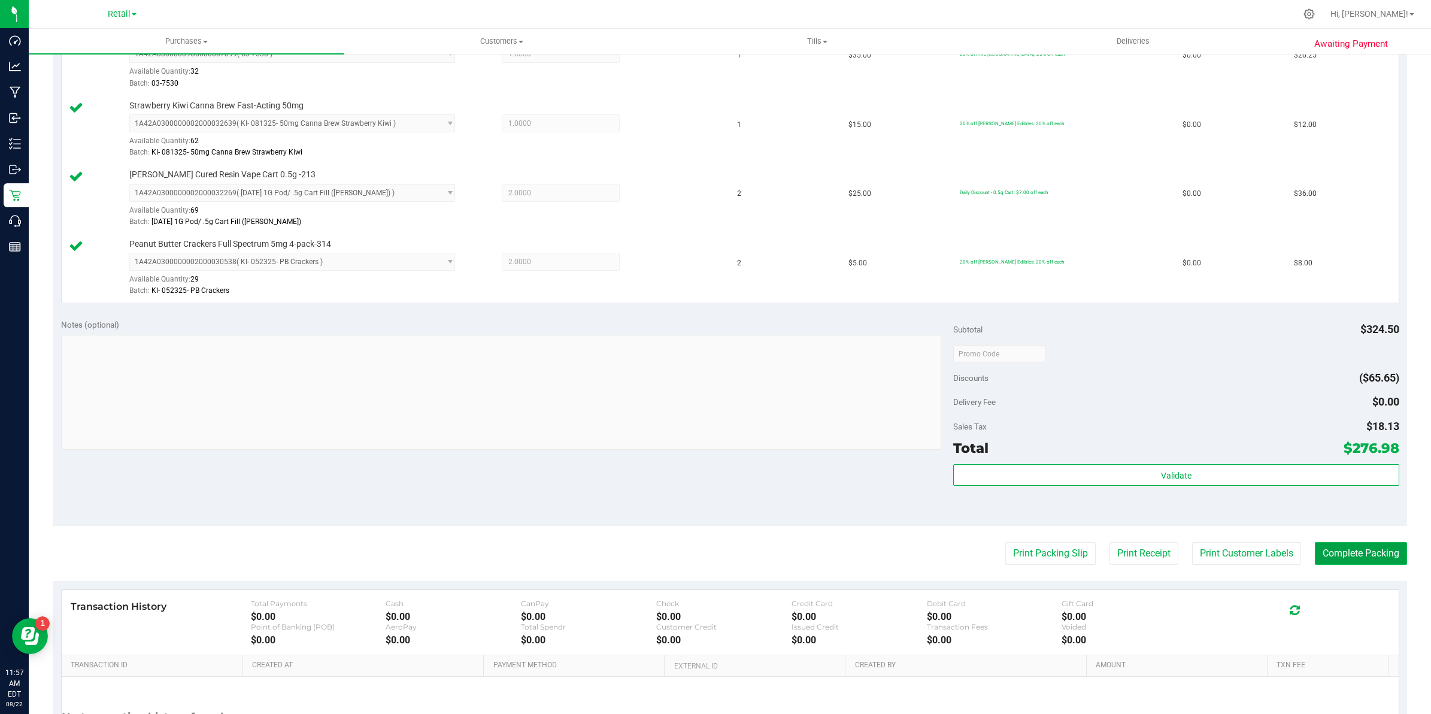
click at [706, 559] on button "Complete Packing" at bounding box center [1361, 553] width 92 height 23
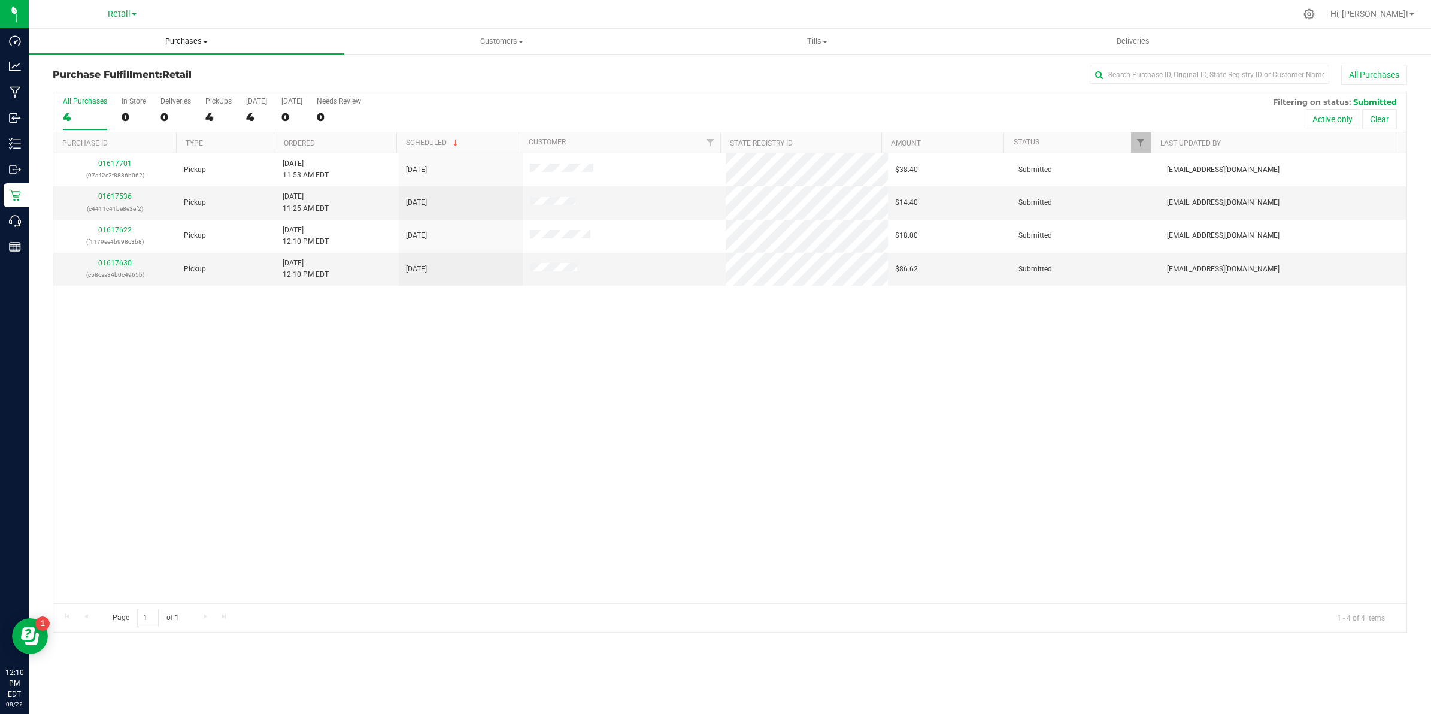
click at [175, 40] on span "Purchases" at bounding box center [187, 41] width 316 height 11
click at [706, 79] on input "text" at bounding box center [1209, 75] width 239 height 18
click at [187, 45] on span "Purchases" at bounding box center [187, 41] width 316 height 11
click at [101, 69] on span "Summary of purchases" at bounding box center [90, 72] width 123 height 10
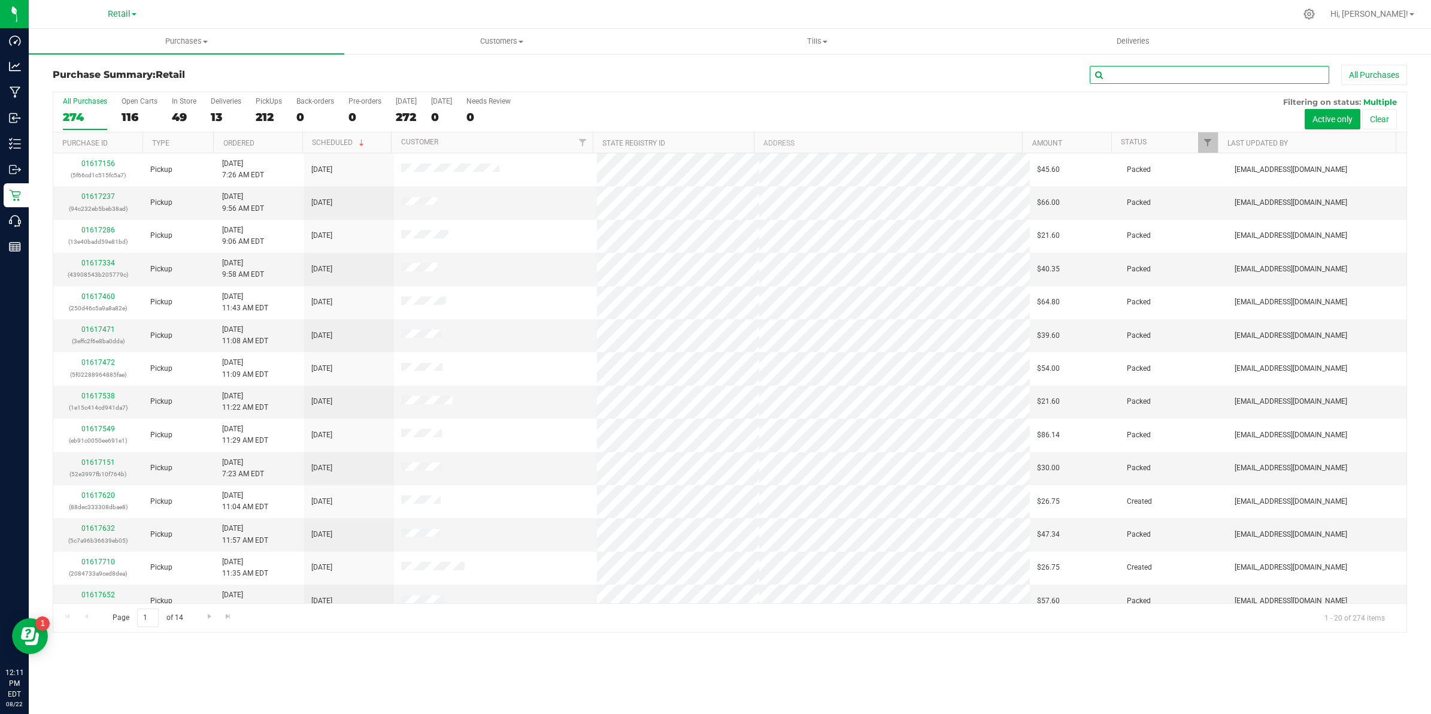
click at [706, 70] on input "text" at bounding box center [1209, 75] width 239 height 18
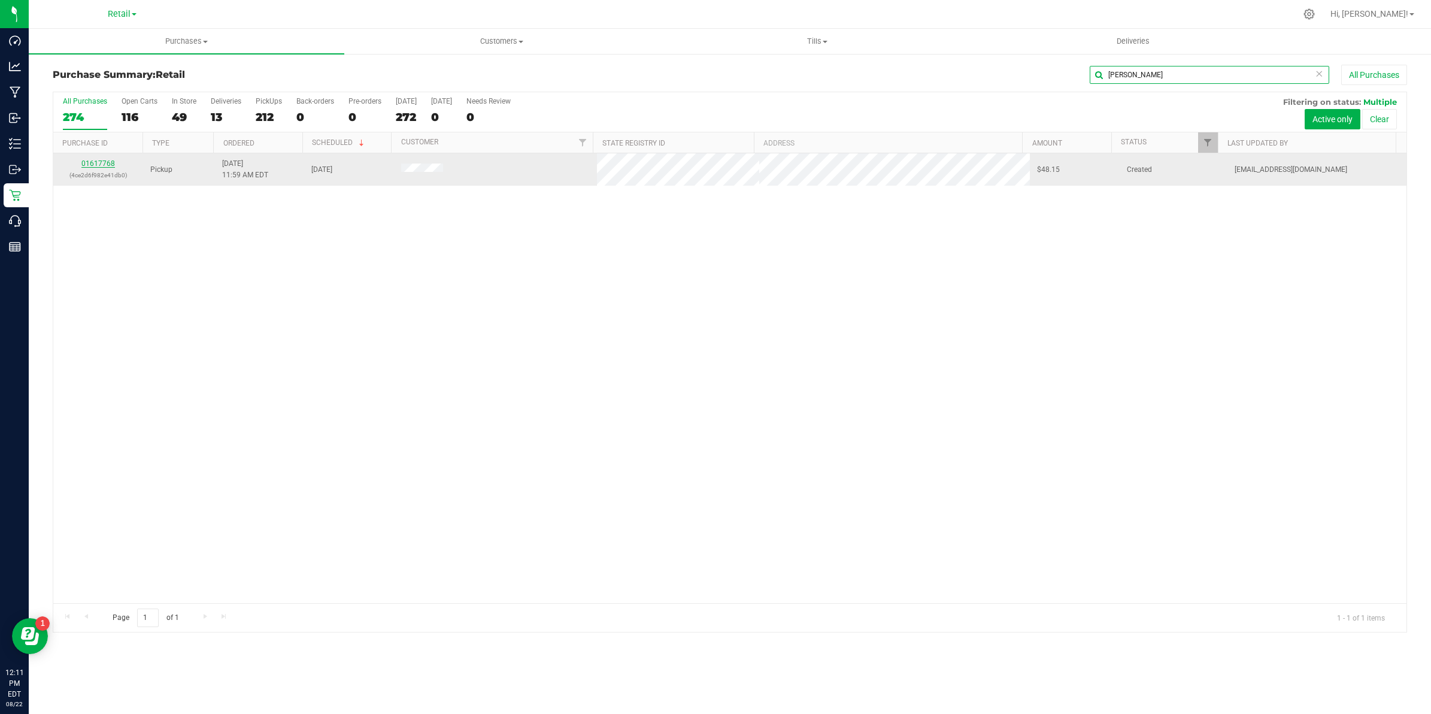
type input "nunez"
click at [108, 168] on link "01617768" at bounding box center [98, 163] width 34 height 8
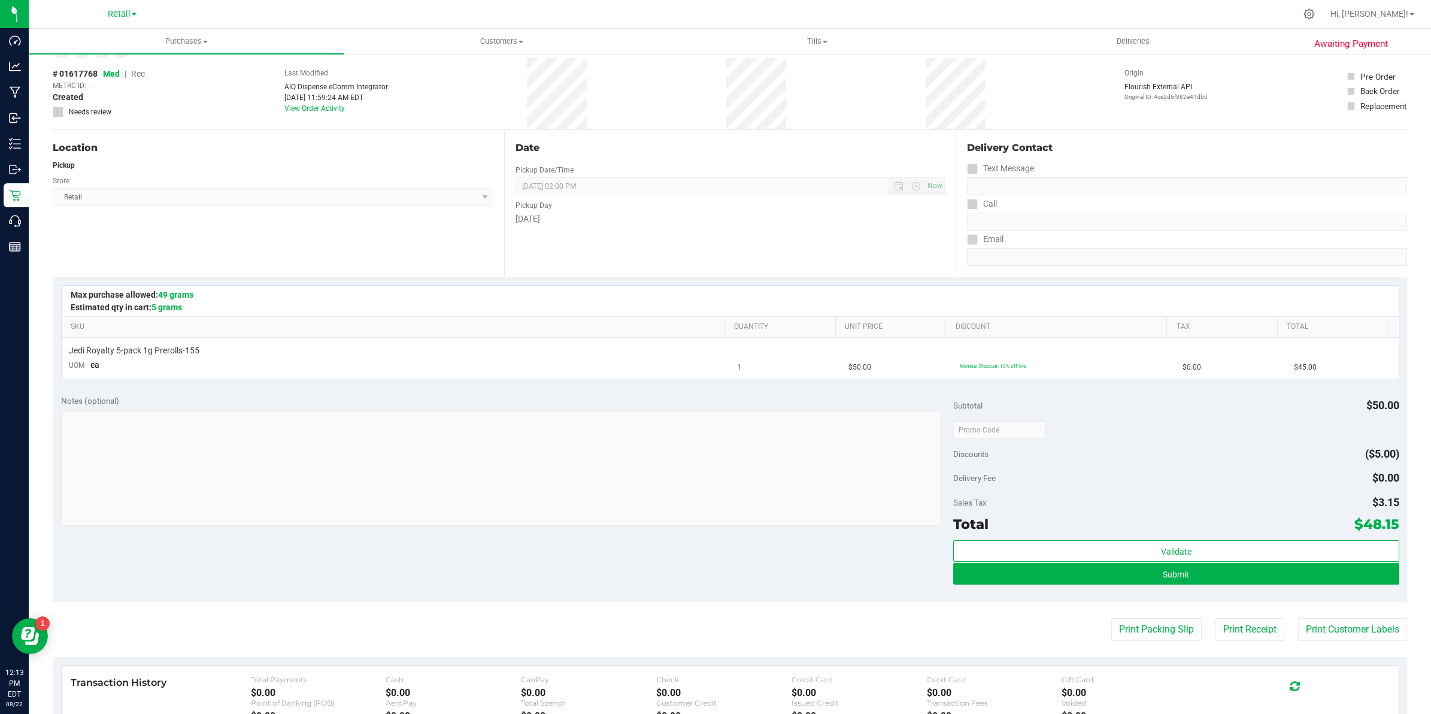
scroll to position [150, 0]
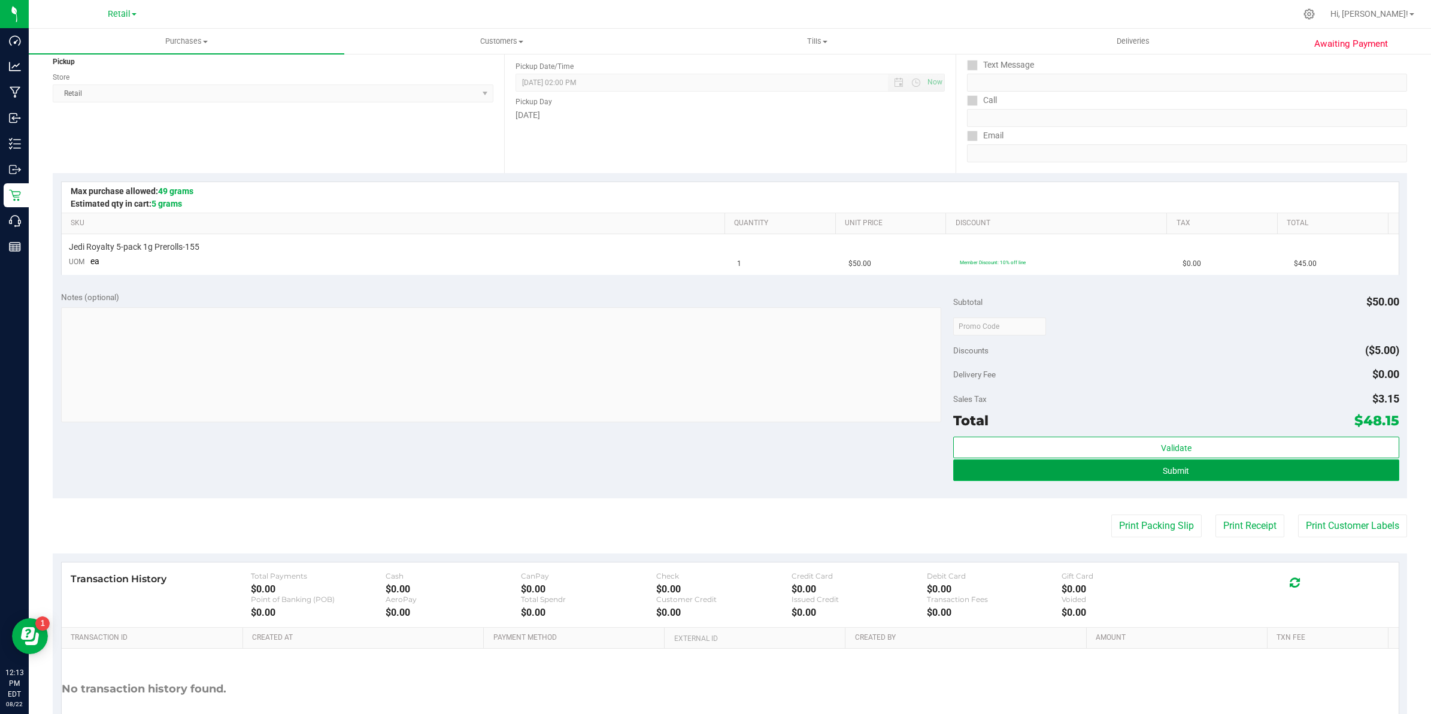
click at [706, 475] on span "Submit" at bounding box center [1176, 471] width 26 height 10
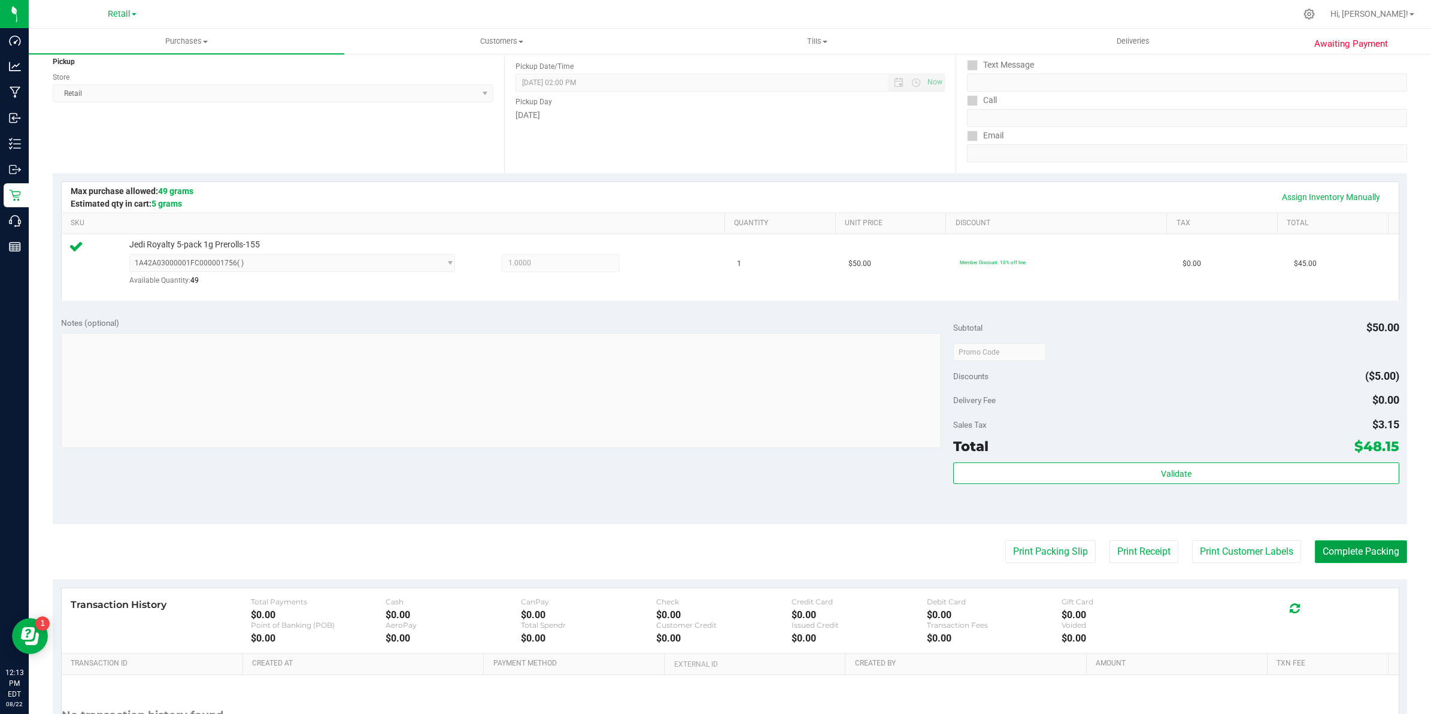
click at [706, 555] on button "Complete Packing" at bounding box center [1361, 551] width 92 height 23
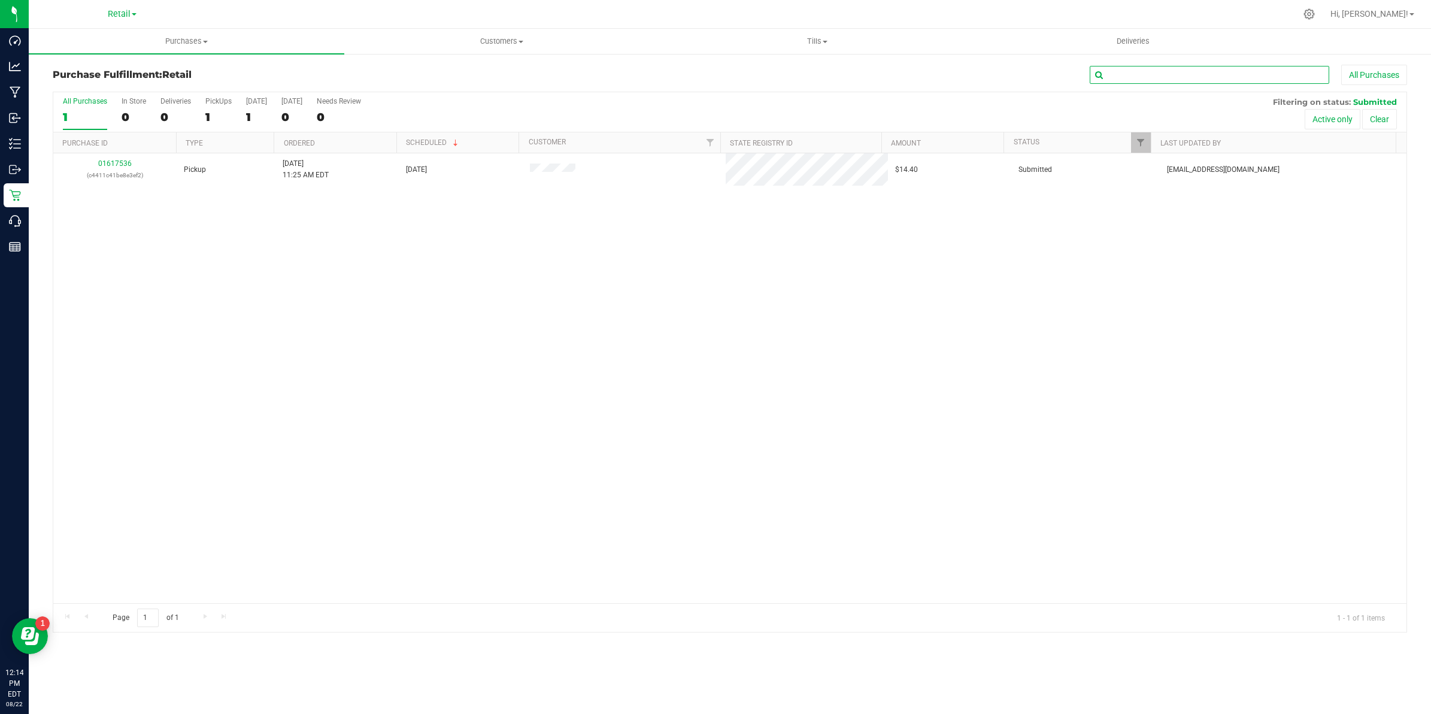
click at [706, 75] on input "text" at bounding box center [1209, 75] width 239 height 18
type input "well"
click at [196, 34] on uib-tab-heading "Purchases Summary of purchases Fulfillment All purchases" at bounding box center [187, 41] width 316 height 25
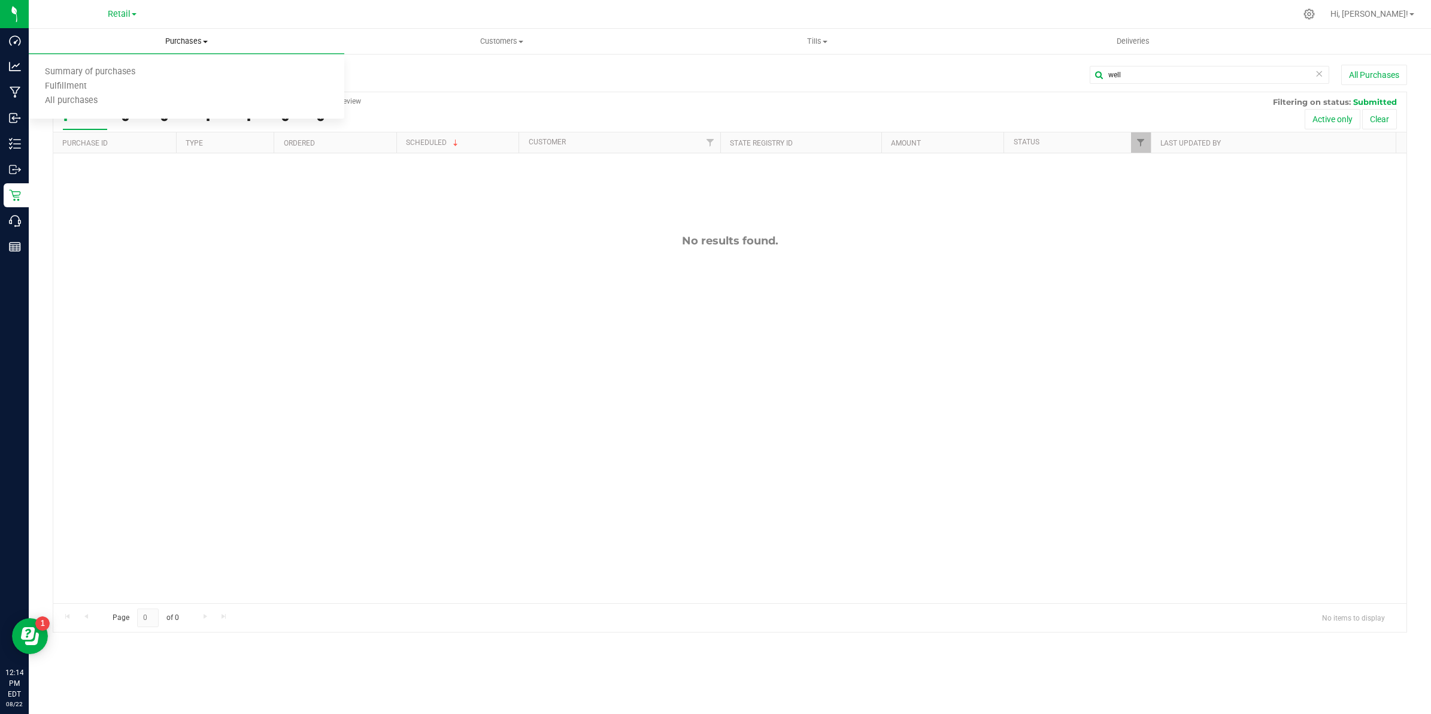
click at [189, 42] on span "Purchases" at bounding box center [187, 41] width 316 height 11
click at [172, 40] on span "Purchases" at bounding box center [187, 41] width 316 height 11
click at [120, 70] on span "Summary of purchases" at bounding box center [90, 72] width 123 height 10
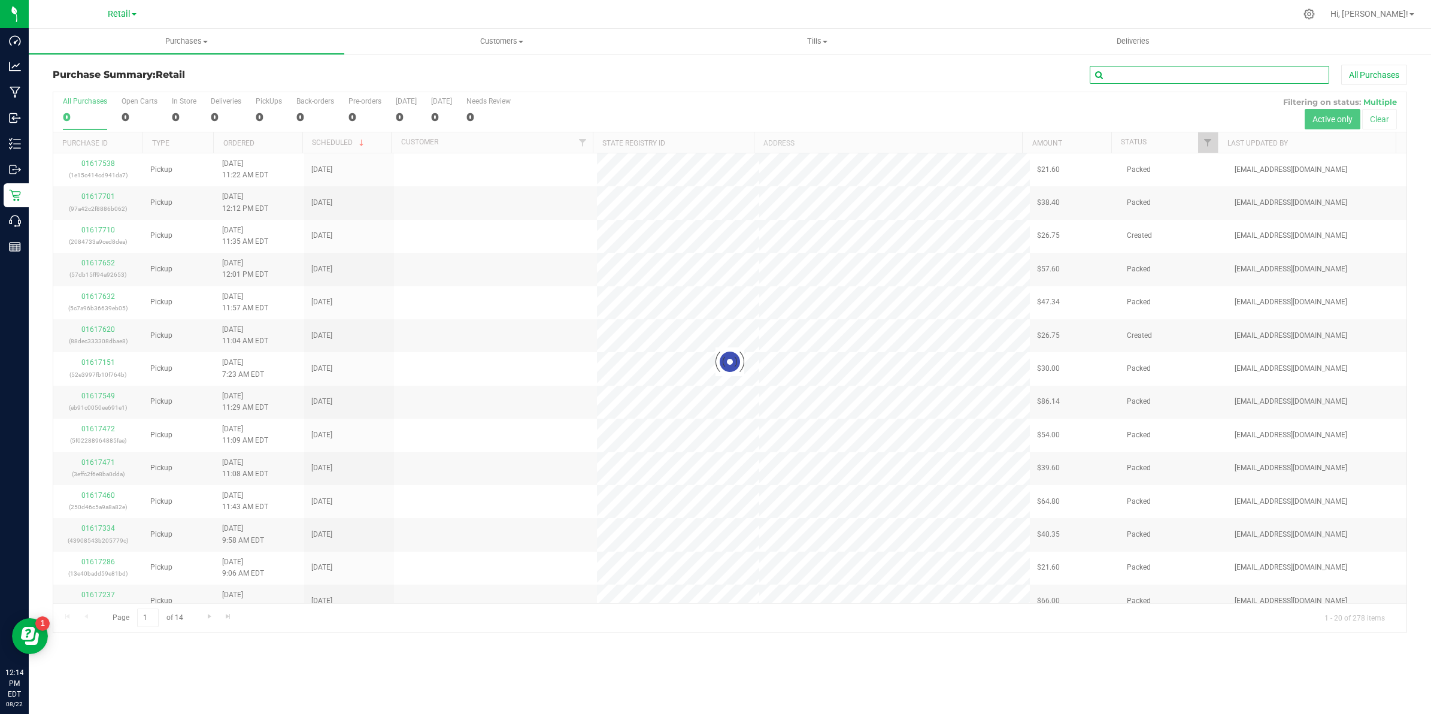
click at [706, 75] on input "text" at bounding box center [1209, 75] width 239 height 18
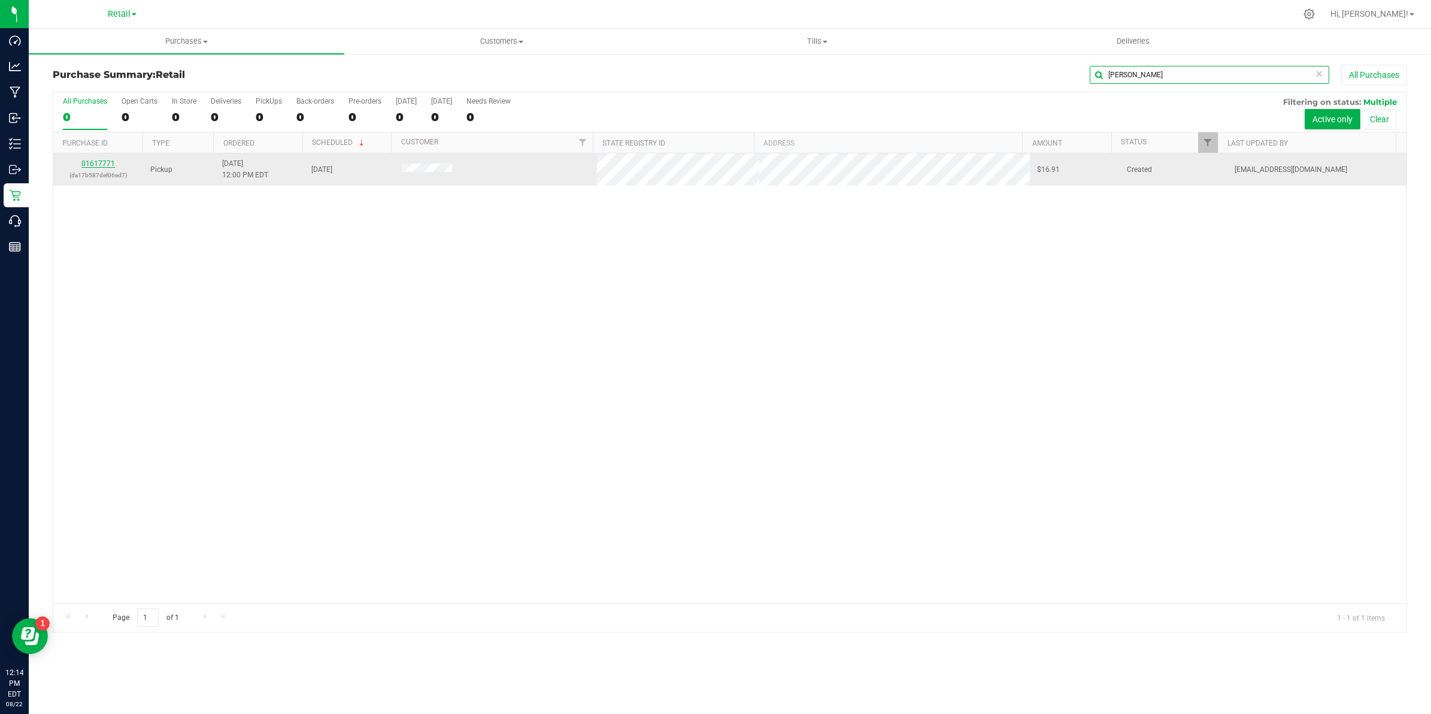
type input "wells"
click at [101, 168] on link "01617771" at bounding box center [98, 163] width 34 height 8
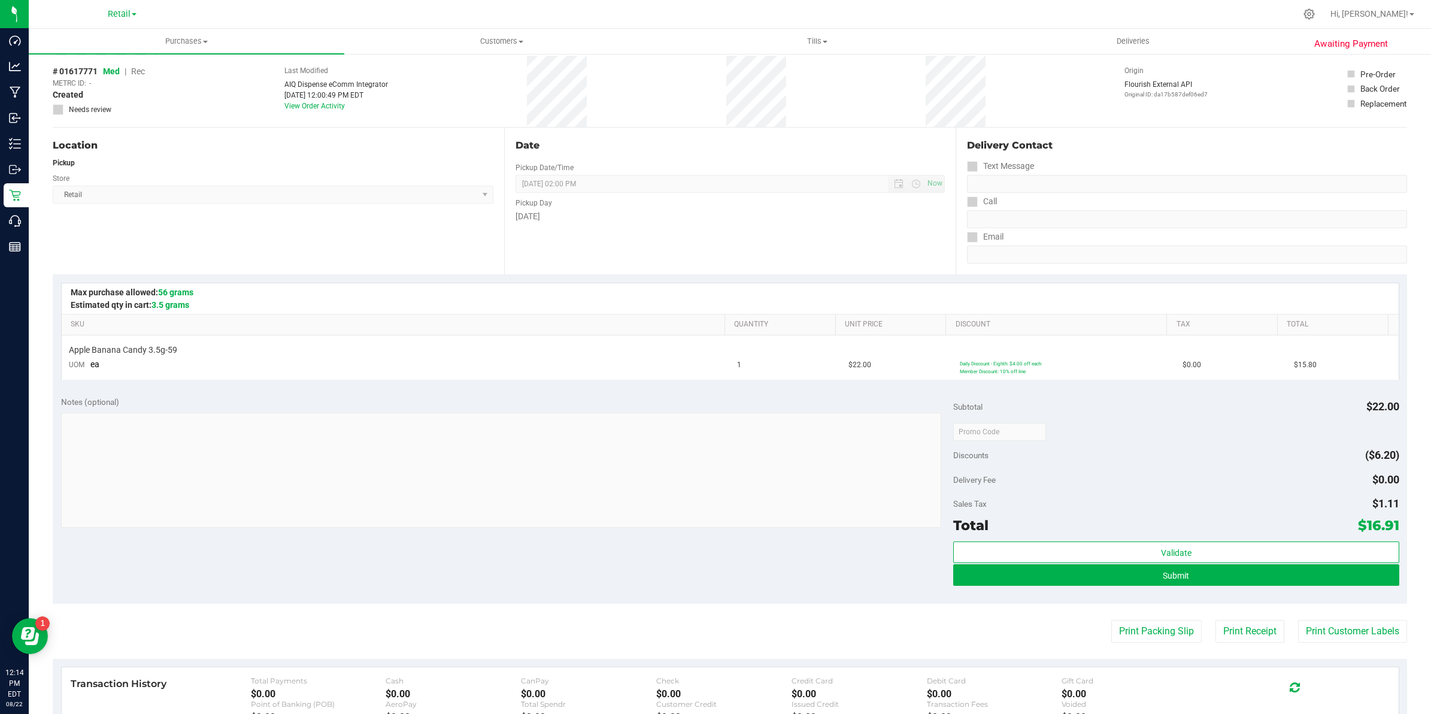
scroll to position [75, 0]
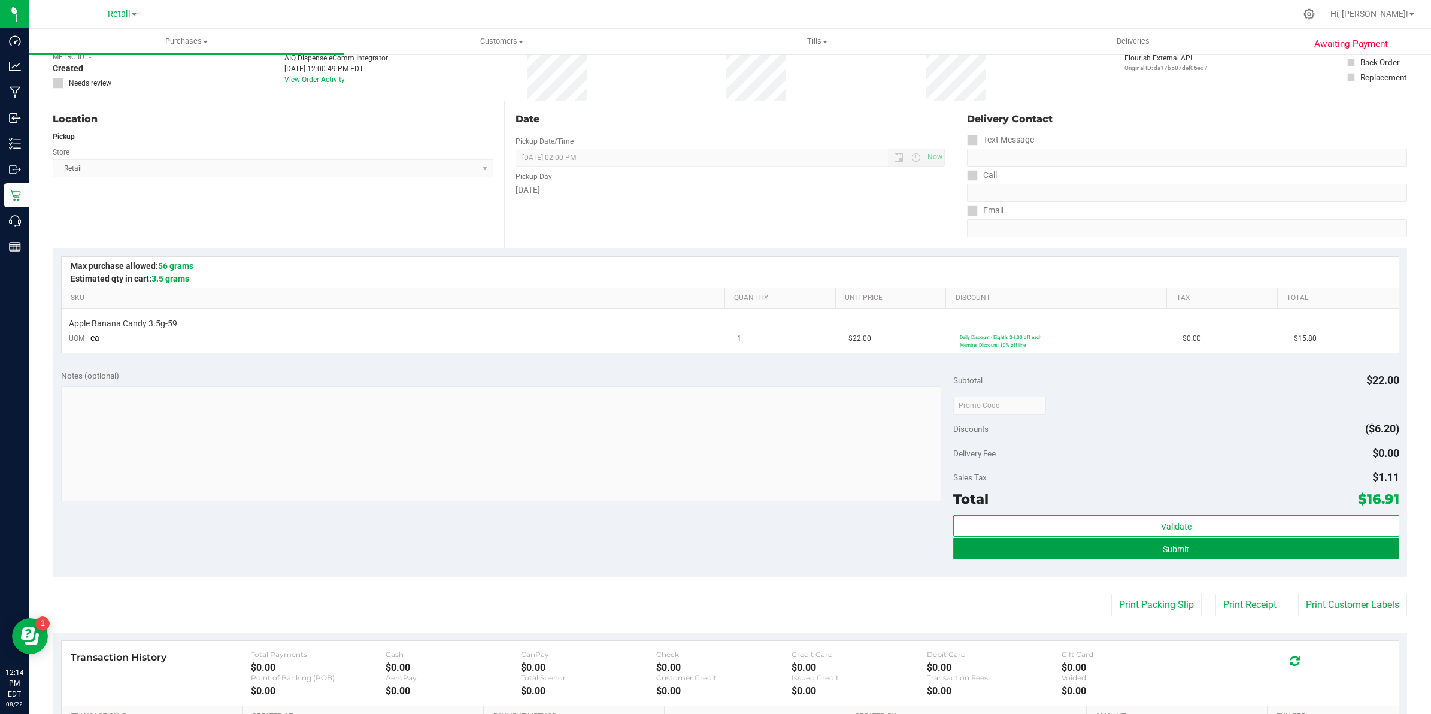
click at [706, 550] on button "Submit" at bounding box center [1176, 549] width 446 height 22
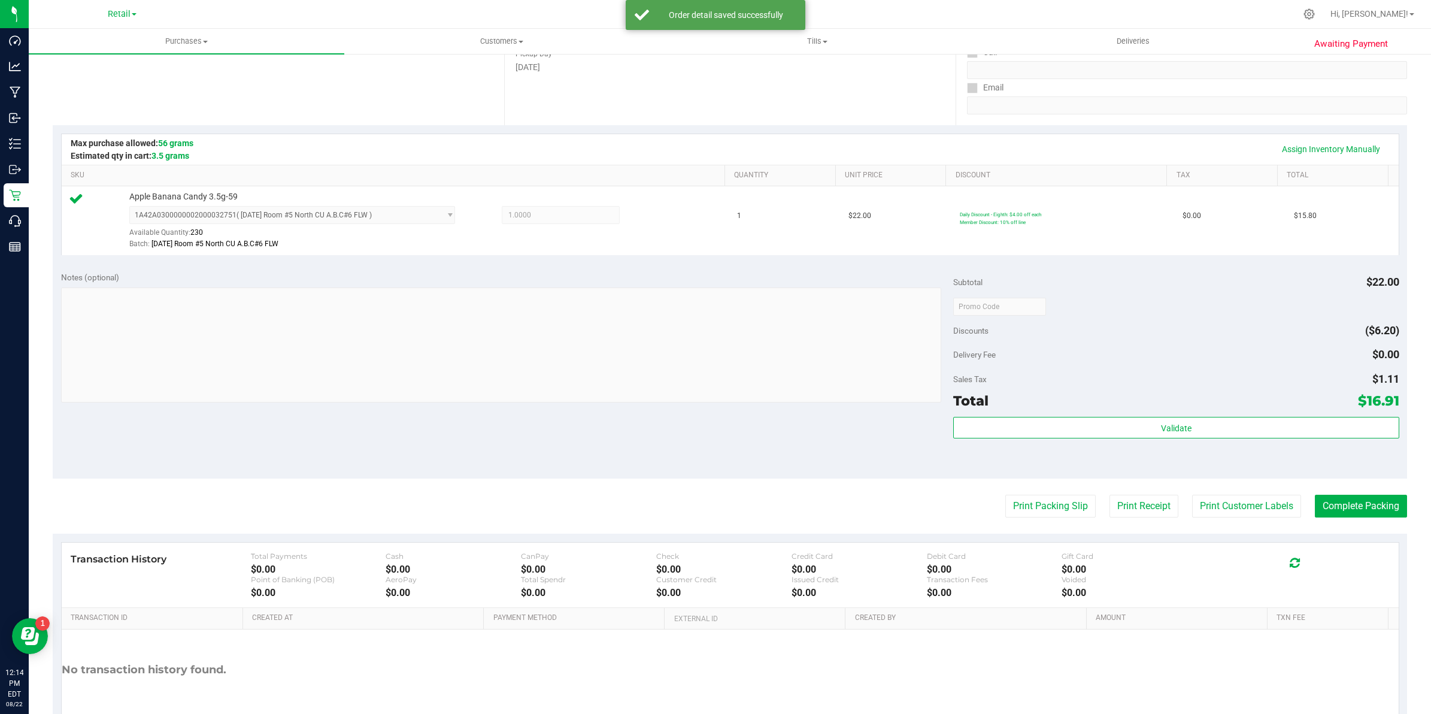
scroll to position [225, 0]
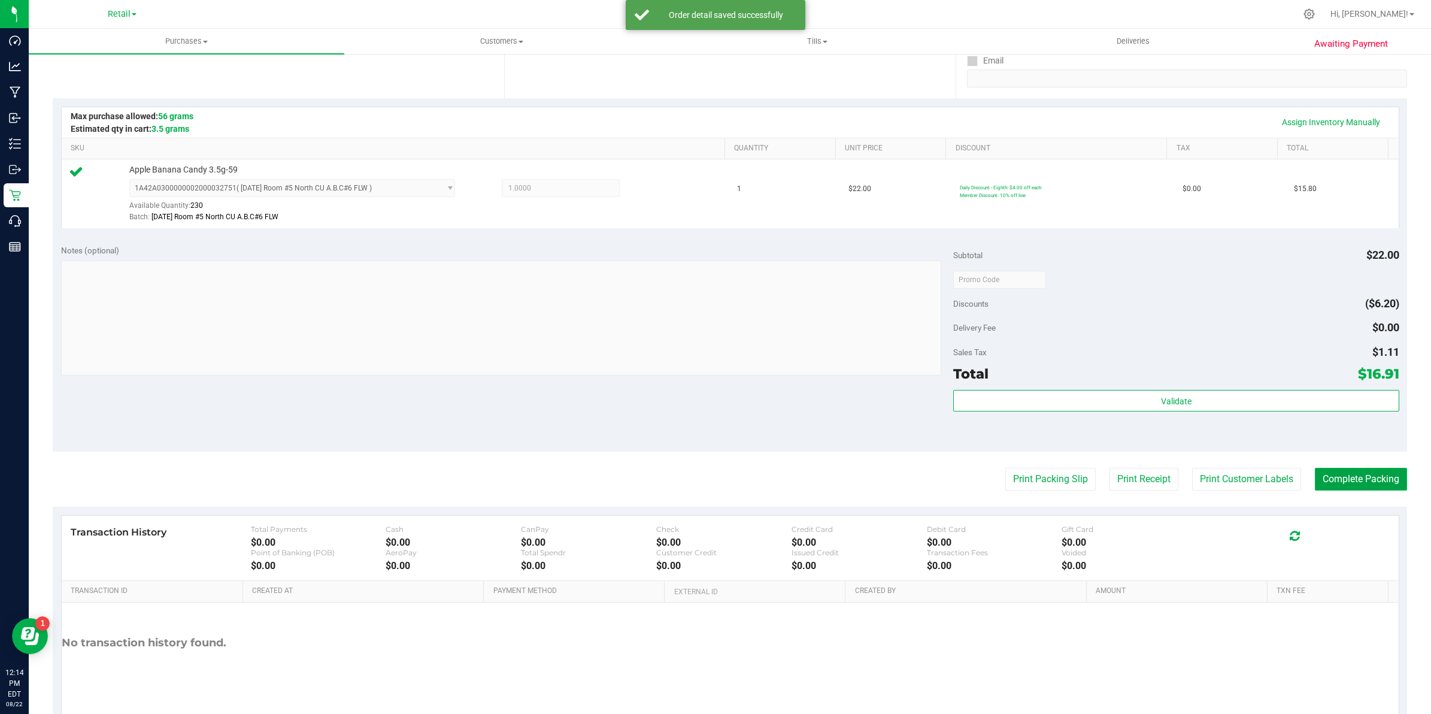
click at [706, 480] on button "Complete Packing" at bounding box center [1361, 479] width 92 height 23
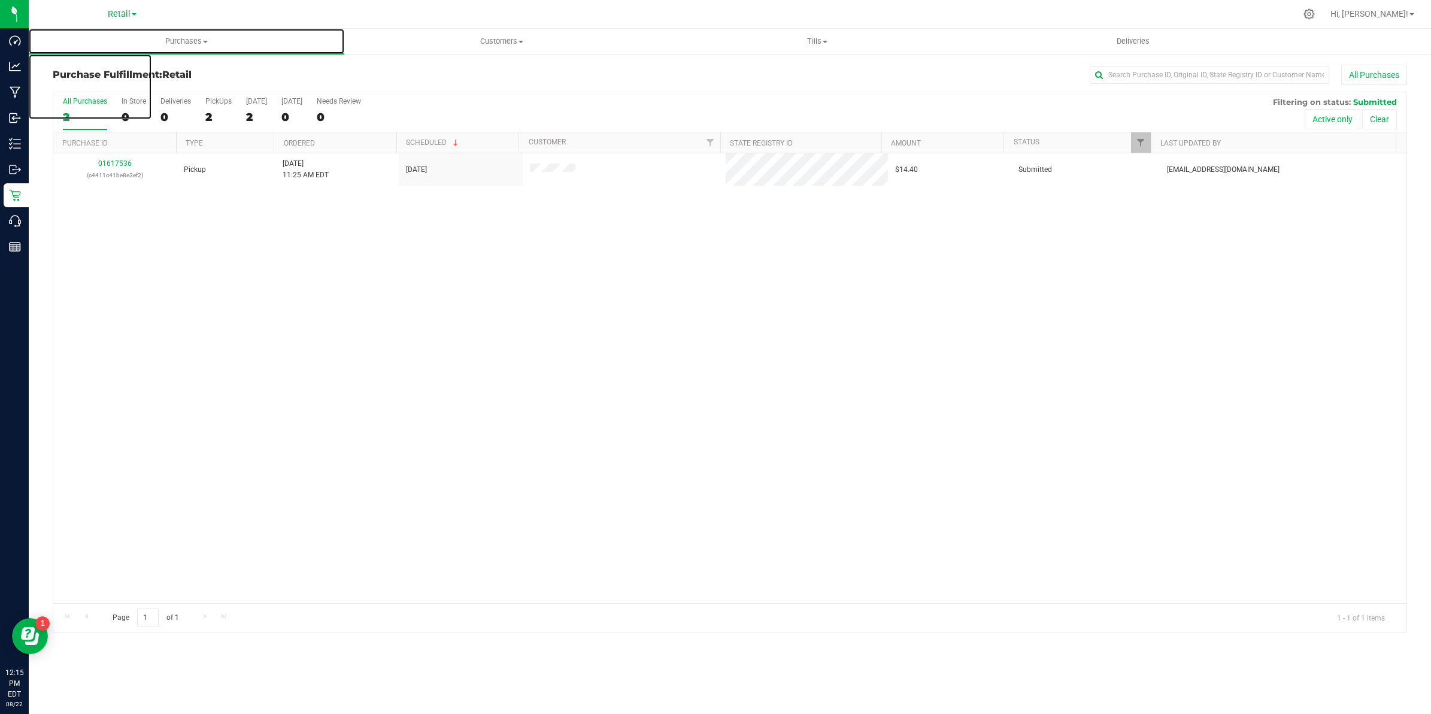
click at [193, 45] on span "Purchases" at bounding box center [187, 41] width 316 height 11
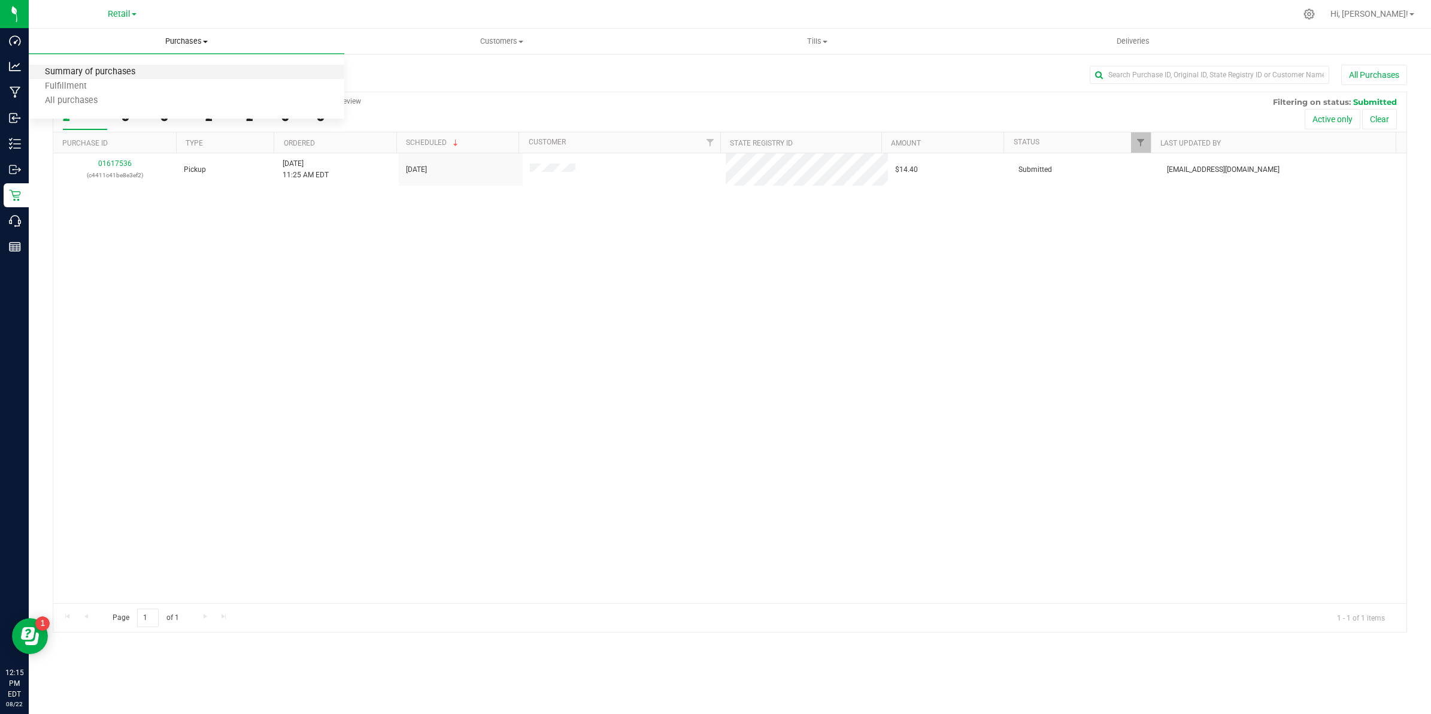
click at [144, 67] on span "Summary of purchases" at bounding box center [90, 72] width 123 height 10
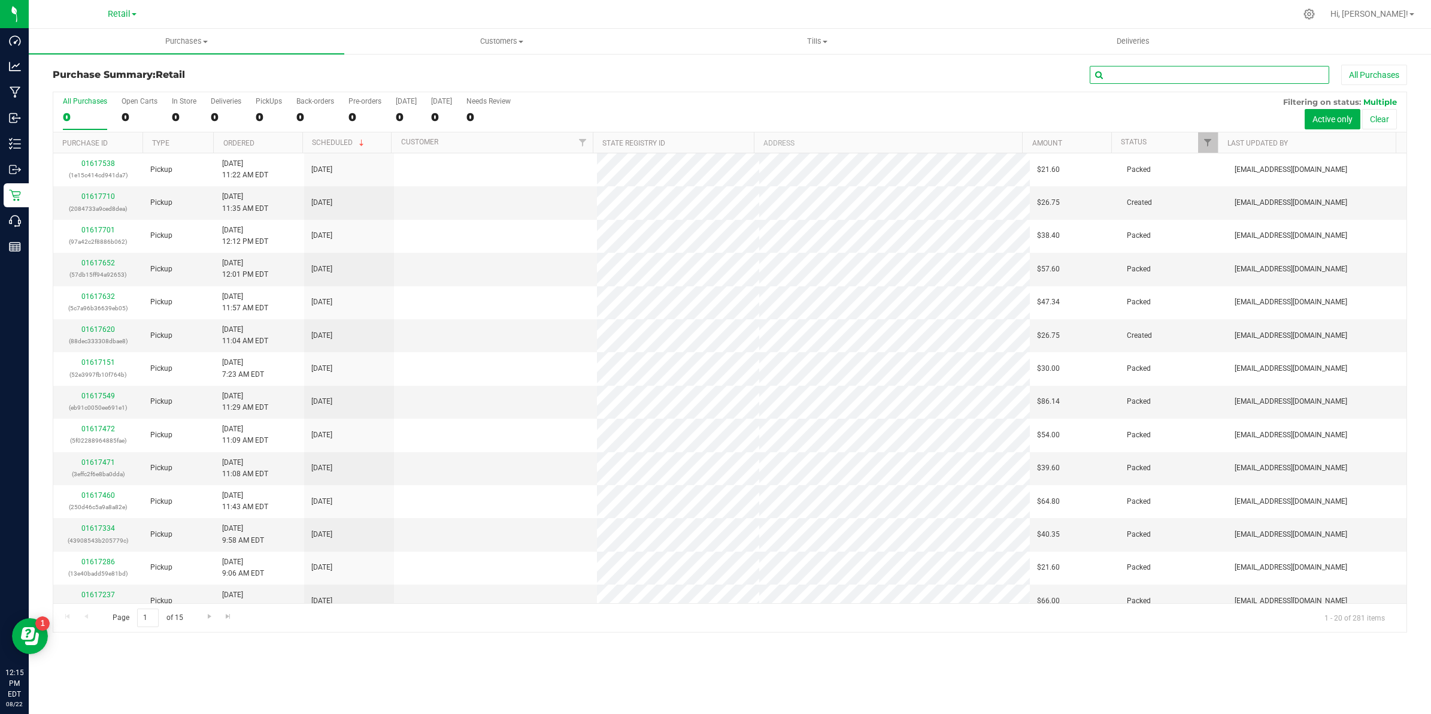
click at [706, 72] on input "text" at bounding box center [1209, 75] width 239 height 18
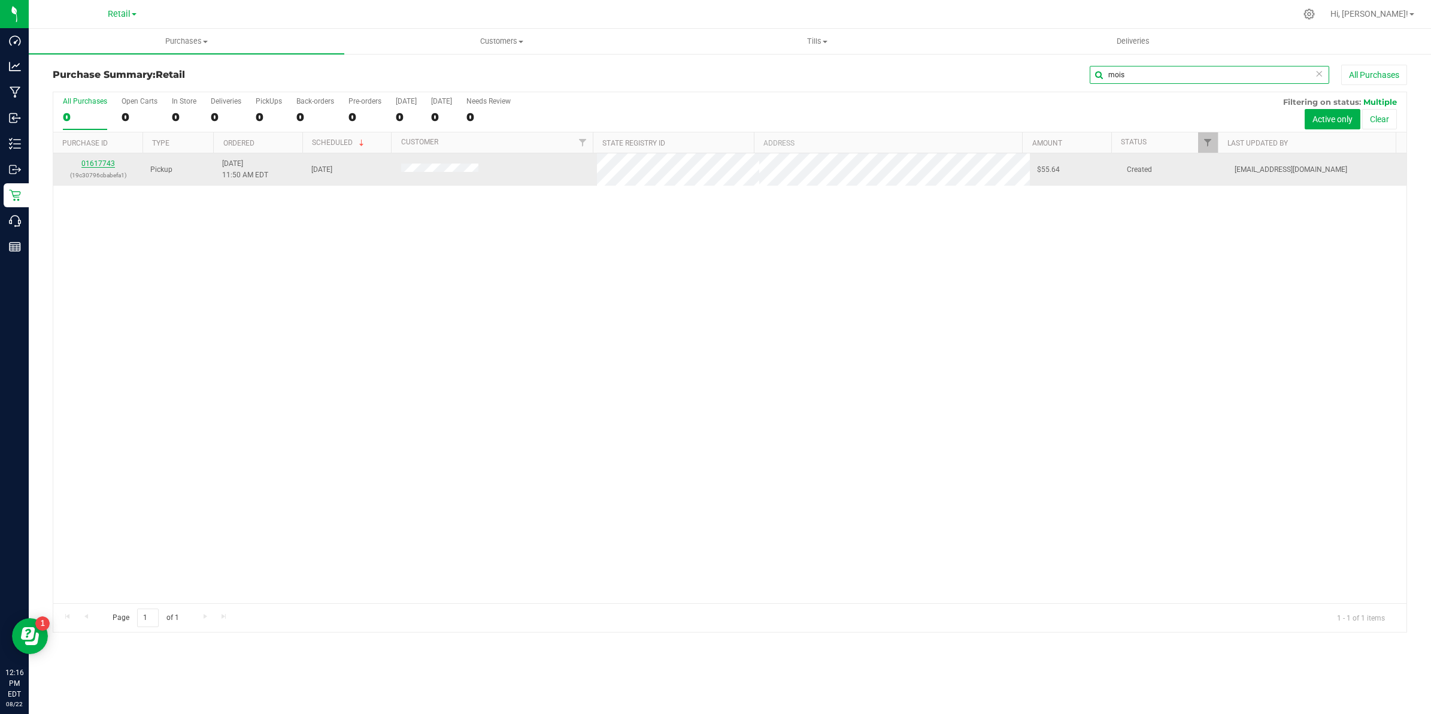
type input "mois"
click at [111, 165] on link "01617743" at bounding box center [98, 163] width 34 height 8
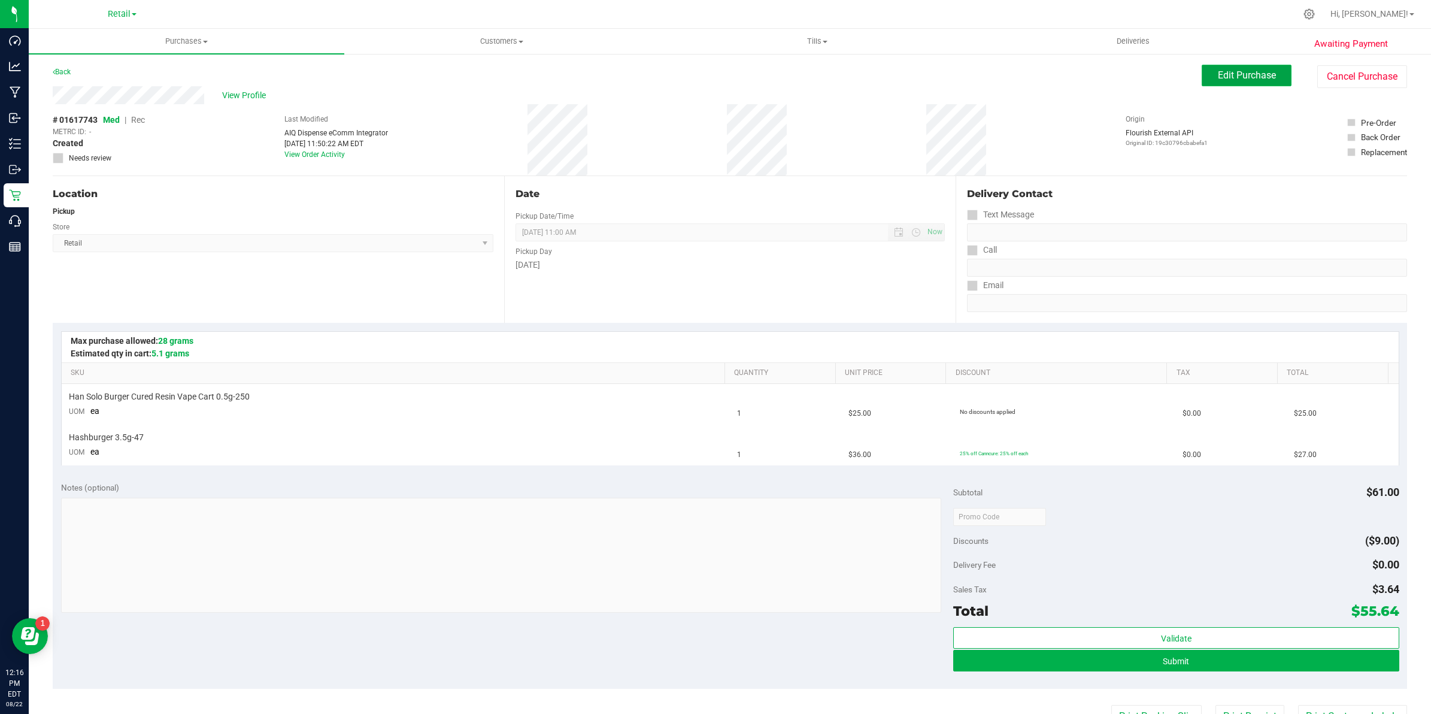
click at [706, 71] on span "Edit Purchase" at bounding box center [1247, 74] width 58 height 11
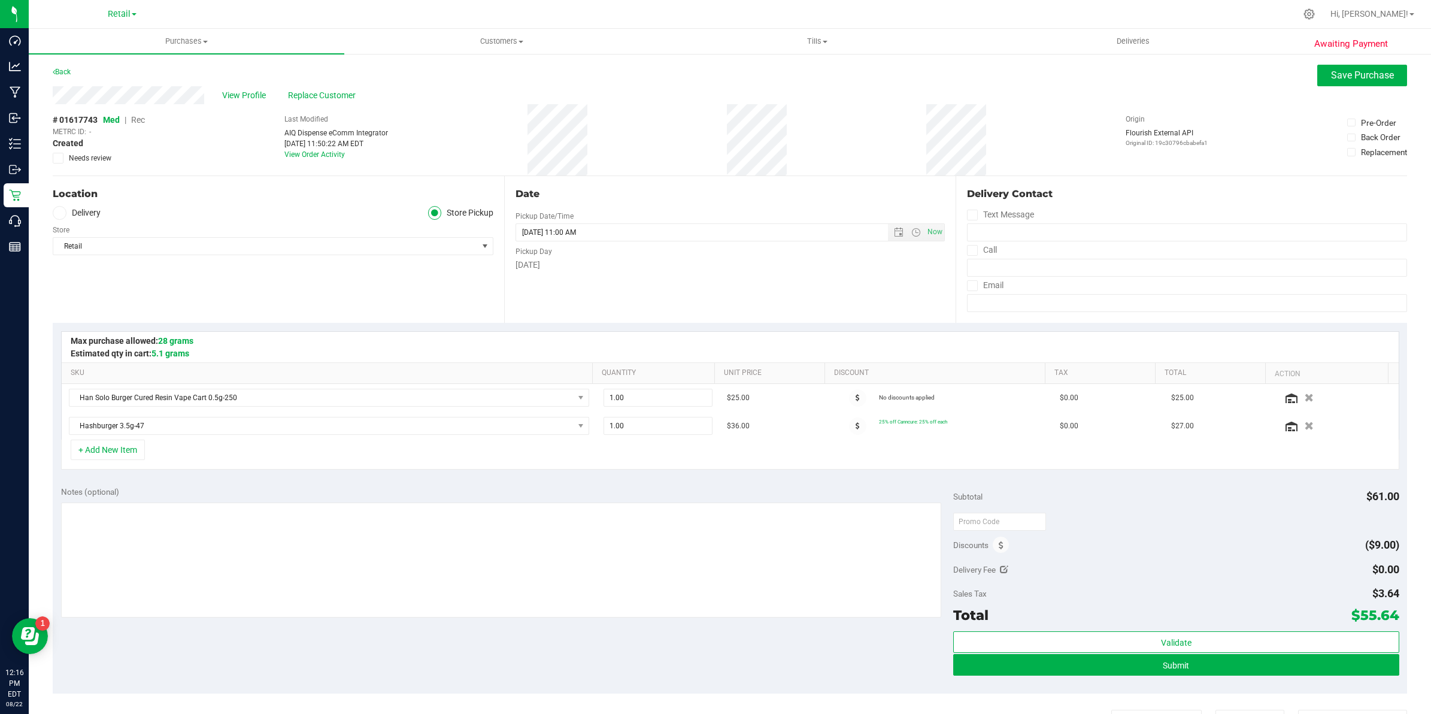
click at [142, 114] on div "# 01617743 Med | Rec METRC ID: - Created Needs review" at bounding box center [99, 139] width 92 height 50
click at [144, 117] on span "Rec" at bounding box center [138, 120] width 14 height 10
click at [706, 660] on button "Submit" at bounding box center [1176, 665] width 446 height 22
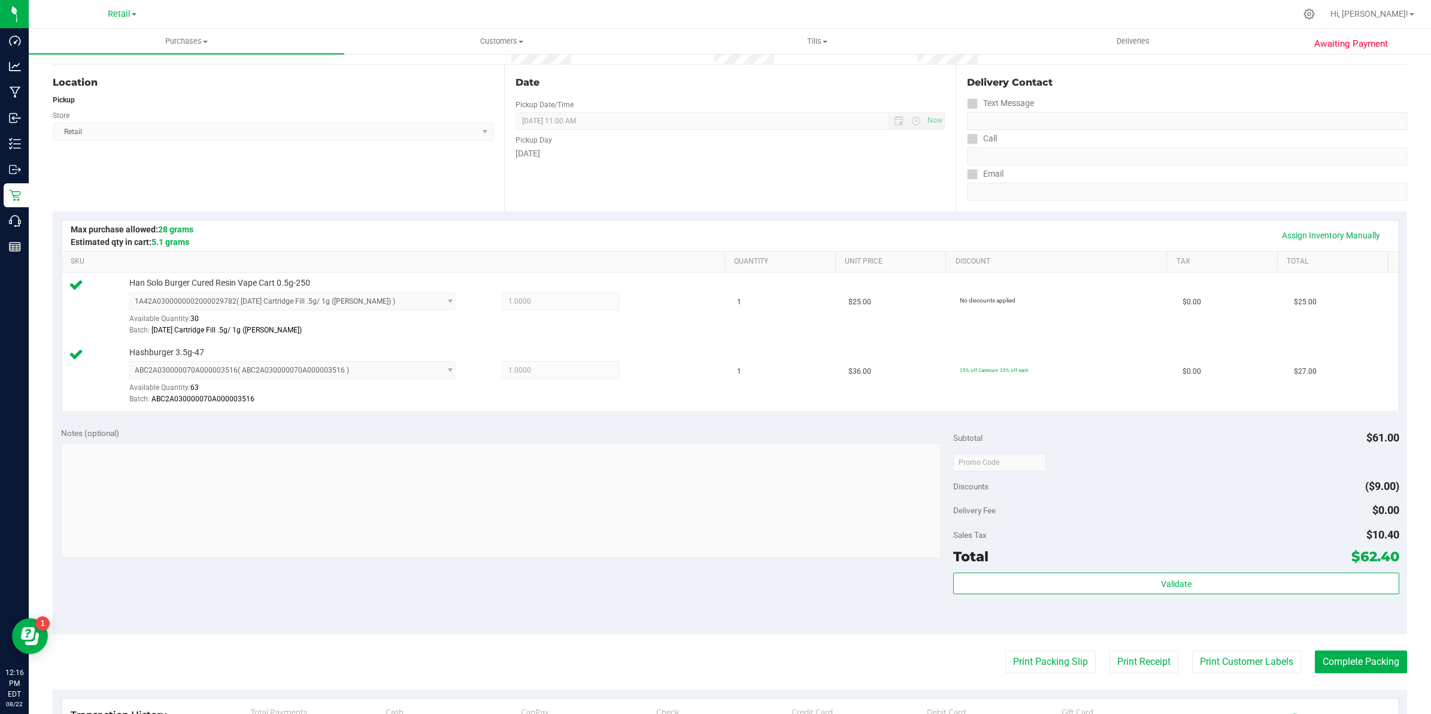
scroll to position [259, 0]
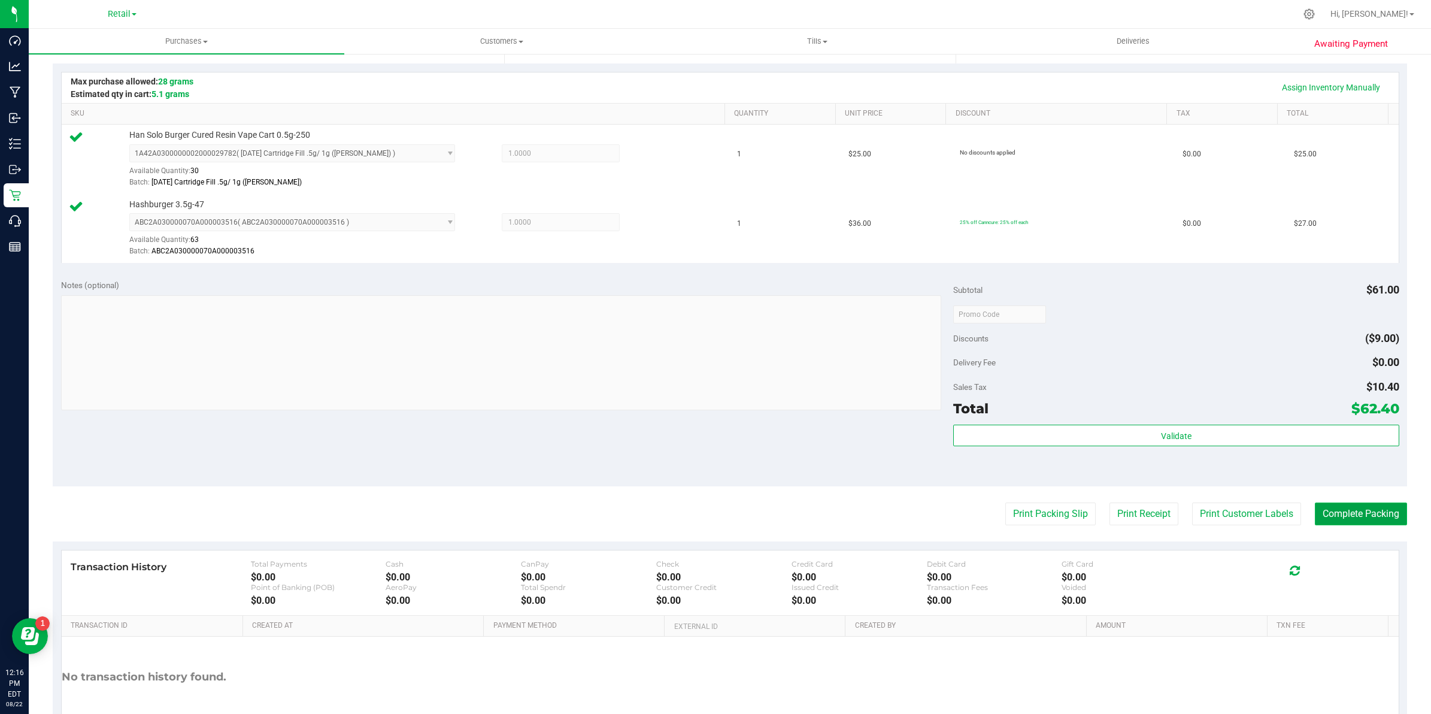
click at [706, 515] on button "Complete Packing" at bounding box center [1361, 513] width 92 height 23
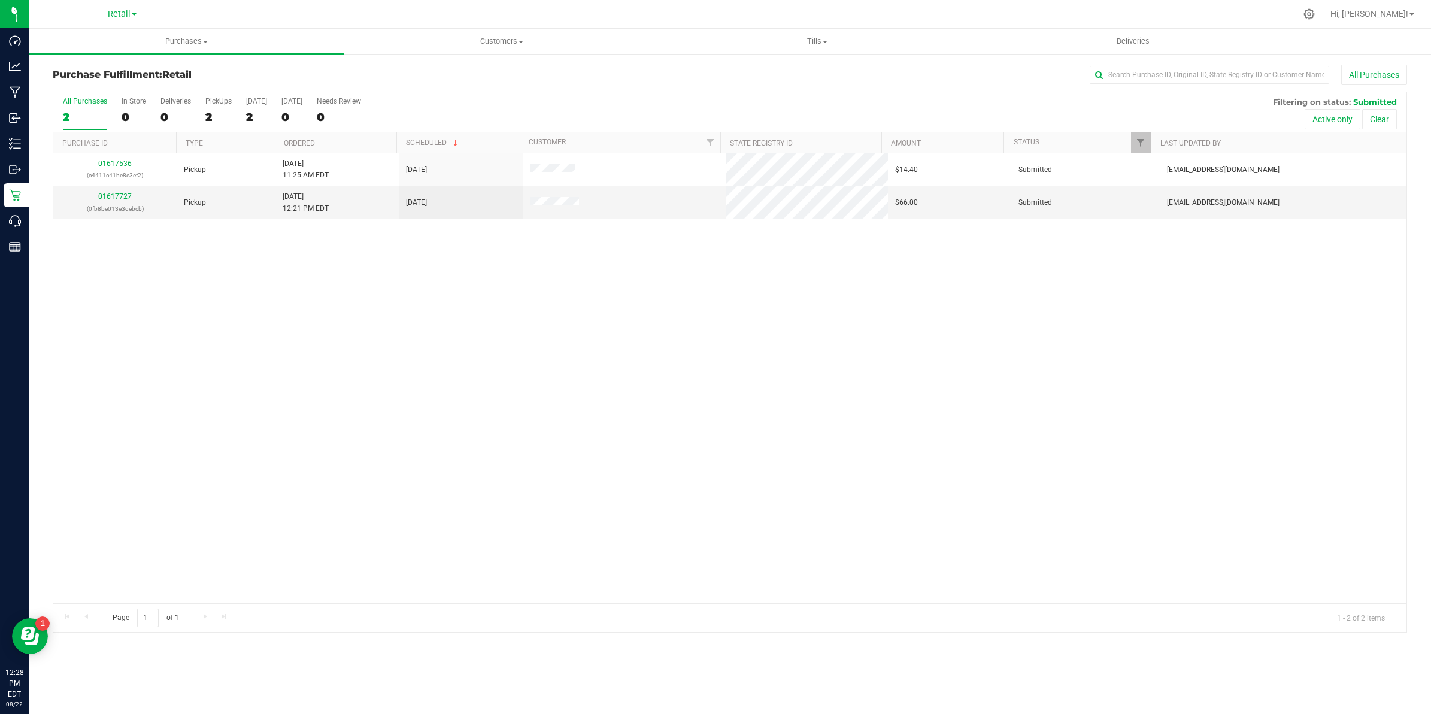
click at [163, 75] on h3 "Purchase Fulfillment: Retail" at bounding box center [278, 74] width 451 height 11
click at [189, 42] on span "Purchases" at bounding box center [187, 41] width 316 height 11
click at [157, 71] on li "Summary of purchases" at bounding box center [187, 72] width 316 height 14
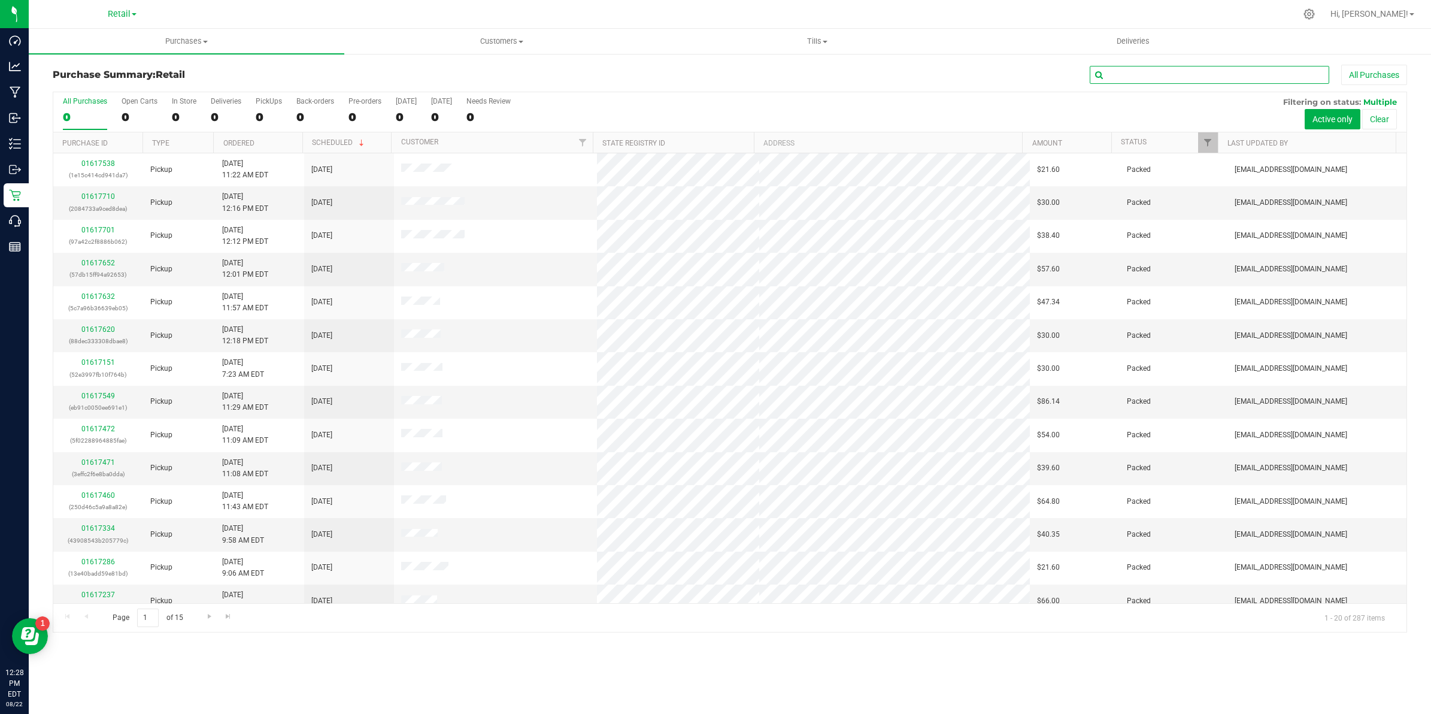
click at [706, 75] on input "text" at bounding box center [1209, 75] width 239 height 18
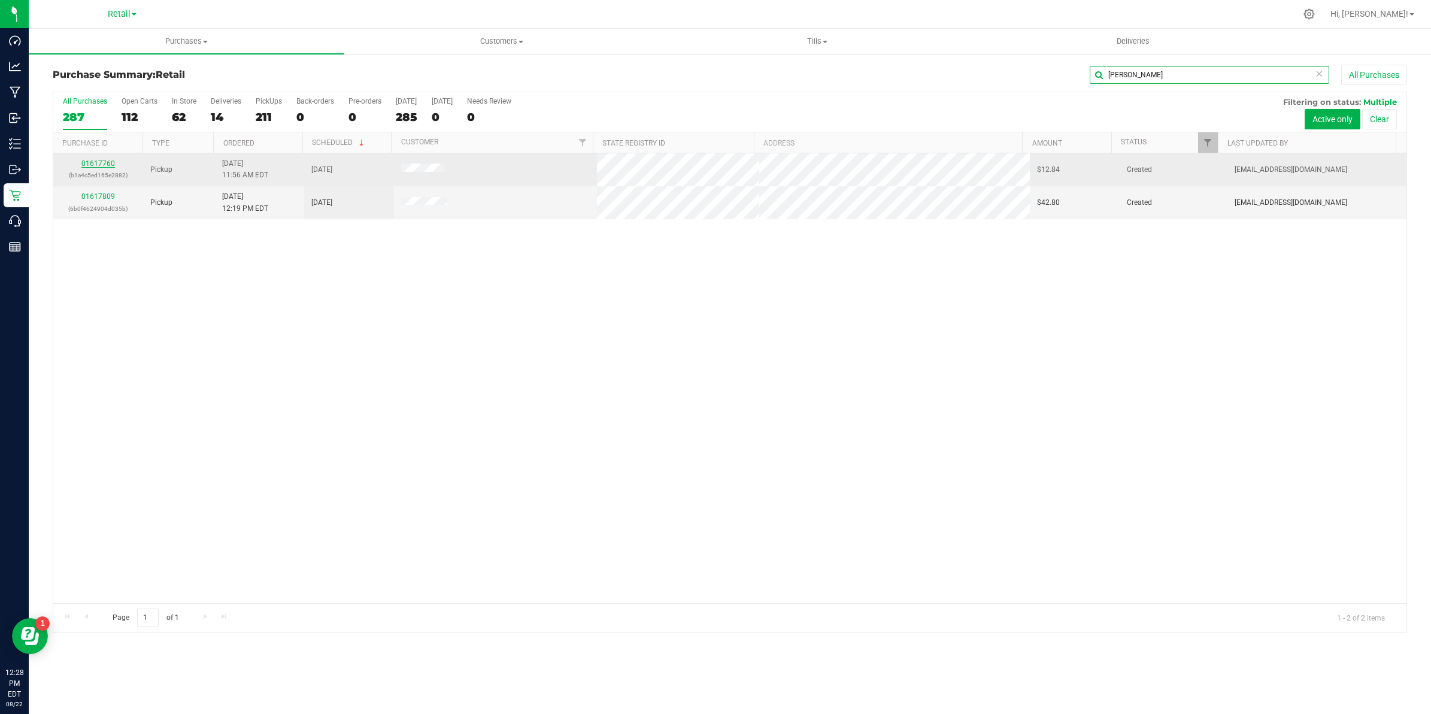
type input "sara"
click at [105, 165] on link "01617760" at bounding box center [98, 163] width 34 height 8
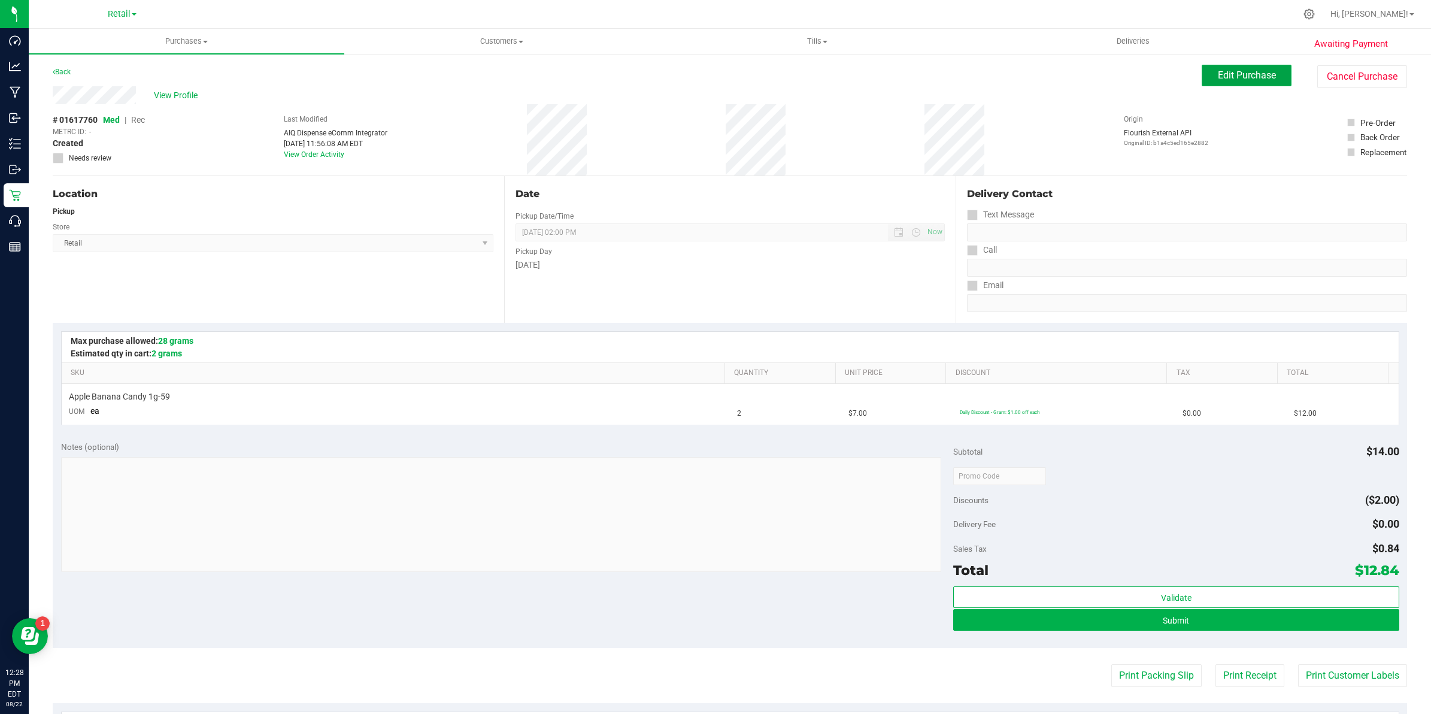
click at [706, 72] on span "Edit Purchase" at bounding box center [1247, 74] width 58 height 11
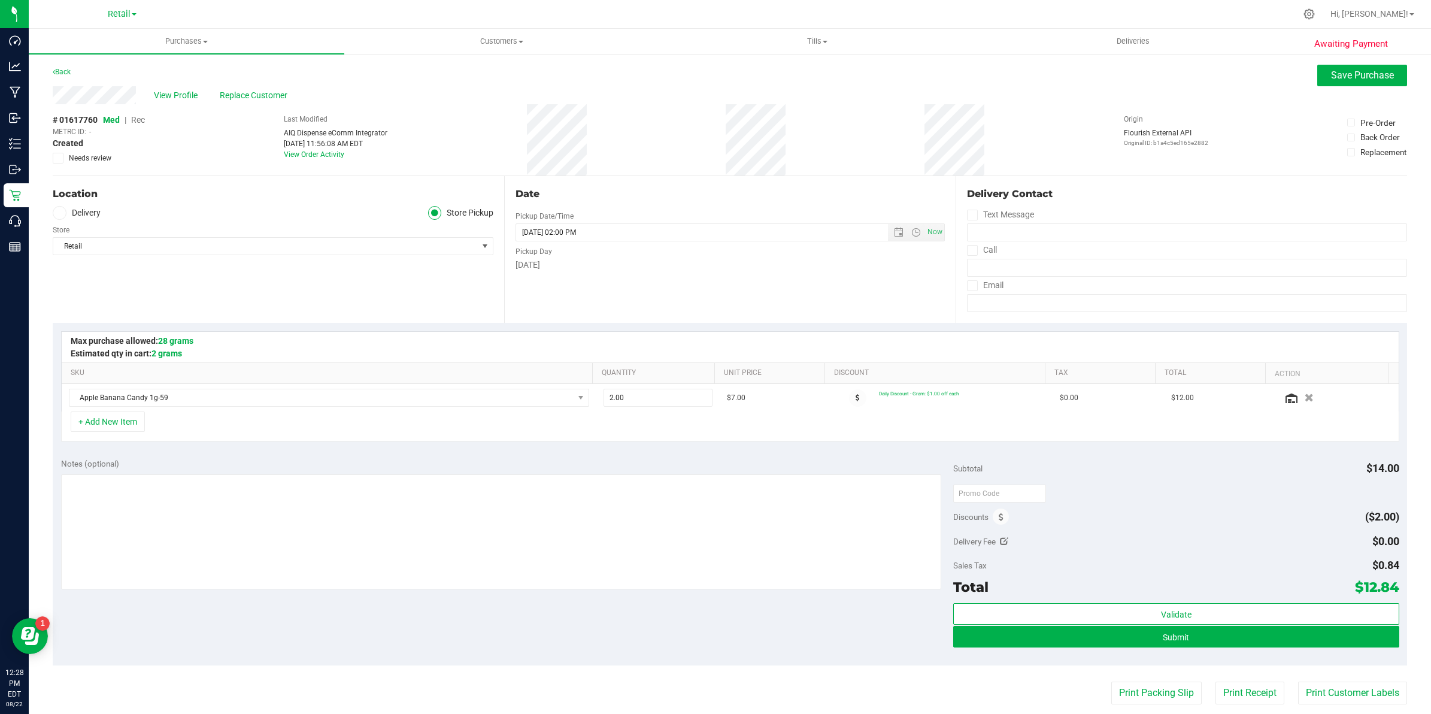
click at [137, 120] on span "Rec" at bounding box center [138, 120] width 14 height 10
click at [706, 80] on span "Save Purchase" at bounding box center [1362, 74] width 63 height 11
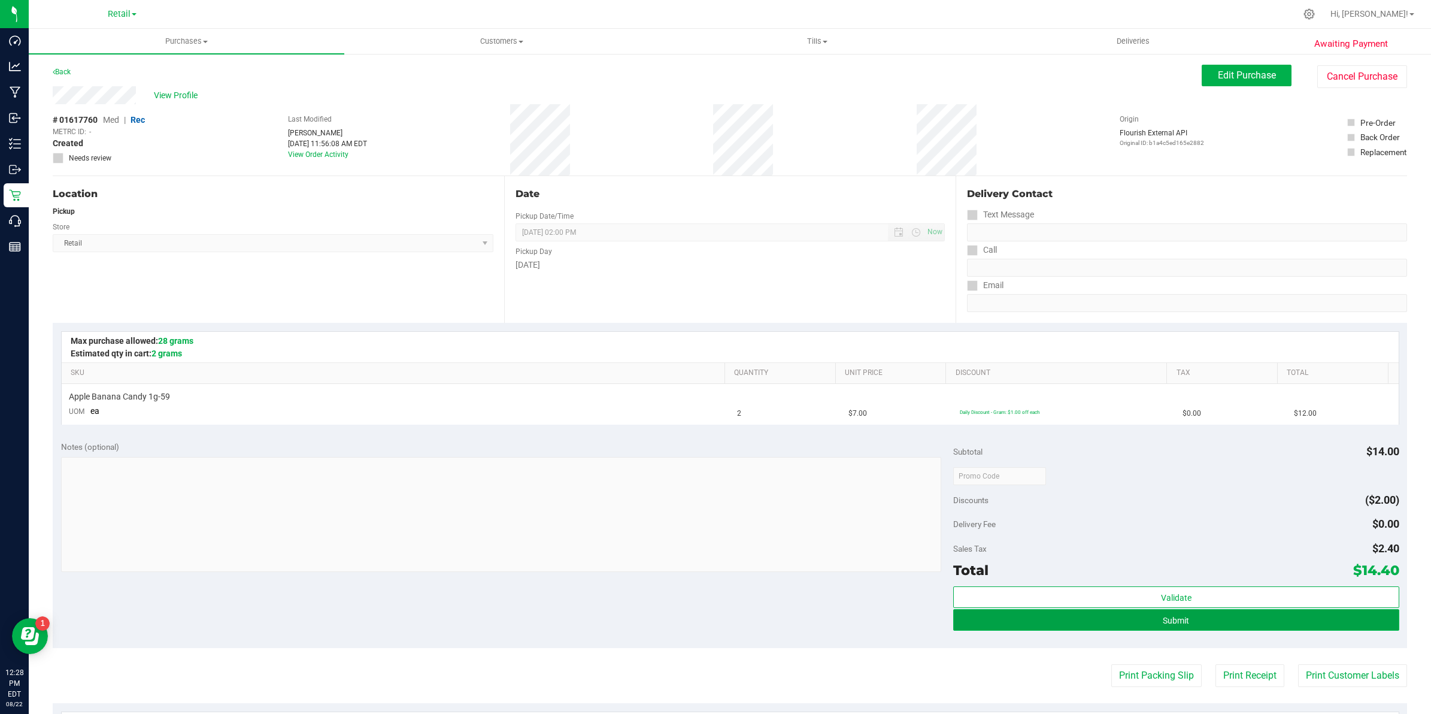
click at [706, 617] on span "Submit" at bounding box center [1176, 620] width 26 height 10
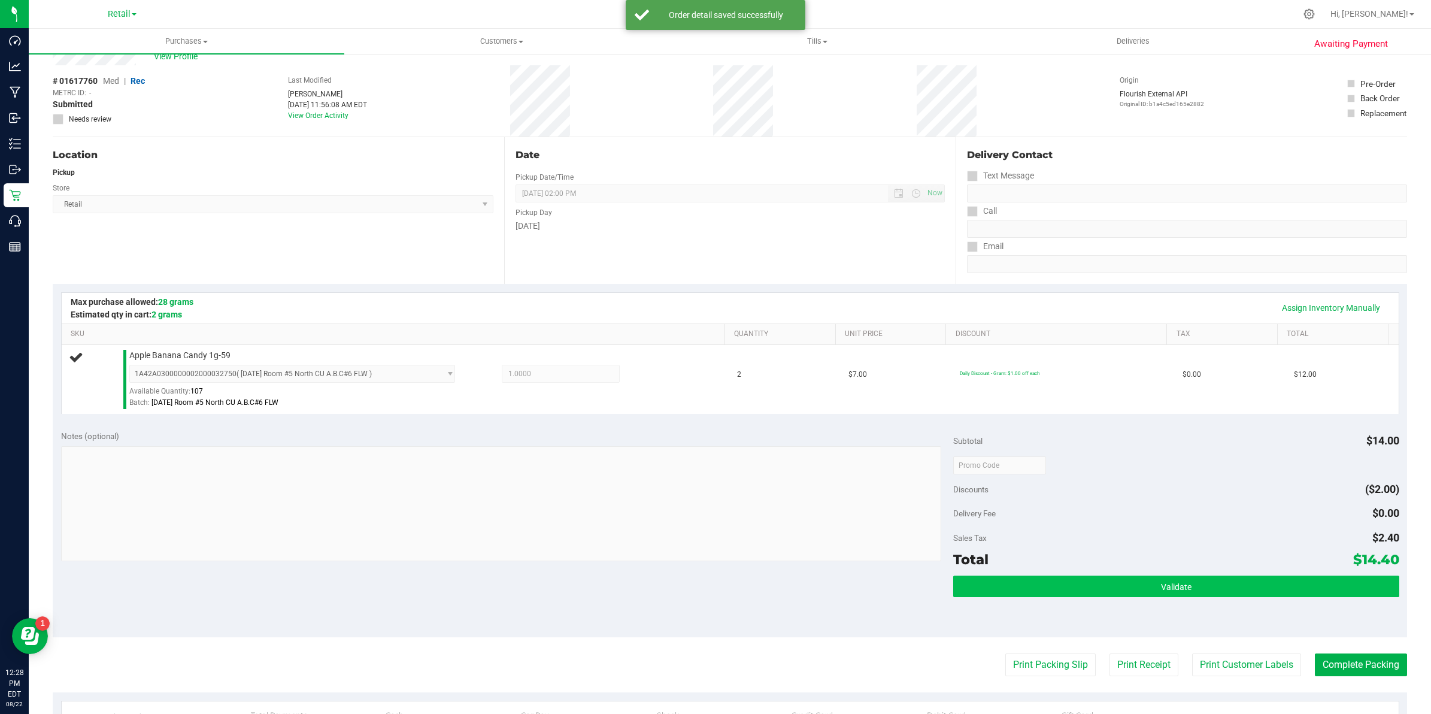
scroll to position [75, 0]
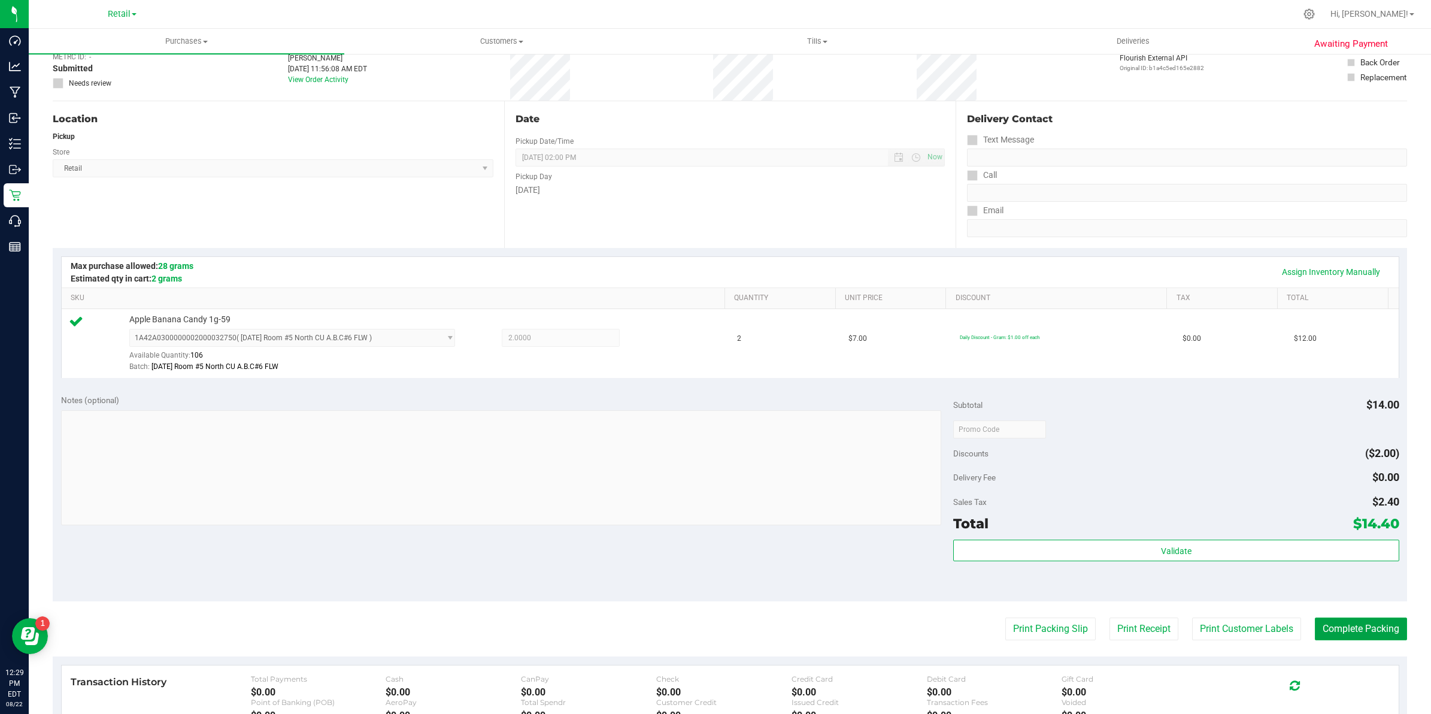
drag, startPoint x: 1348, startPoint y: 635, endPoint x: 1333, endPoint y: 642, distance: 16.1
click at [1348, 635] on button "Complete Packing" at bounding box center [1361, 628] width 92 height 23
